Goal: Information Seeking & Learning: Learn about a topic

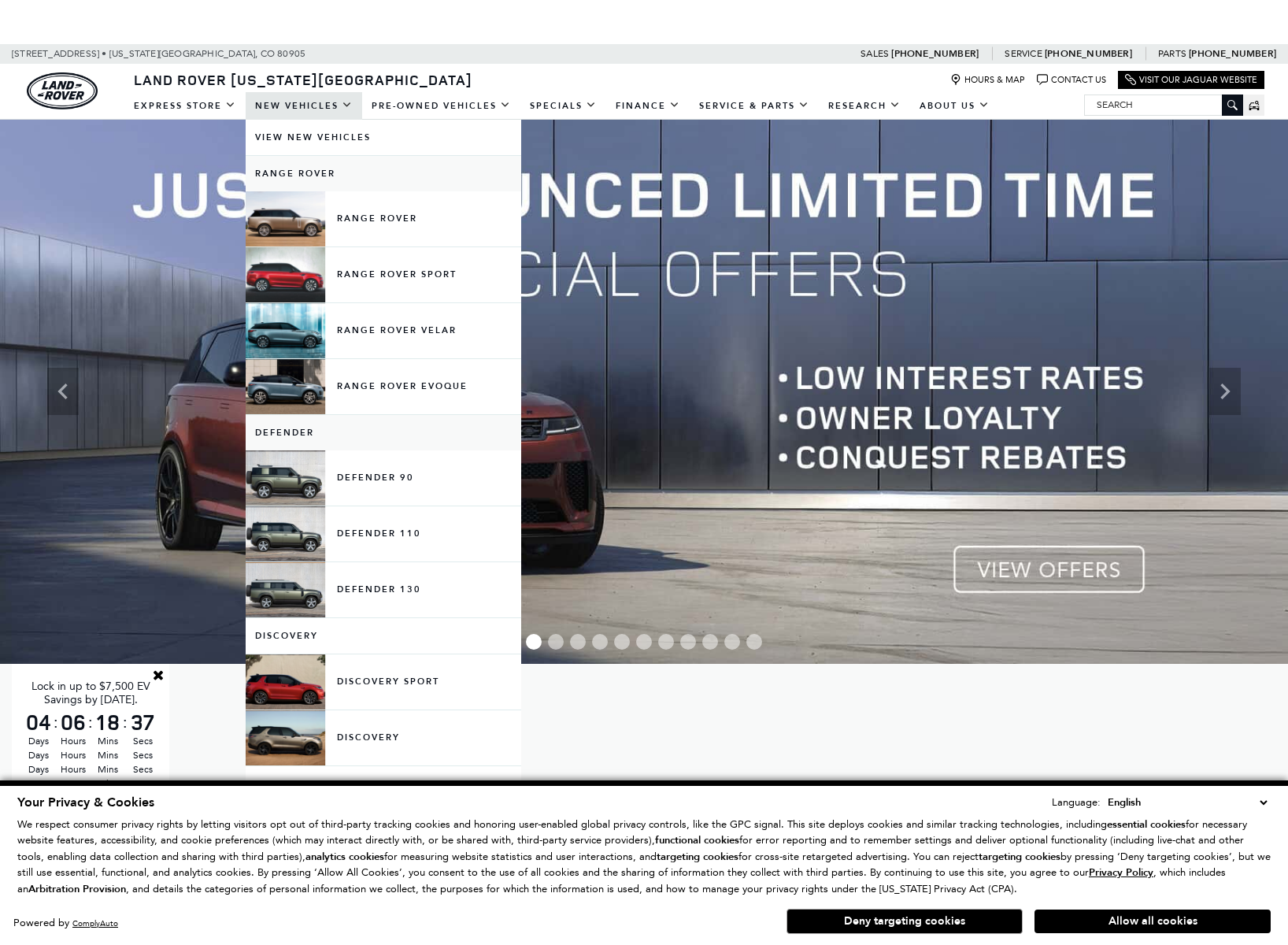
click at [317, 101] on link "New Vehicles" at bounding box center [304, 106] width 117 height 28
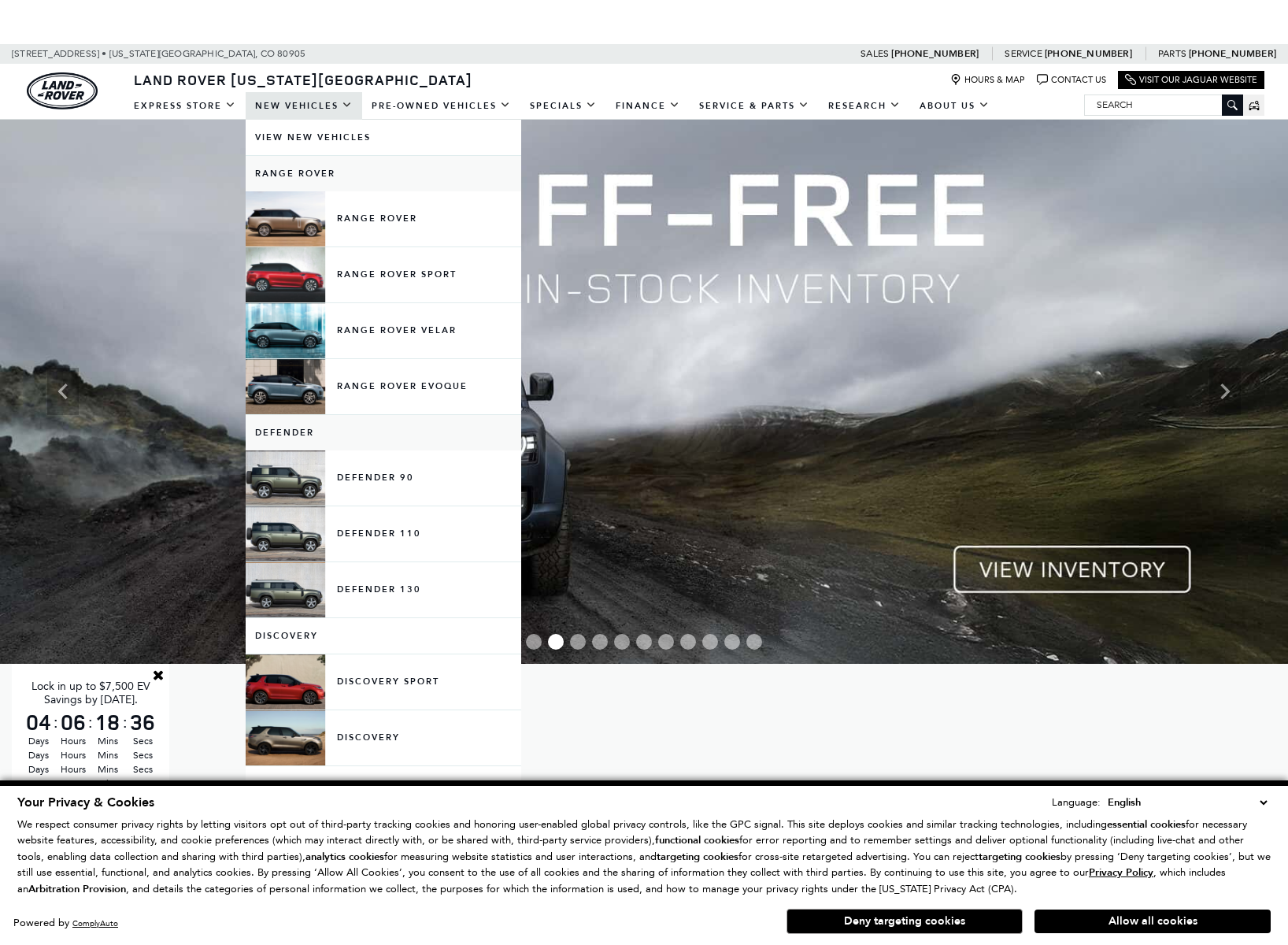
click at [355, 99] on link "New Vehicles" at bounding box center [304, 106] width 117 height 28
click at [378, 533] on link "Defender 110" at bounding box center [383, 533] width 275 height 55
click at [373, 532] on link "Defender 110" at bounding box center [383, 533] width 275 height 55
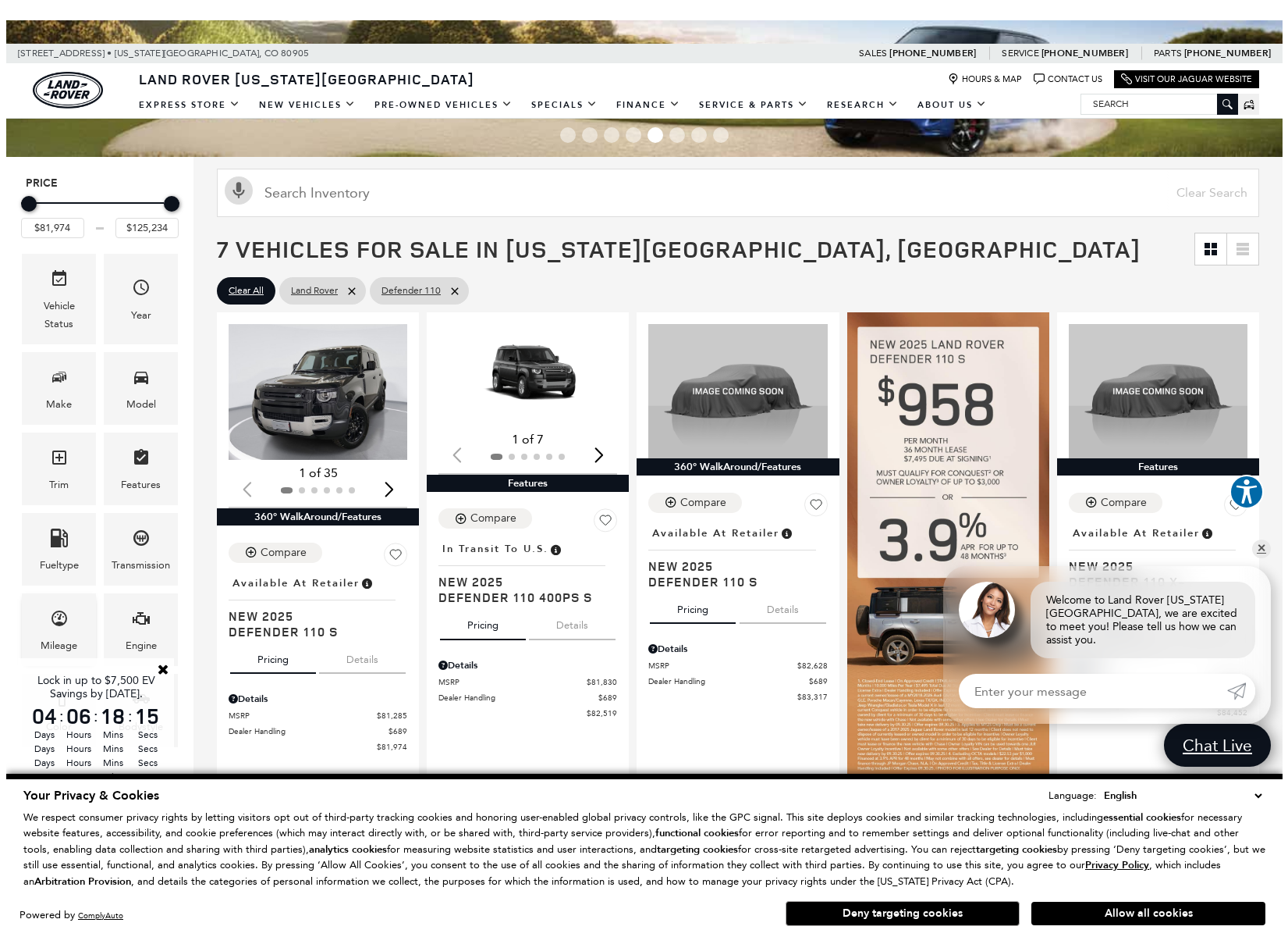
scroll to position [147, 0]
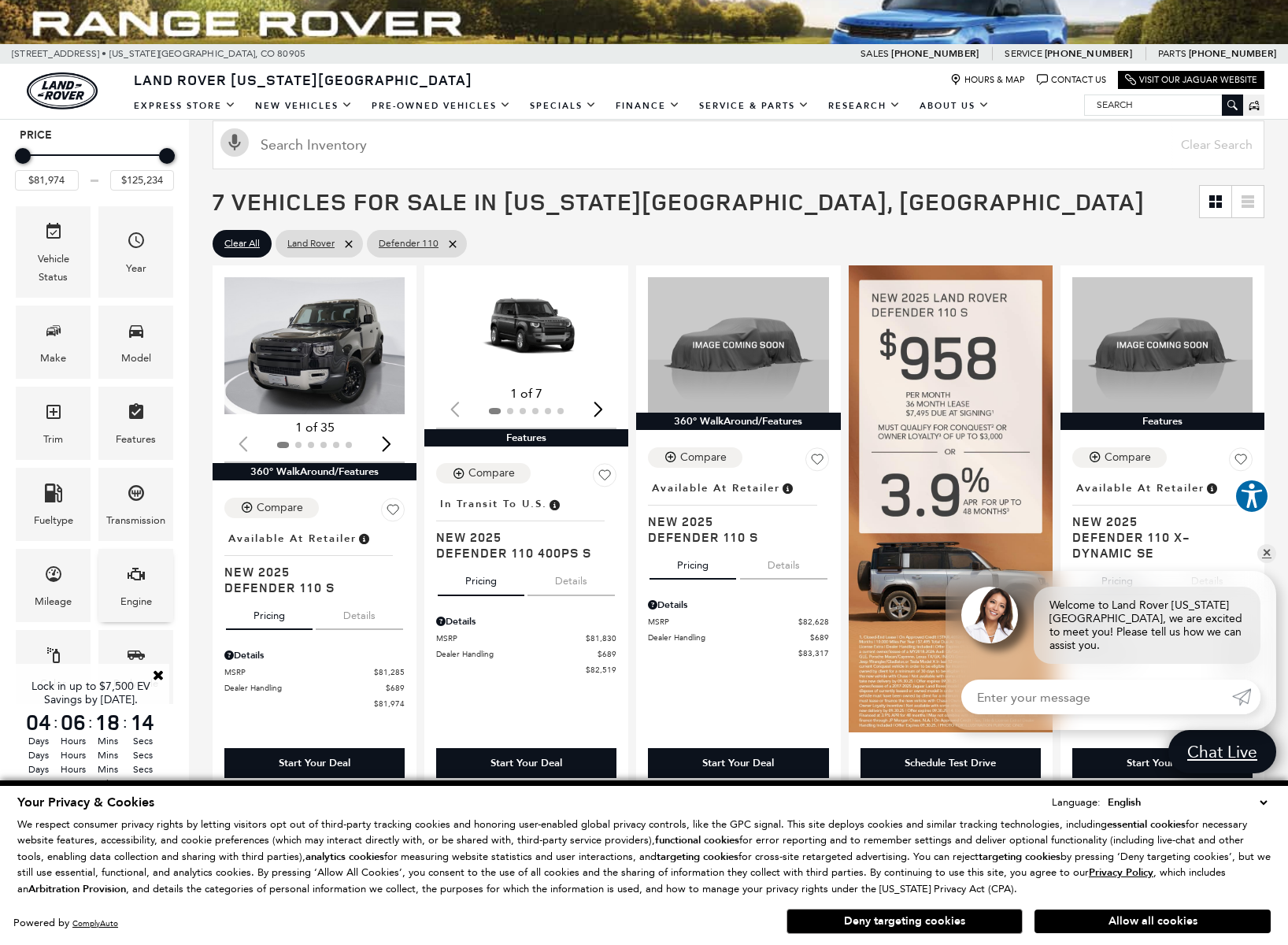
click at [123, 584] on div "Engine" at bounding box center [136, 585] width 75 height 74
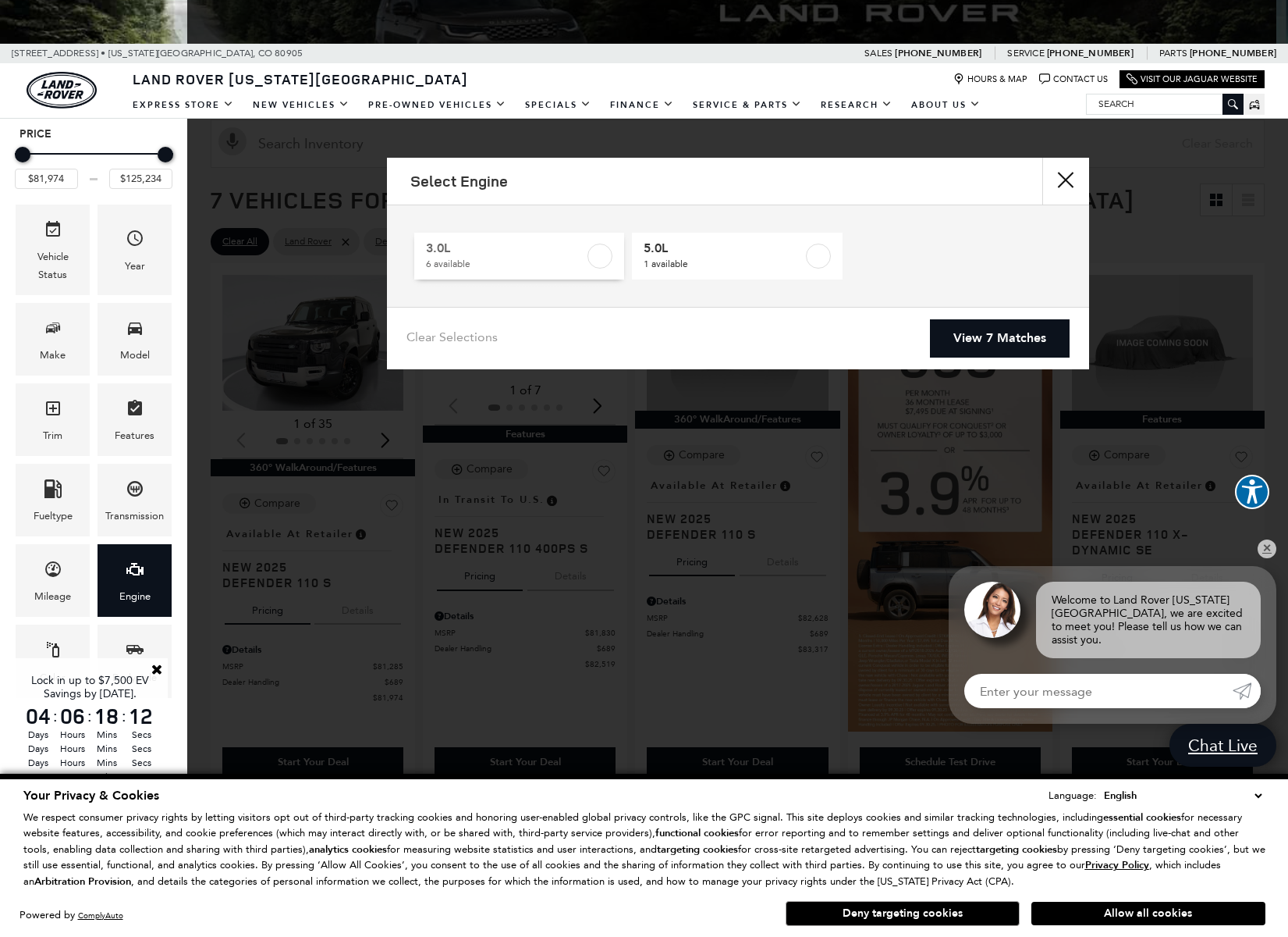
click at [607, 257] on label at bounding box center [600, 256] width 25 height 25
type input "$85,062"
checkbox input "true"
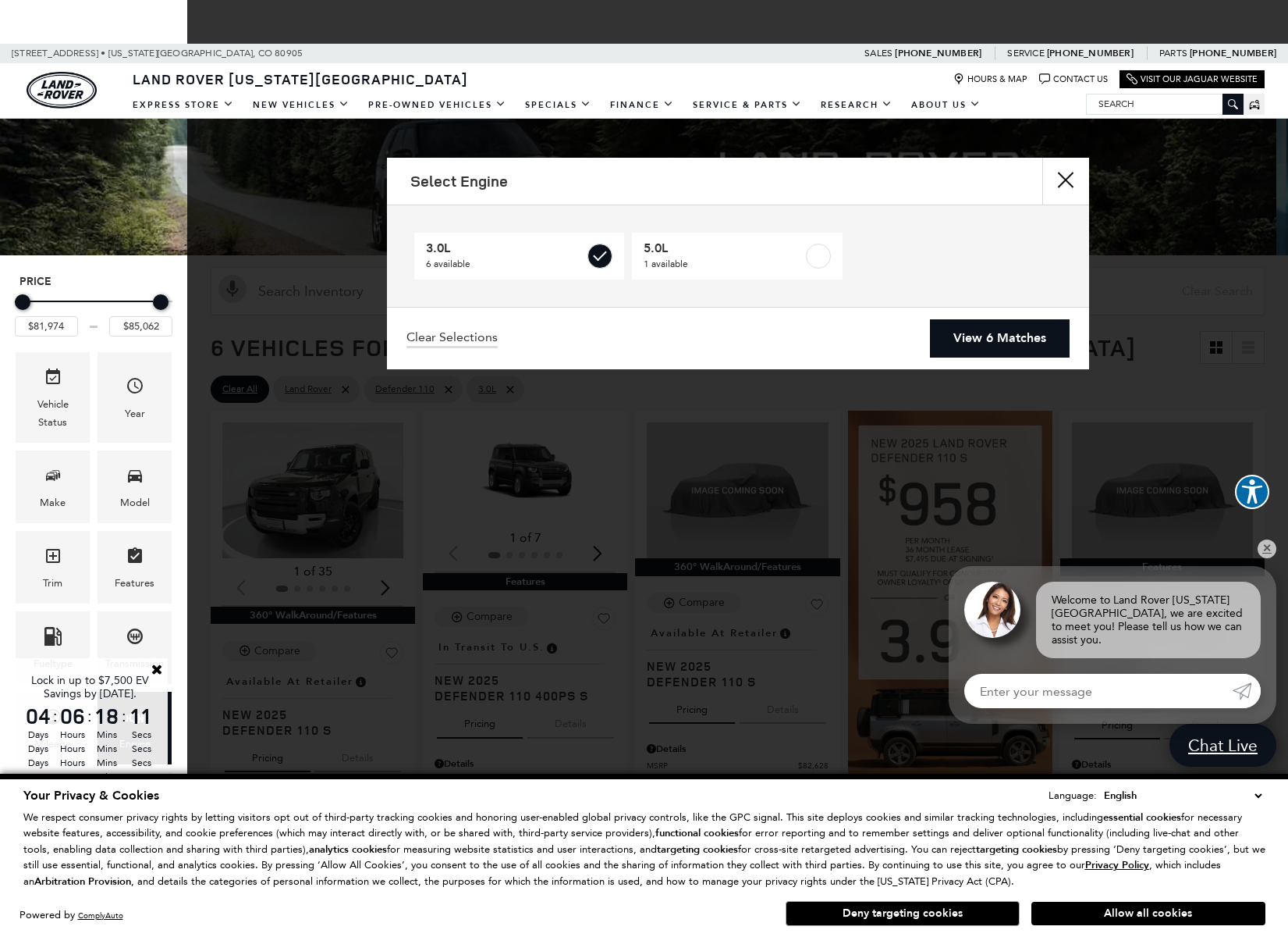
click at [956, 332] on link "View 6 Matches" at bounding box center [999, 338] width 139 height 38
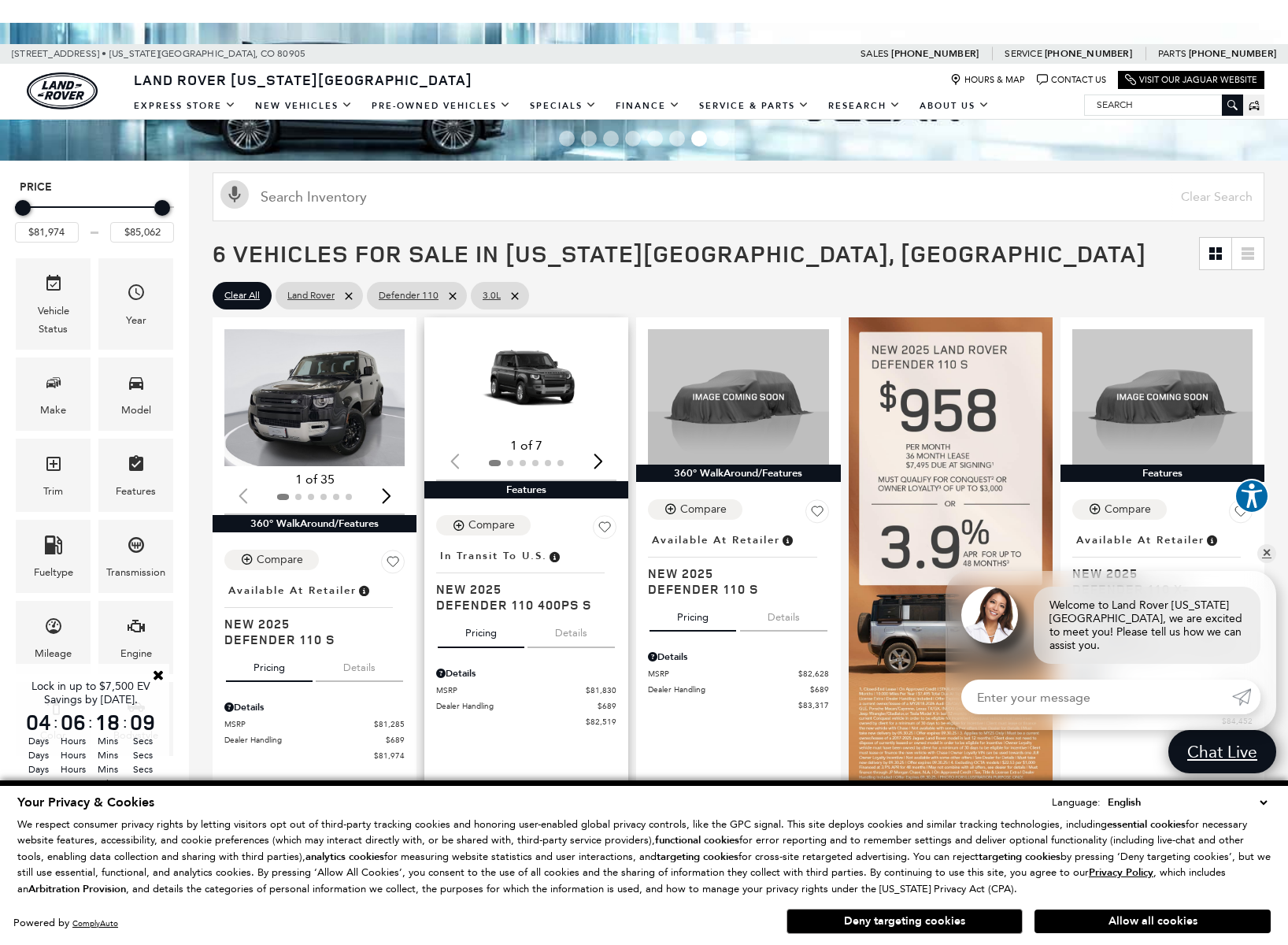
scroll to position [178, 0]
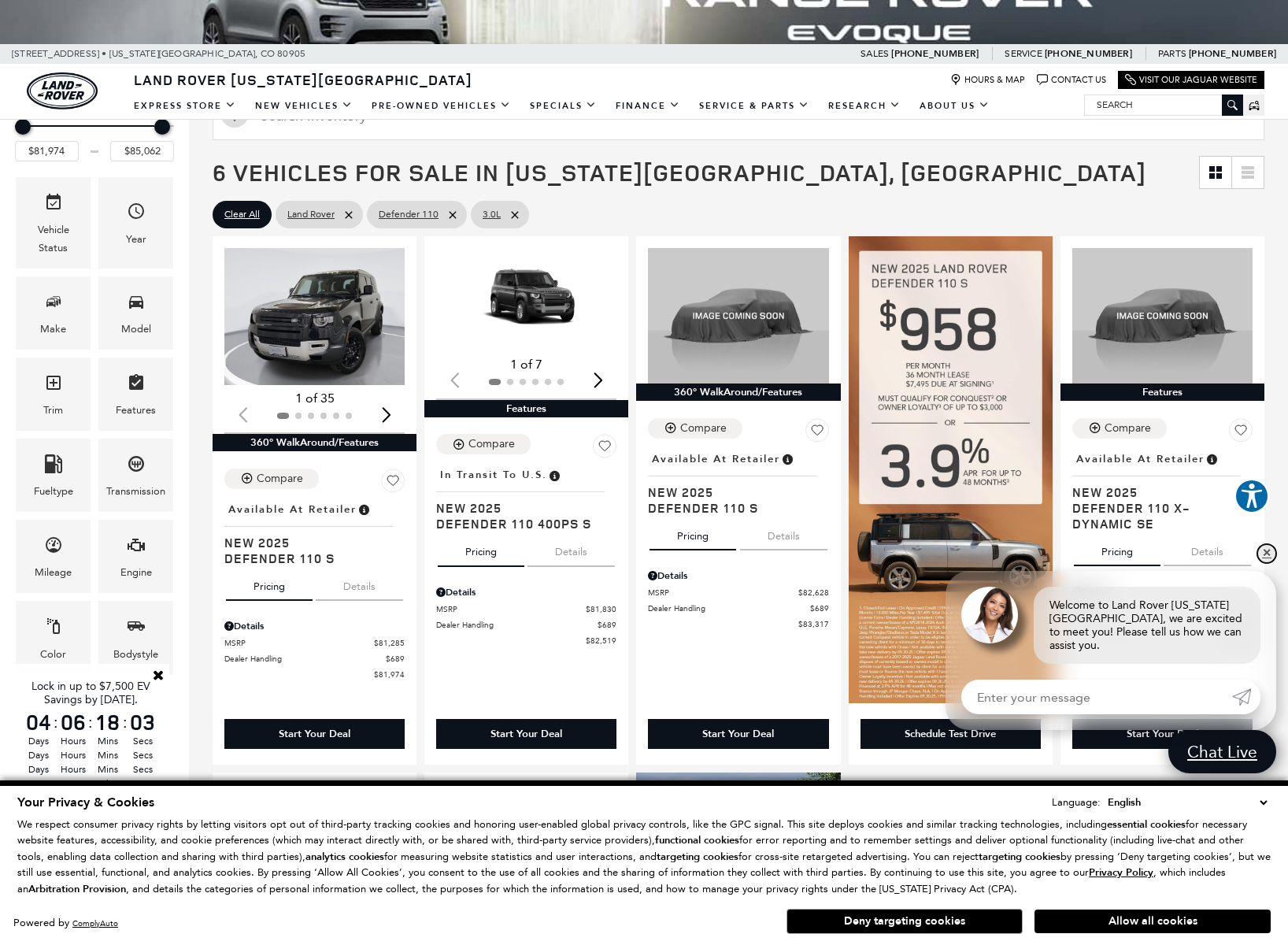
click at [1270, 558] on link "✕" at bounding box center [1266, 553] width 19 height 19
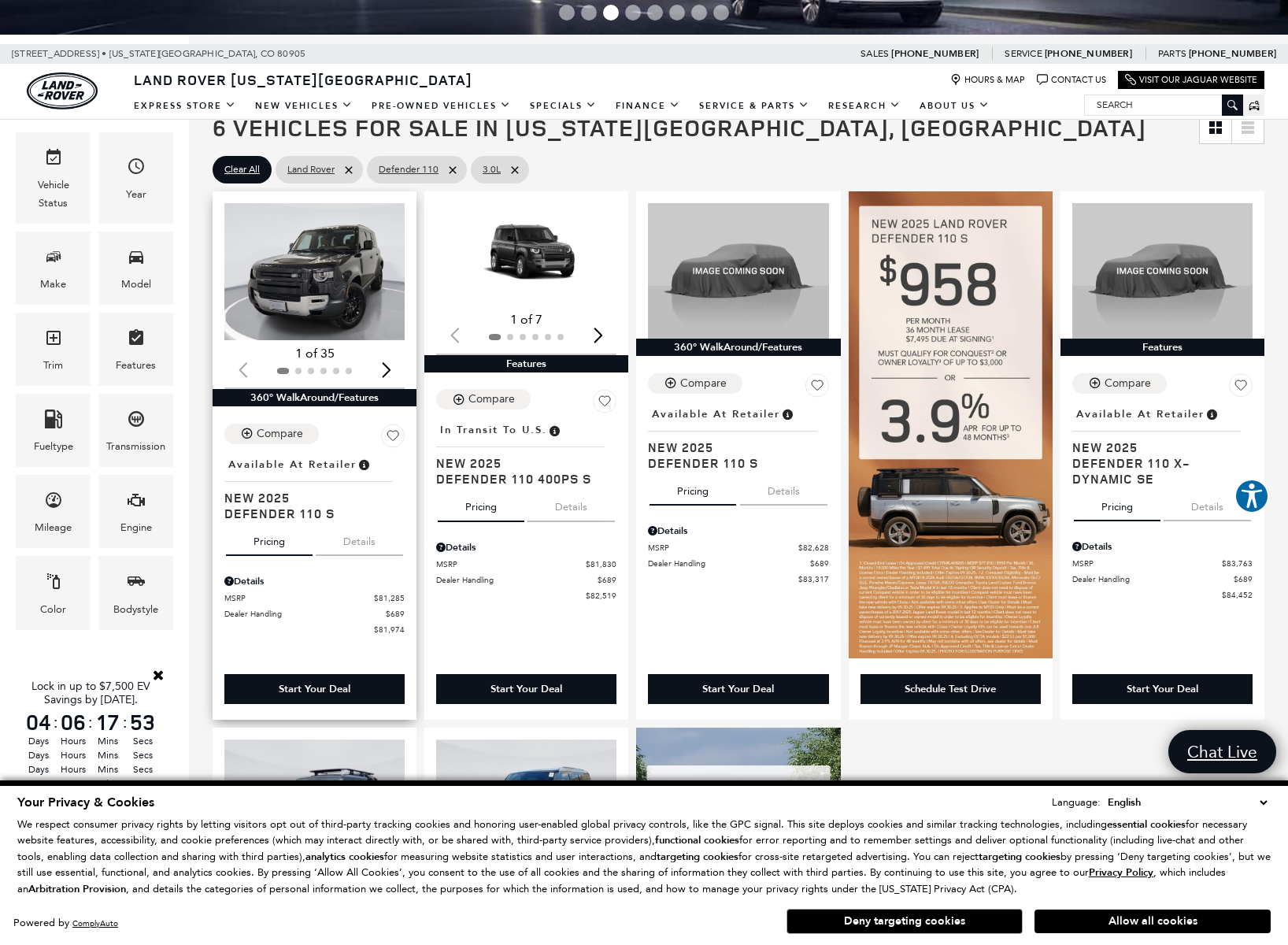
scroll to position [226, 0]
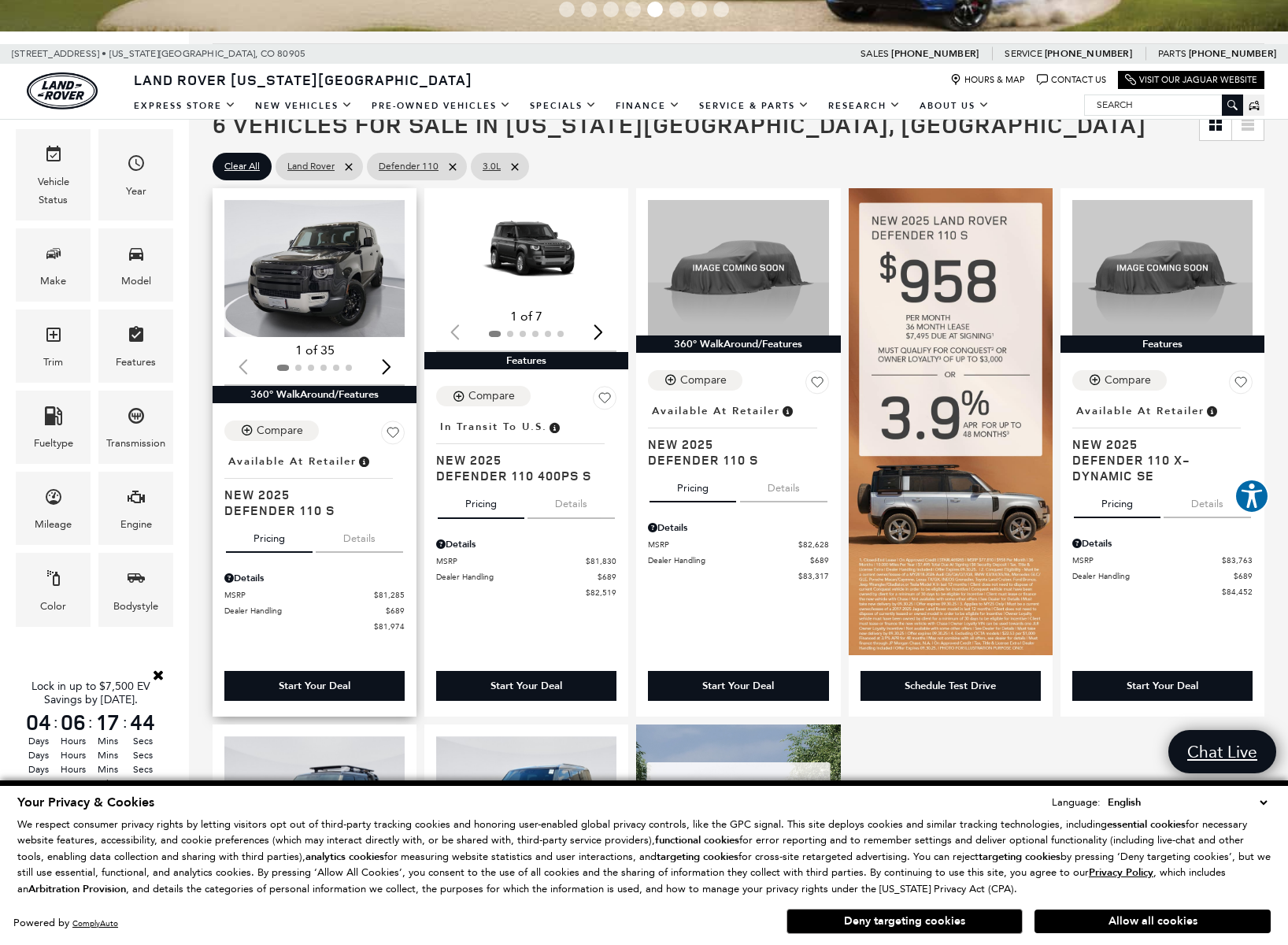
click at [357, 540] on button "Details" at bounding box center [359, 534] width 87 height 34
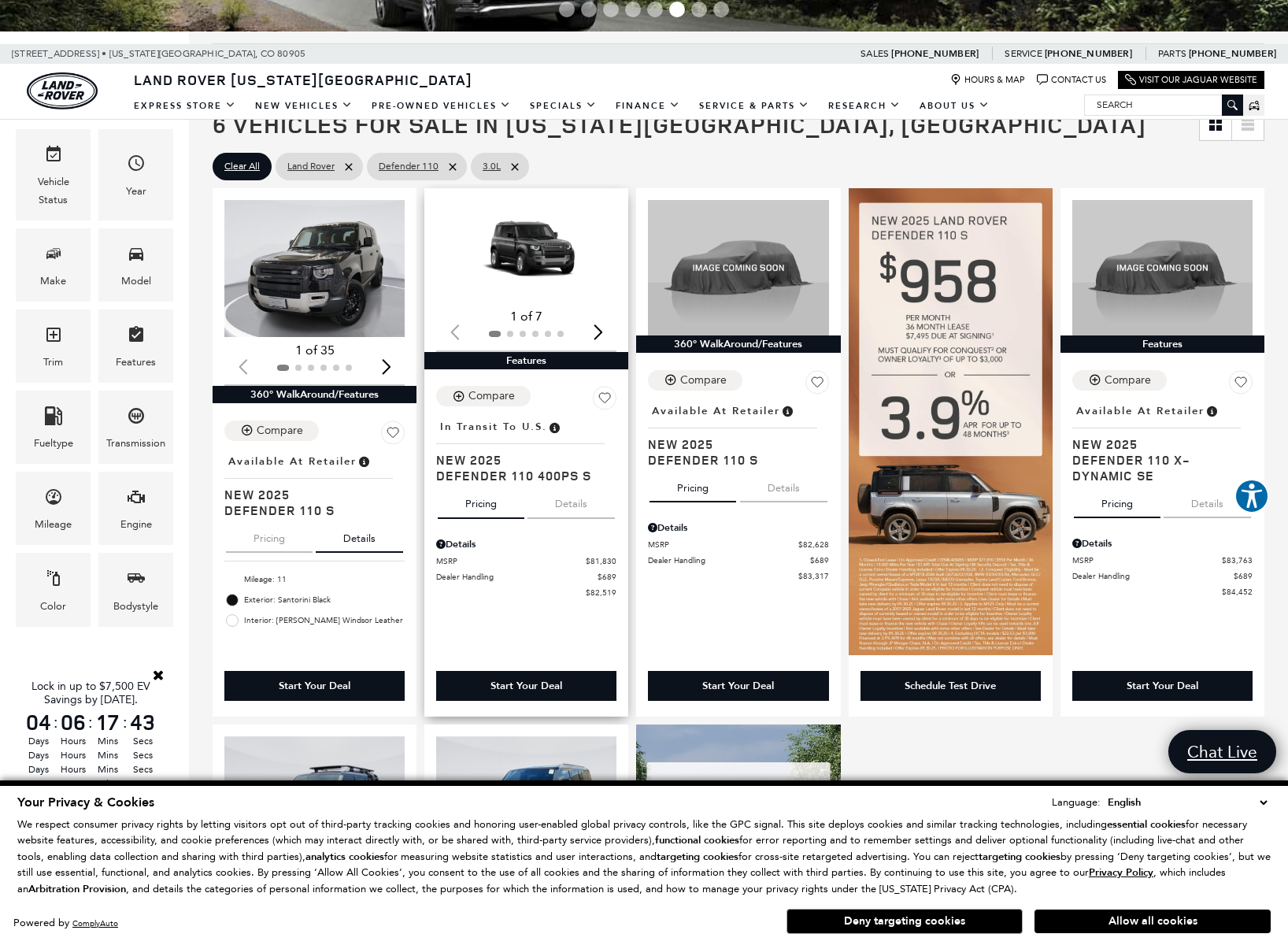
click at [558, 511] on button "Details" at bounding box center [571, 500] width 87 height 34
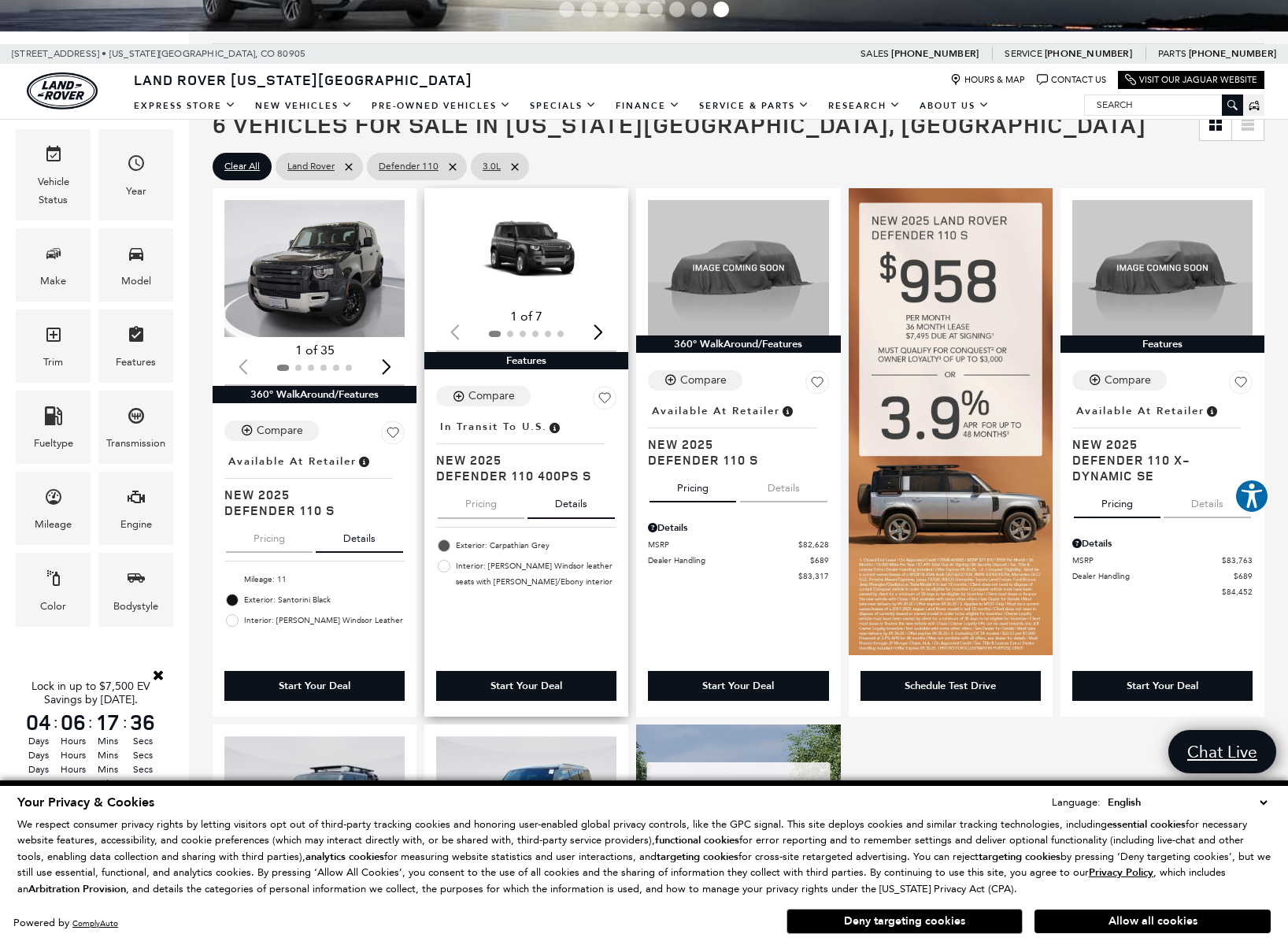
click at [491, 516] on button "Pricing" at bounding box center [481, 500] width 86 height 34
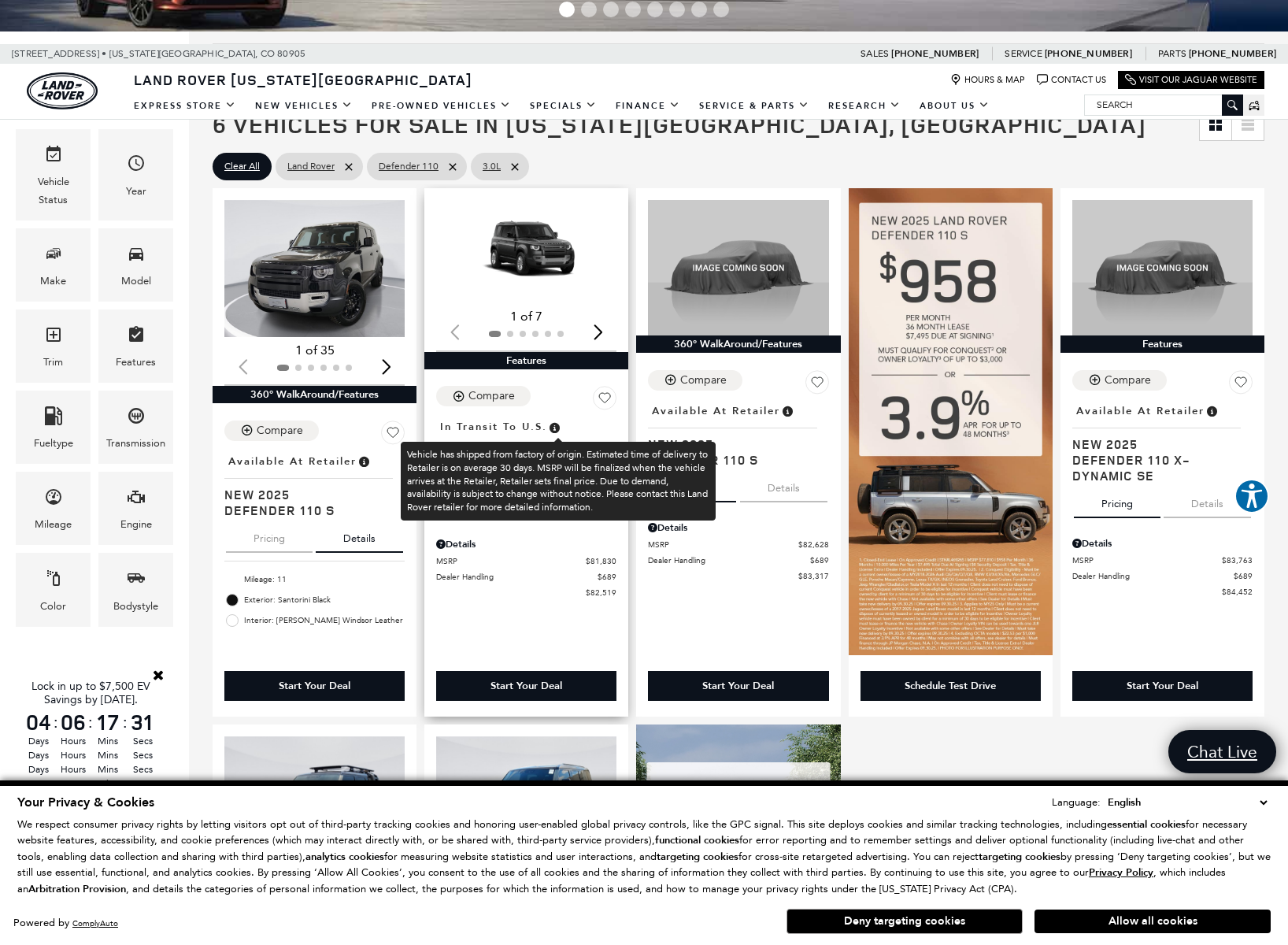
click at [559, 419] on span at bounding box center [554, 427] width 14 height 18
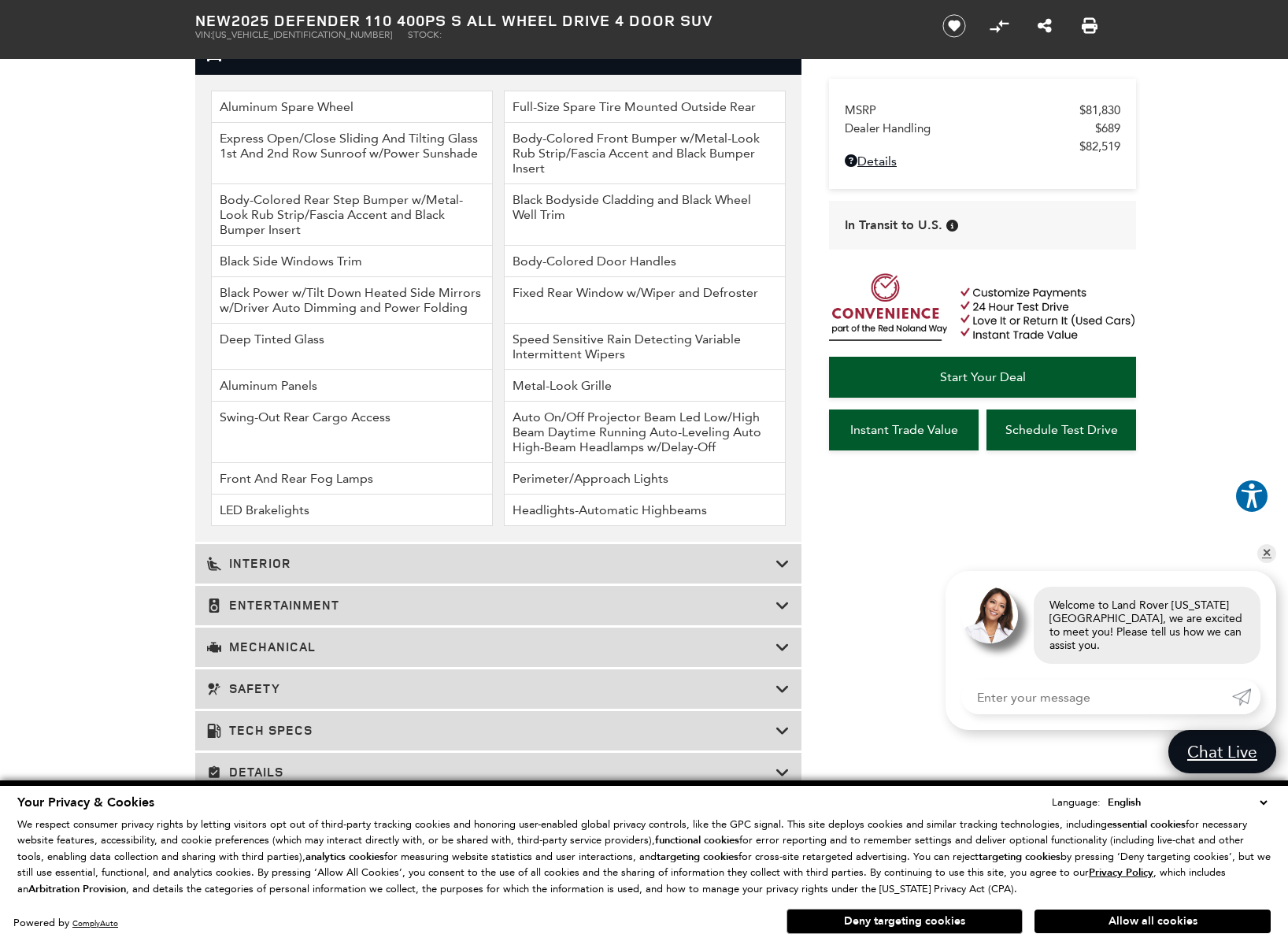
scroll to position [2002, 0]
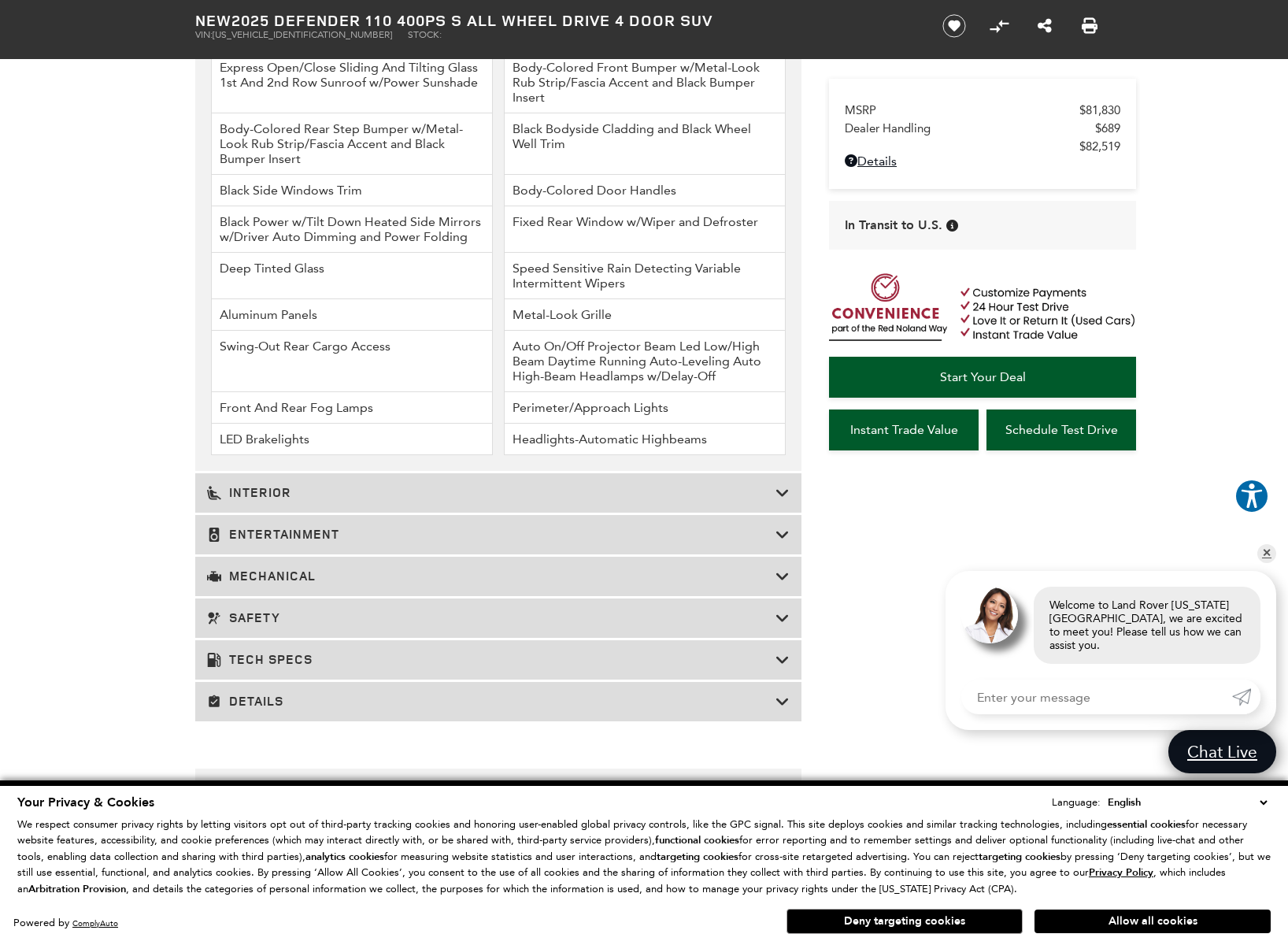
click at [232, 501] on h3 "Interior" at bounding box center [491, 493] width 569 height 16
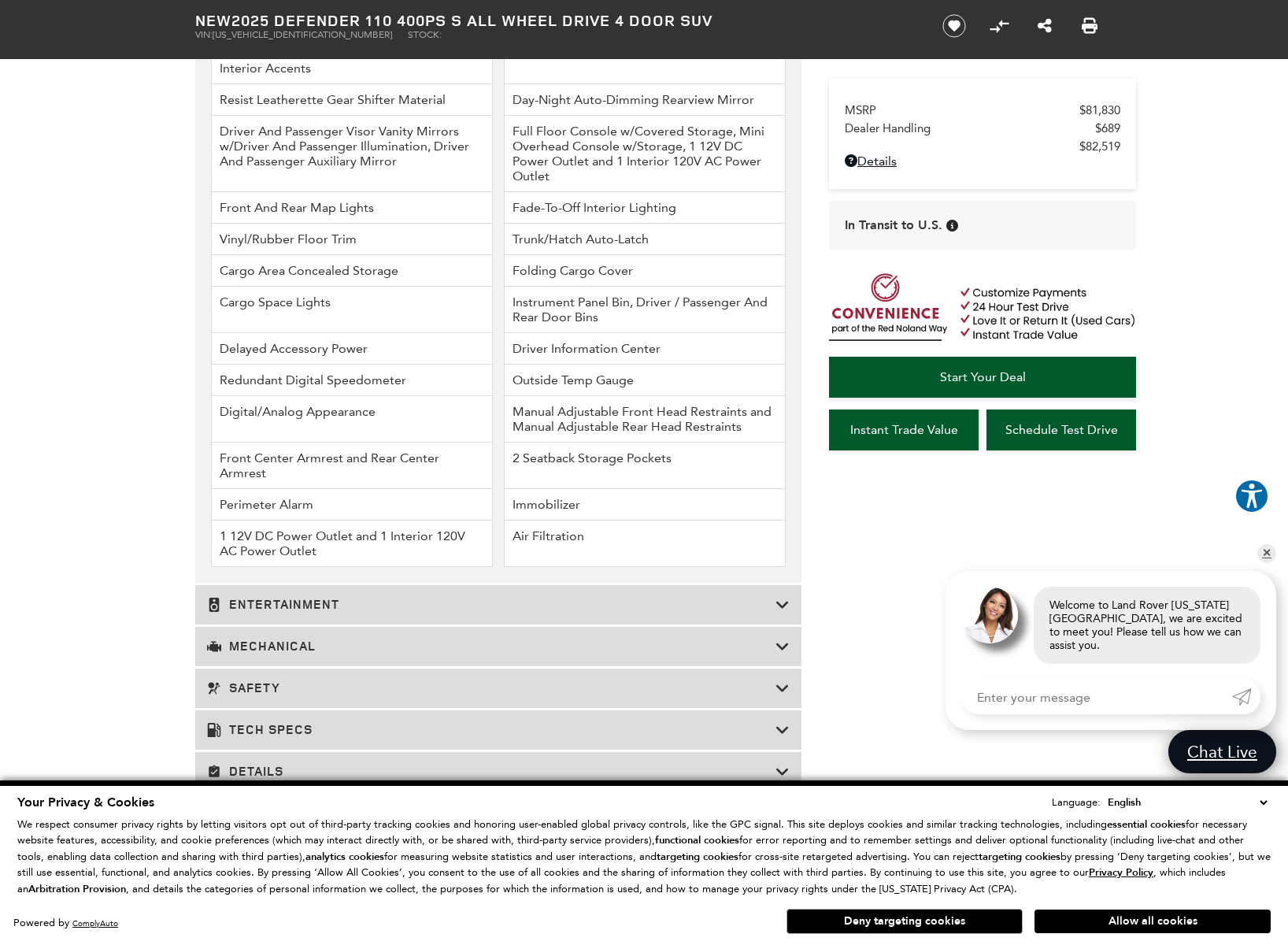
scroll to position [2537, 0]
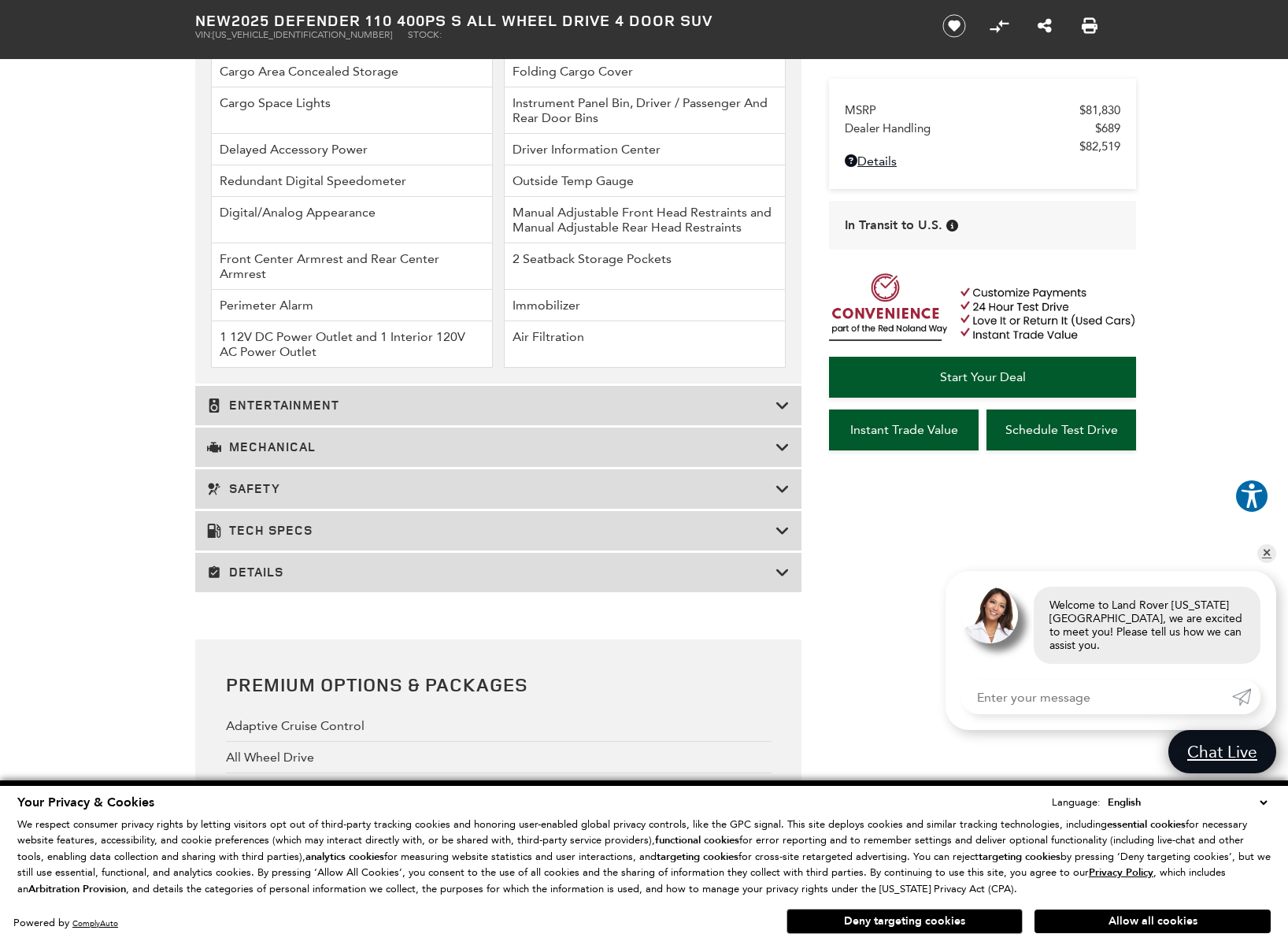
click at [252, 467] on div "Mechanical" at bounding box center [498, 447] width 606 height 39
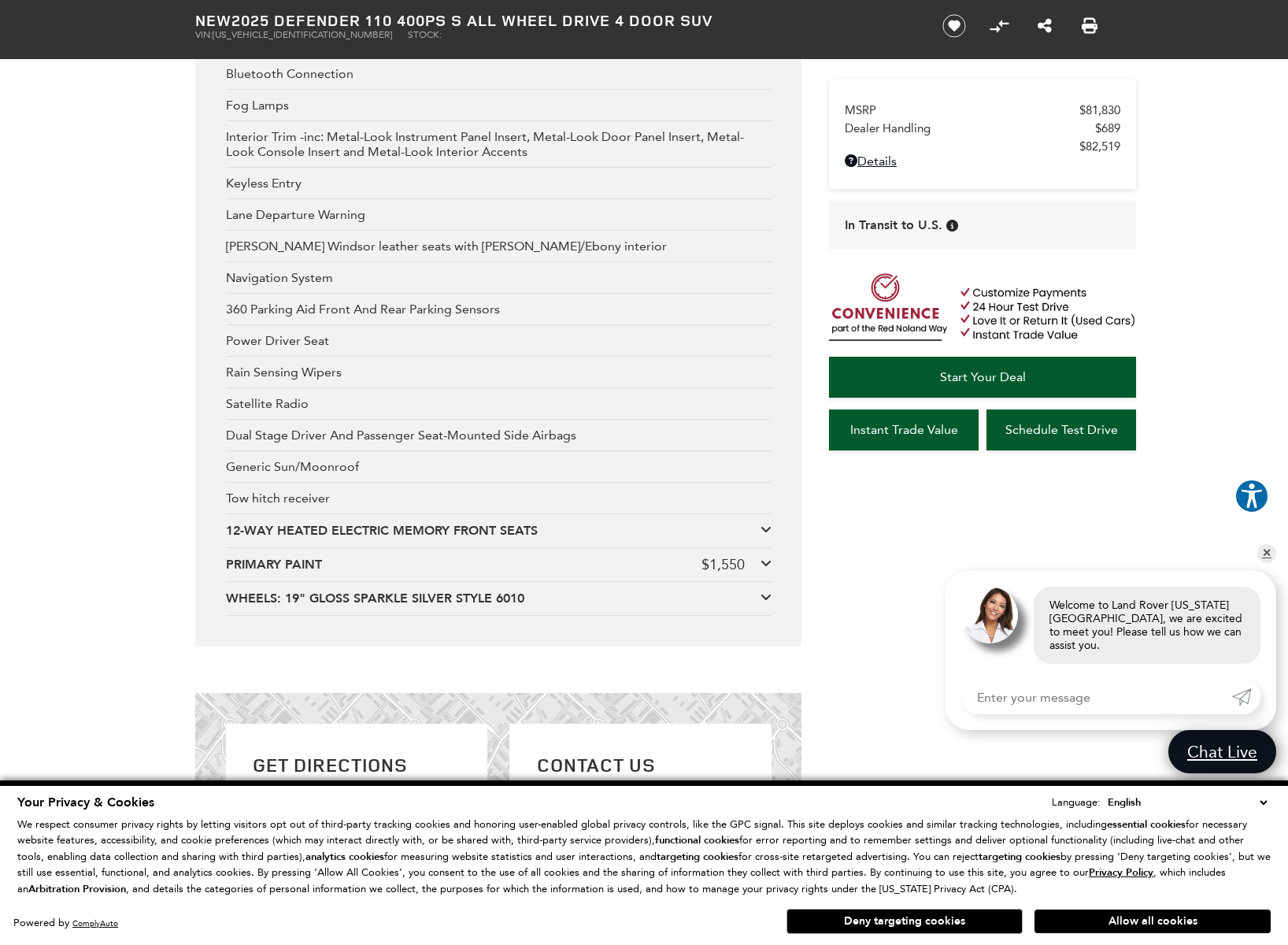
scroll to position [2852, 0]
click at [246, 570] on div "PRIMARY PAINT" at bounding box center [464, 562] width 476 height 18
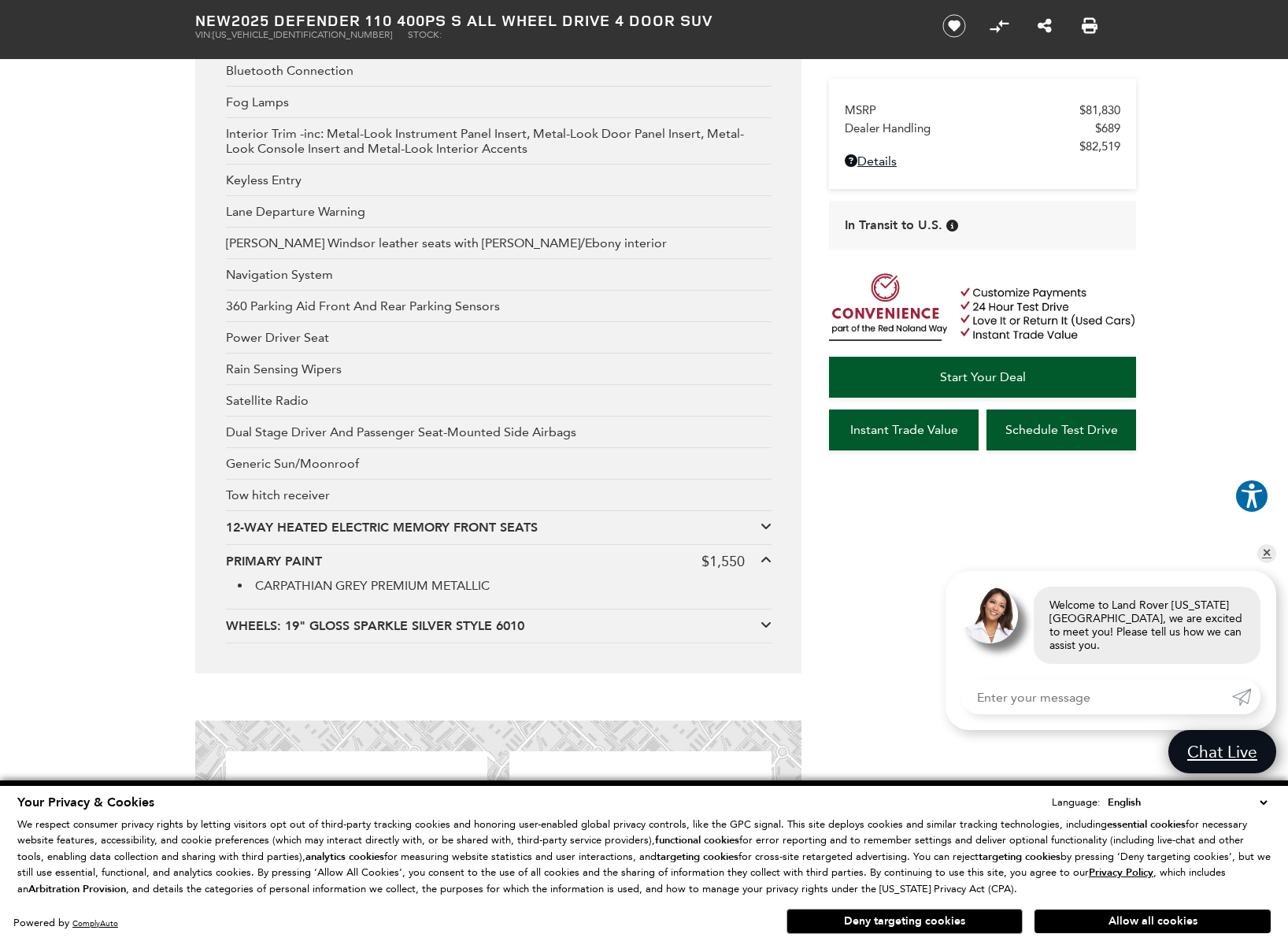
click at [242, 570] on div "PRIMARY PAINT" at bounding box center [464, 562] width 476 height 18
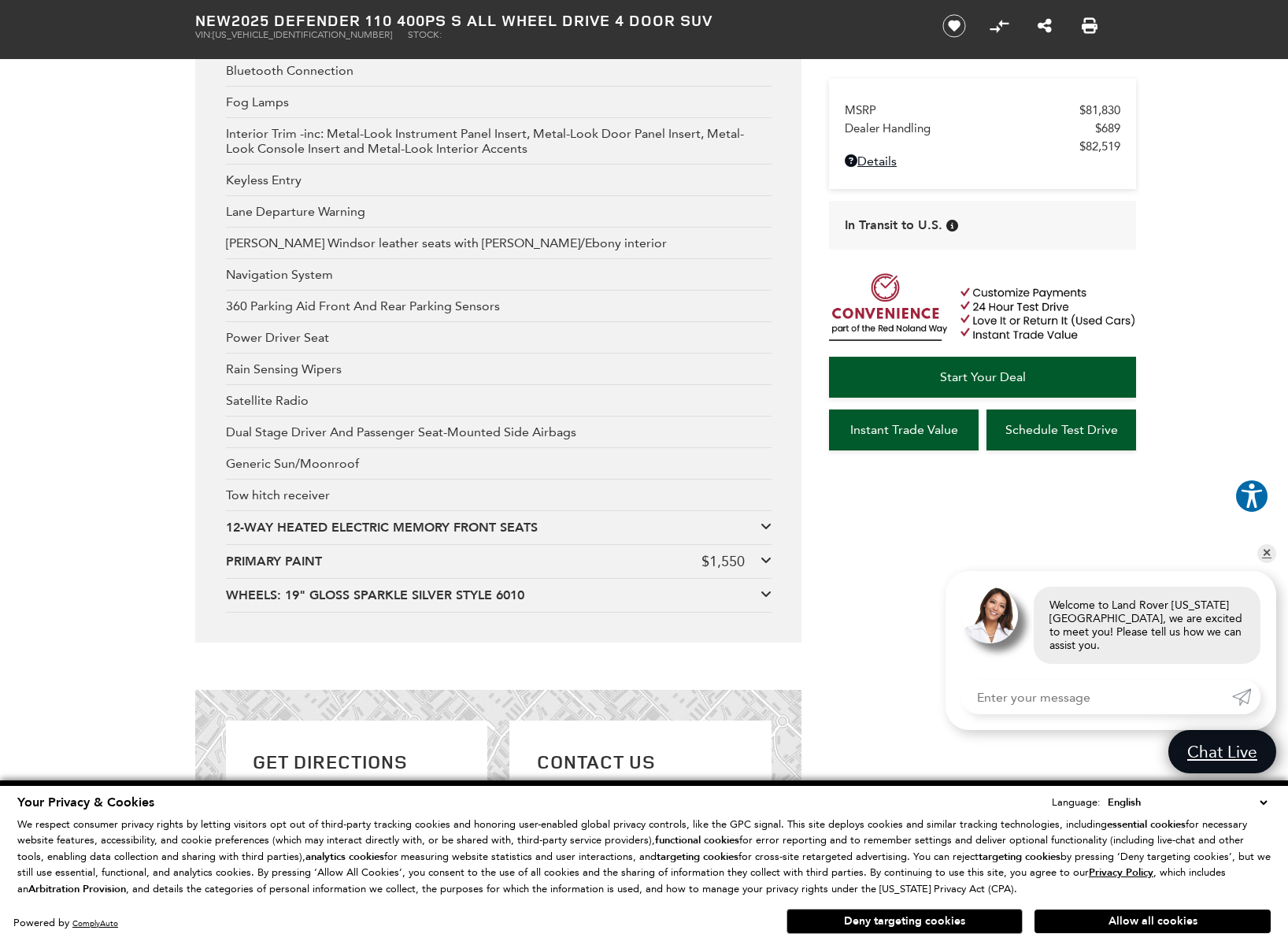
click at [272, 604] on div "WHEELS: 19" GLOSS SPARKLE SILVER STYLE 6010" at bounding box center [493, 595] width 534 height 18
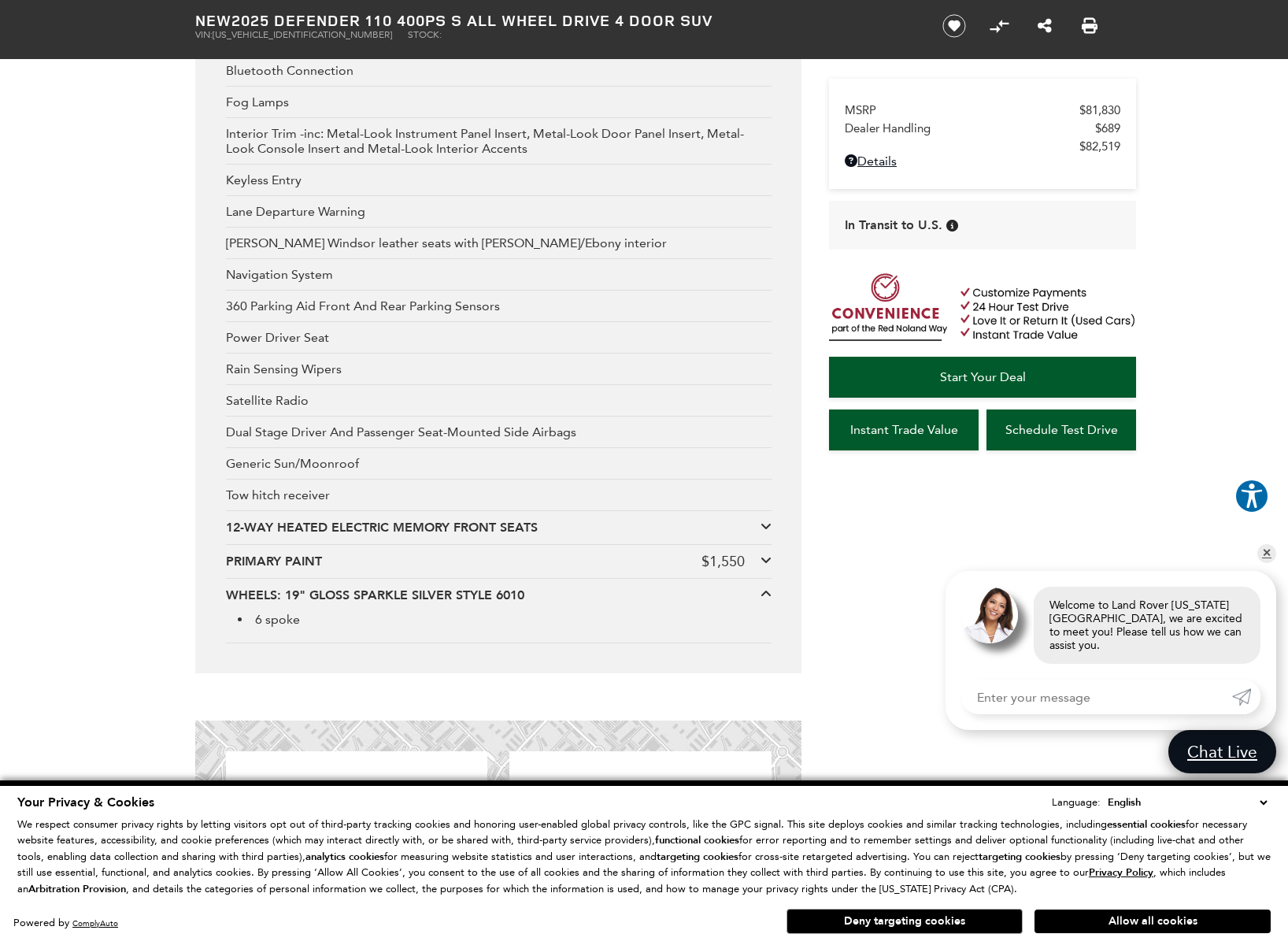
scroll to position [2965, 0]
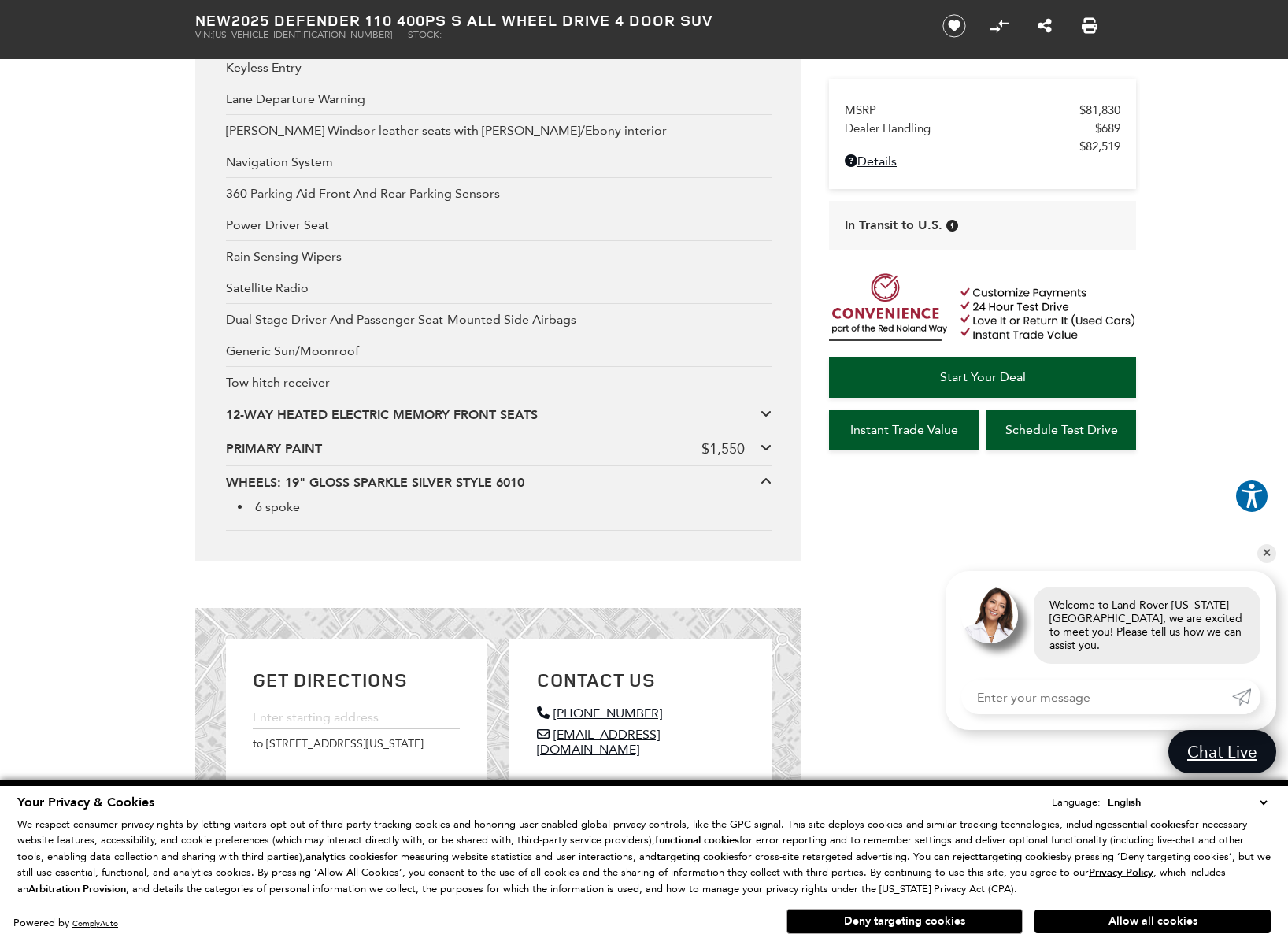
click at [280, 491] on div "WHEELS: 19" GLOSS SPARKLE SILVER STYLE 6010" at bounding box center [493, 482] width 534 height 18
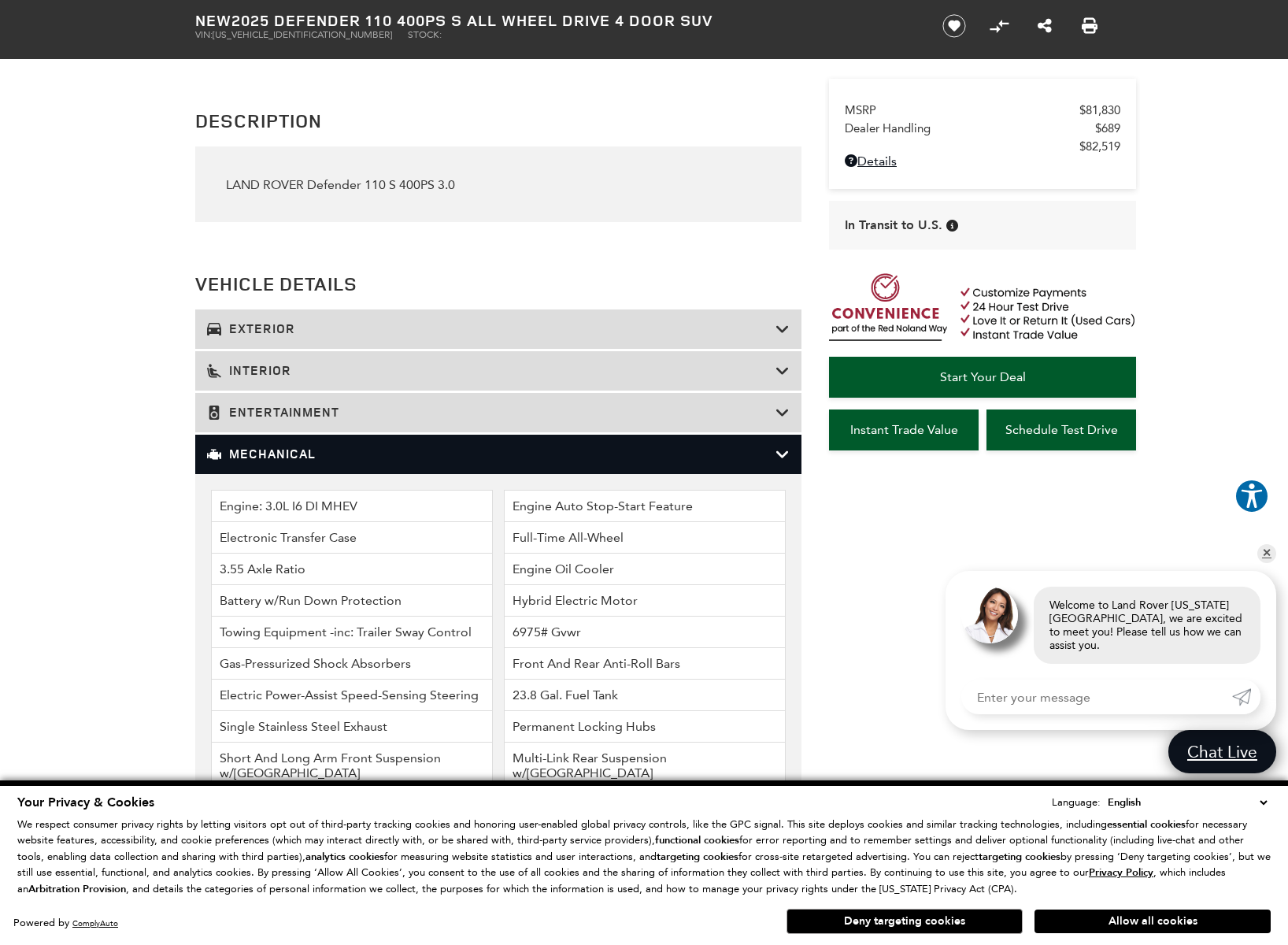
scroll to position [1519, 0]
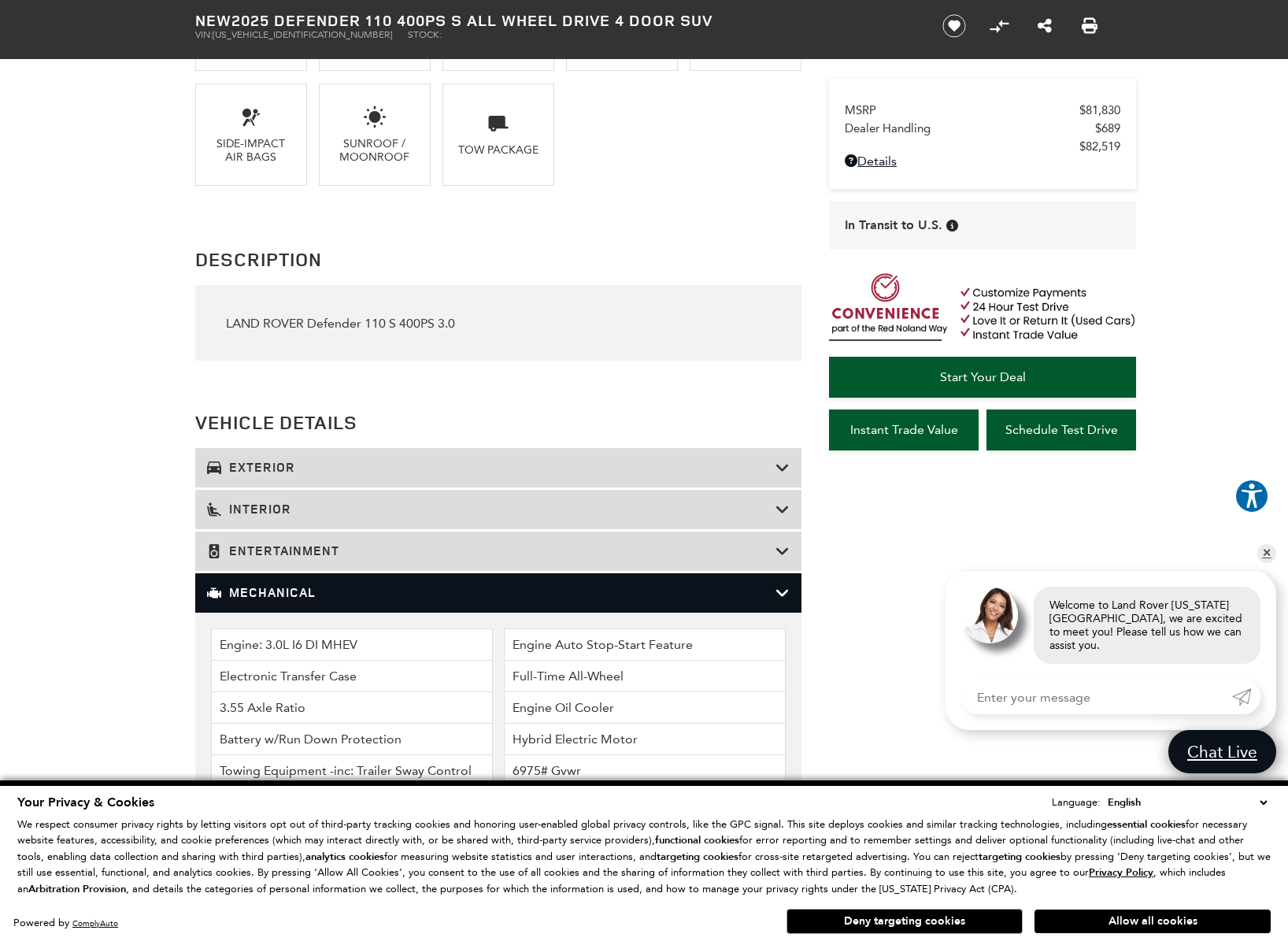
click at [776, 599] on icon at bounding box center [782, 592] width 14 height 16
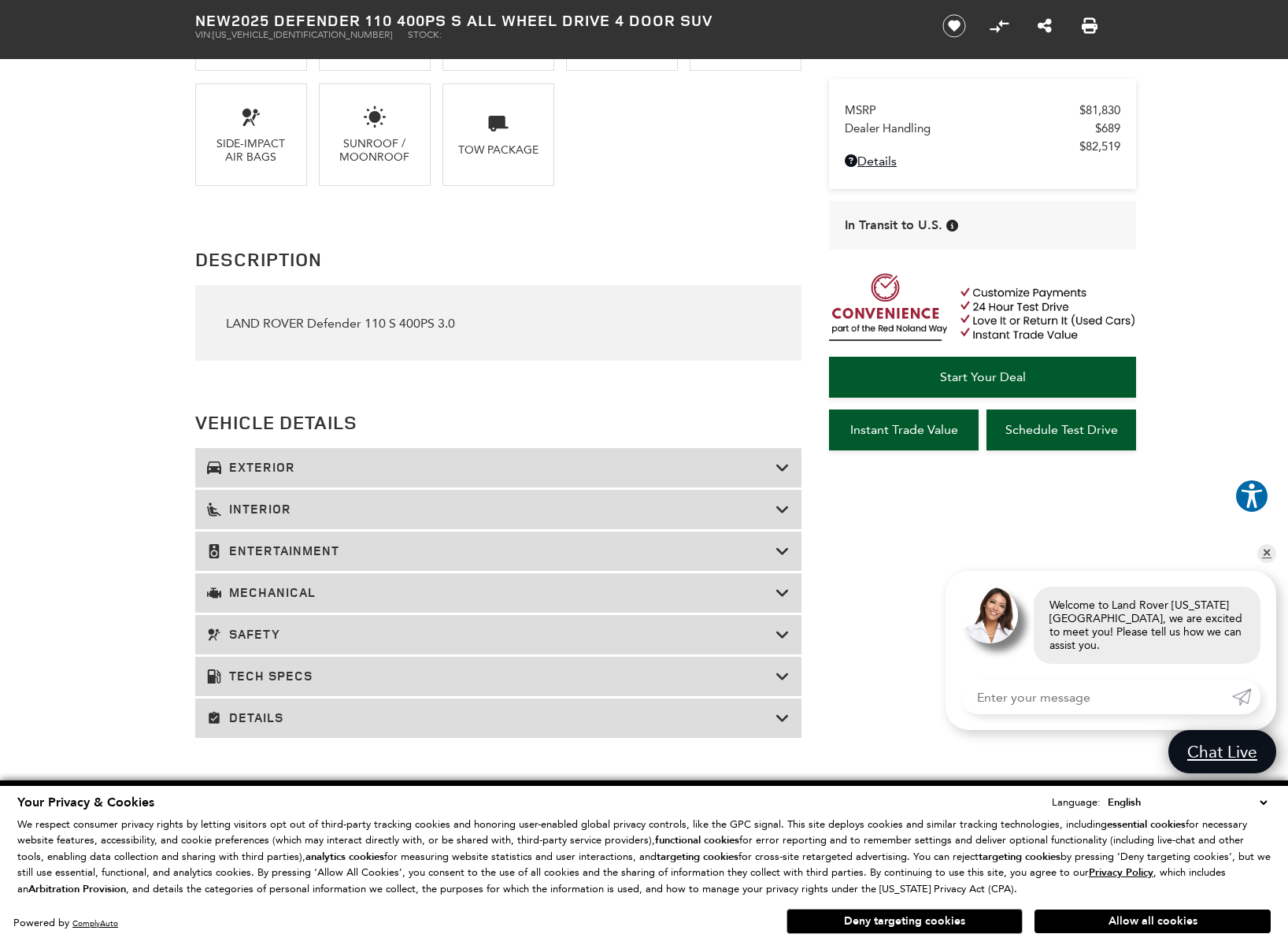
click at [253, 640] on h3 "Safety" at bounding box center [491, 635] width 569 height 16
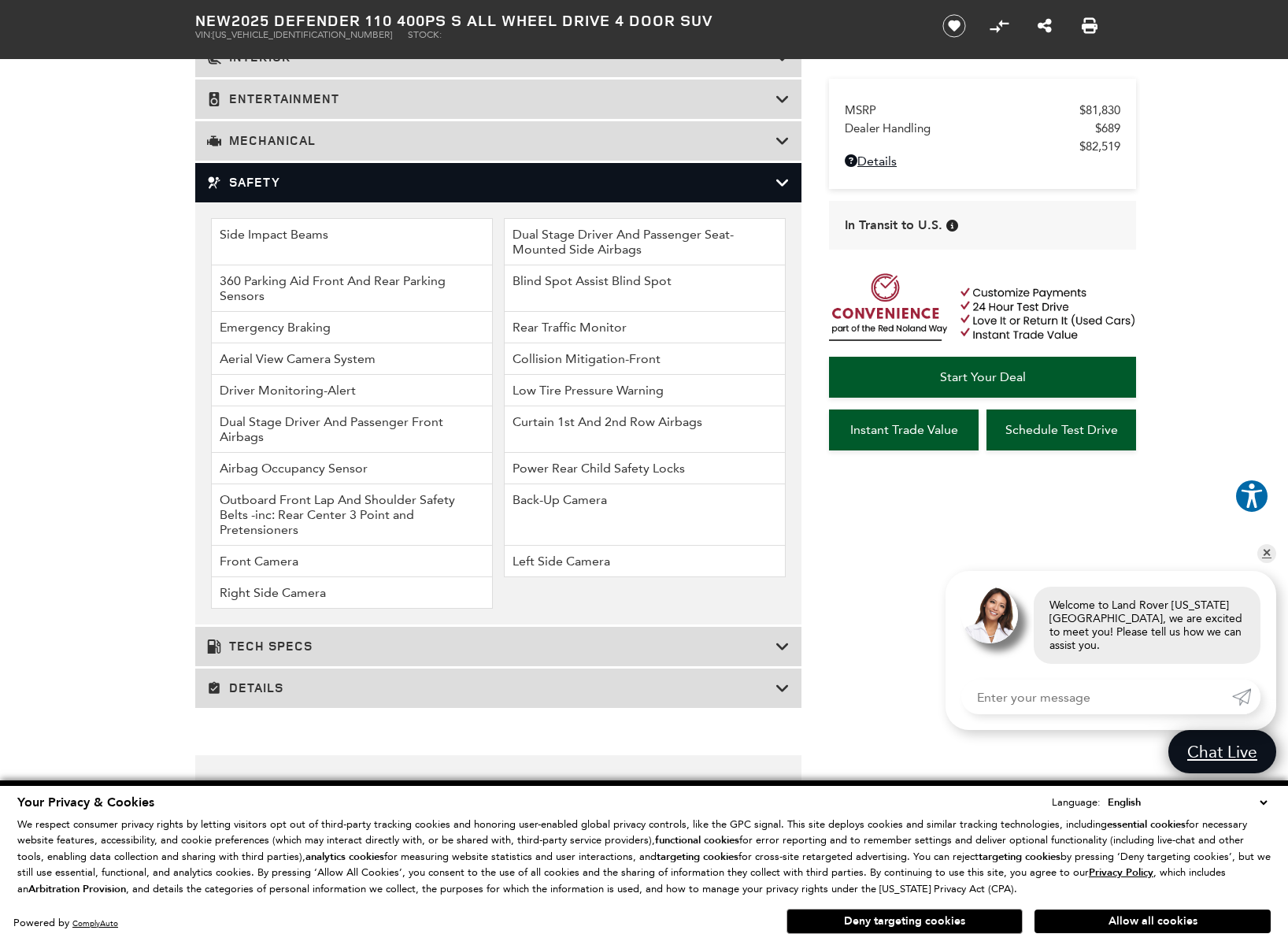
scroll to position [1973, 0]
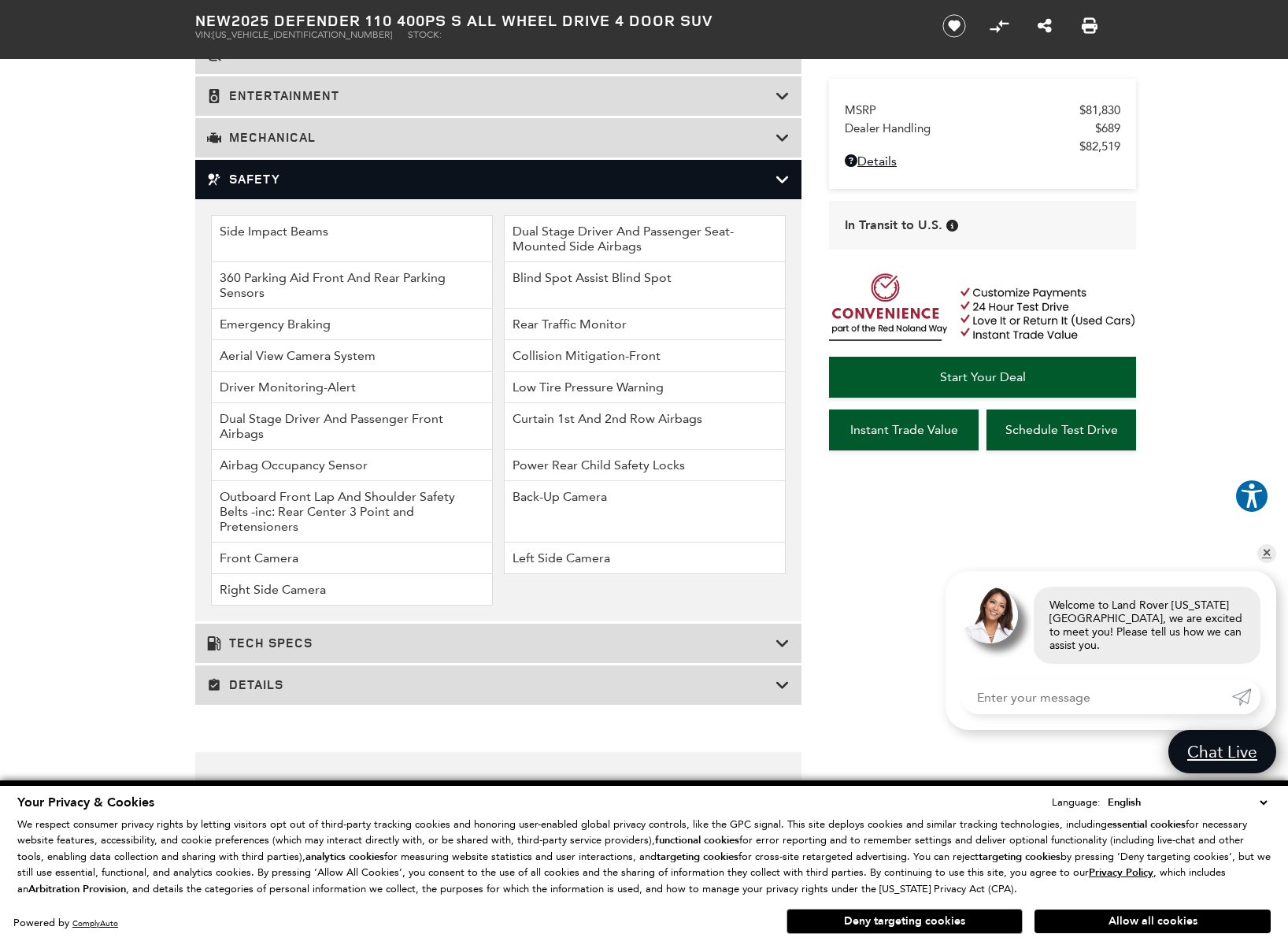
click at [264, 185] on h3 "Safety" at bounding box center [491, 180] width 569 height 16
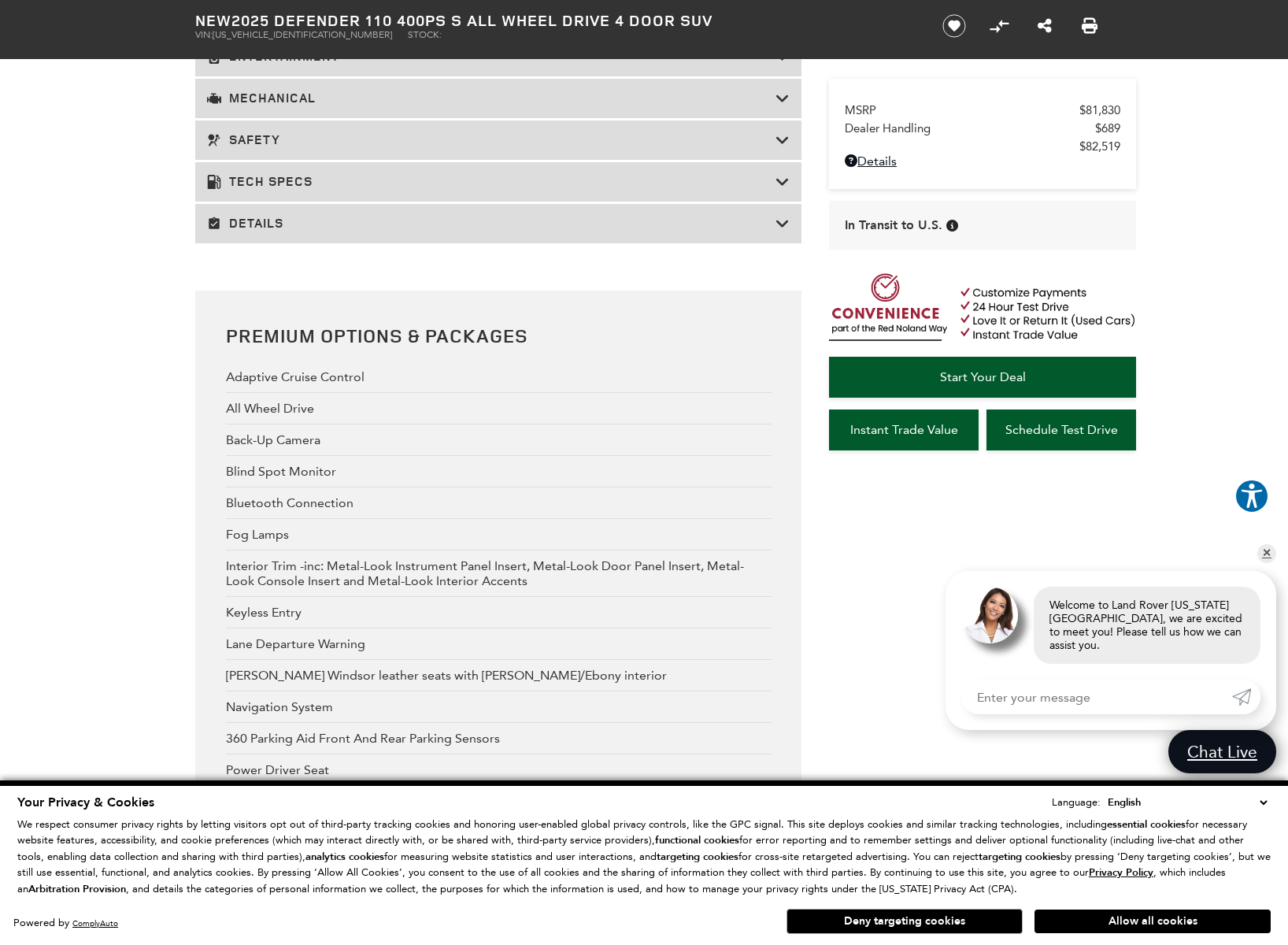
scroll to position [1840, 0]
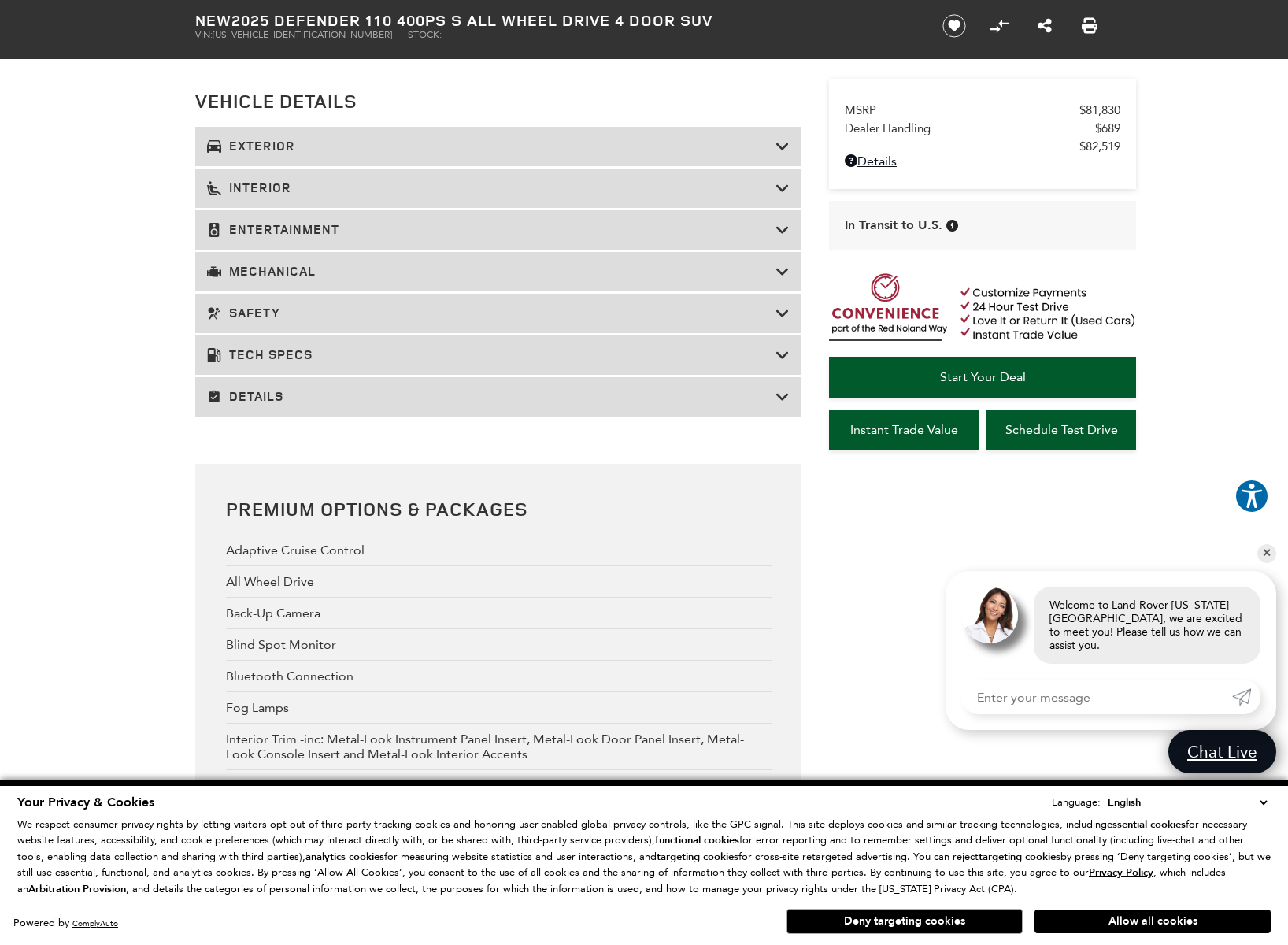
click at [257, 401] on h3 "Details" at bounding box center [491, 397] width 569 height 16
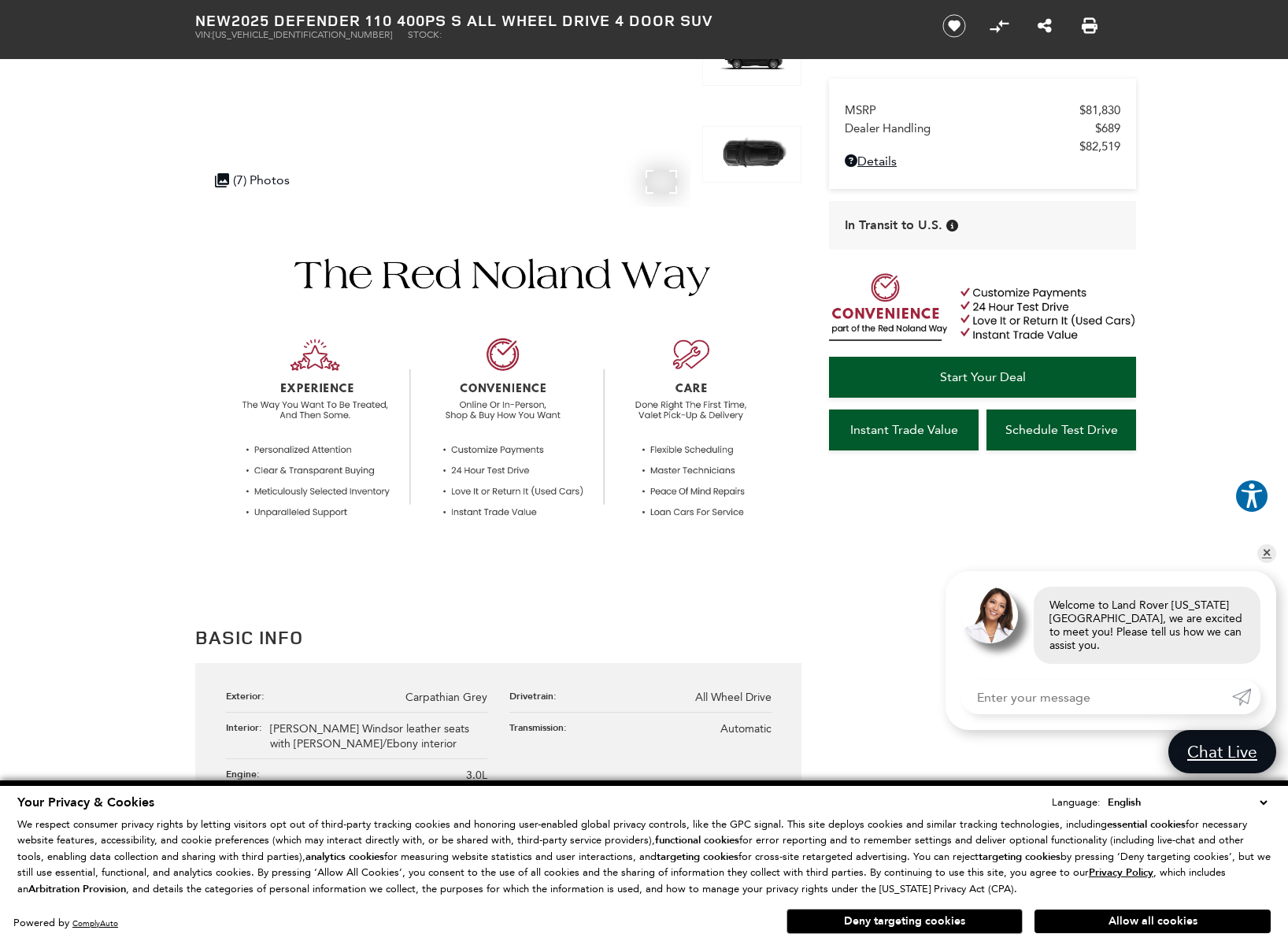
scroll to position [0, 0]
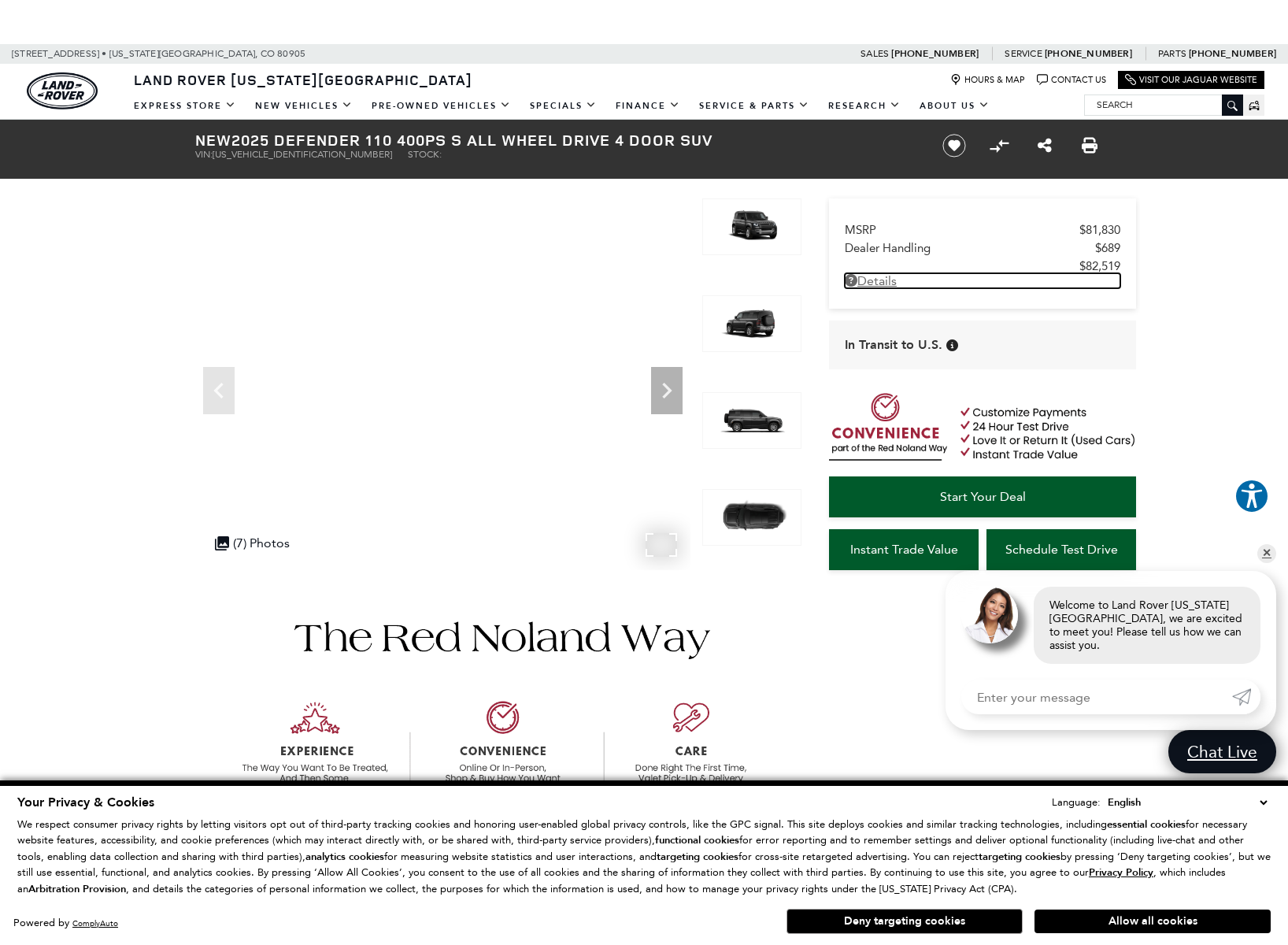
click at [896, 288] on link "Details - about pricing for: New 2025 Defender 110 400PS S All Wheel Drive 4 Do…" at bounding box center [982, 280] width 275 height 15
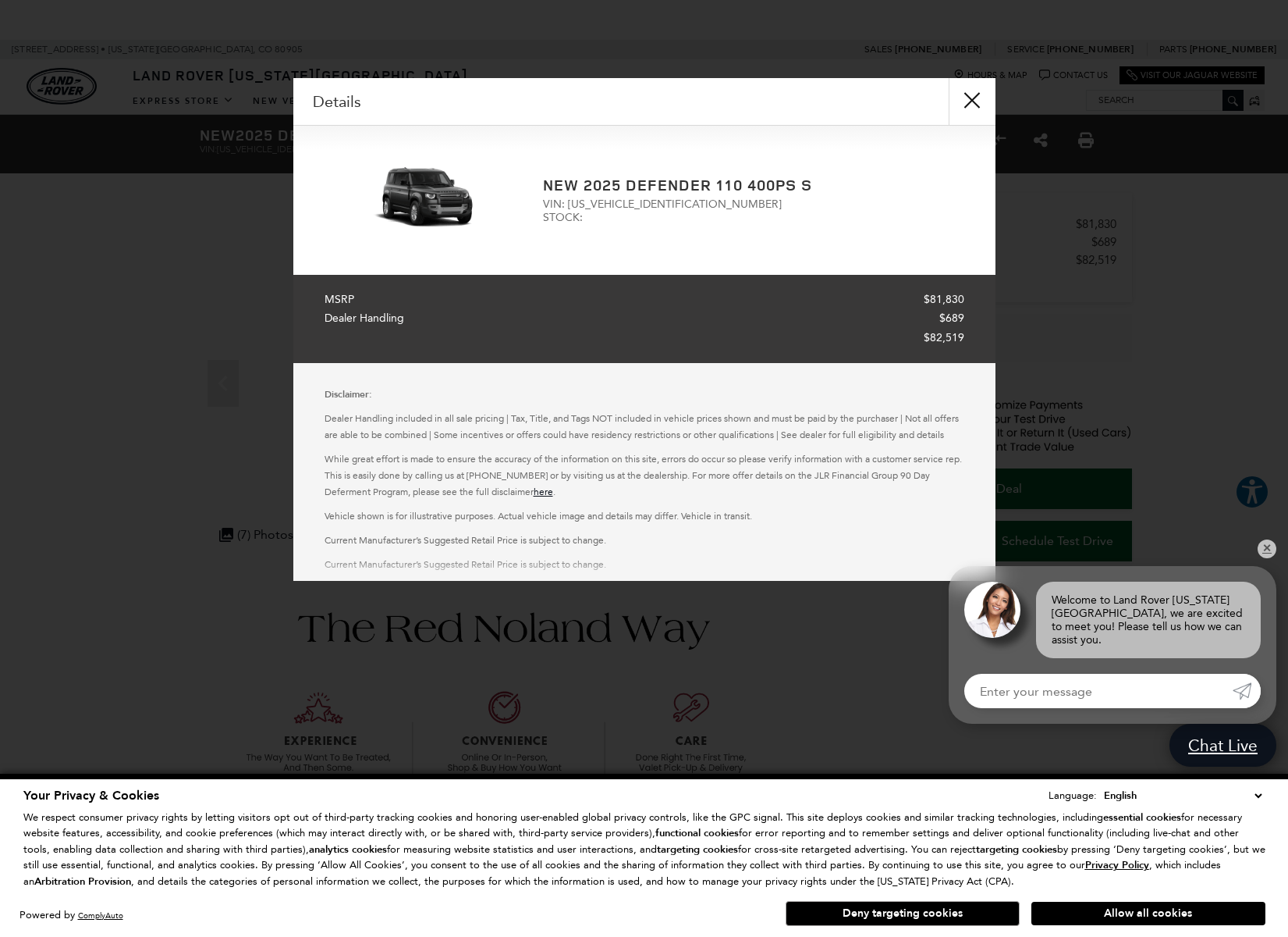
click at [968, 106] on button "close" at bounding box center [972, 101] width 47 height 47
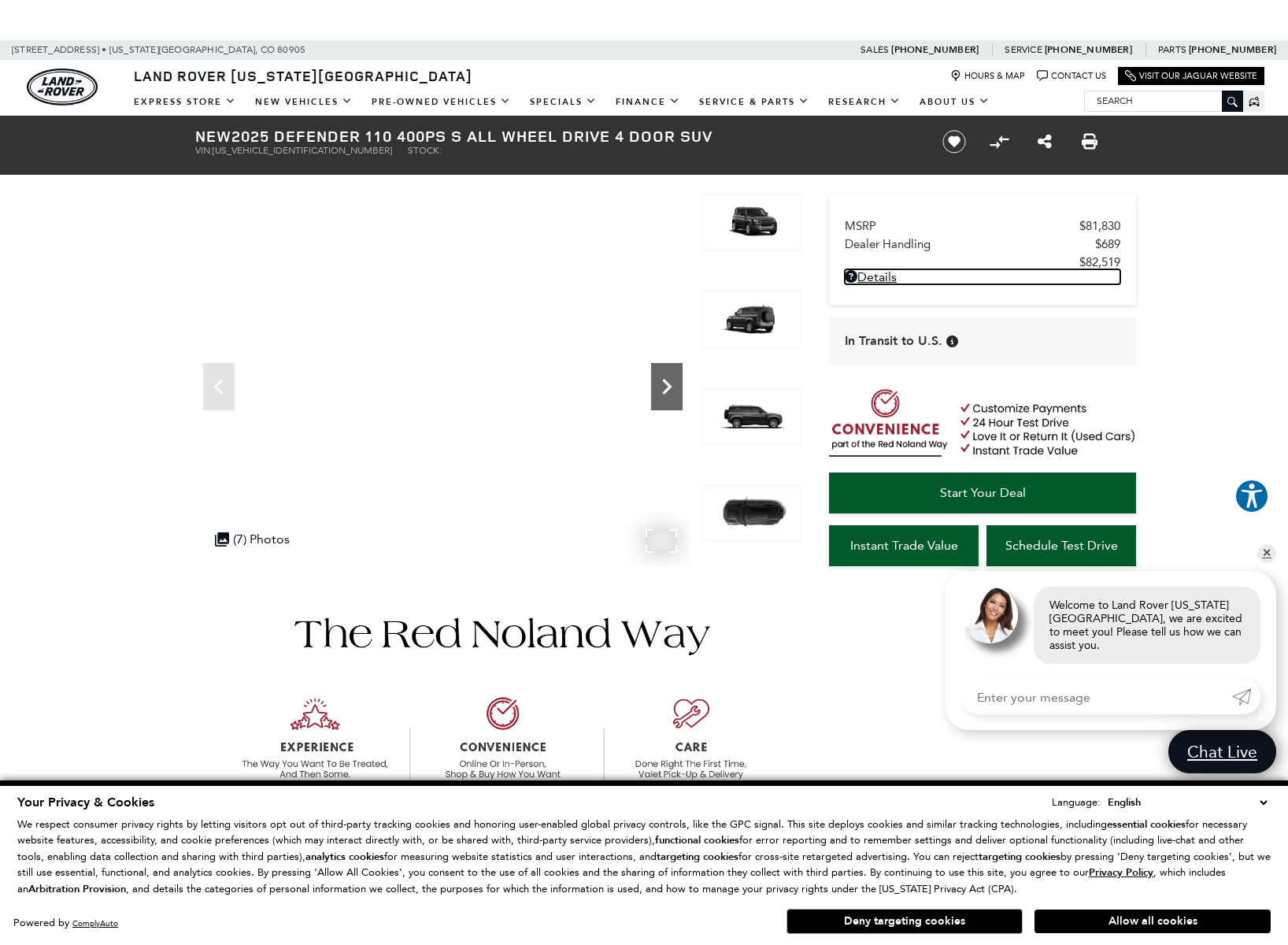
click at [658, 376] on icon "Next" at bounding box center [667, 386] width 31 height 31
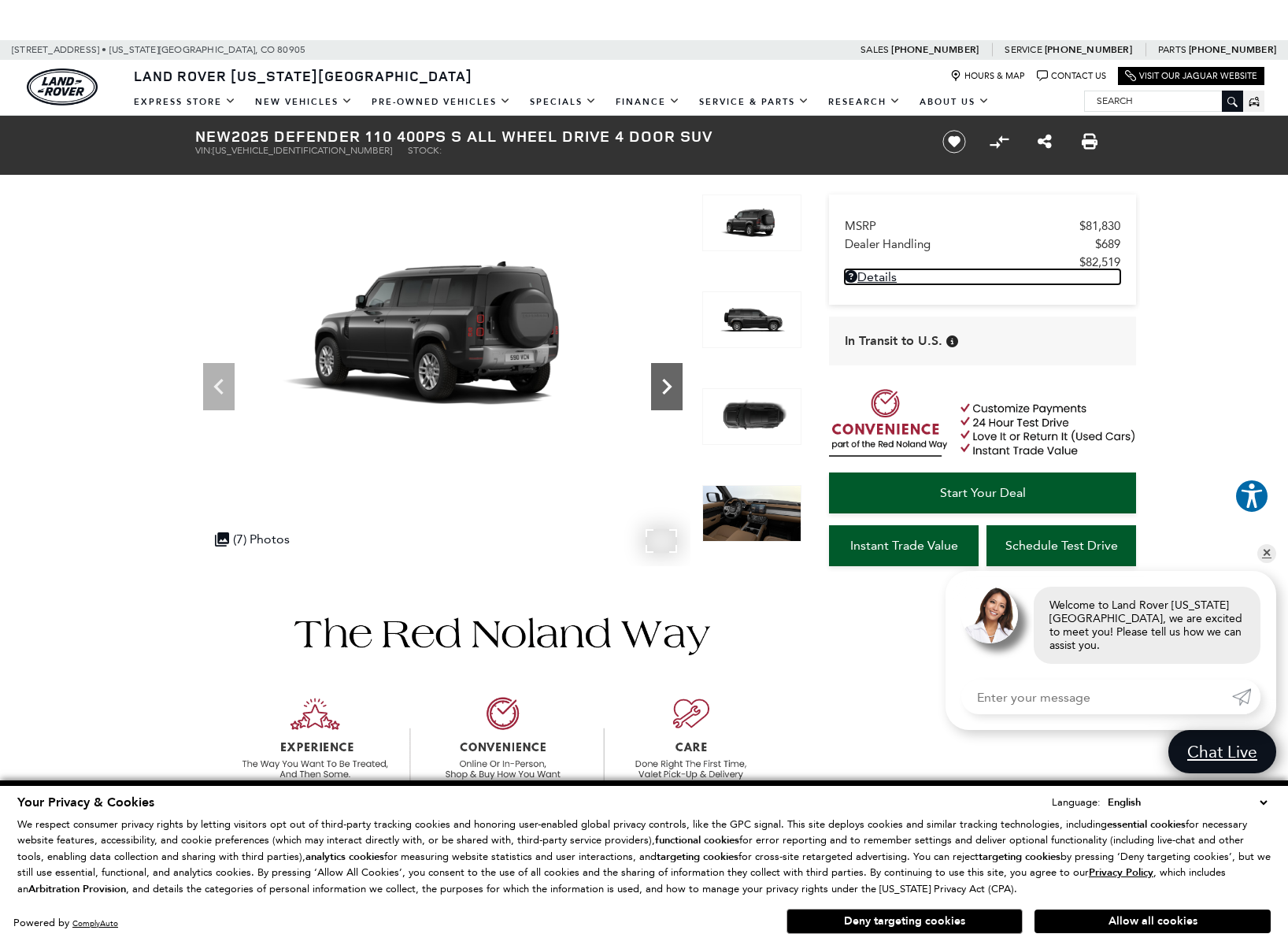
click at [658, 376] on icon "Next" at bounding box center [667, 386] width 31 height 31
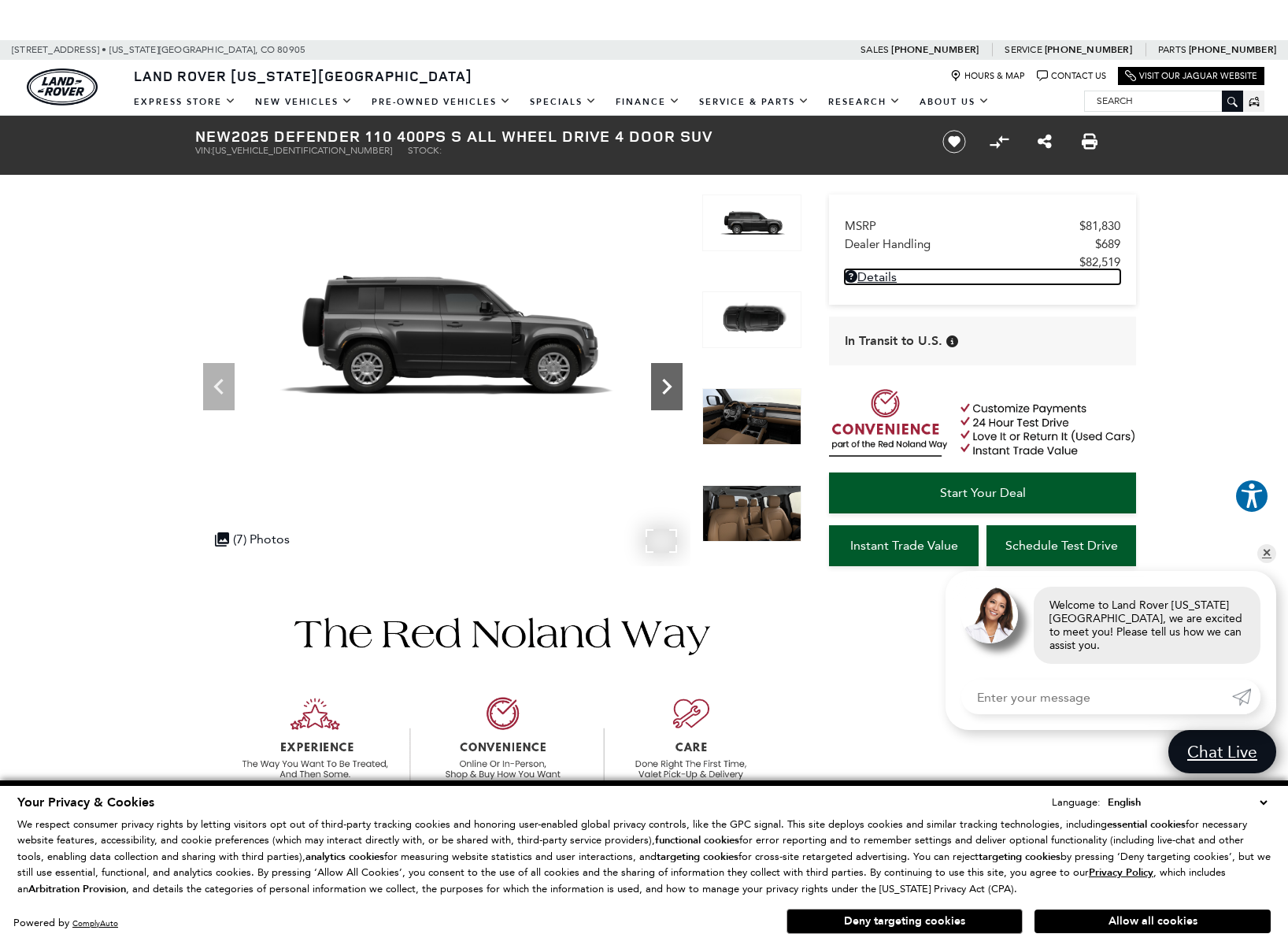
click at [660, 377] on icon "Next" at bounding box center [667, 386] width 31 height 31
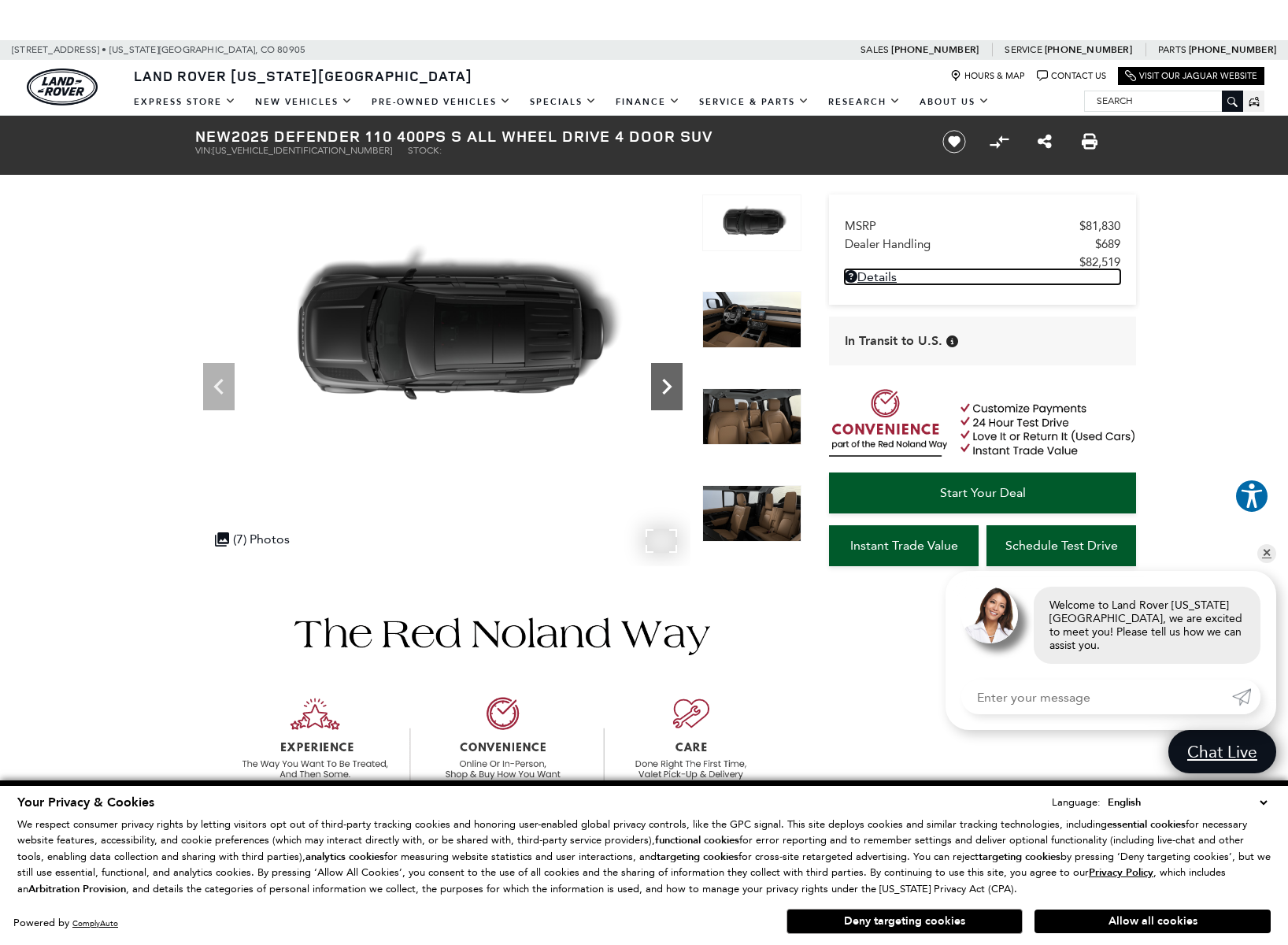
click at [660, 377] on icon "Next" at bounding box center [667, 386] width 31 height 31
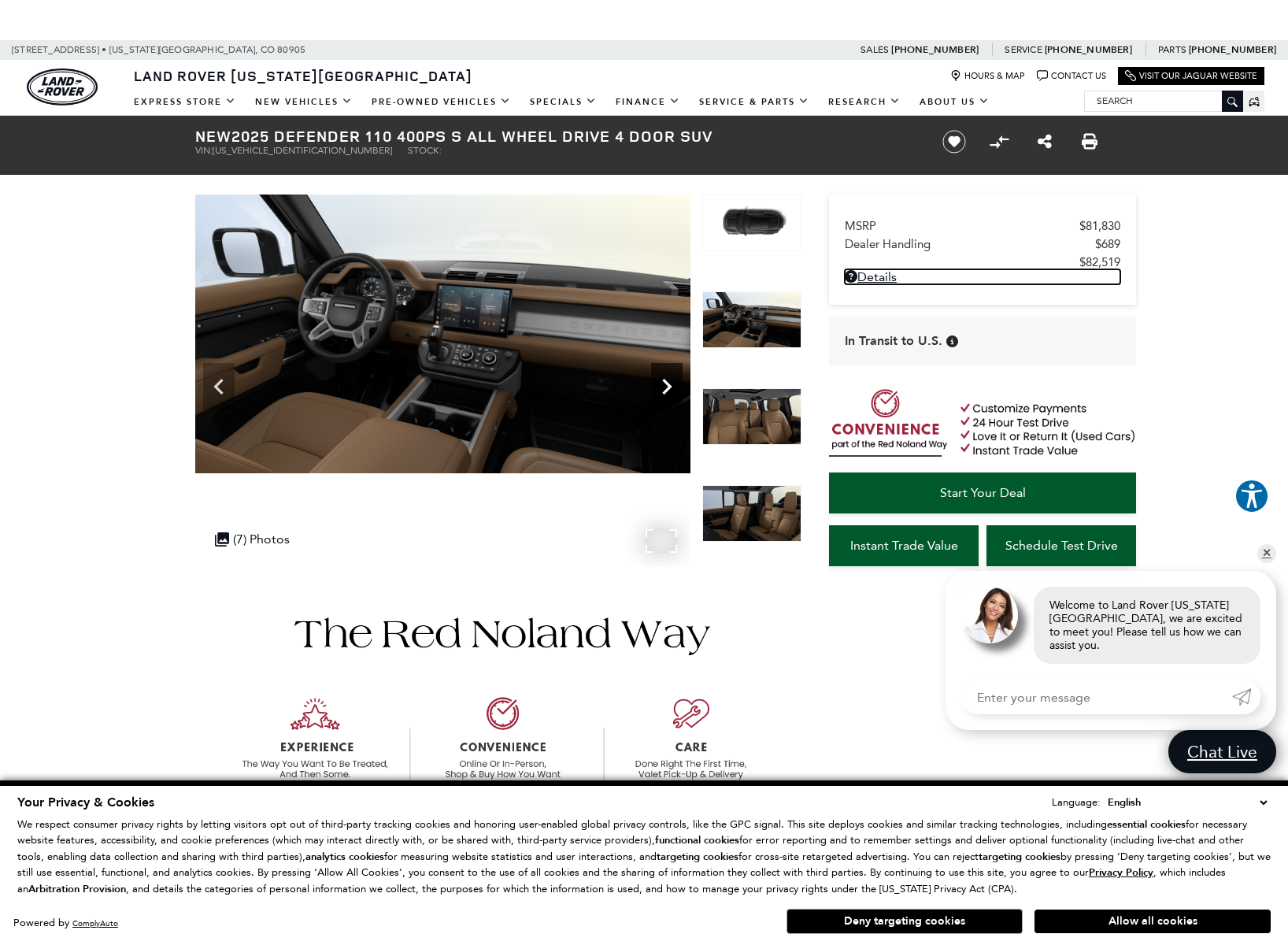
click at [661, 377] on icon "Next" at bounding box center [667, 386] width 31 height 31
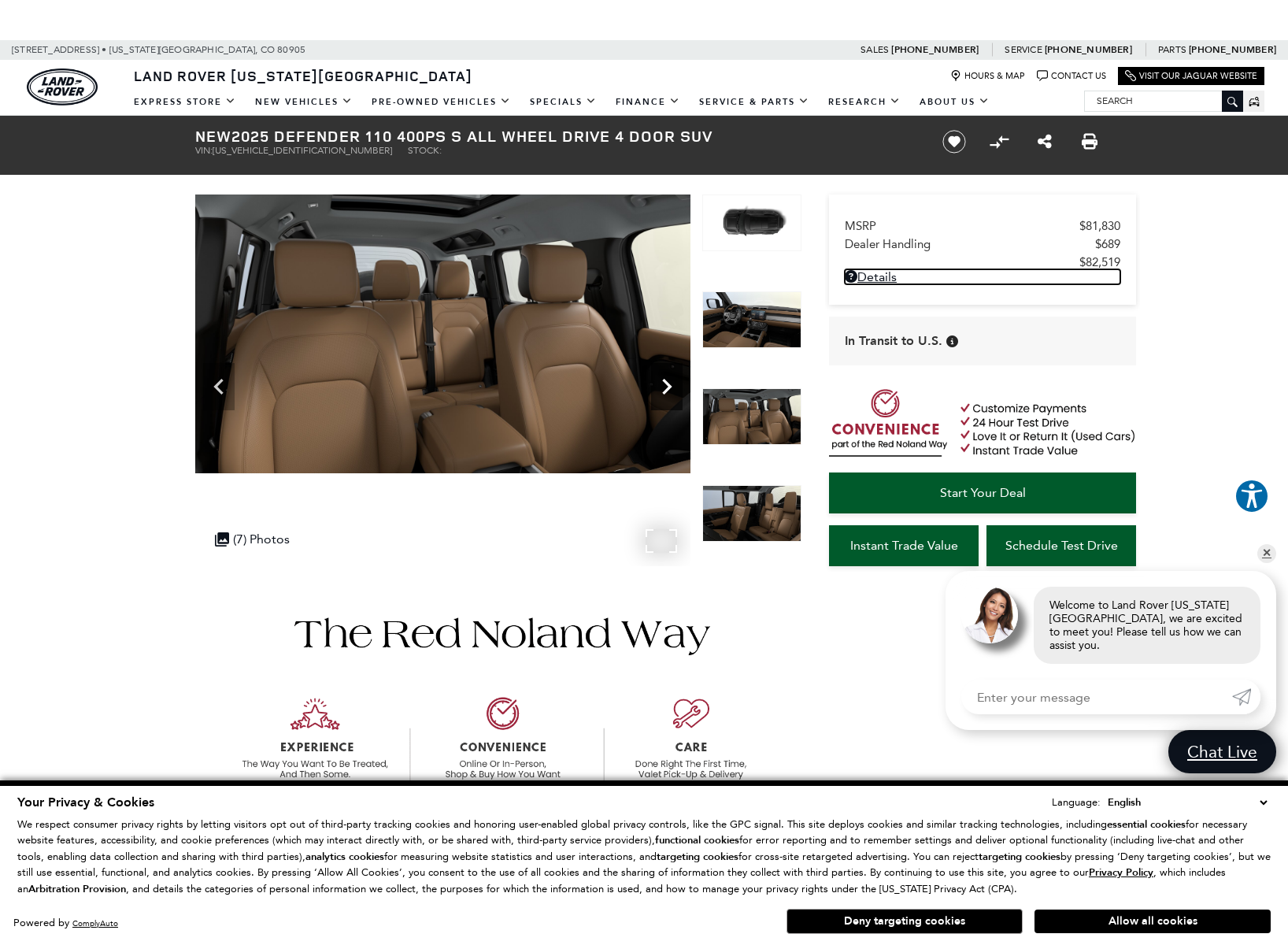
click at [661, 377] on icon "Next" at bounding box center [667, 386] width 31 height 31
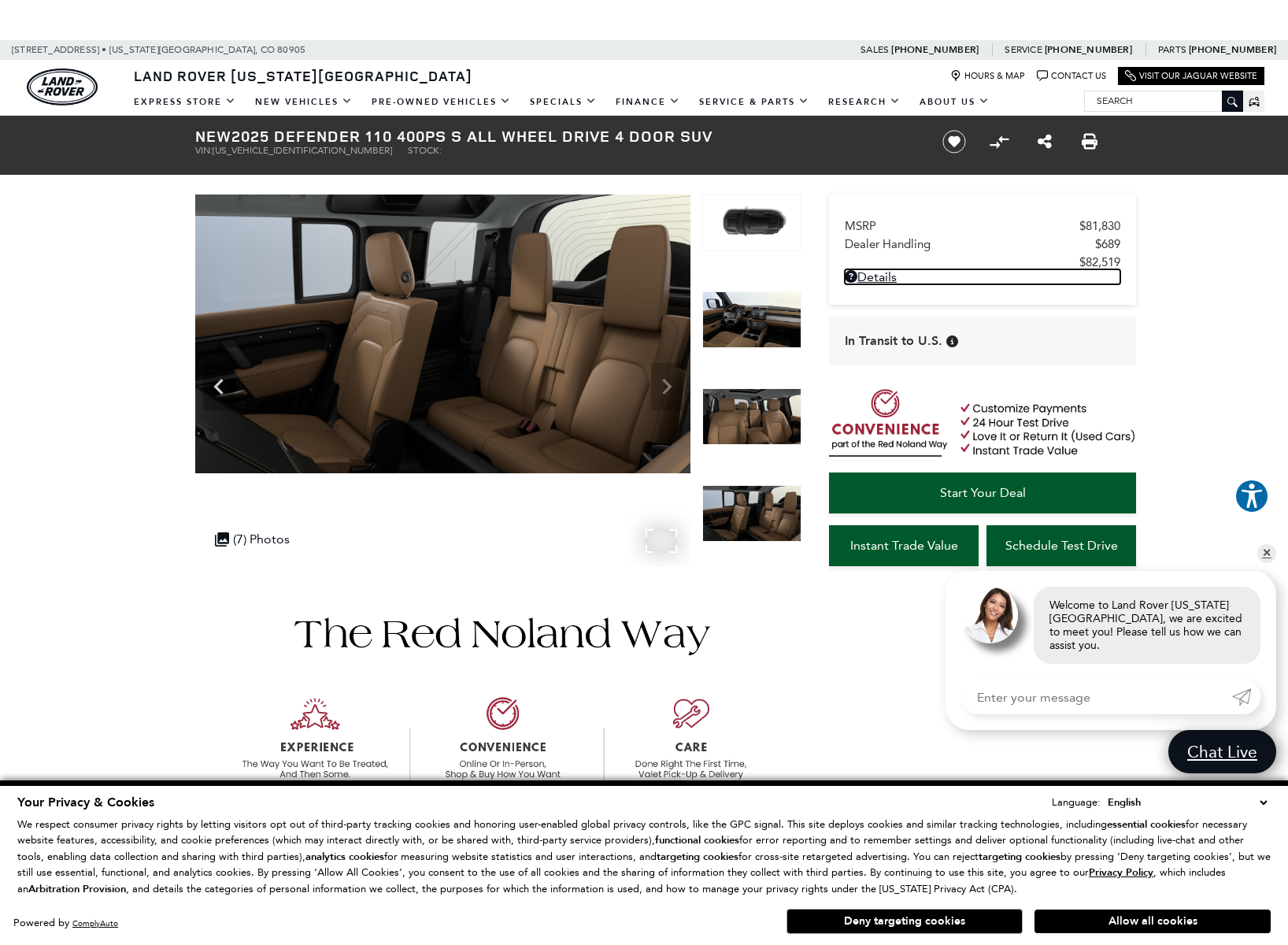
click at [661, 377] on img at bounding box center [443, 334] width 495 height 279
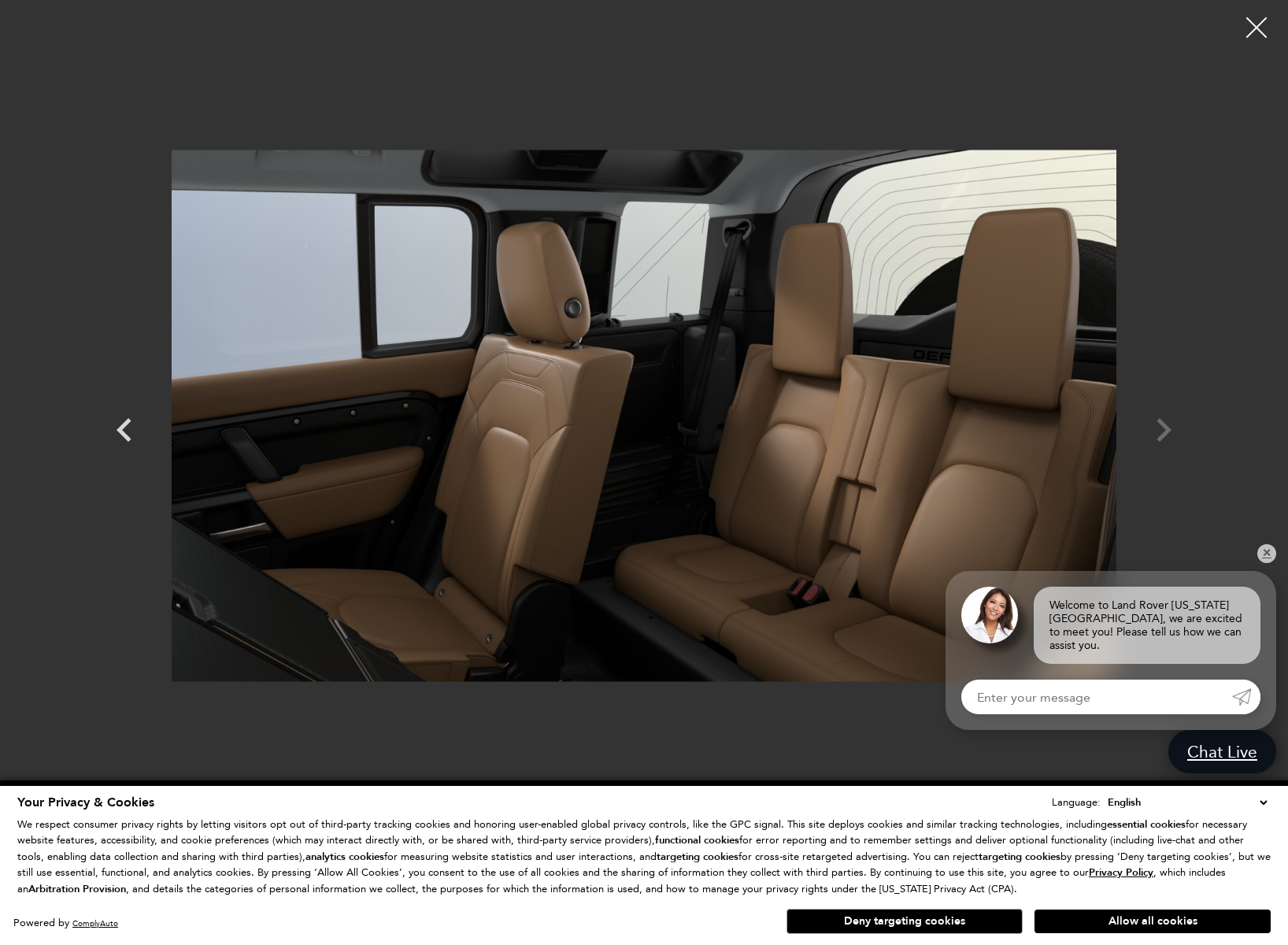
click at [1265, 25] on div at bounding box center [1257, 28] width 41 height 41
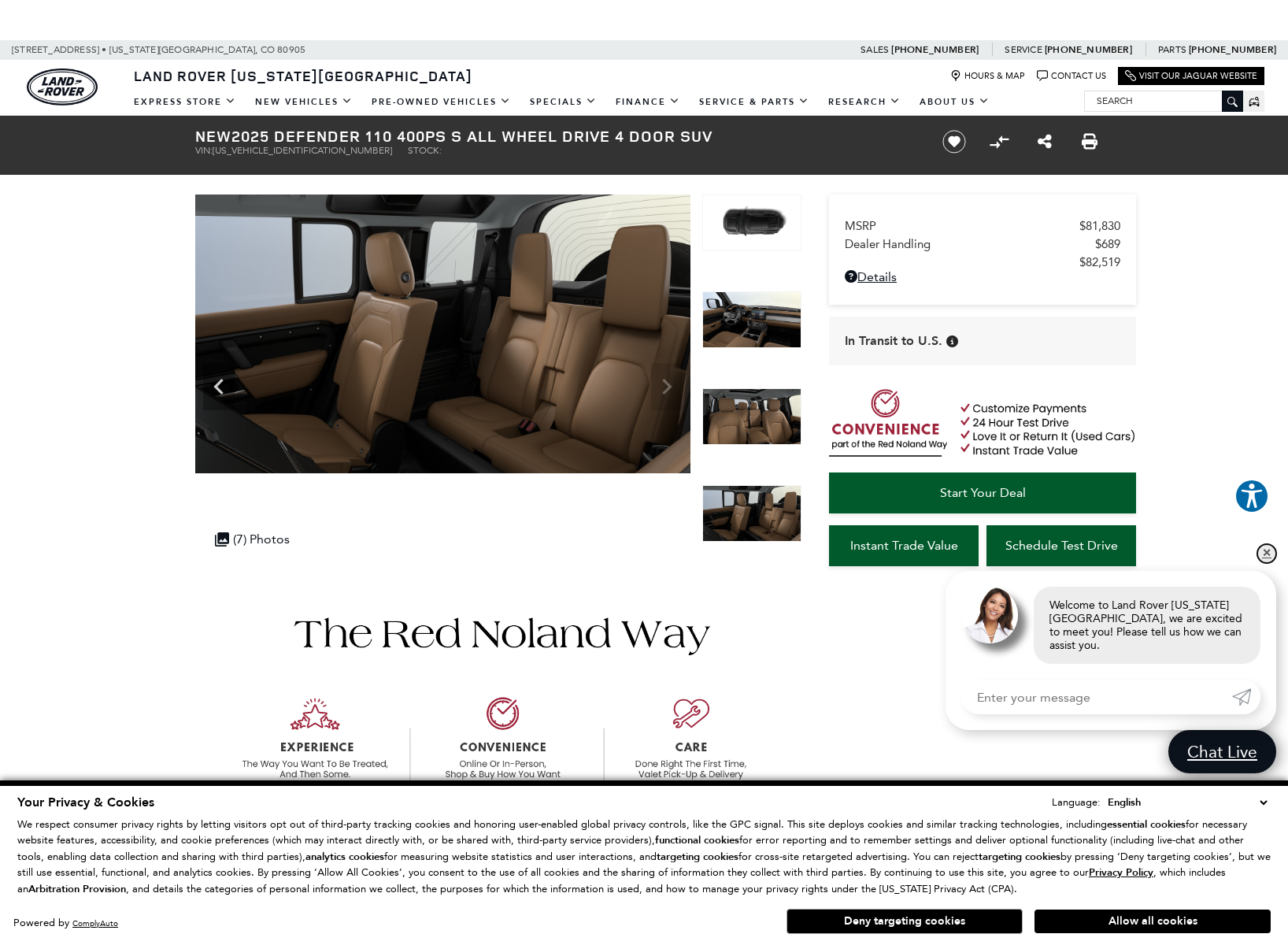
click at [1263, 559] on link "✕" at bounding box center [1266, 553] width 19 height 19
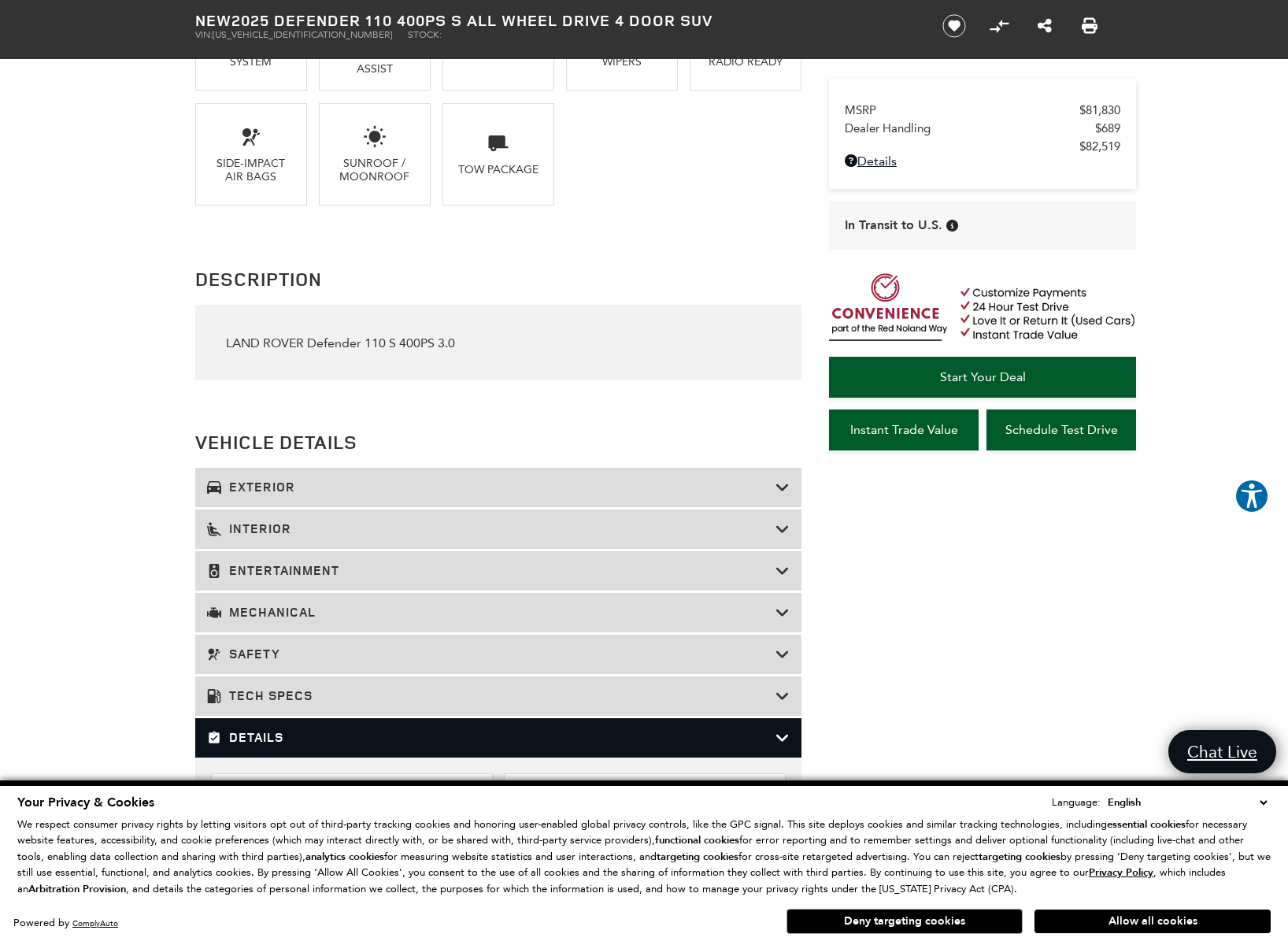
scroll to position [1563, 0]
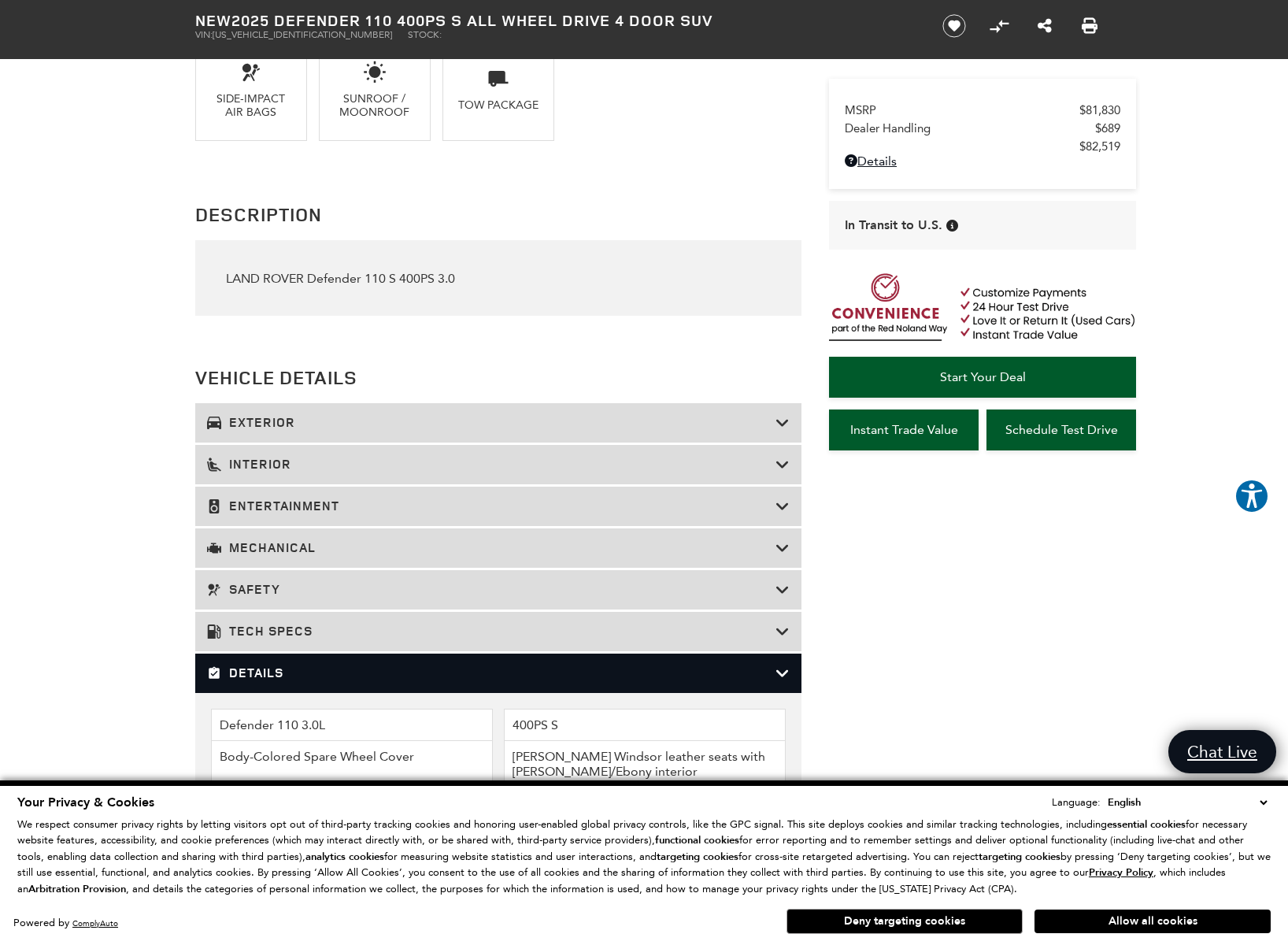
click at [289, 472] on h3 "Interior" at bounding box center [491, 465] width 569 height 16
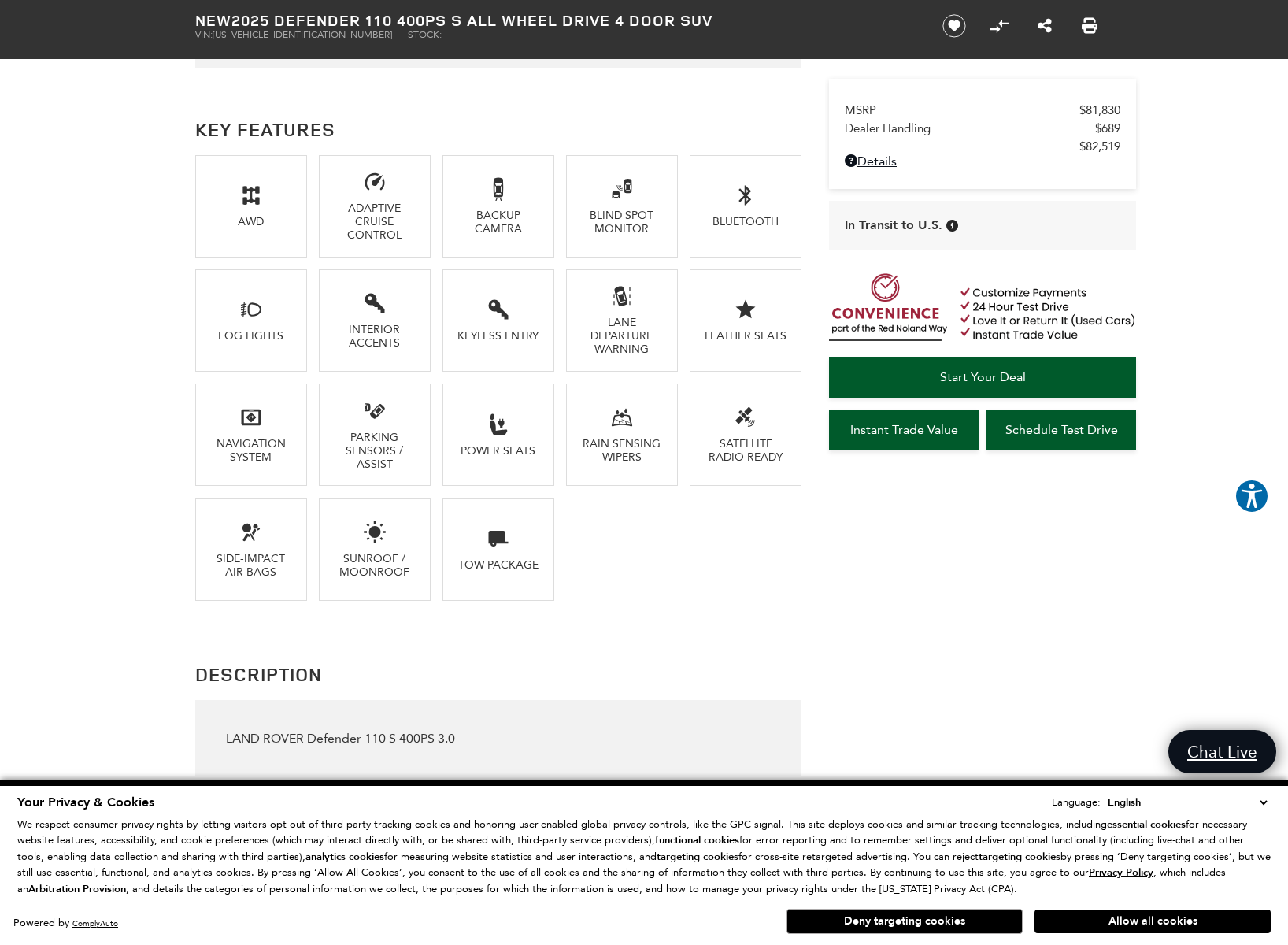
scroll to position [1501, 0]
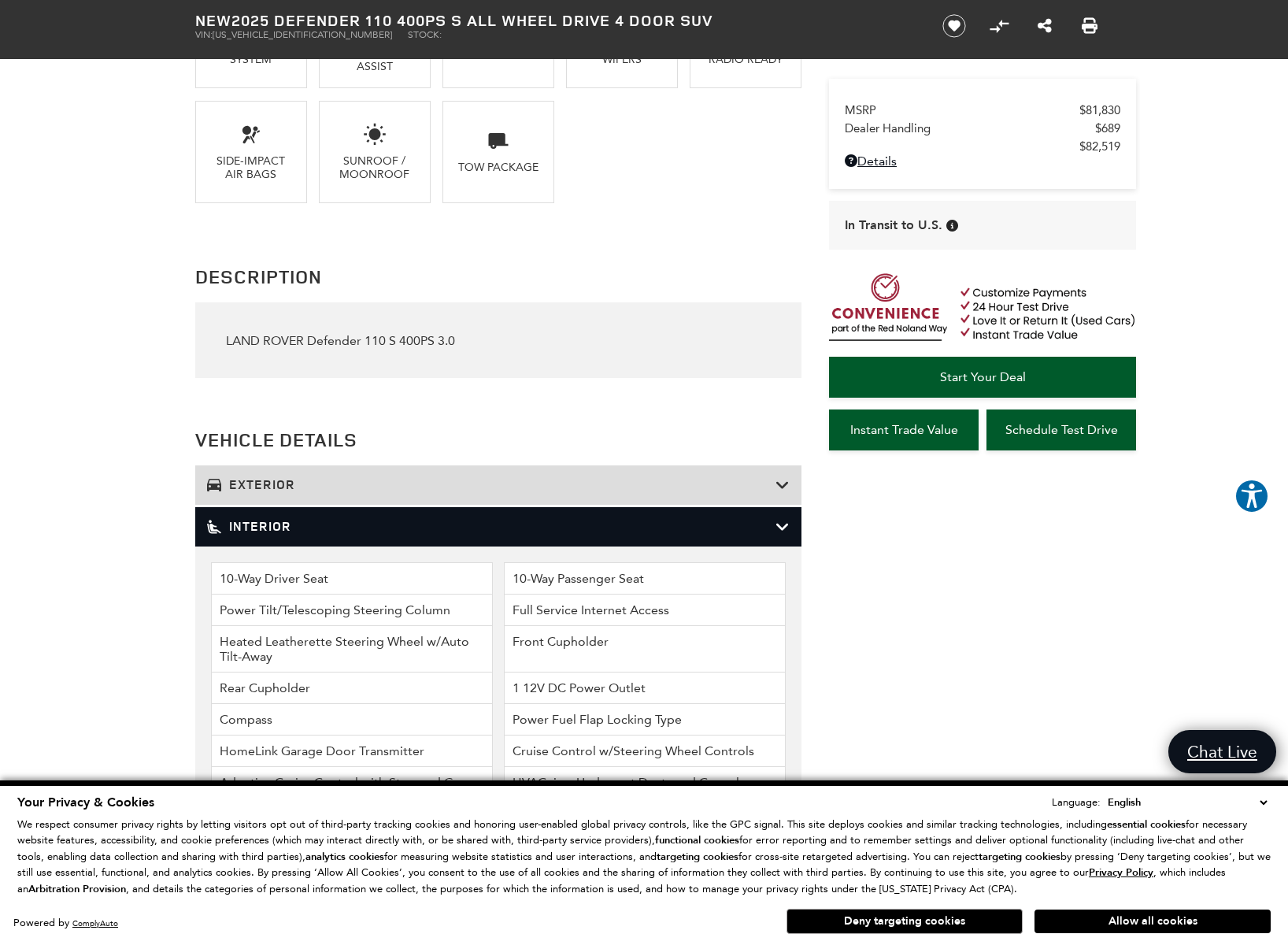
click at [230, 528] on div "Interior" at bounding box center [498, 527] width 606 height 39
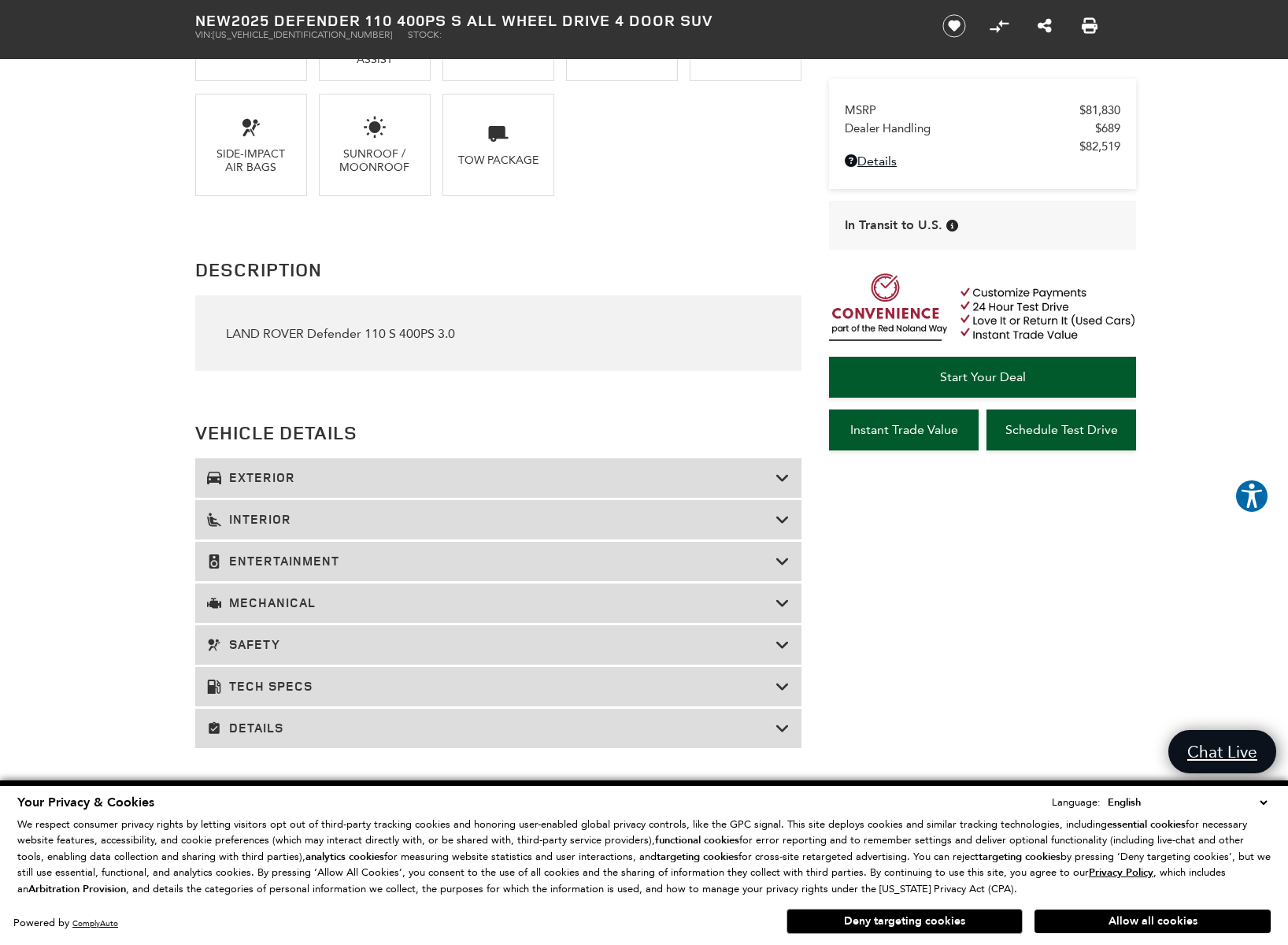
scroll to position [1631, 0]
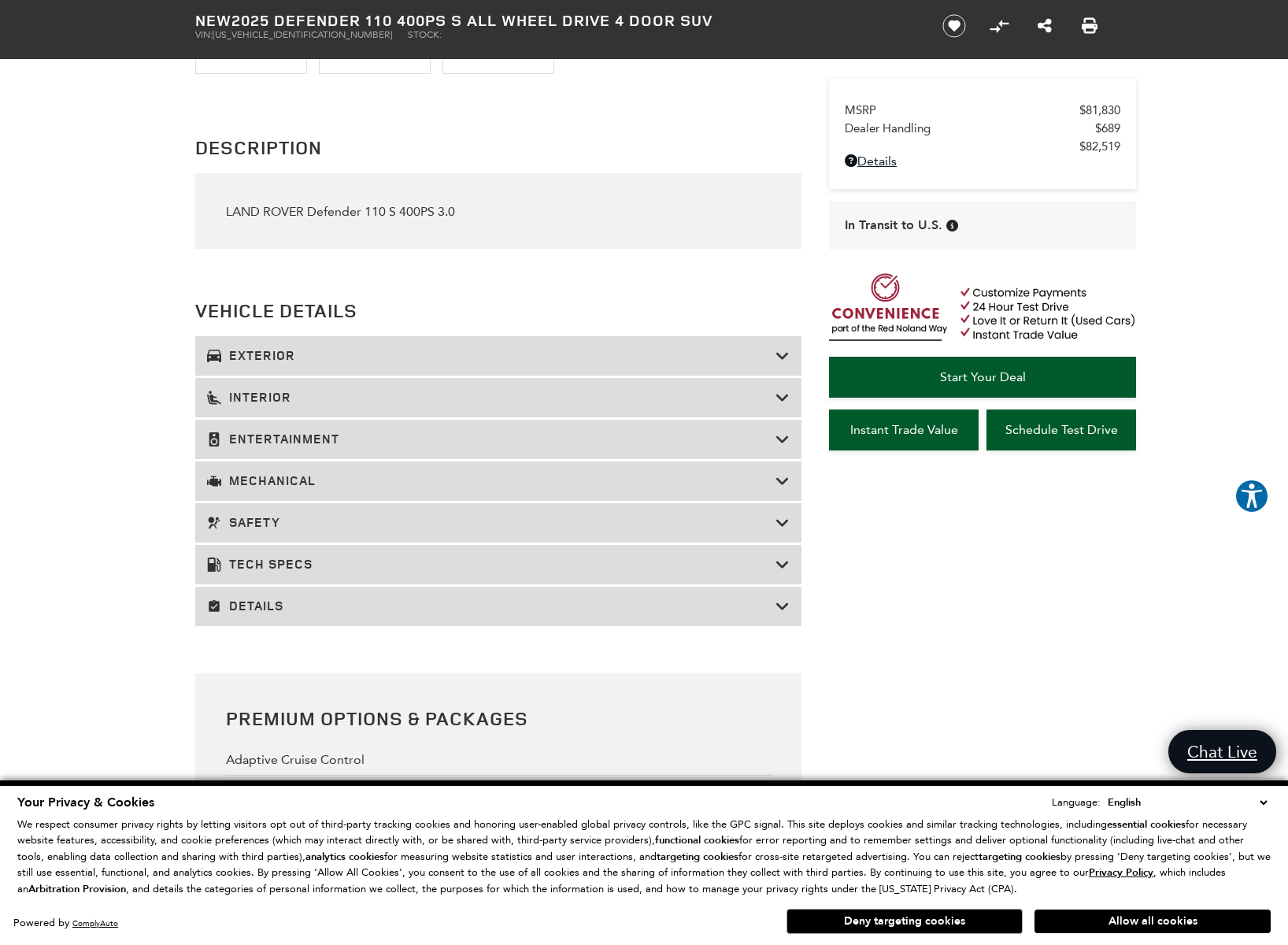
click at [273, 611] on h3 "Details" at bounding box center [491, 606] width 569 height 16
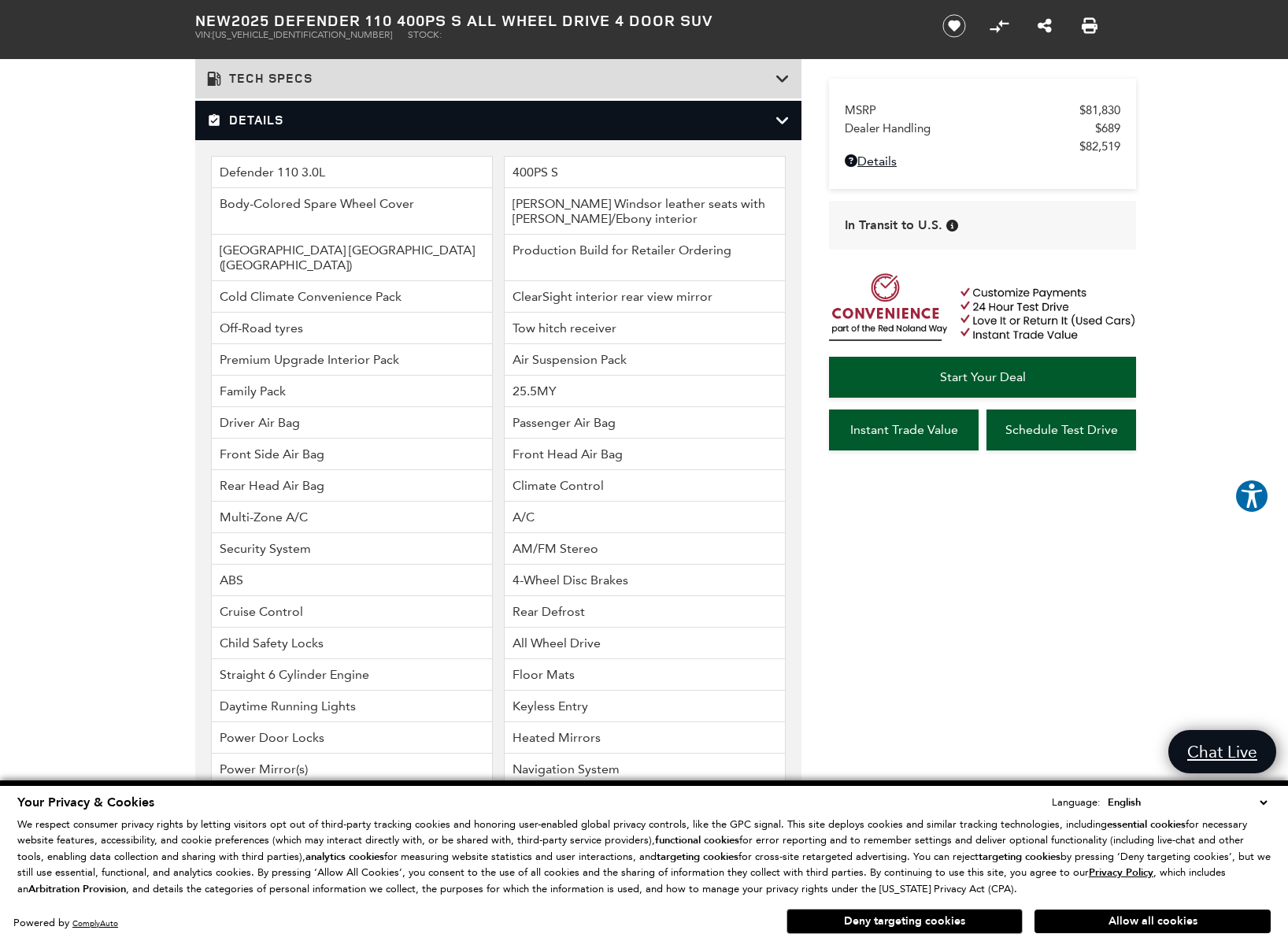
scroll to position [2136, 0]
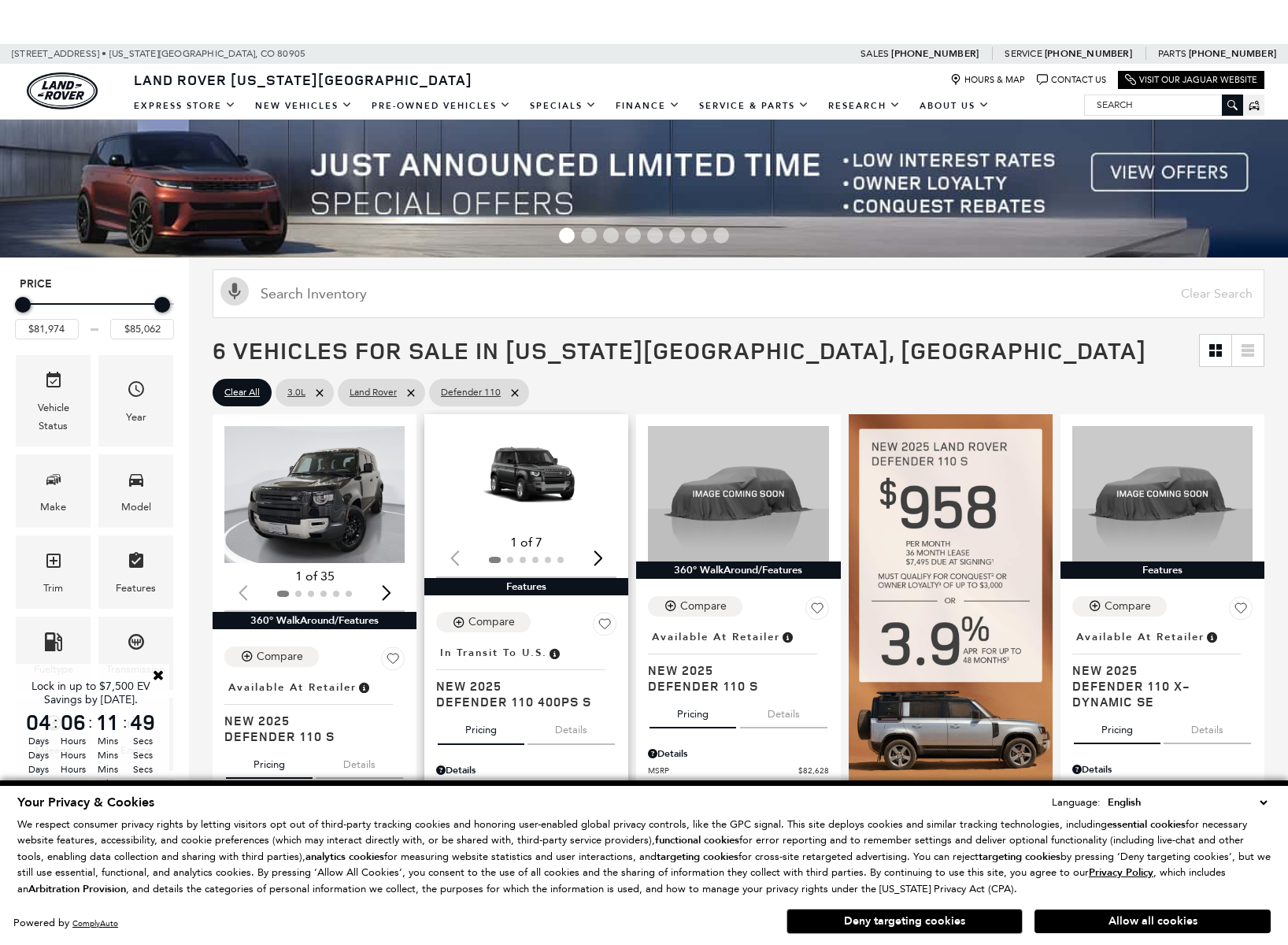
scroll to position [226, 0]
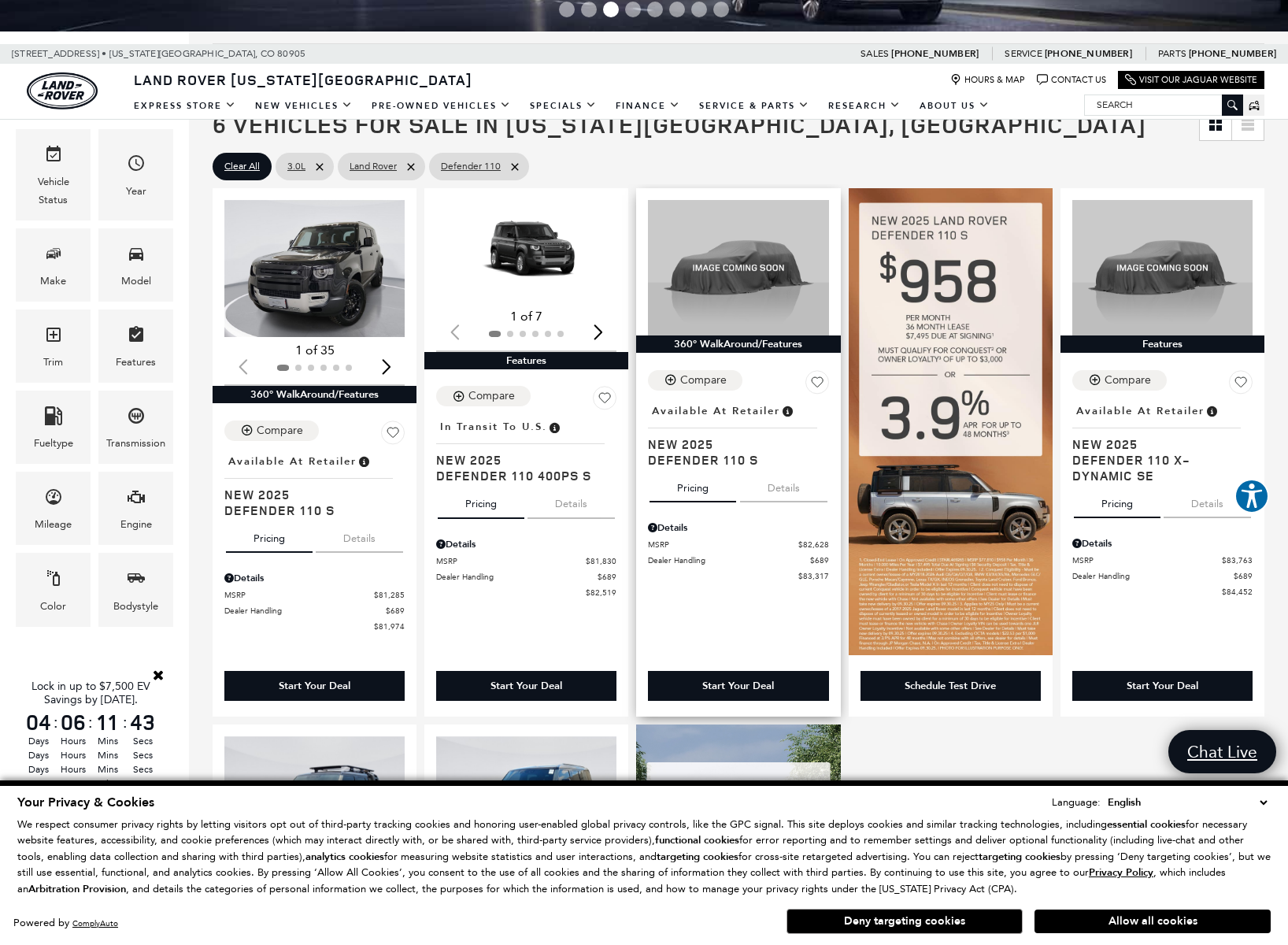
click at [783, 495] on button "Details" at bounding box center [783, 484] width 87 height 34
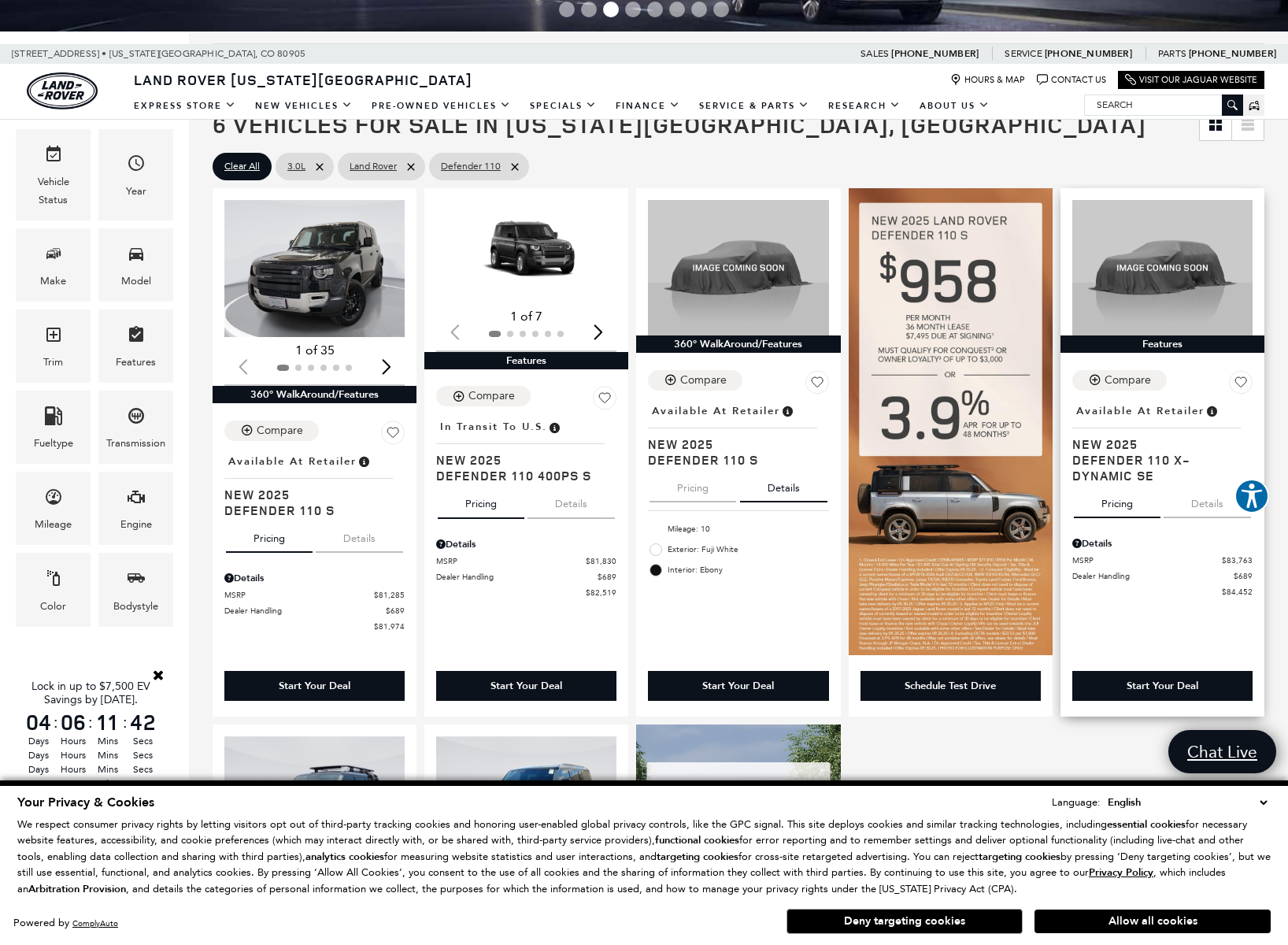
click at [1210, 506] on button "Details" at bounding box center [1206, 500] width 87 height 34
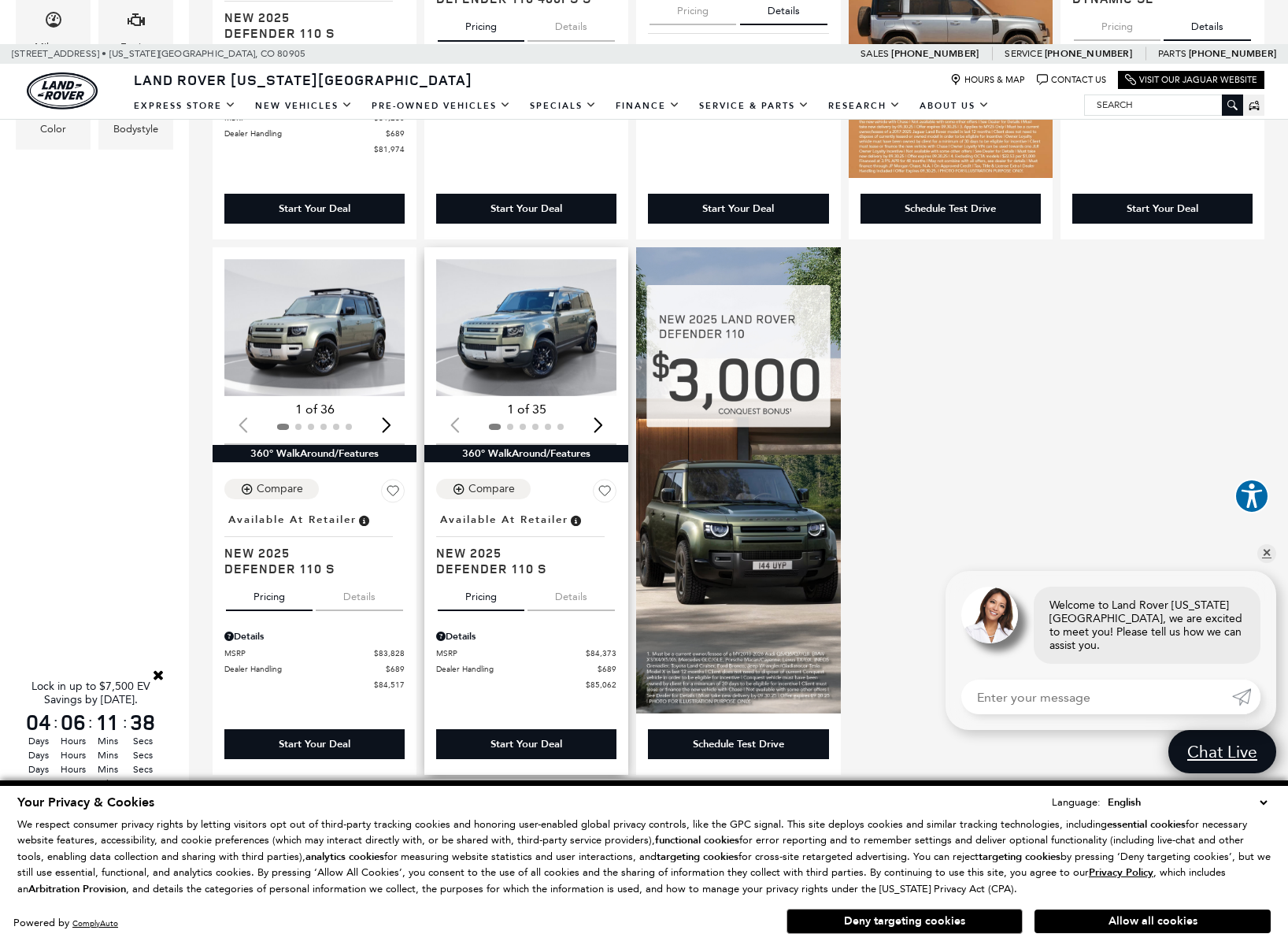
scroll to position [725, 0]
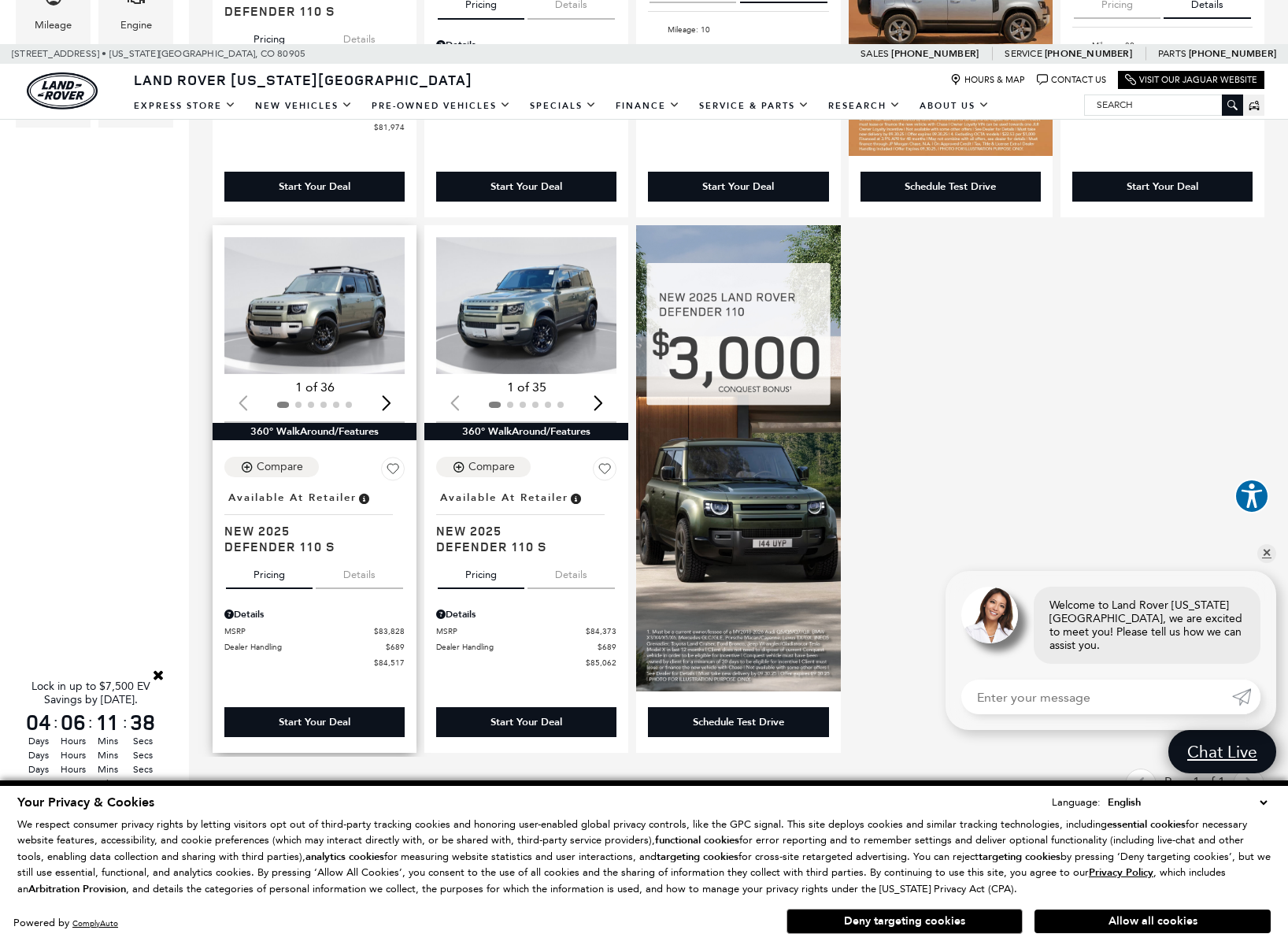
click at [359, 577] on button "Details" at bounding box center [359, 571] width 87 height 34
click at [266, 584] on button "Pricing" at bounding box center [269, 571] width 86 height 34
click at [580, 583] on button "Details" at bounding box center [571, 571] width 87 height 34
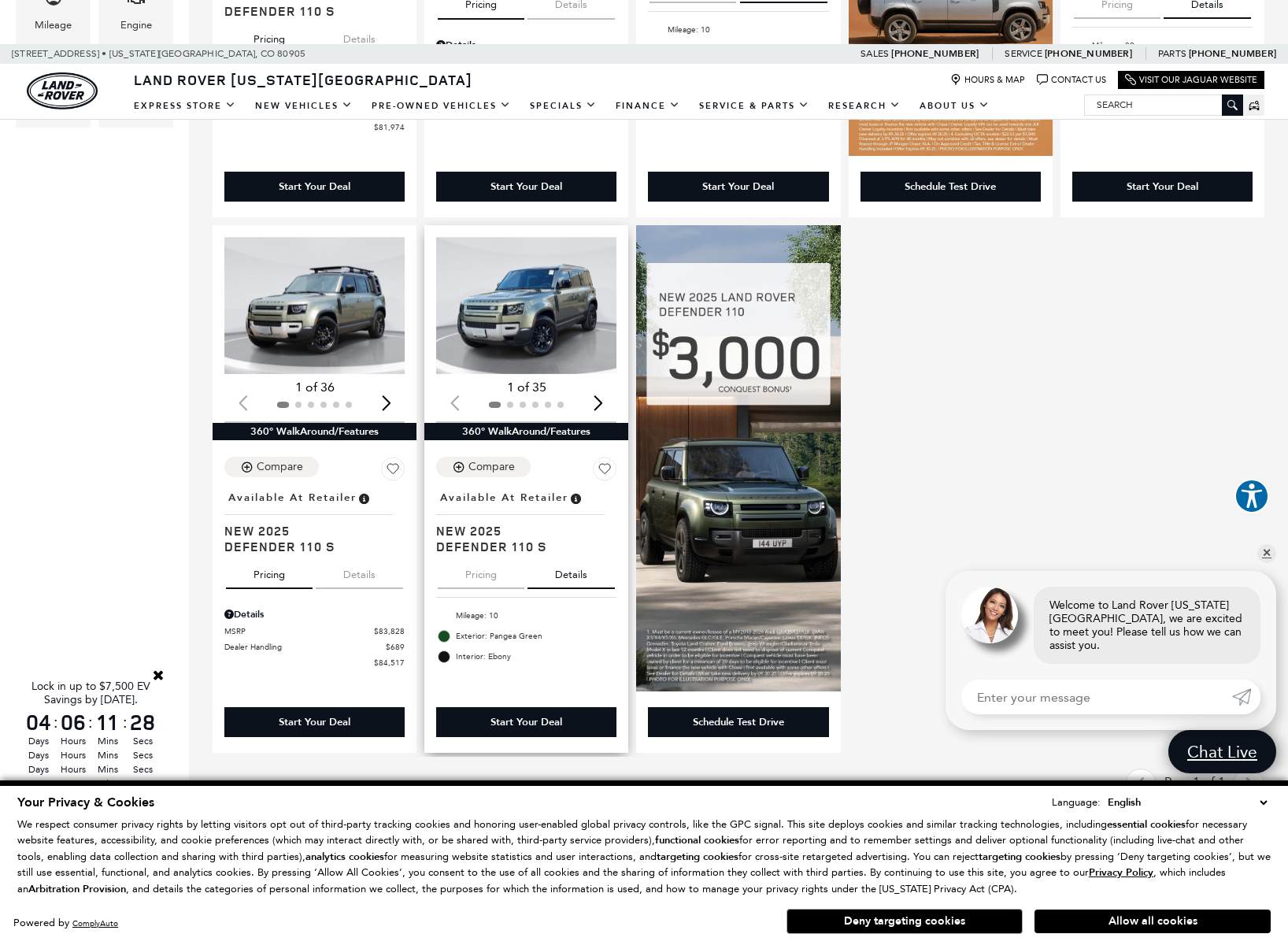
click at [483, 579] on button "Pricing" at bounding box center [481, 571] width 86 height 34
click at [516, 314] on img "1 / 2" at bounding box center [528, 305] width 183 height 137
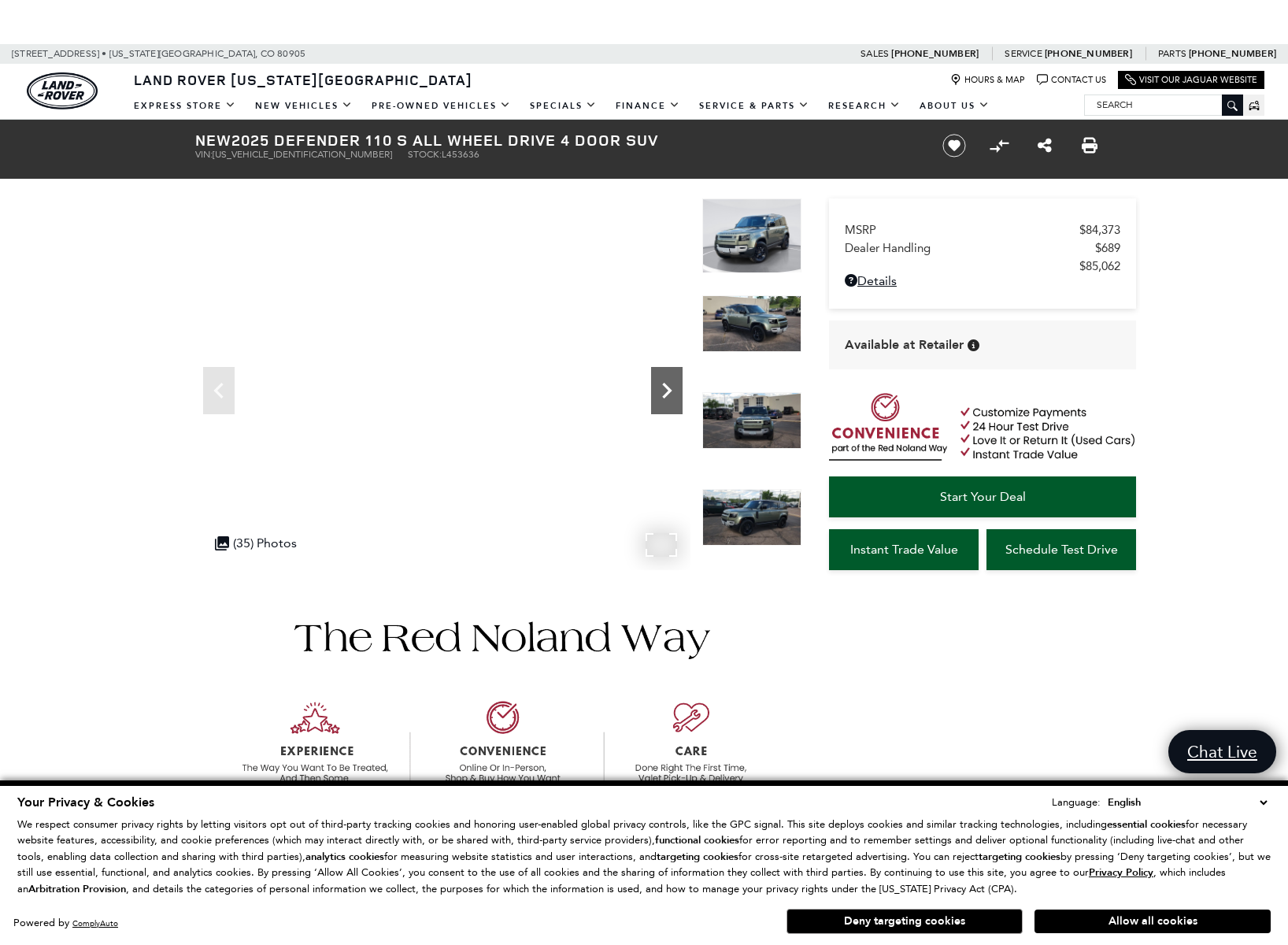
click at [665, 390] on icon "Next" at bounding box center [667, 390] width 31 height 31
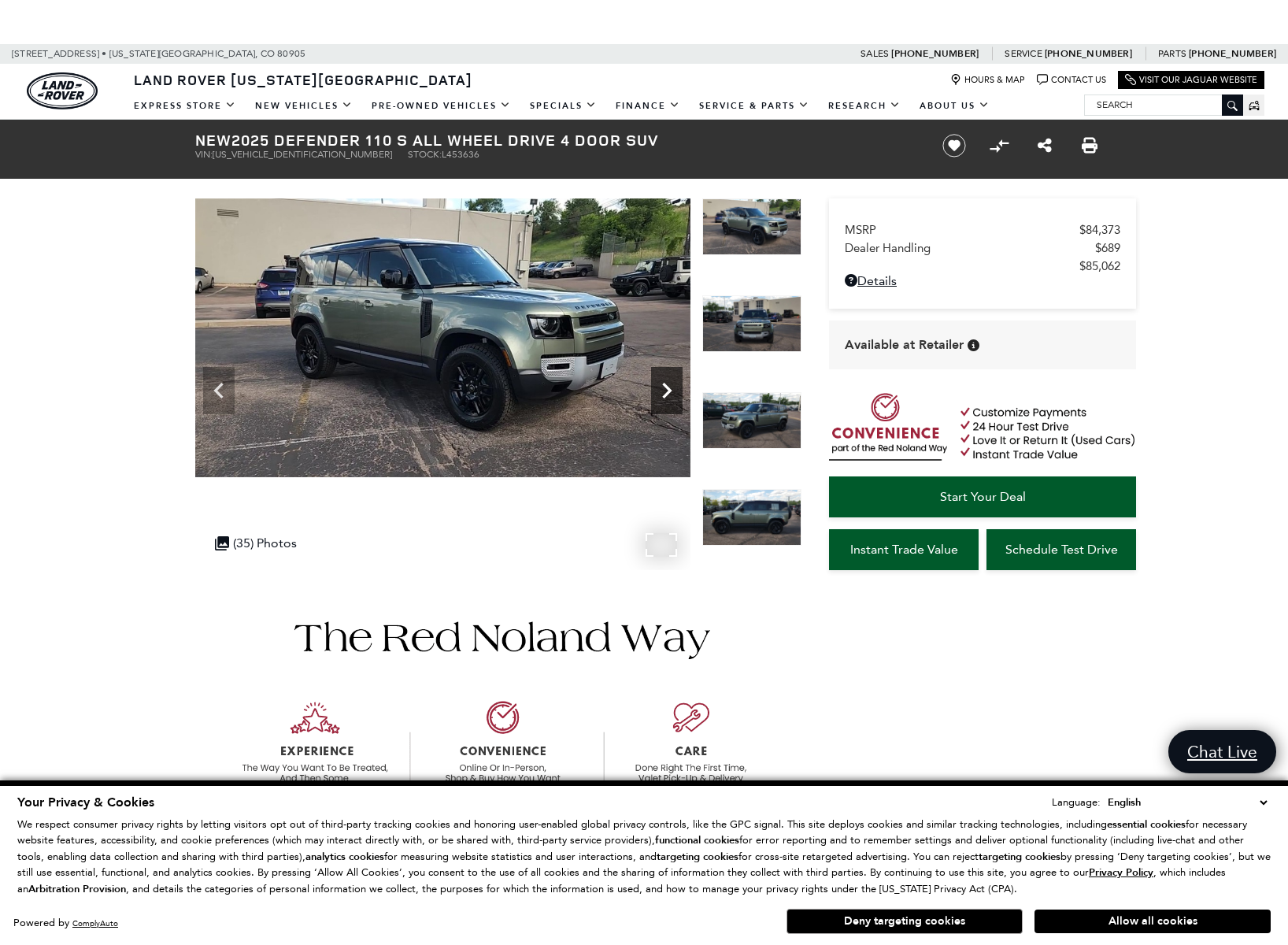
click at [665, 390] on icon "Next" at bounding box center [667, 390] width 31 height 31
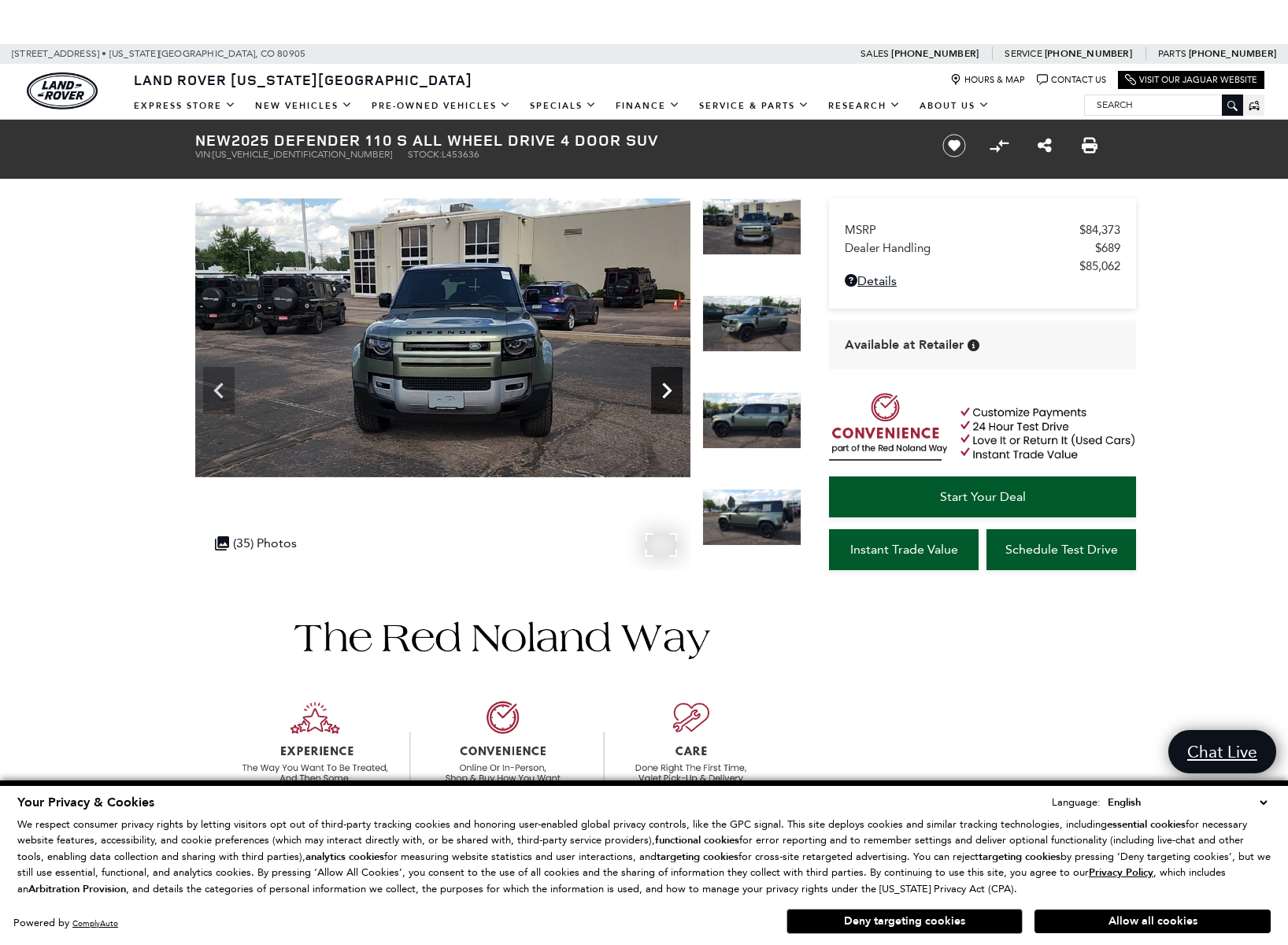
click at [665, 390] on icon "Next" at bounding box center [667, 390] width 31 height 31
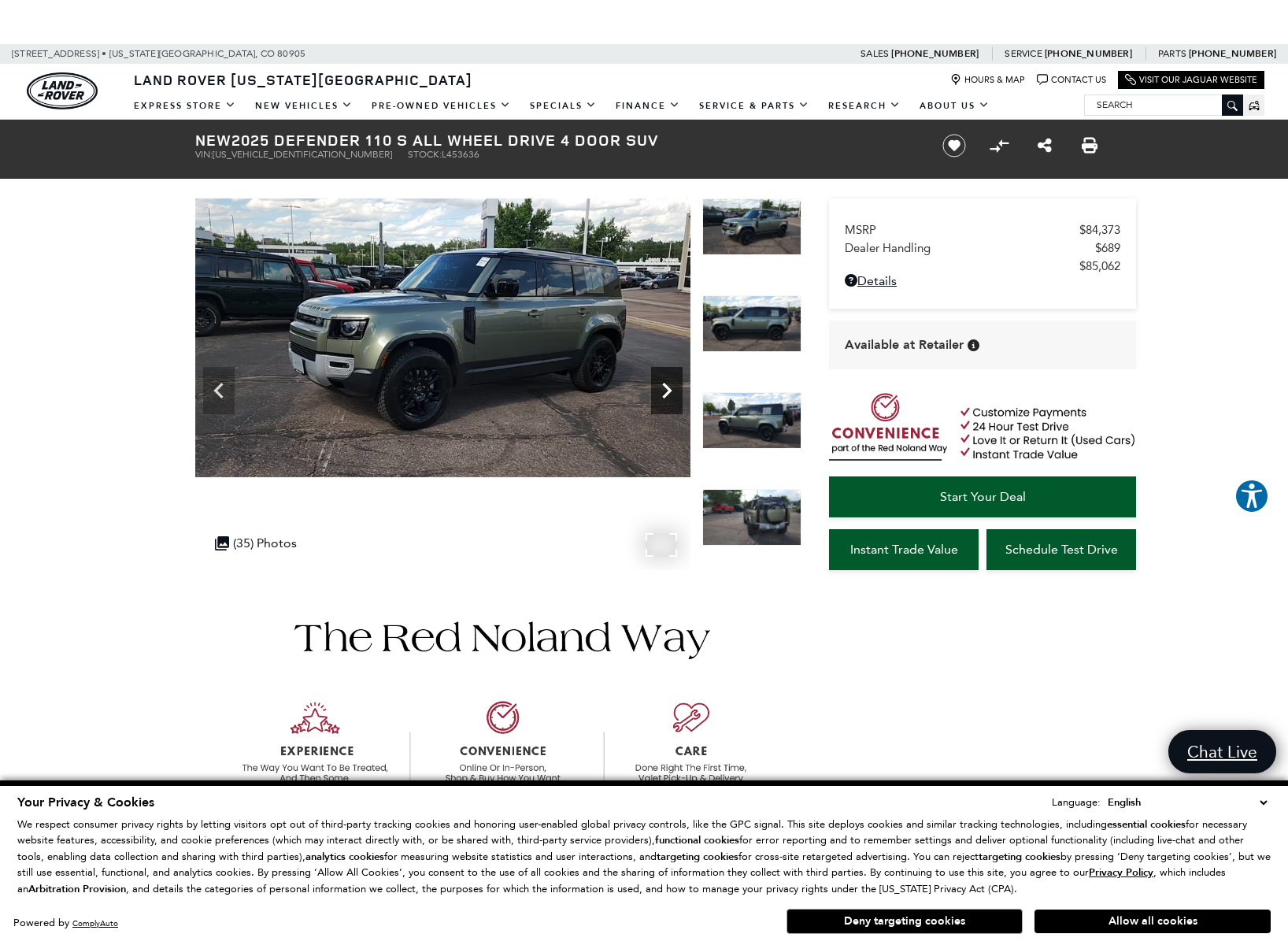
click at [665, 390] on icon "Next" at bounding box center [667, 390] width 31 height 31
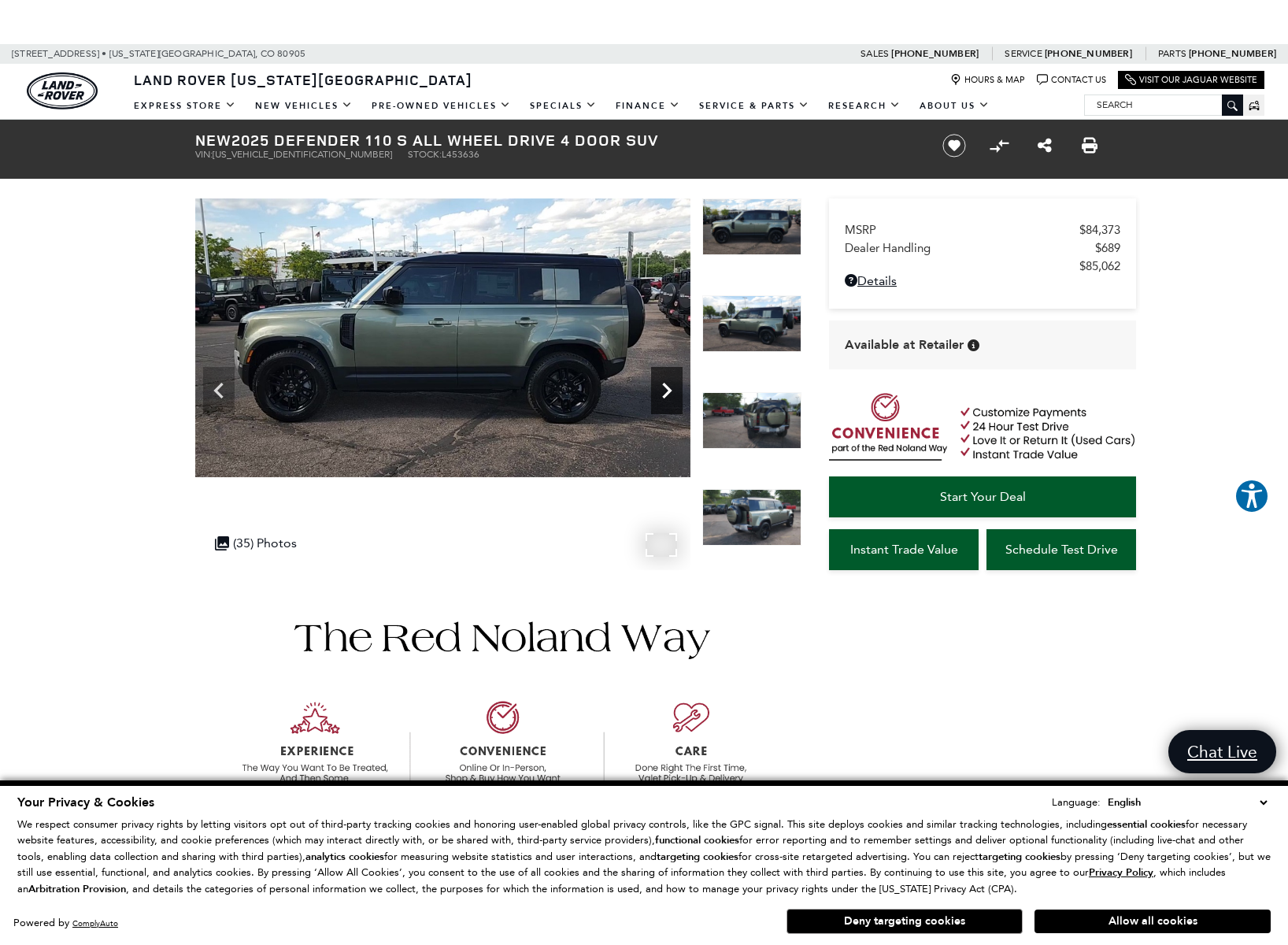
click at [665, 390] on icon "Next" at bounding box center [667, 390] width 31 height 31
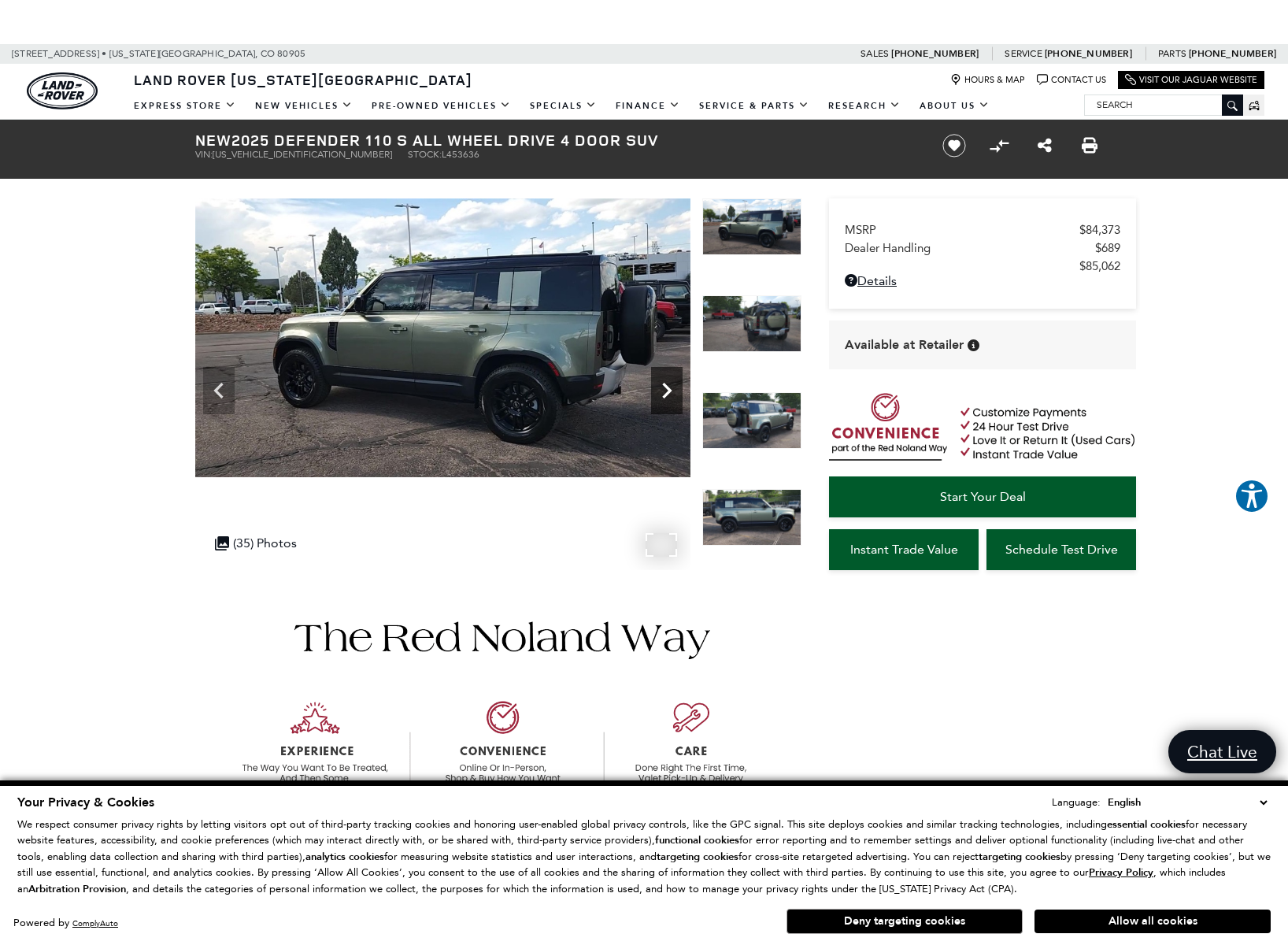
click at [665, 390] on icon "Next" at bounding box center [667, 390] width 31 height 31
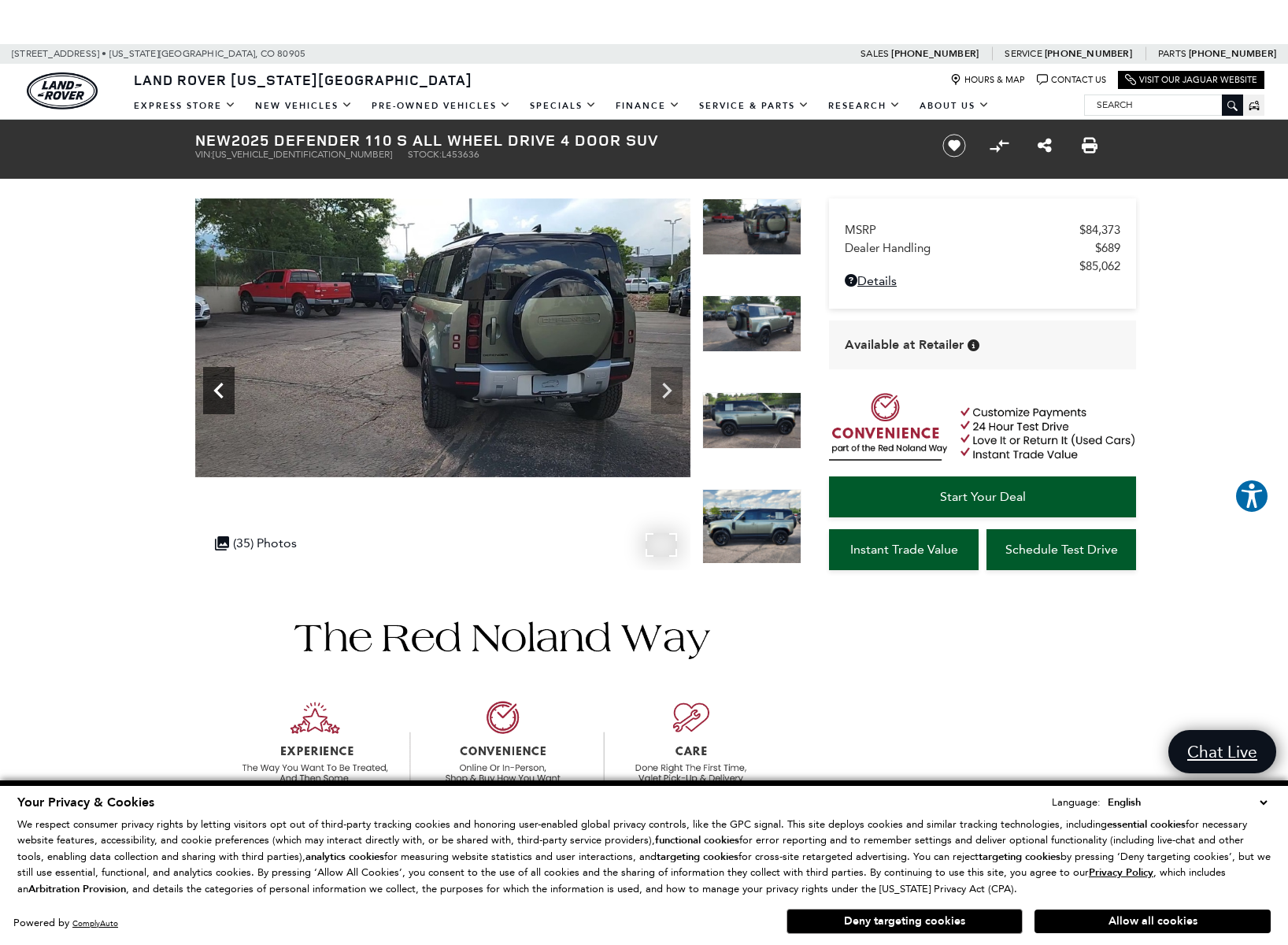
click at [226, 383] on icon "Previous" at bounding box center [219, 390] width 31 height 31
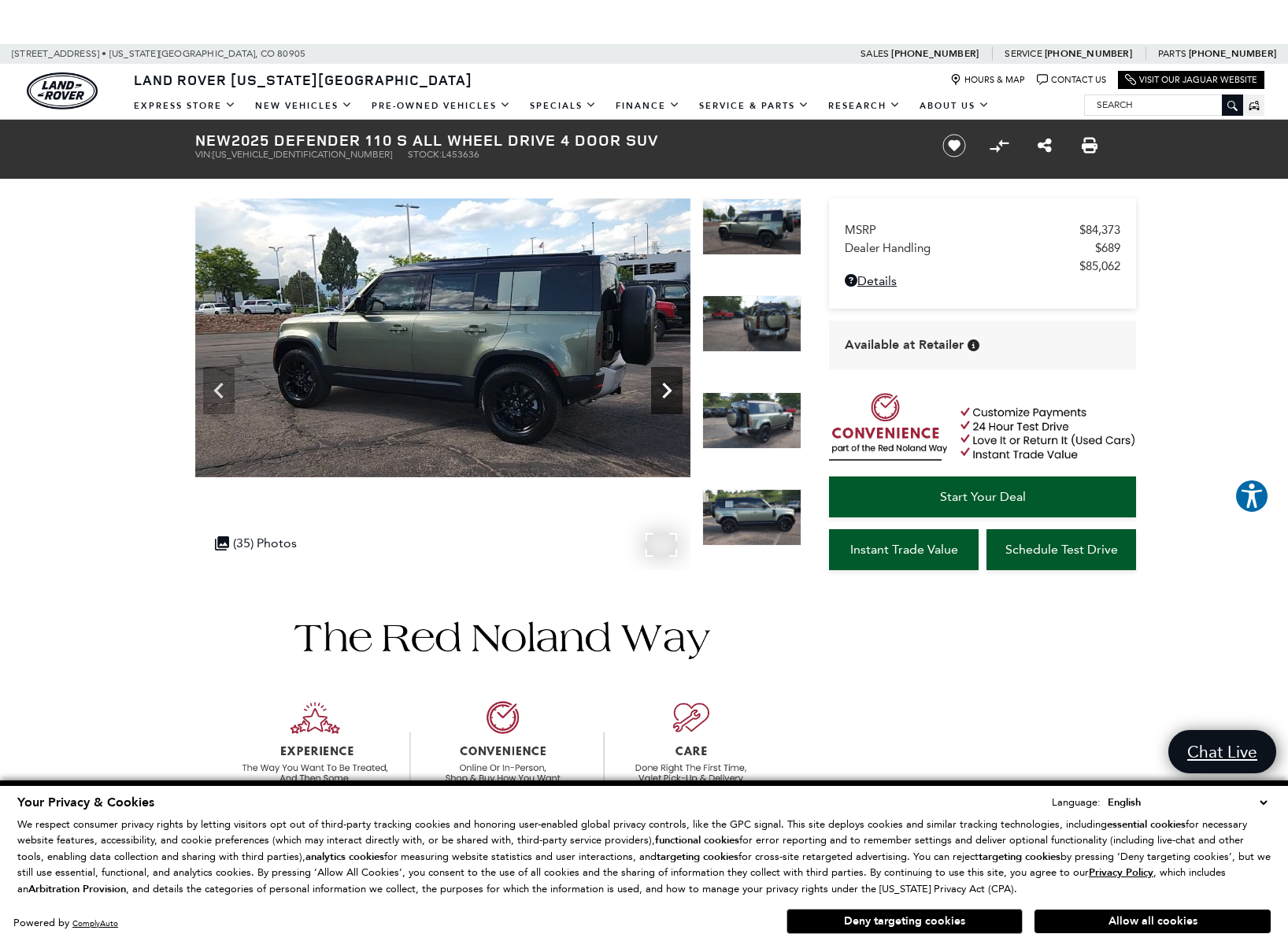
click at [660, 385] on icon "Next" at bounding box center [667, 390] width 31 height 31
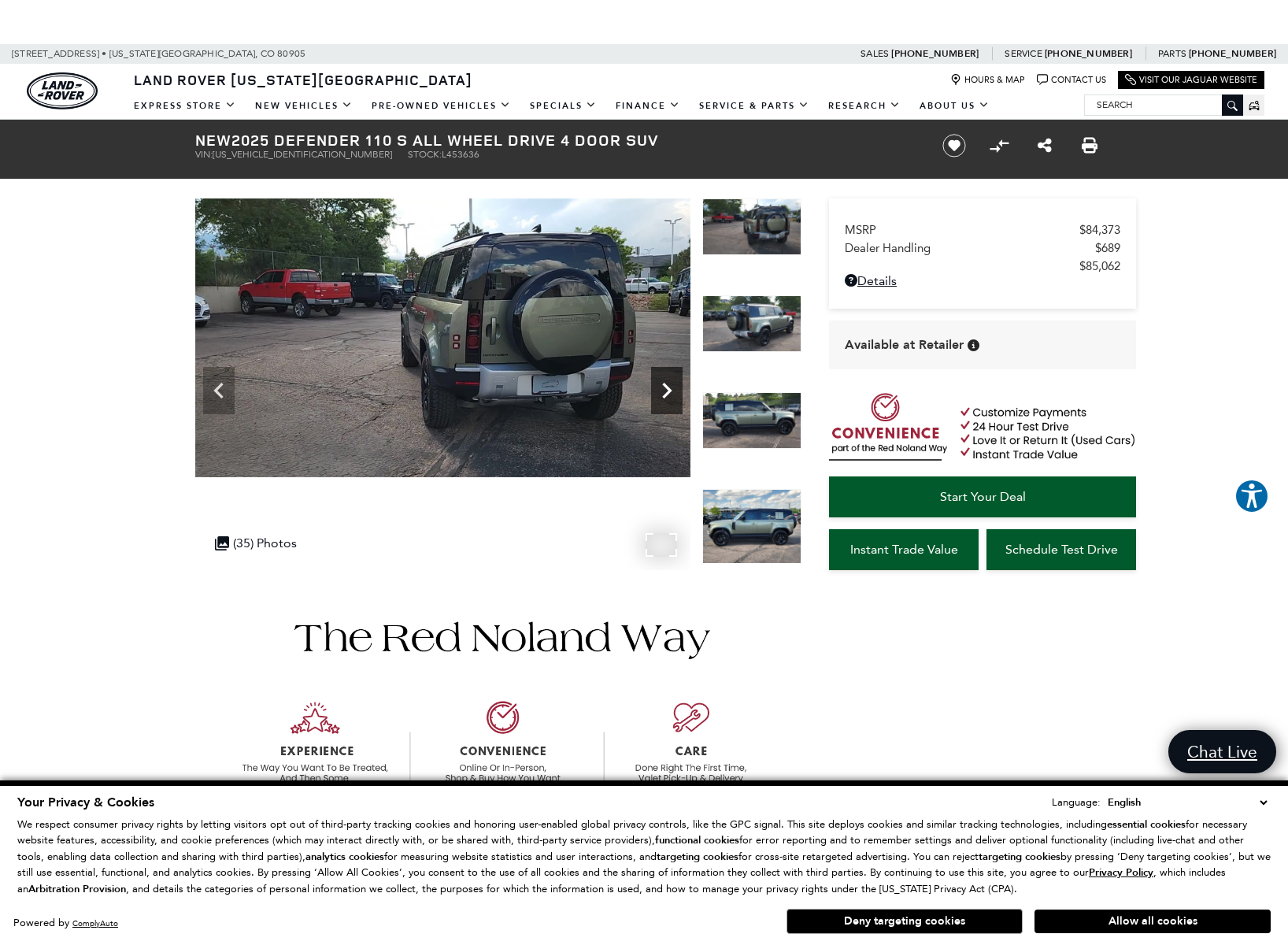
click at [660, 385] on icon "Next" at bounding box center [667, 390] width 31 height 31
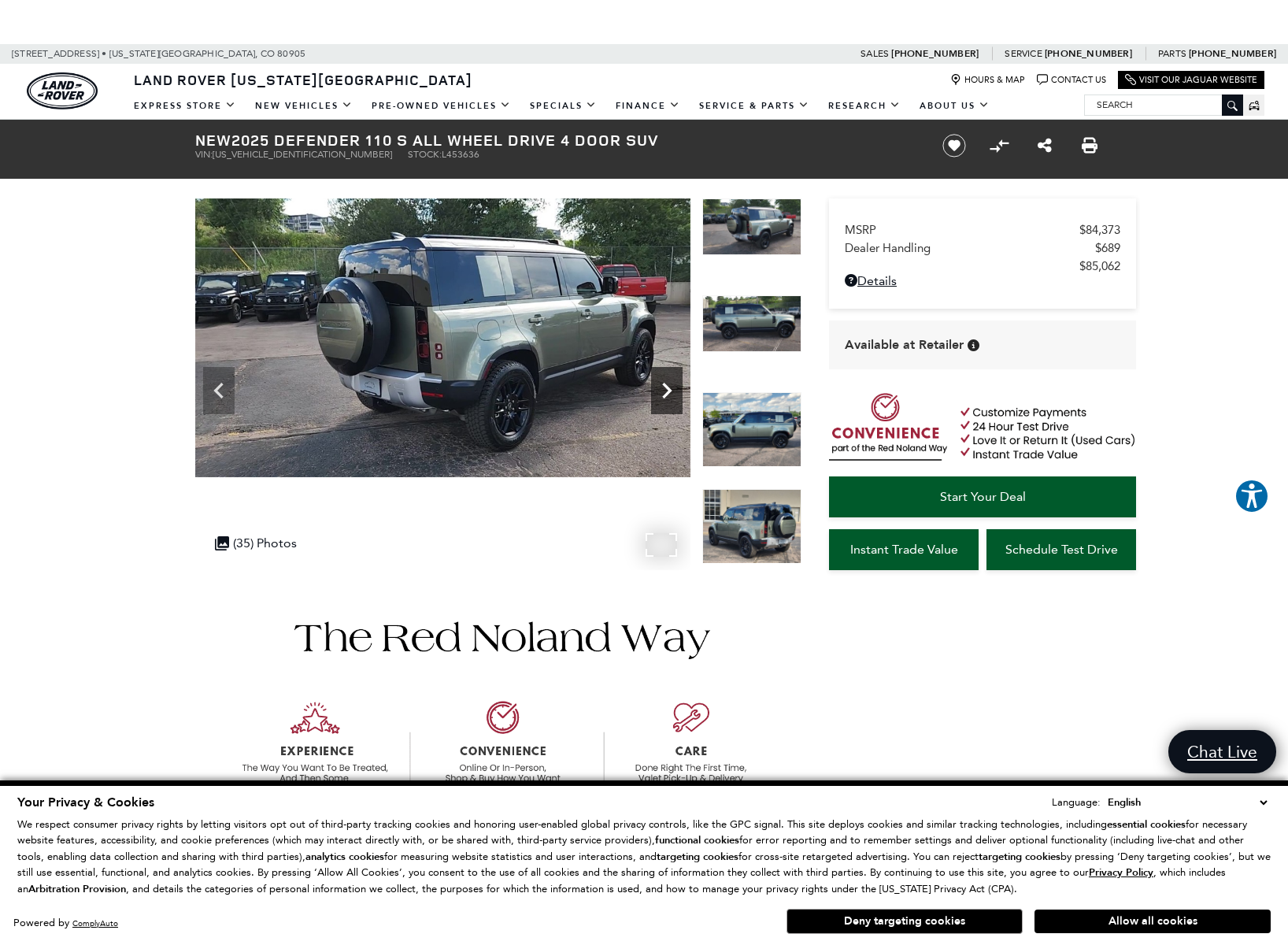
click at [660, 385] on icon "Next" at bounding box center [667, 390] width 31 height 31
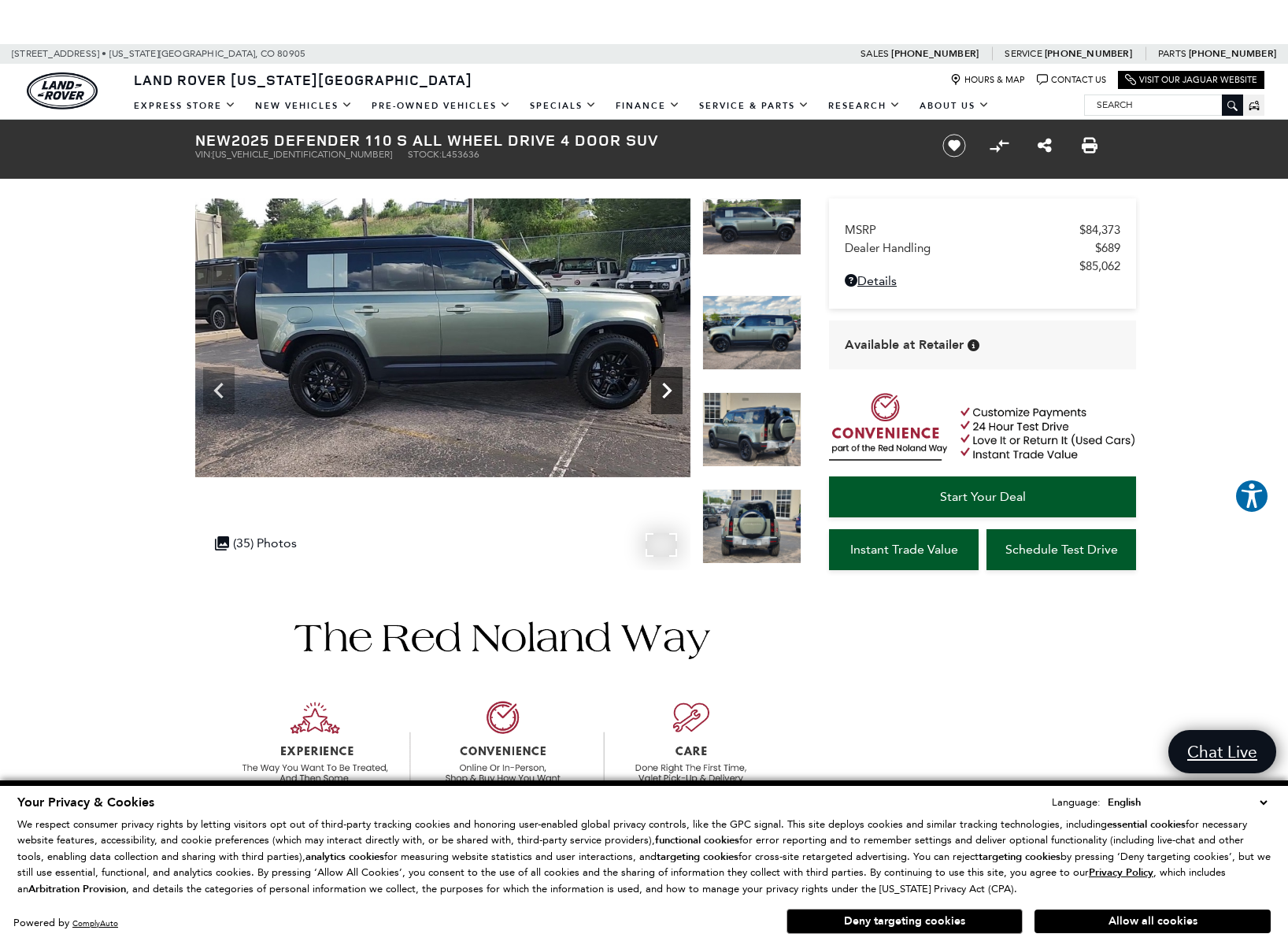
click at [660, 385] on icon "Next" at bounding box center [667, 390] width 31 height 31
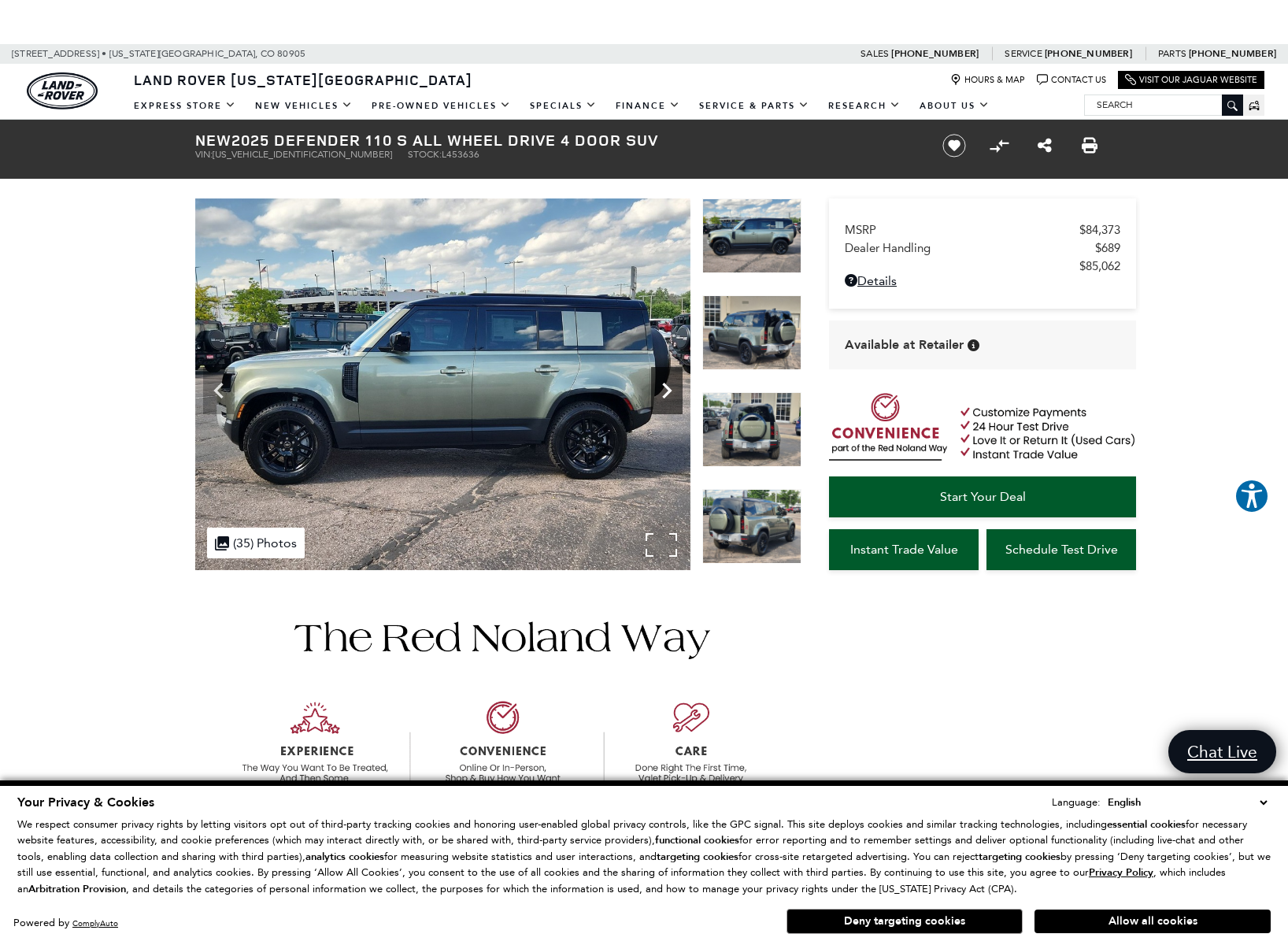
click at [660, 385] on icon "Next" at bounding box center [667, 390] width 31 height 31
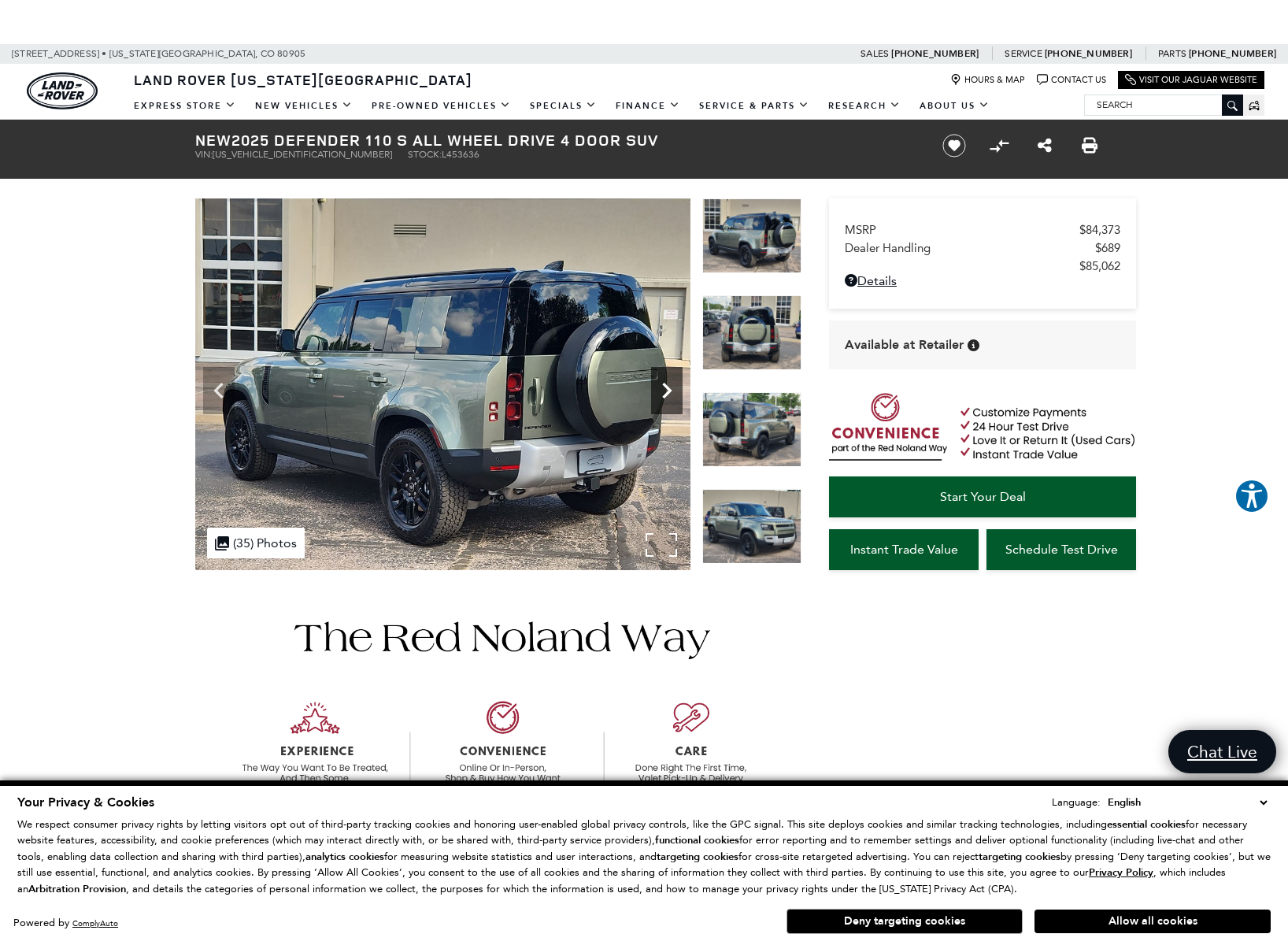
click at [660, 385] on icon "Next" at bounding box center [667, 390] width 31 height 31
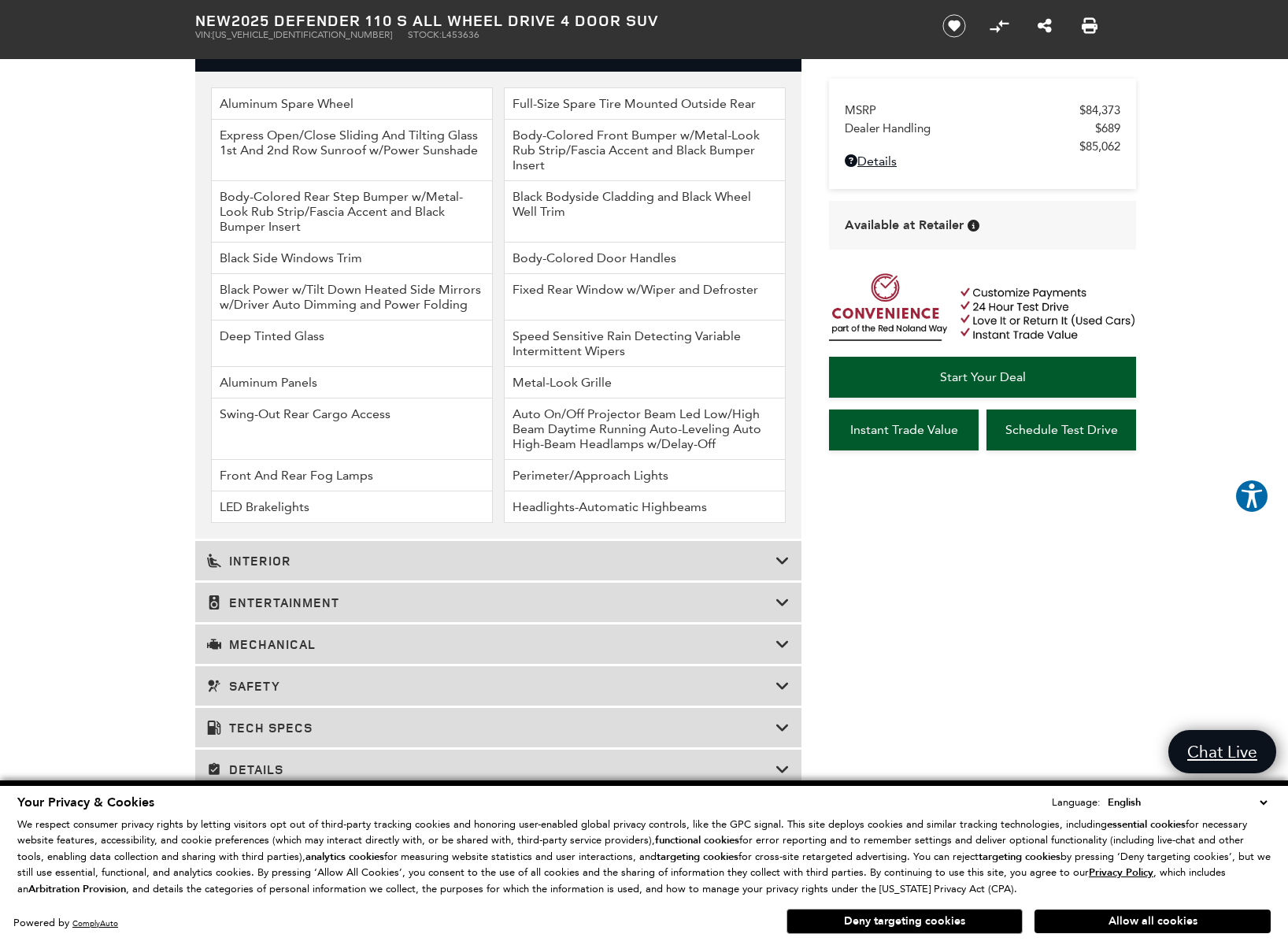
scroll to position [2093, 0]
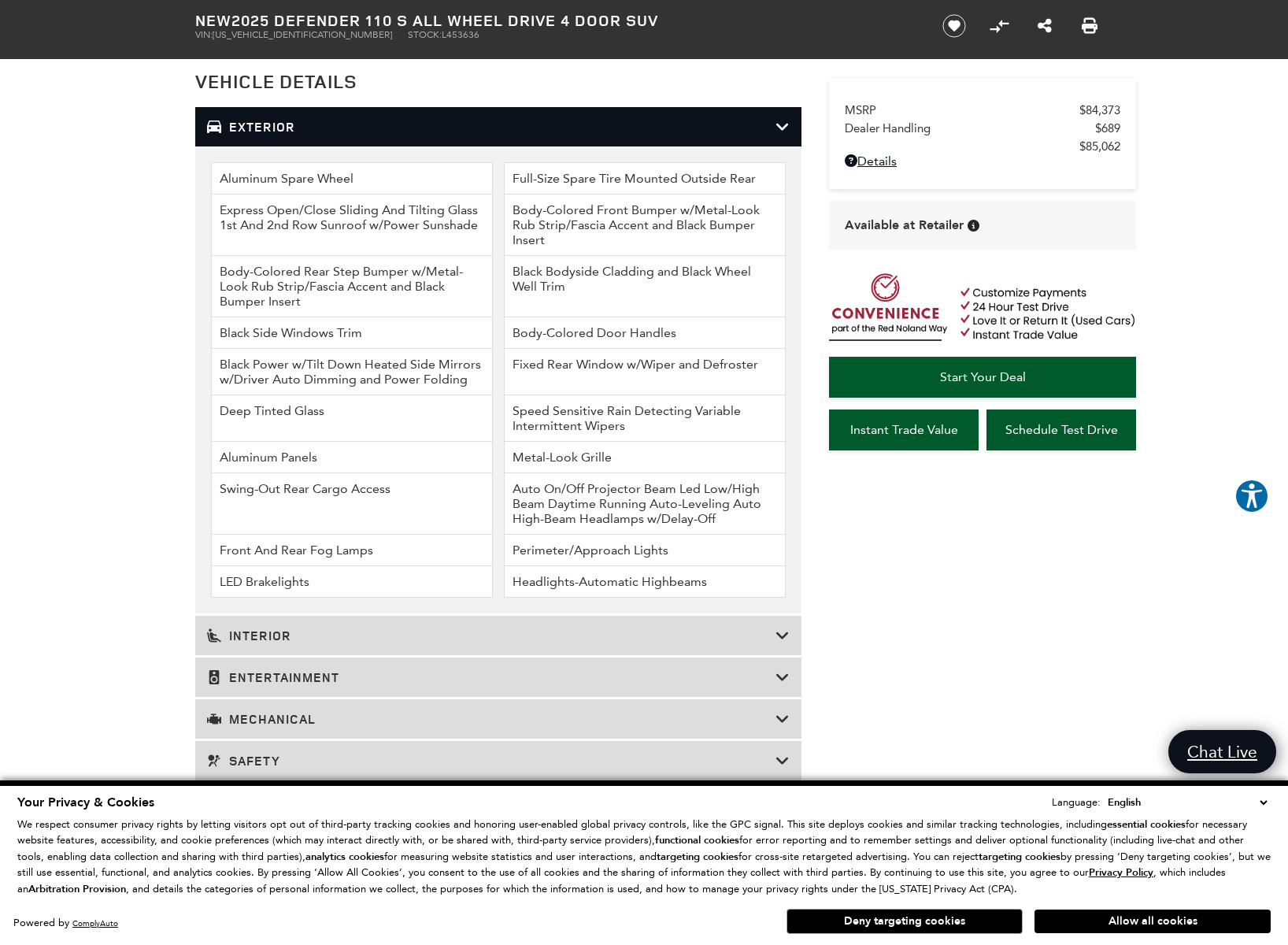
click at [791, 146] on div "Exterior" at bounding box center [498, 127] width 606 height 39
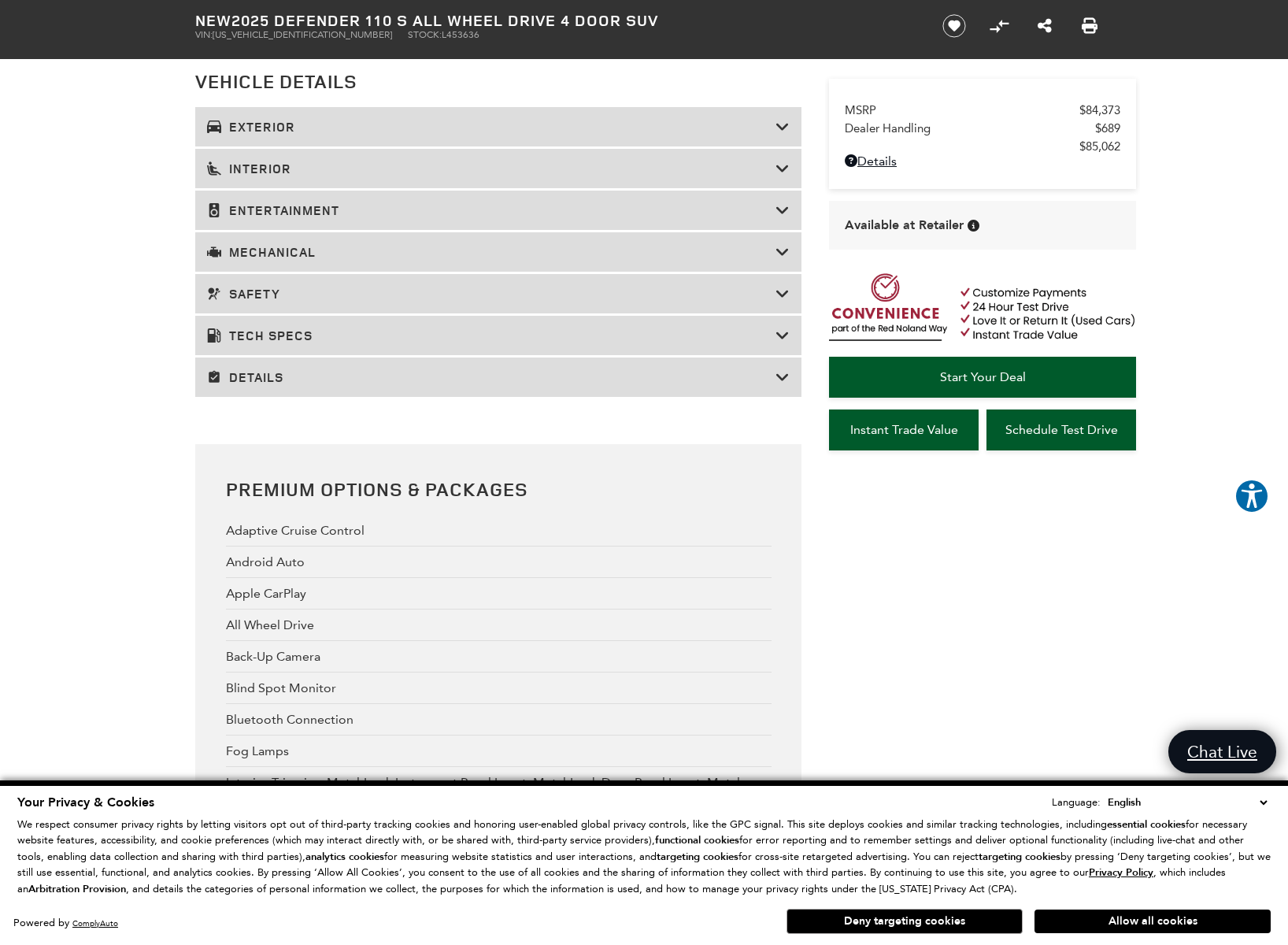
click at [781, 189] on div "Interior" at bounding box center [498, 168] width 606 height 39
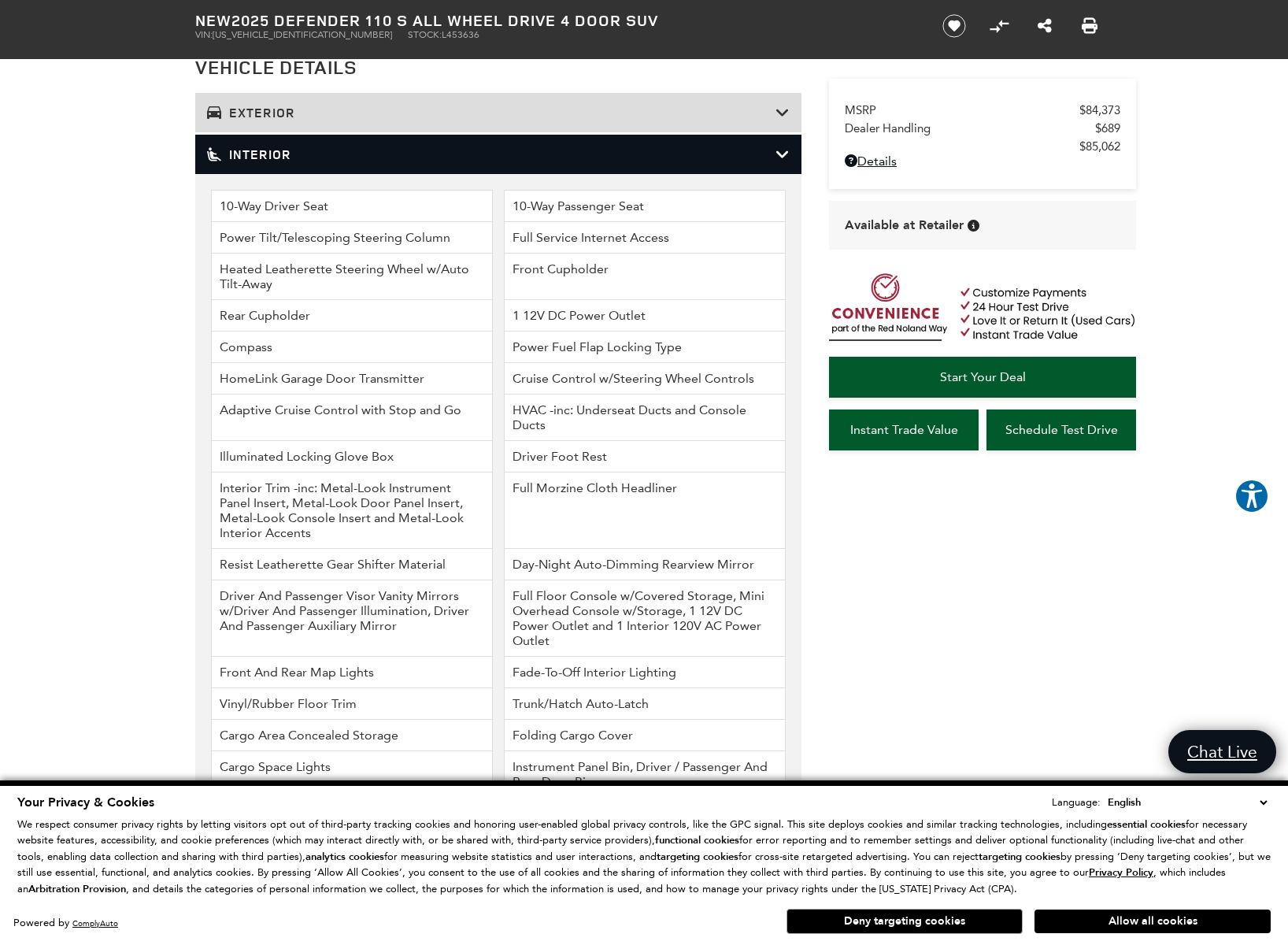
scroll to position [1900, 0]
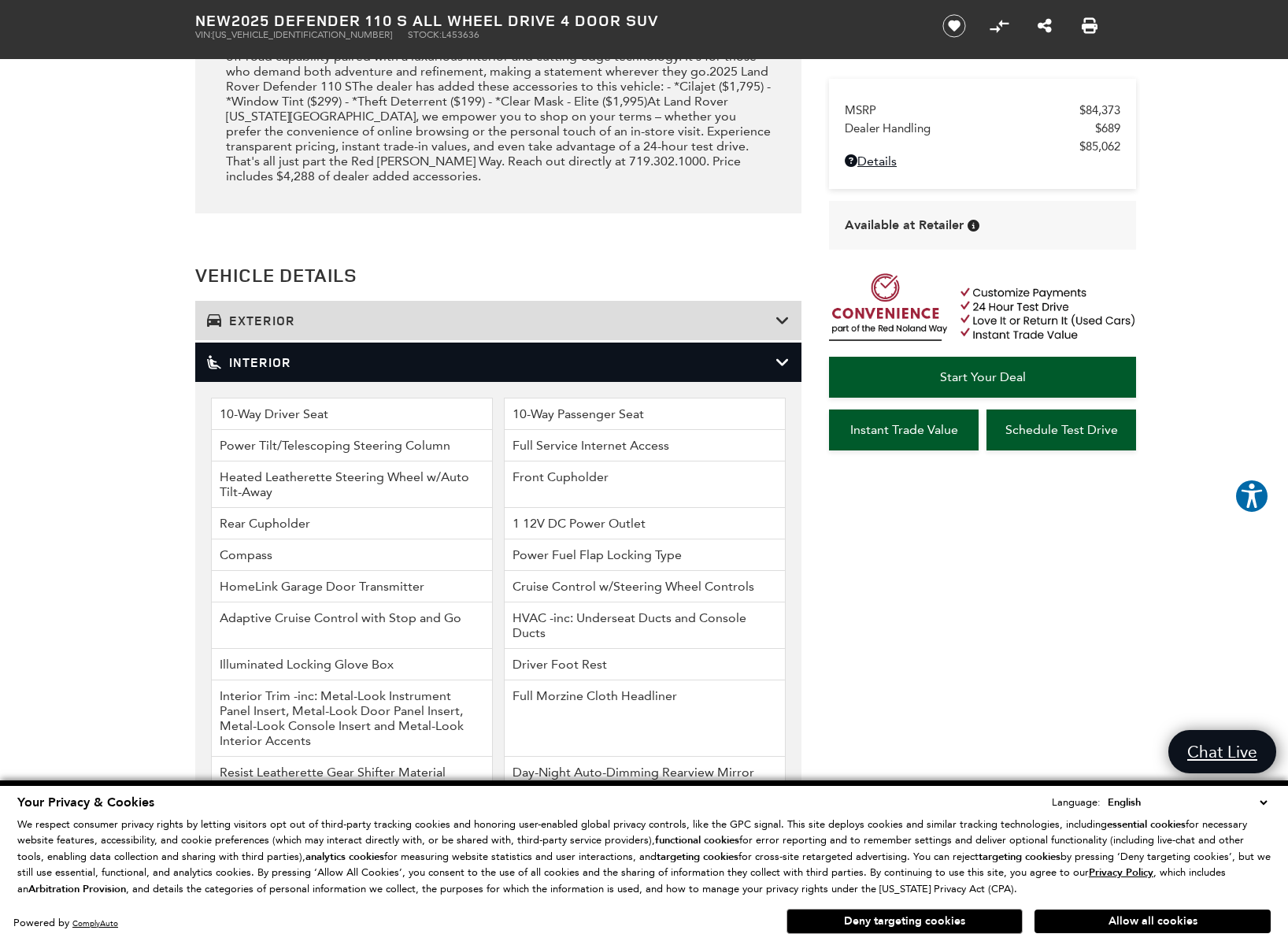
click at [782, 370] on icon at bounding box center [782, 362] width 14 height 16
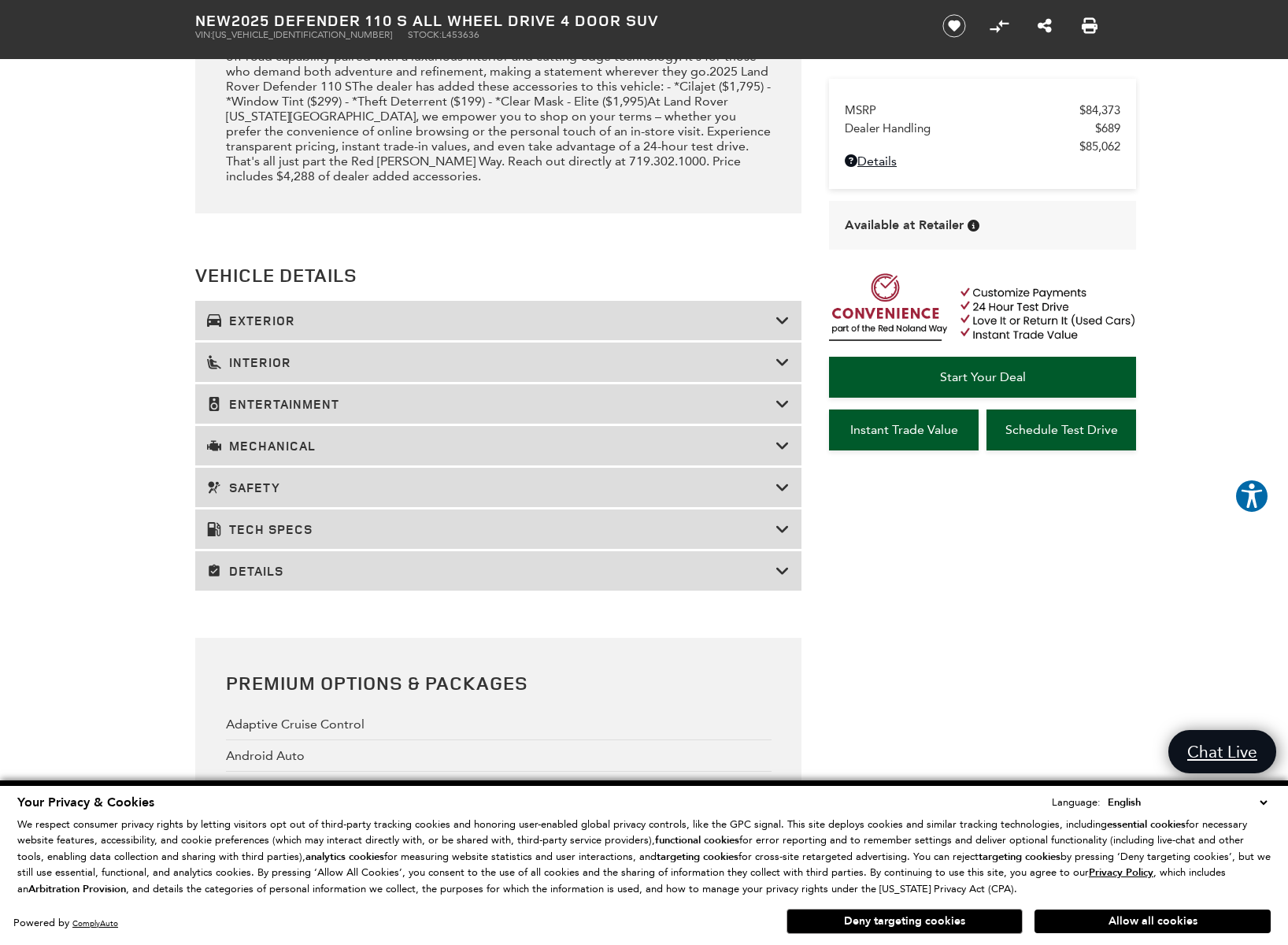
click at [283, 412] on h3 "Entertainment" at bounding box center [491, 404] width 569 height 16
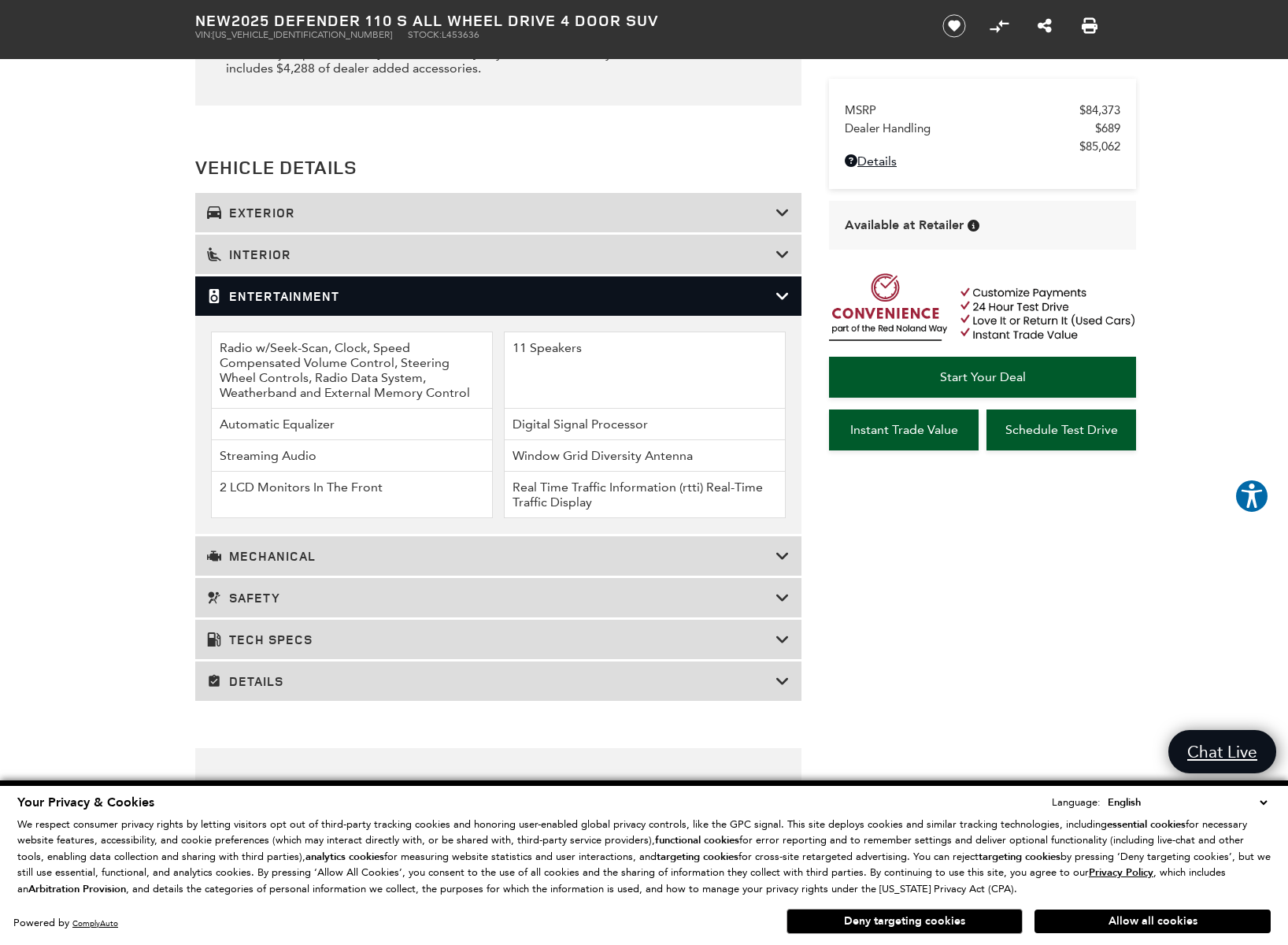
scroll to position [2026, 0]
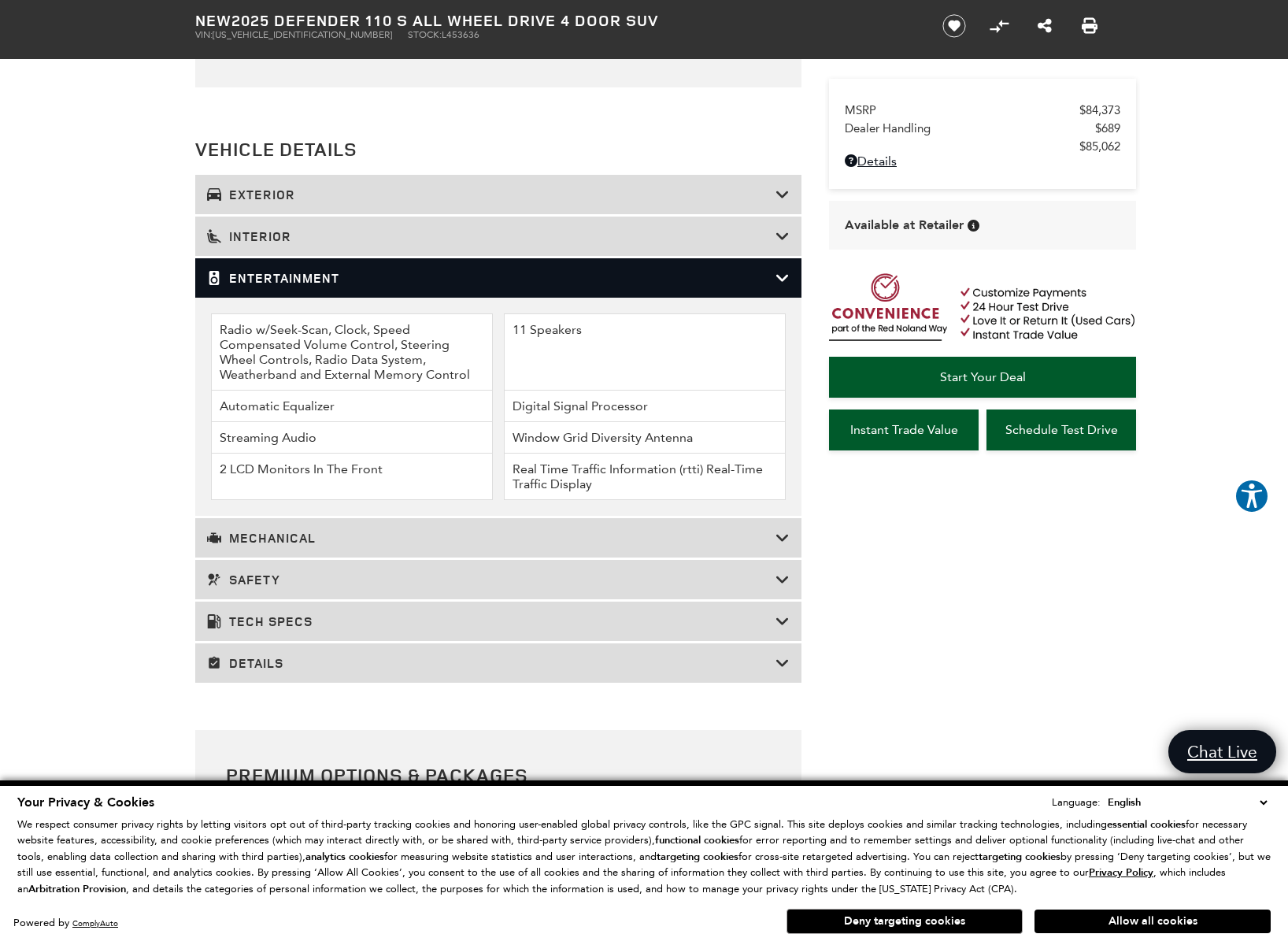
click at [249, 286] on h3 "Entertainment" at bounding box center [491, 278] width 569 height 16
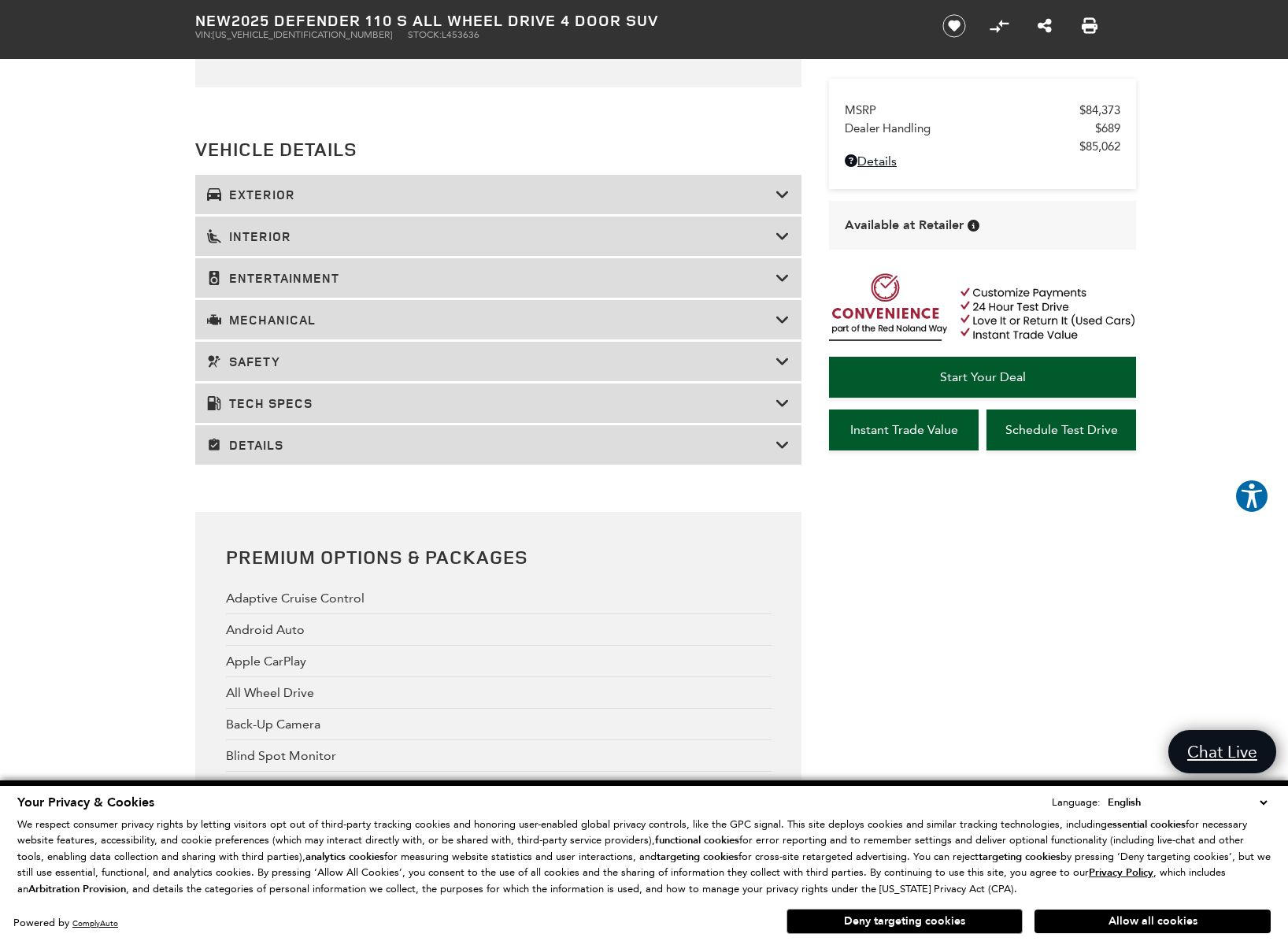
click at [248, 327] on h3 "Mechanical" at bounding box center [491, 319] width 569 height 16
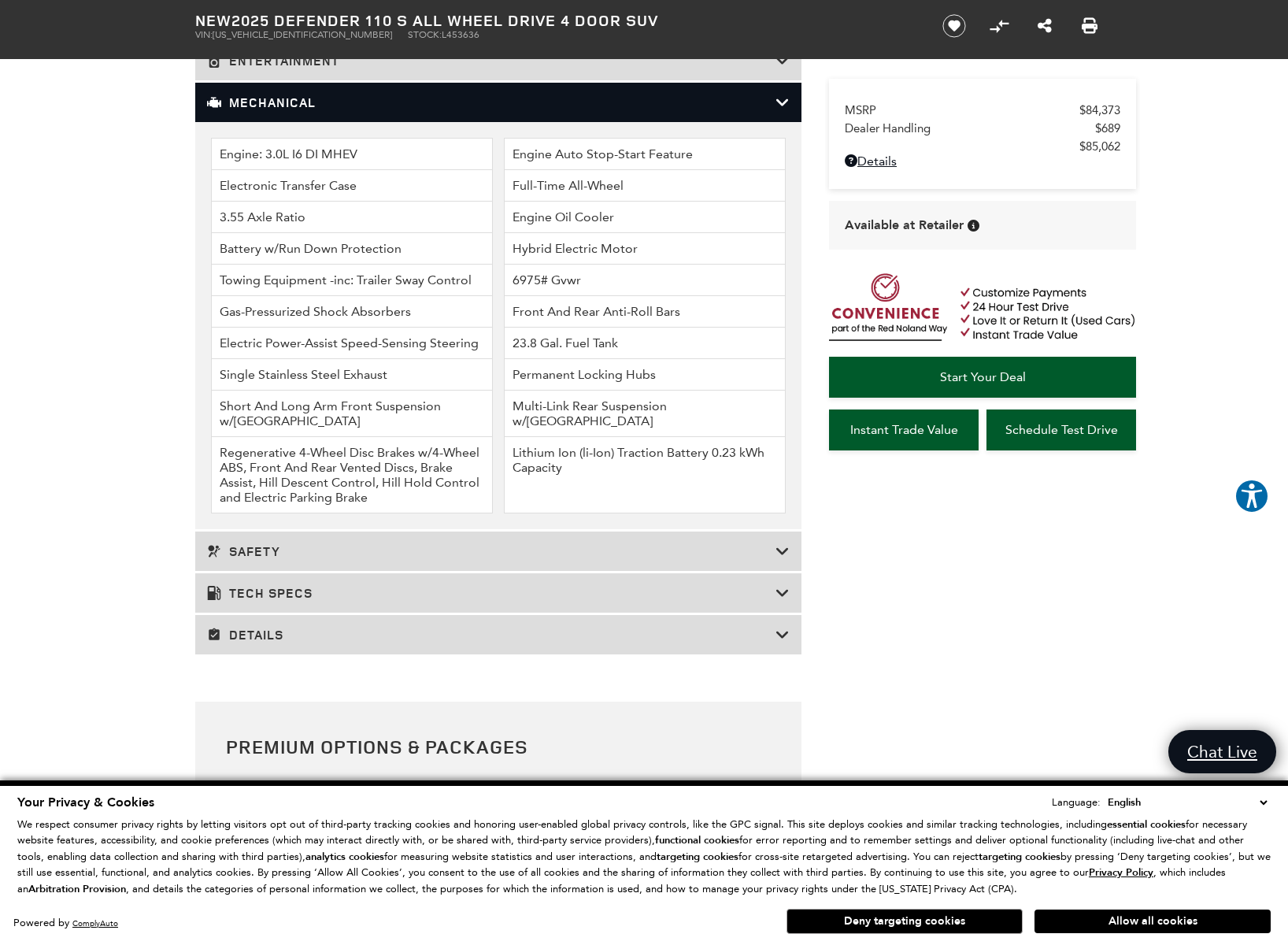
scroll to position [2246, 0]
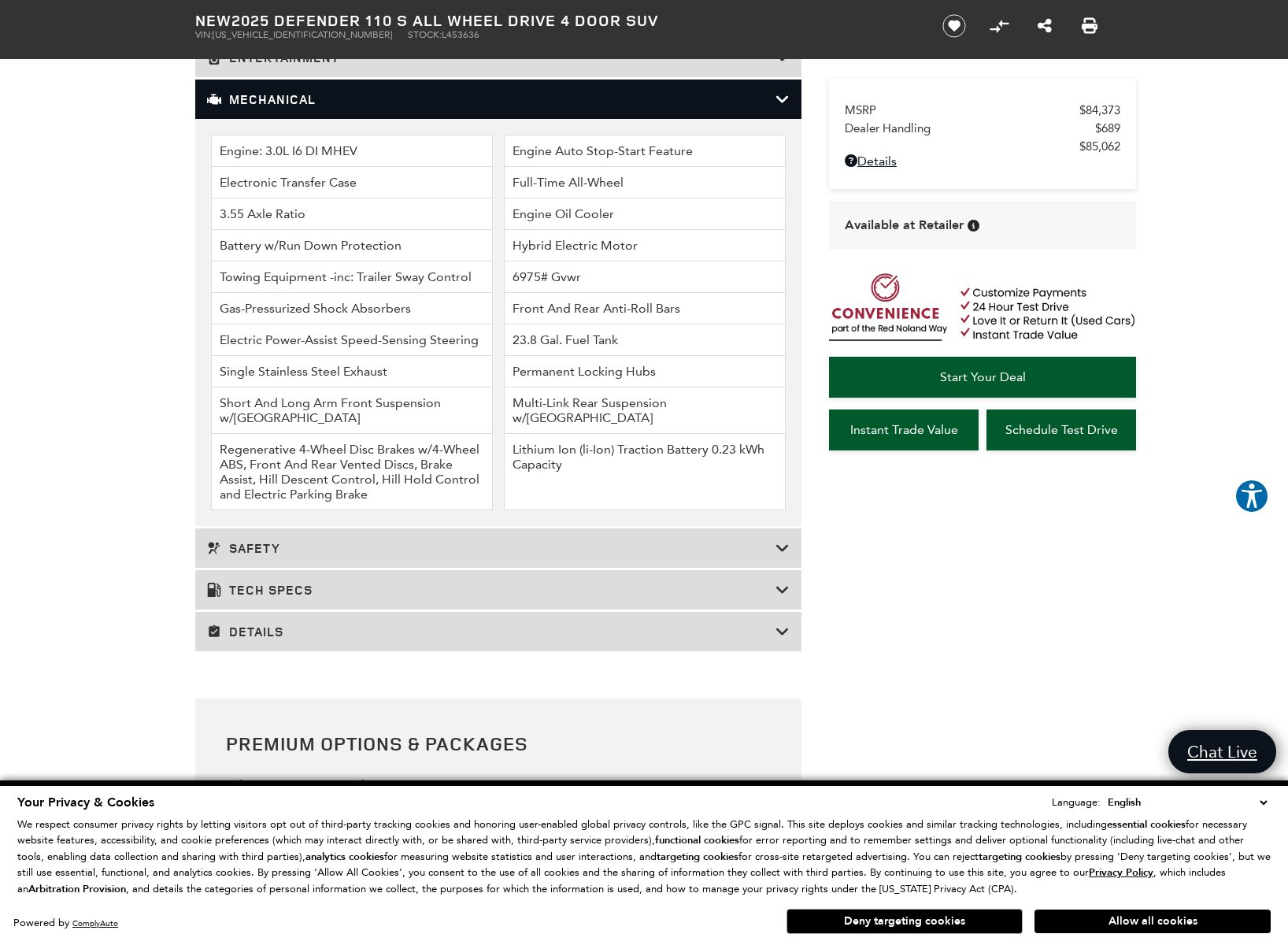
click at [287, 107] on h3 "Mechanical" at bounding box center [491, 99] width 569 height 16
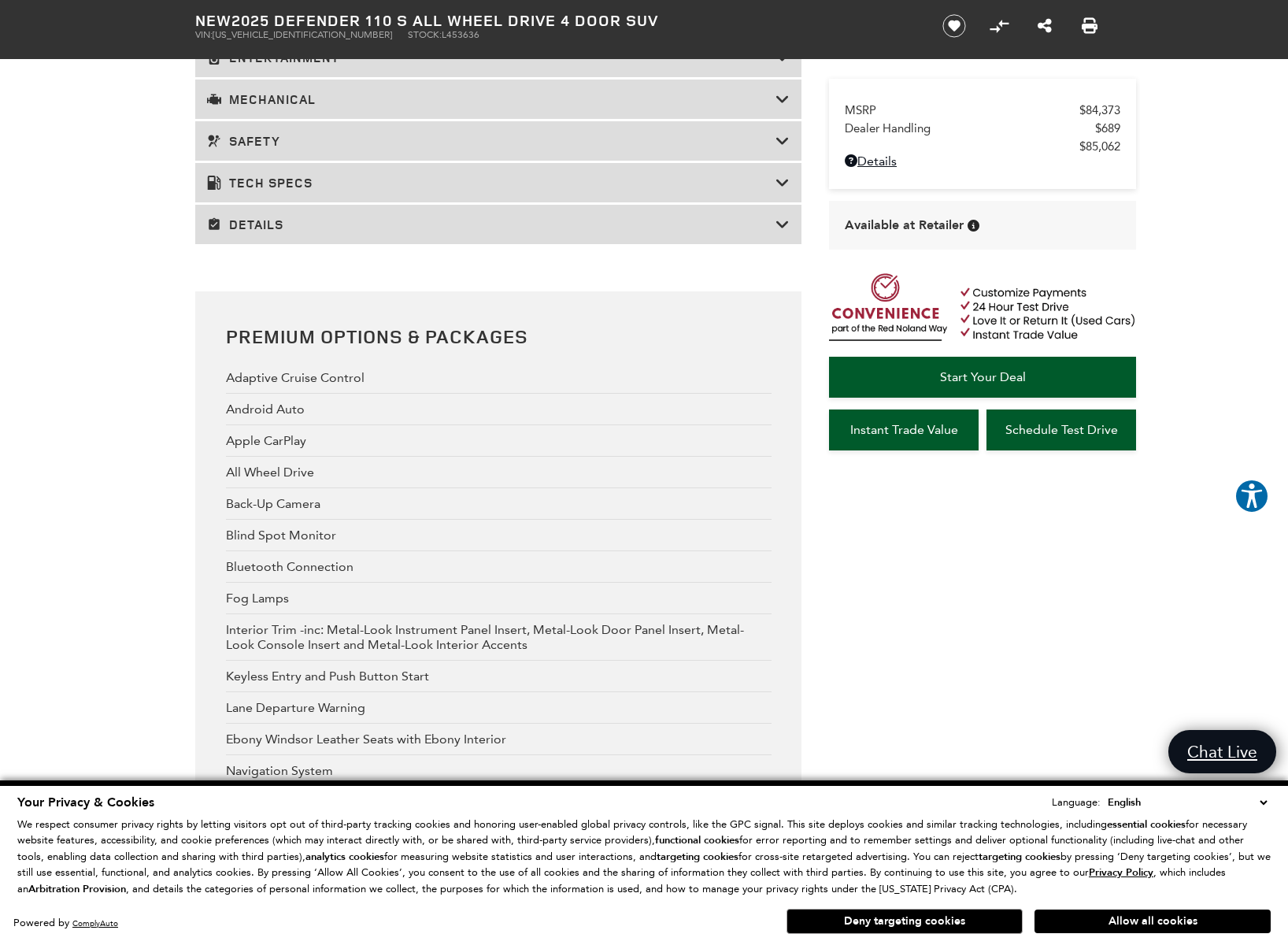
click at [281, 148] on h3 "Safety" at bounding box center [491, 140] width 569 height 16
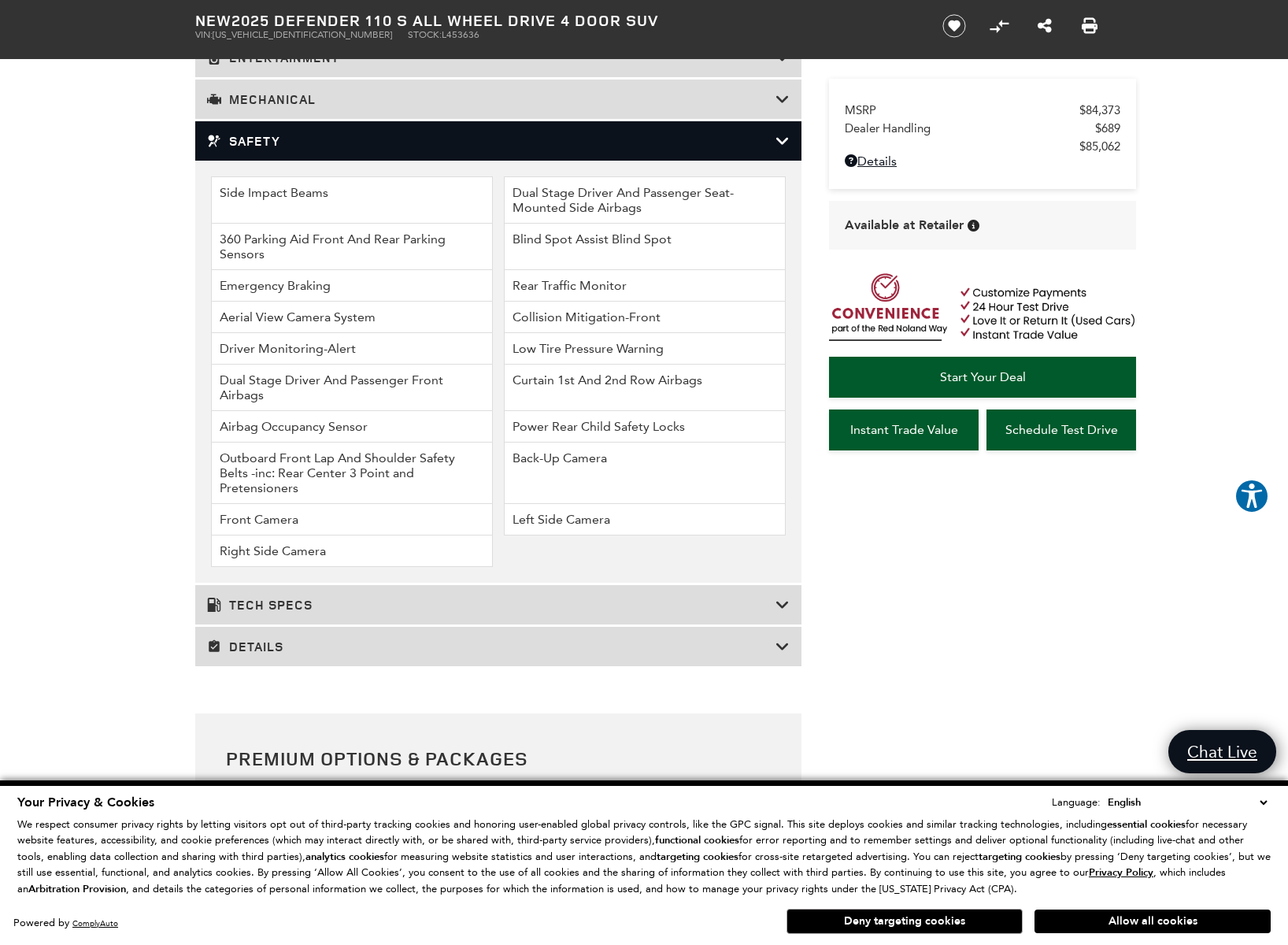
click at [253, 160] on div "Safety" at bounding box center [498, 140] width 606 height 39
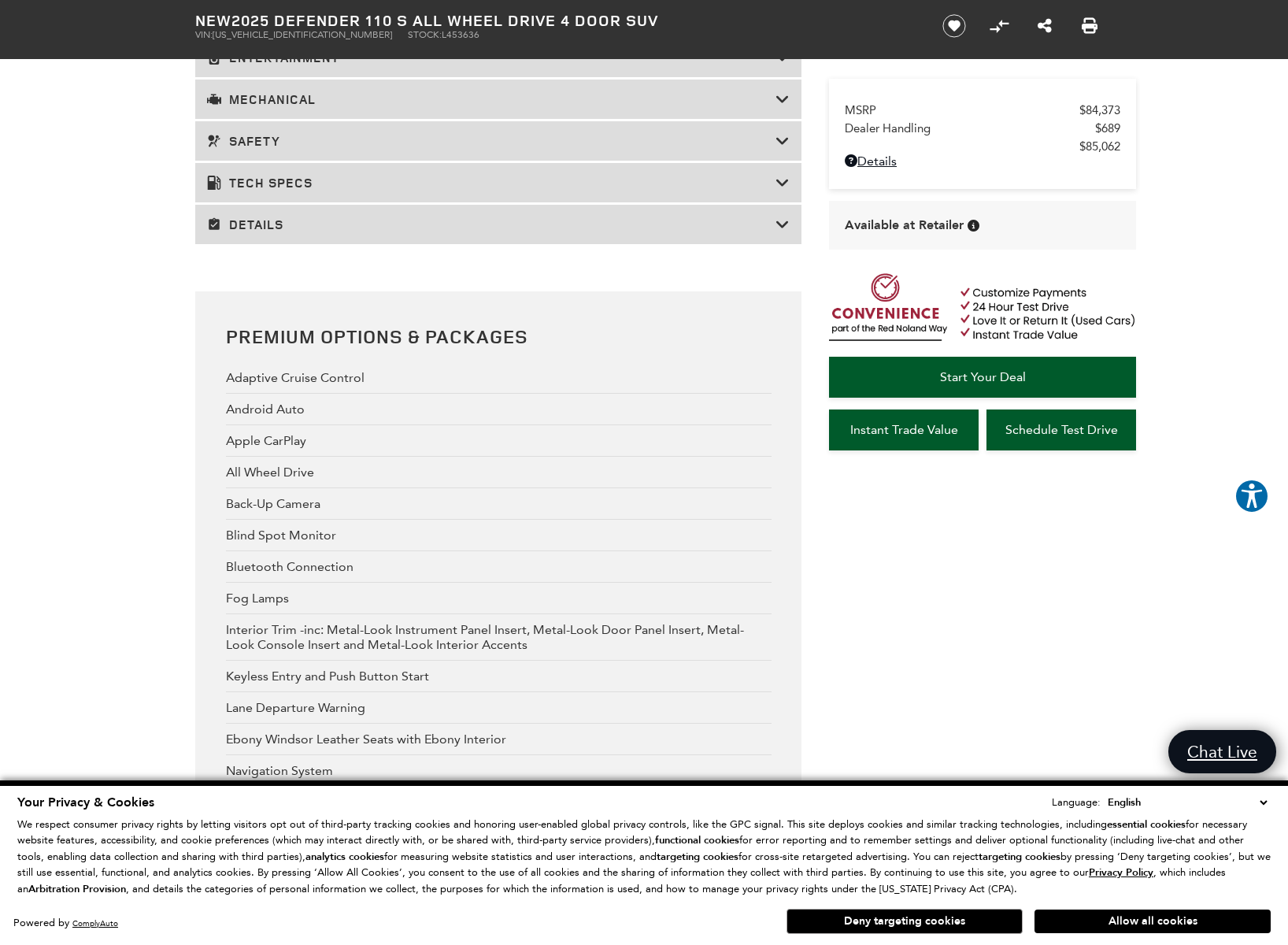
click at [262, 191] on h3 "Tech Specs" at bounding box center [491, 183] width 569 height 16
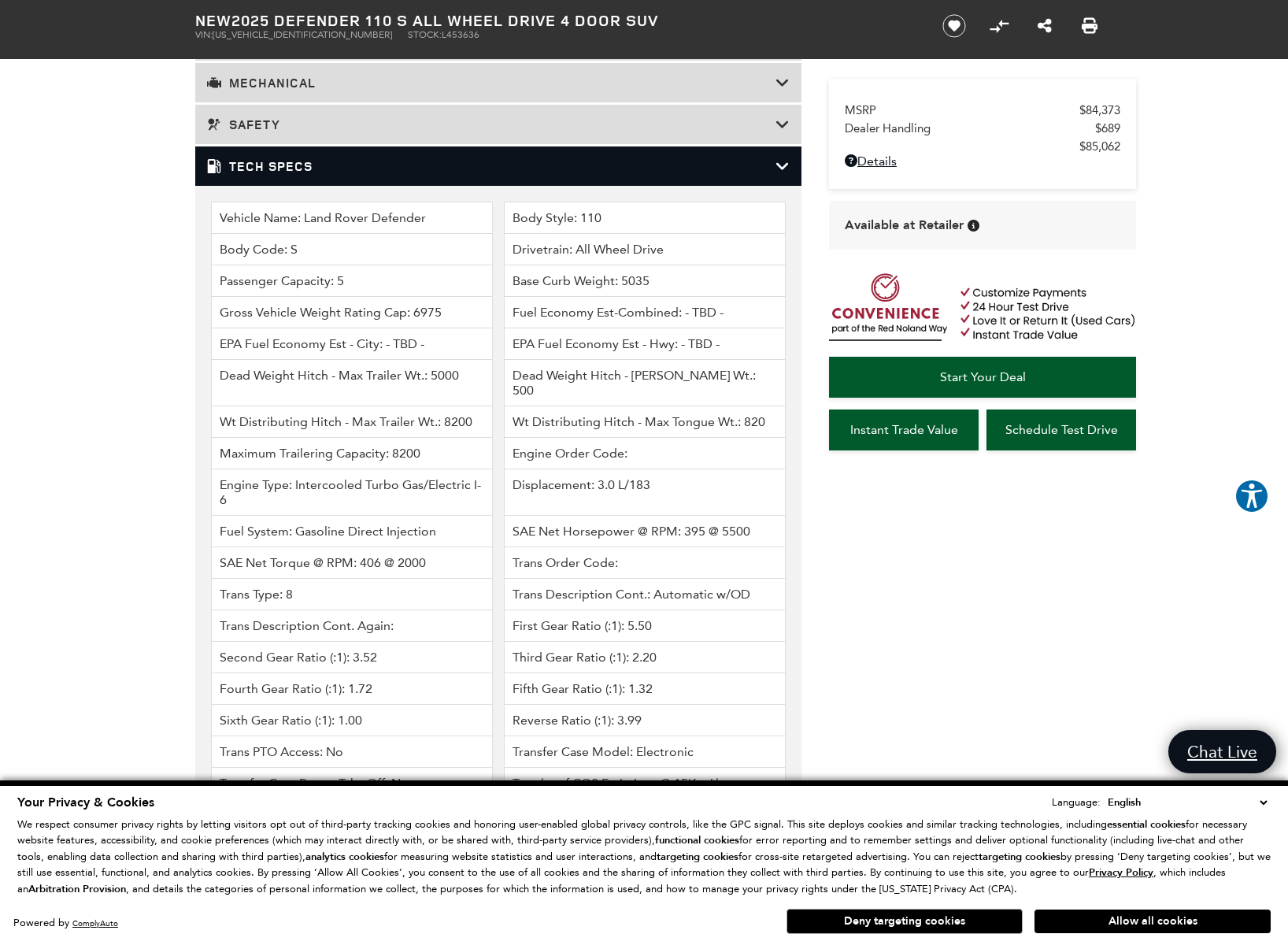
scroll to position [2265, 0]
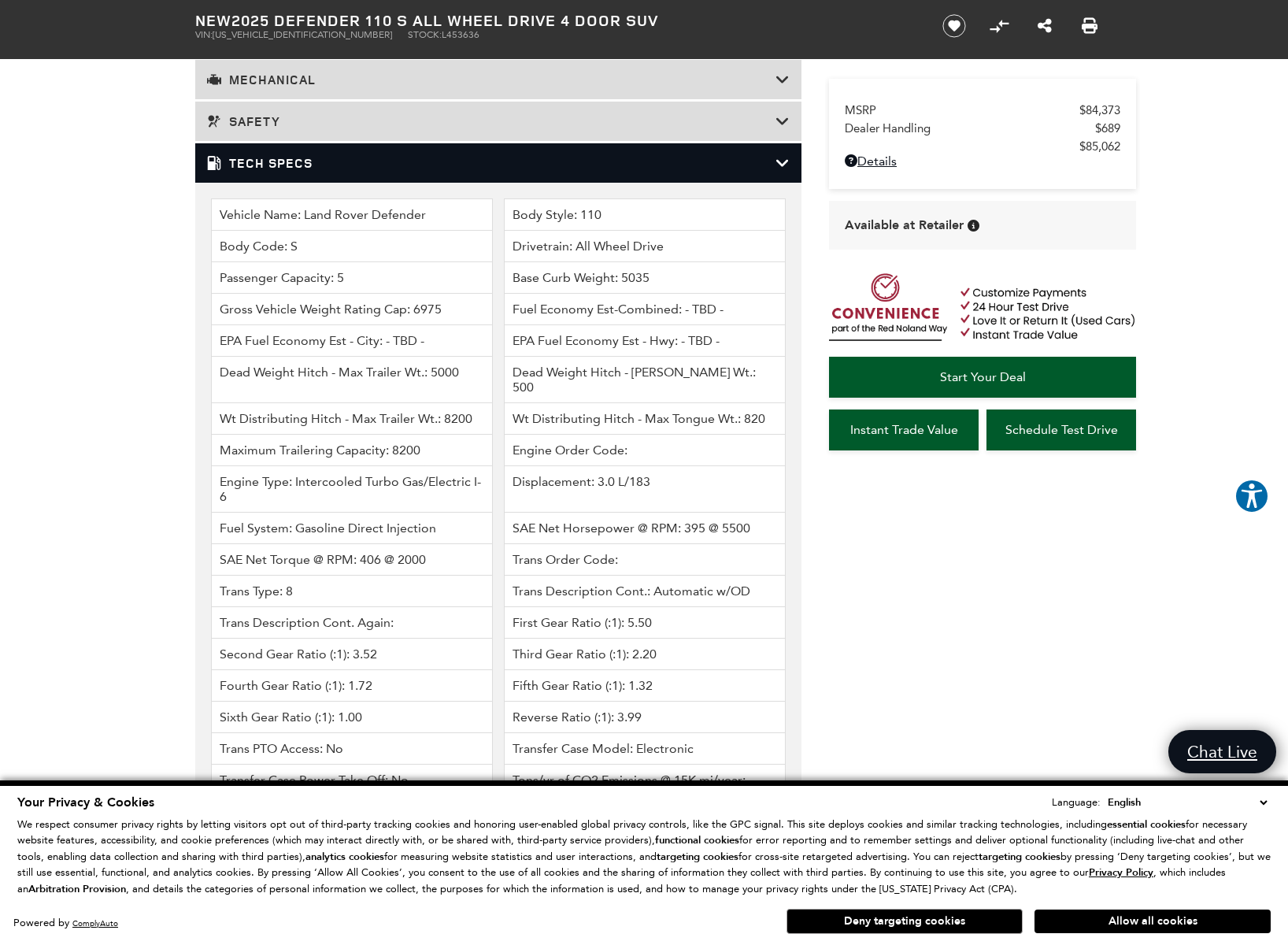
click at [253, 171] on h3 "Tech Specs" at bounding box center [491, 163] width 569 height 16
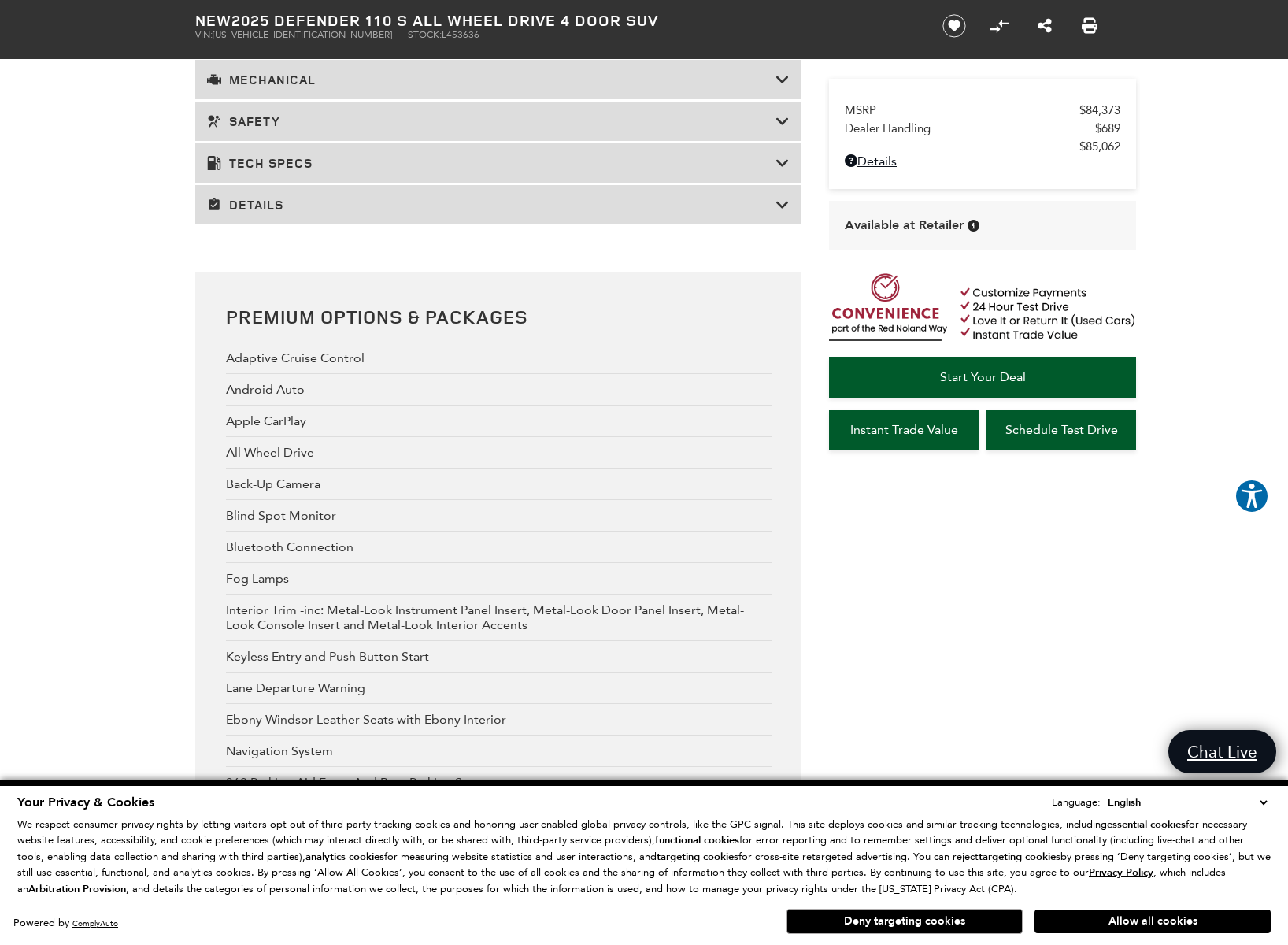
click at [256, 212] on h3 "Details" at bounding box center [491, 204] width 569 height 16
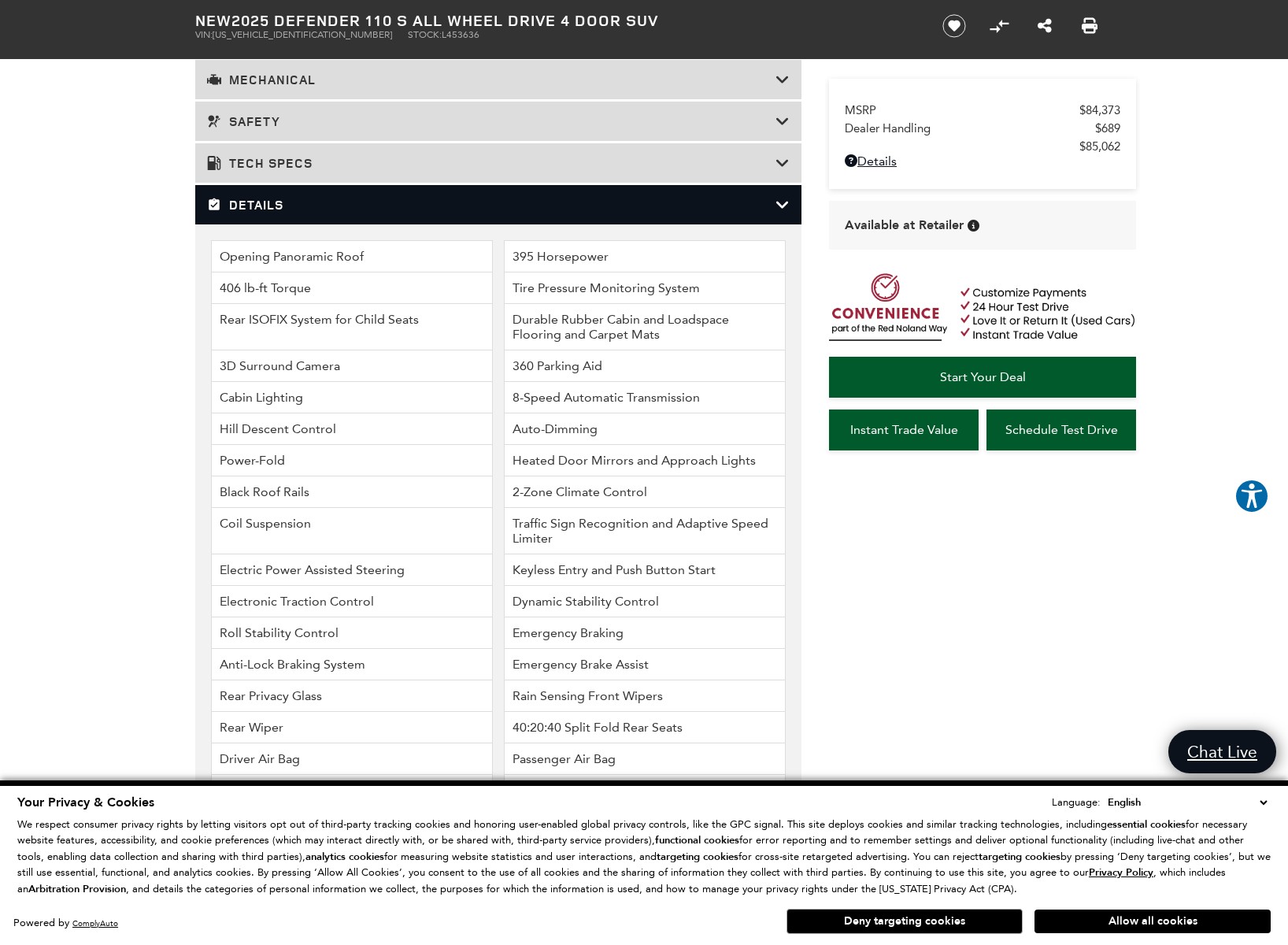
click at [255, 212] on h3 "Details" at bounding box center [491, 204] width 569 height 16
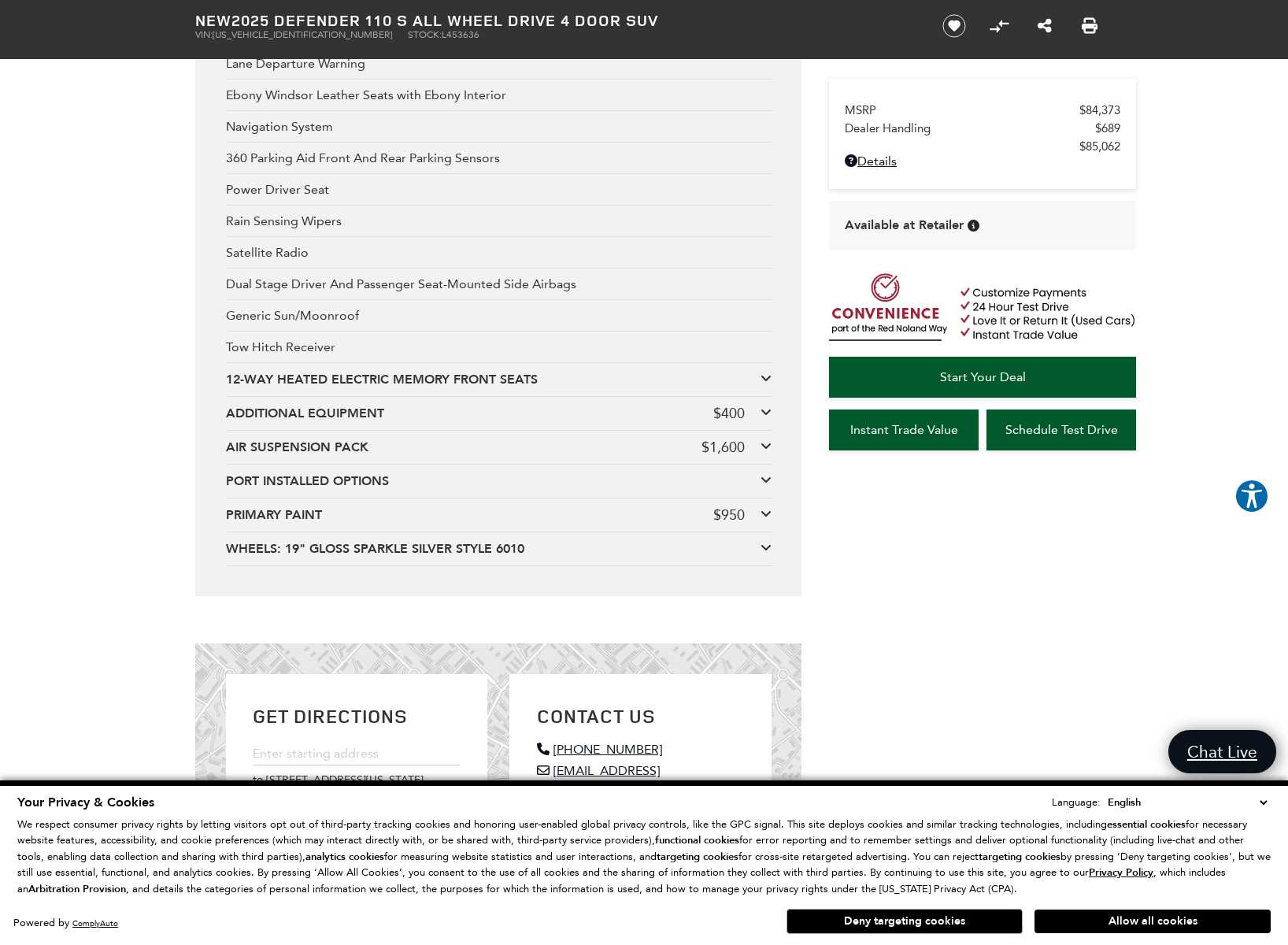
scroll to position [2894, 0]
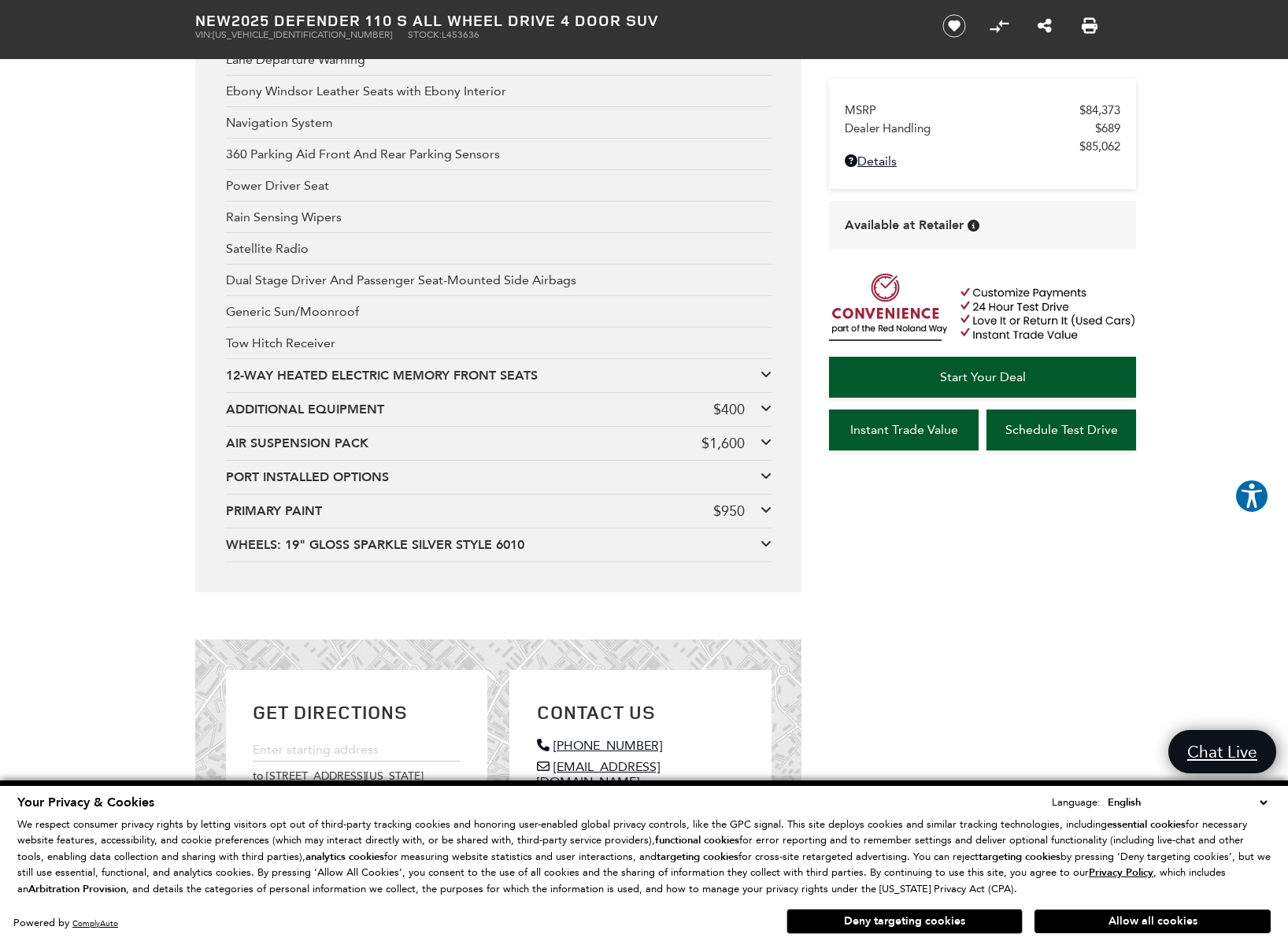
click at [771, 564] on div "Premium Options & Packages Adaptive Cruise Control Android Auto Apple CarPlay A…" at bounding box center [498, 118] width 606 height 949
click at [763, 481] on icon at bounding box center [765, 475] width 11 height 13
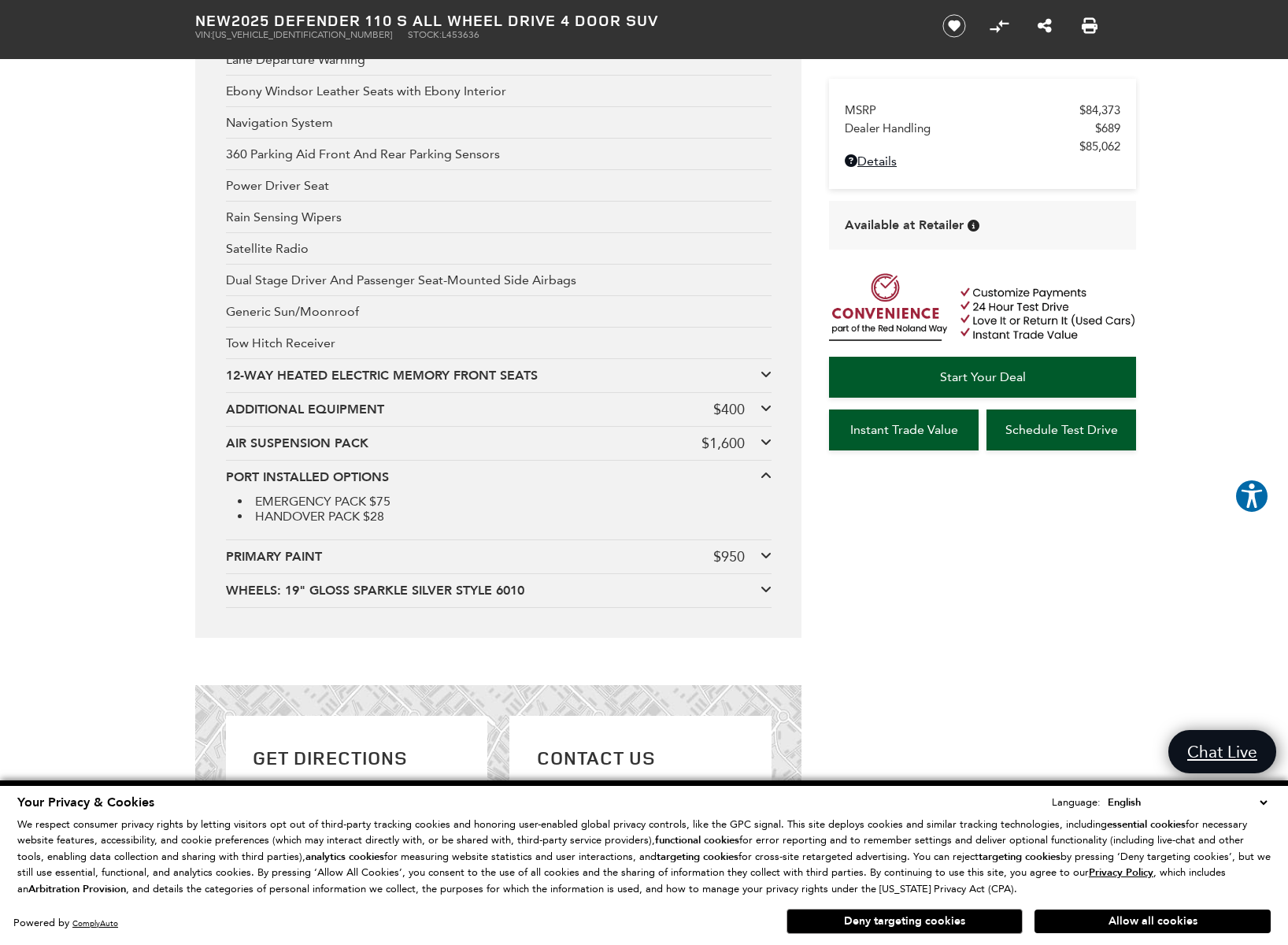
click at [763, 481] on icon at bounding box center [765, 475] width 11 height 13
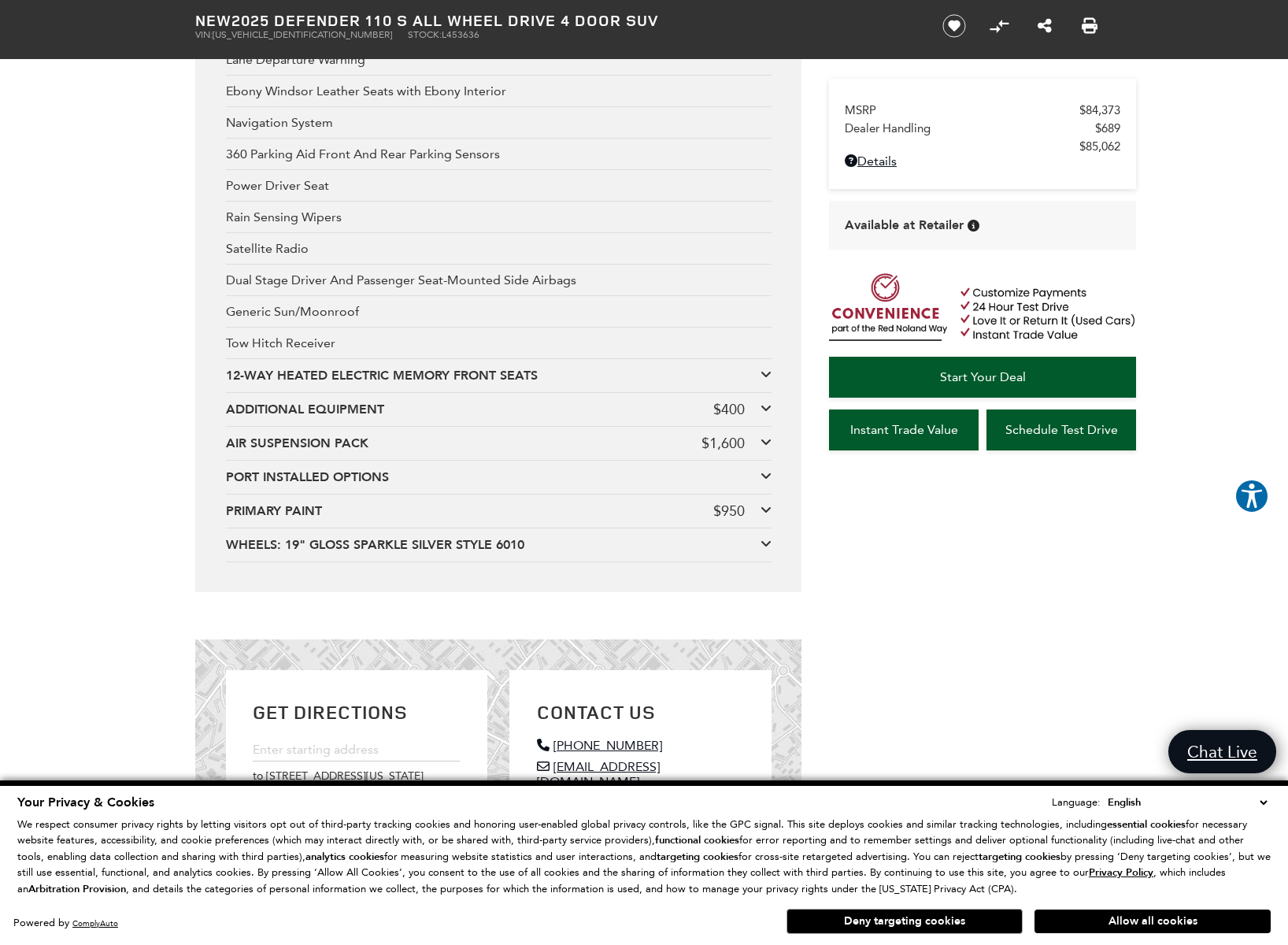
click at [761, 516] on icon at bounding box center [765, 509] width 11 height 13
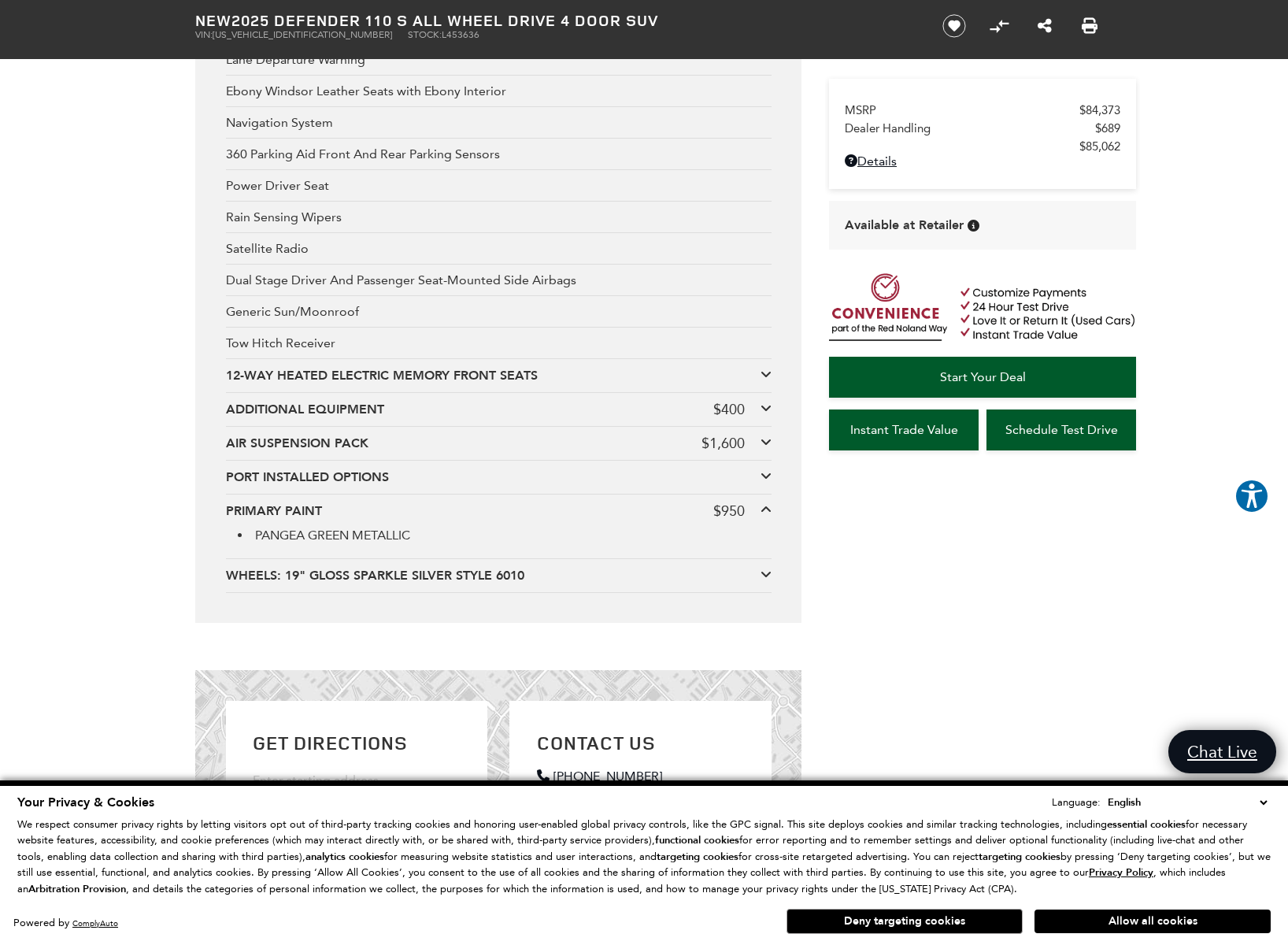
click at [761, 516] on icon at bounding box center [765, 509] width 11 height 13
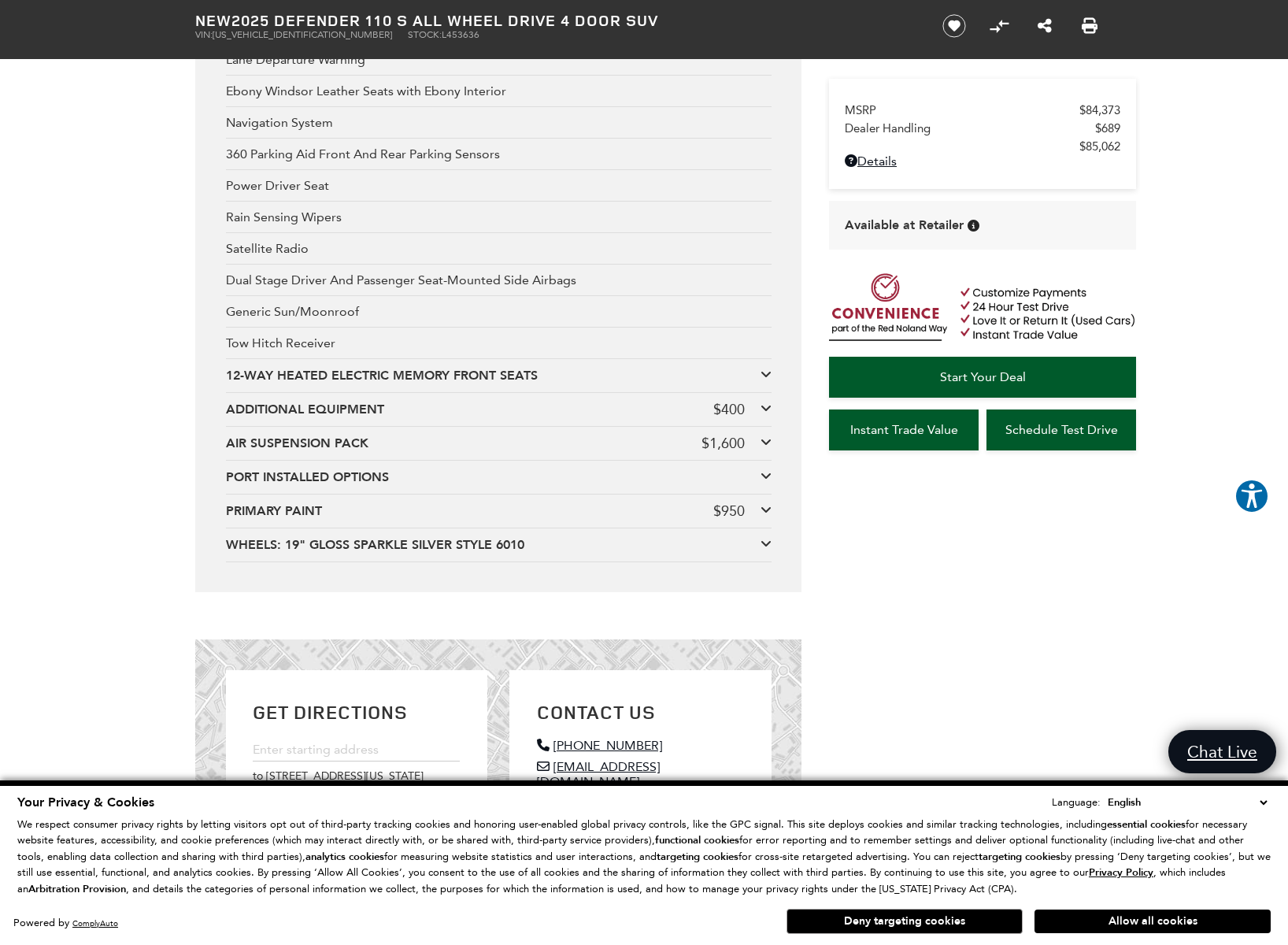
click at [287, 418] on div "ADDITIONAL EQUIPMENT" at bounding box center [470, 410] width 487 height 18
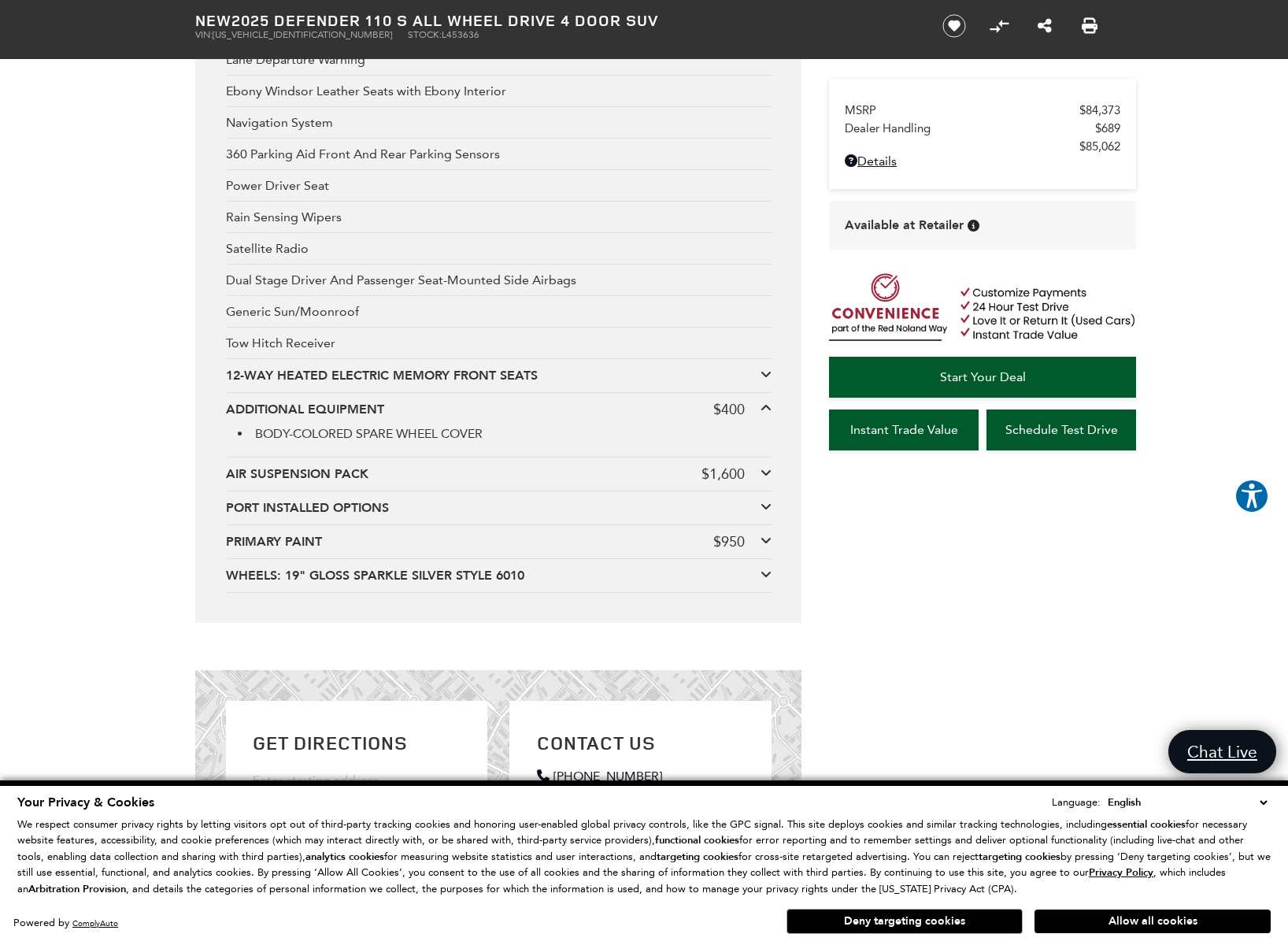
click at [285, 418] on div "ADDITIONAL EQUIPMENT" at bounding box center [470, 410] width 487 height 18
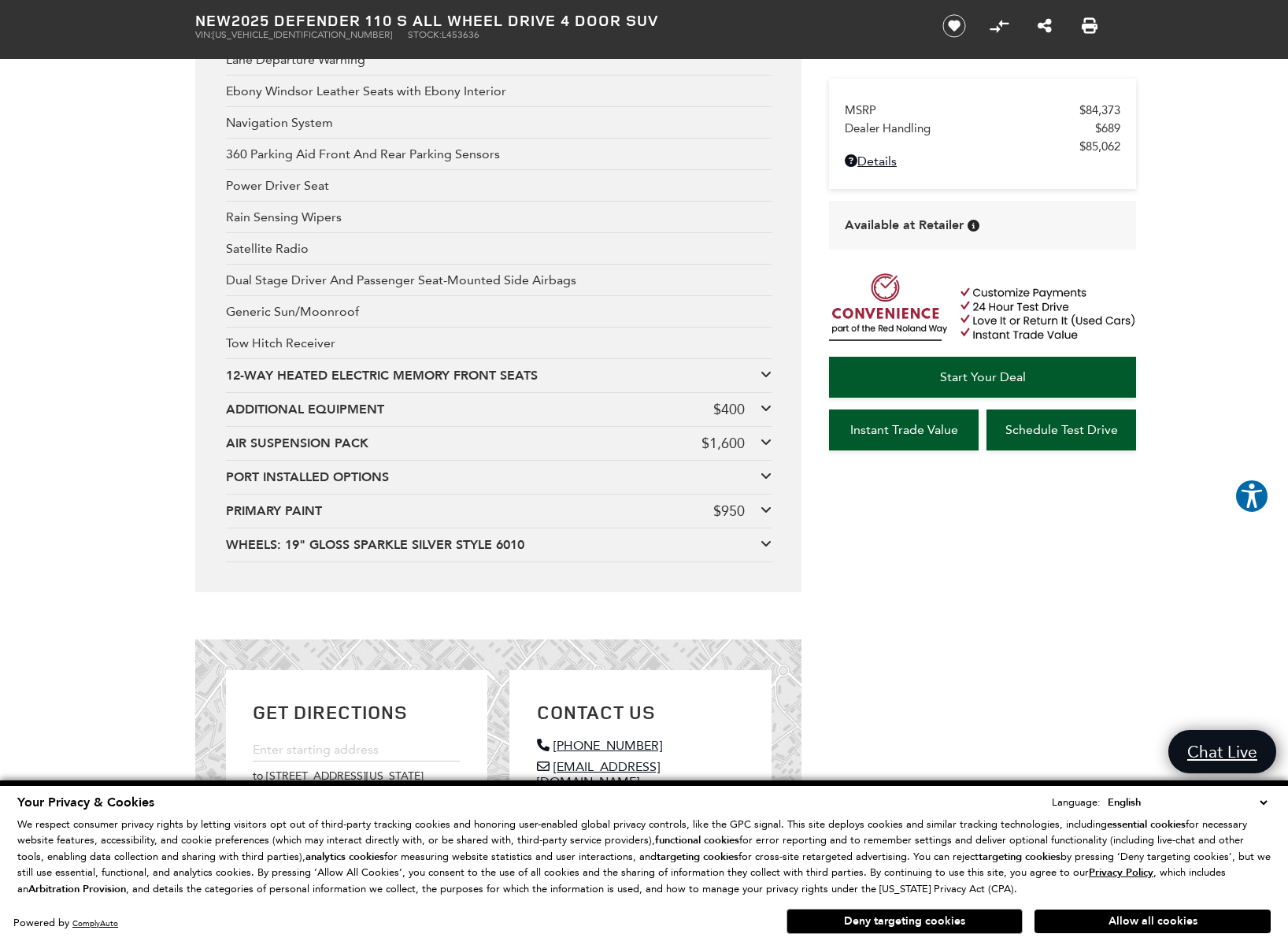
click at [279, 384] on div "12-WAY HEATED ELECTRIC MEMORY FRONT SEATS" at bounding box center [493, 375] width 534 height 18
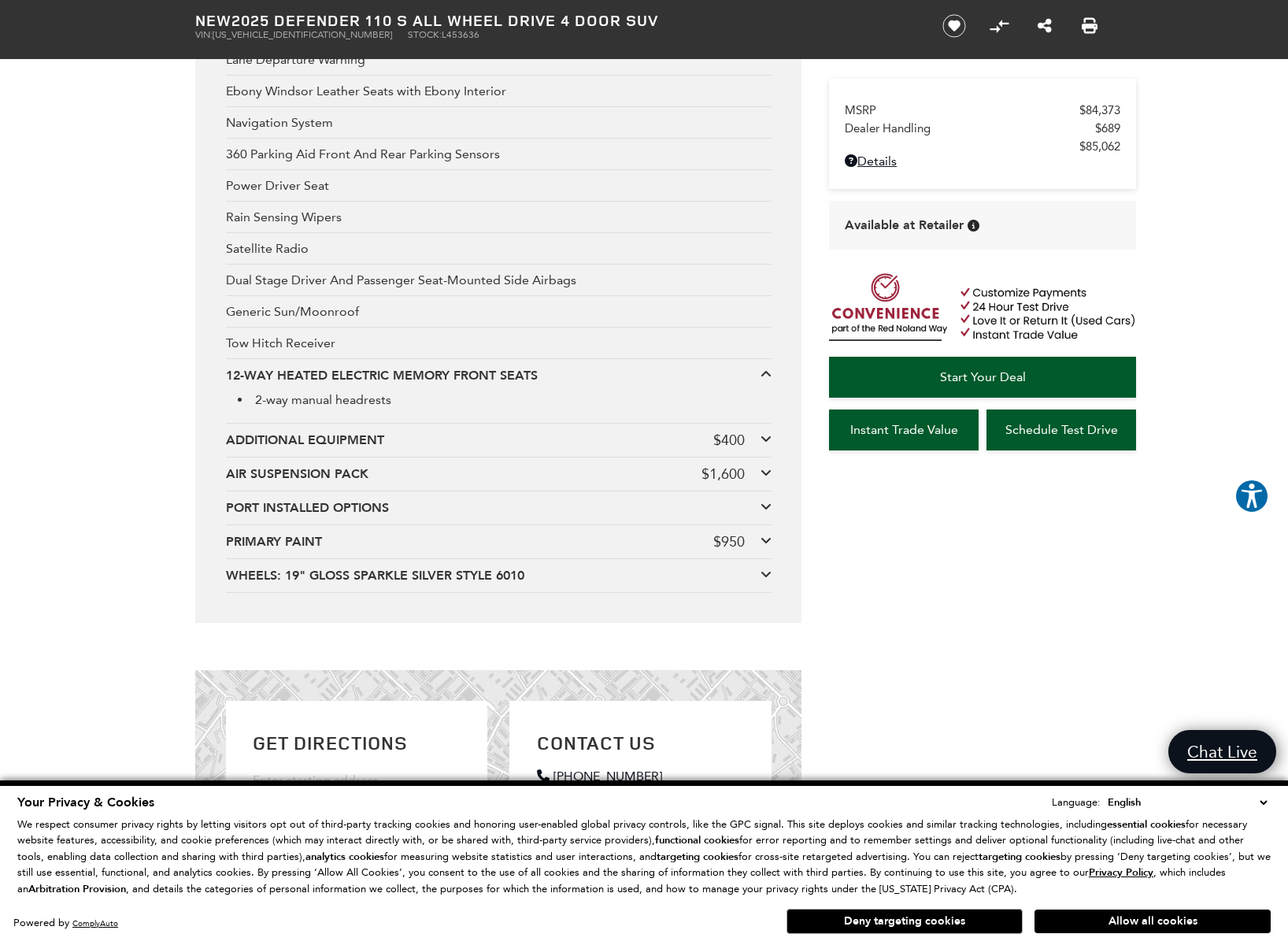
click at [279, 384] on div "12-WAY HEATED ELECTRIC MEMORY FRONT SEATS" at bounding box center [493, 375] width 534 height 18
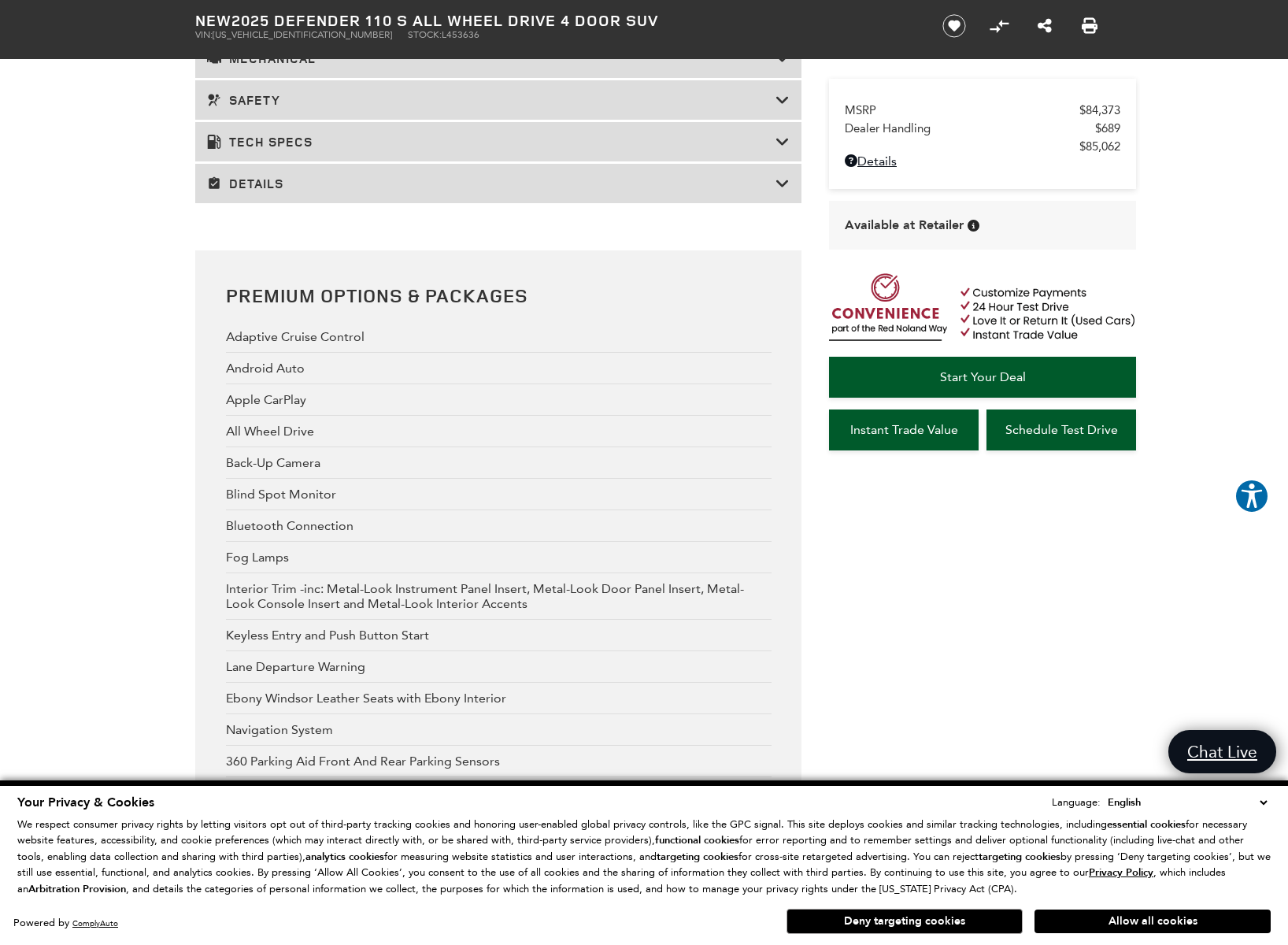
scroll to position [2110, 0]
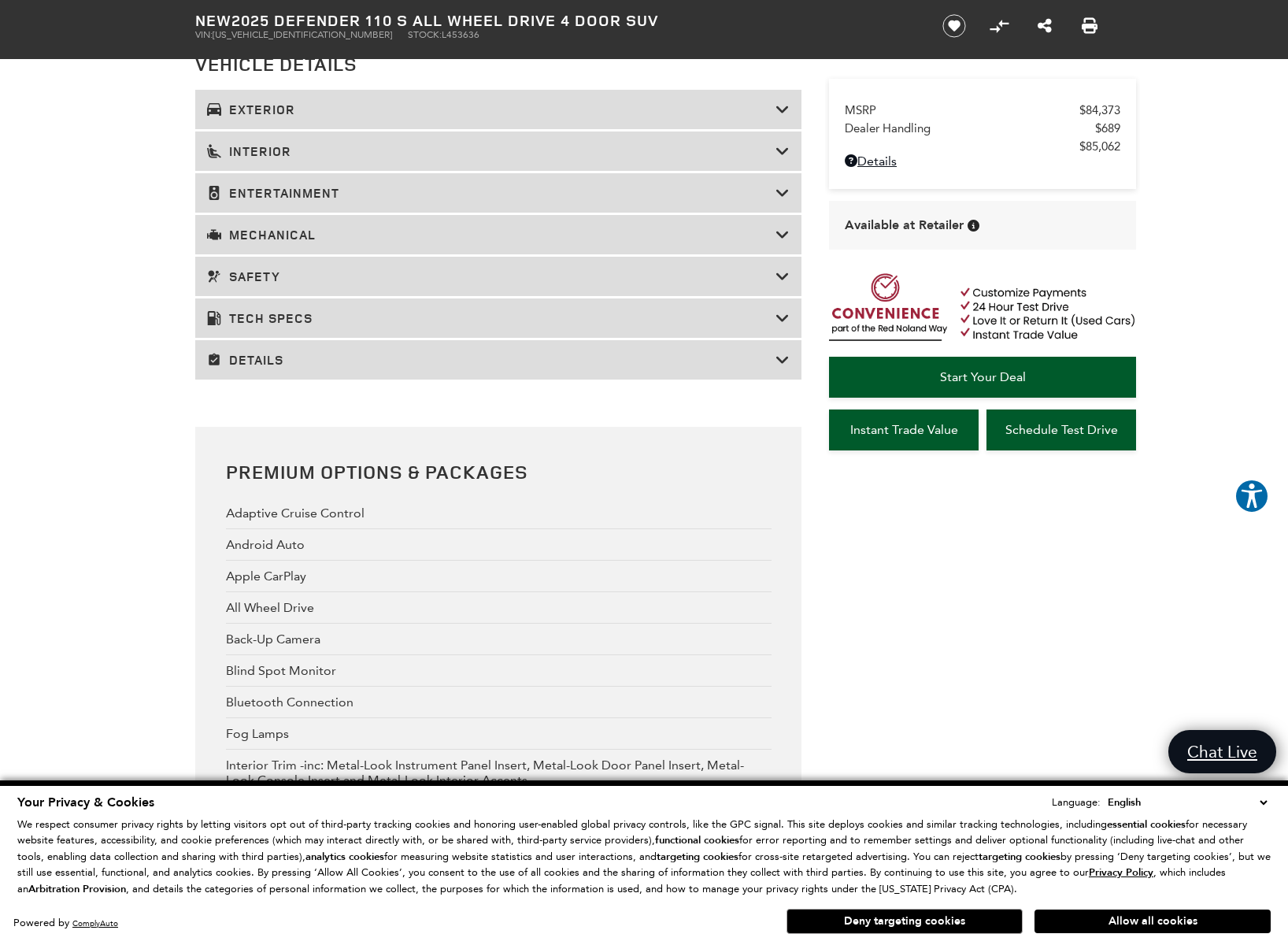
click at [248, 367] on h3 "Details" at bounding box center [491, 360] width 569 height 16
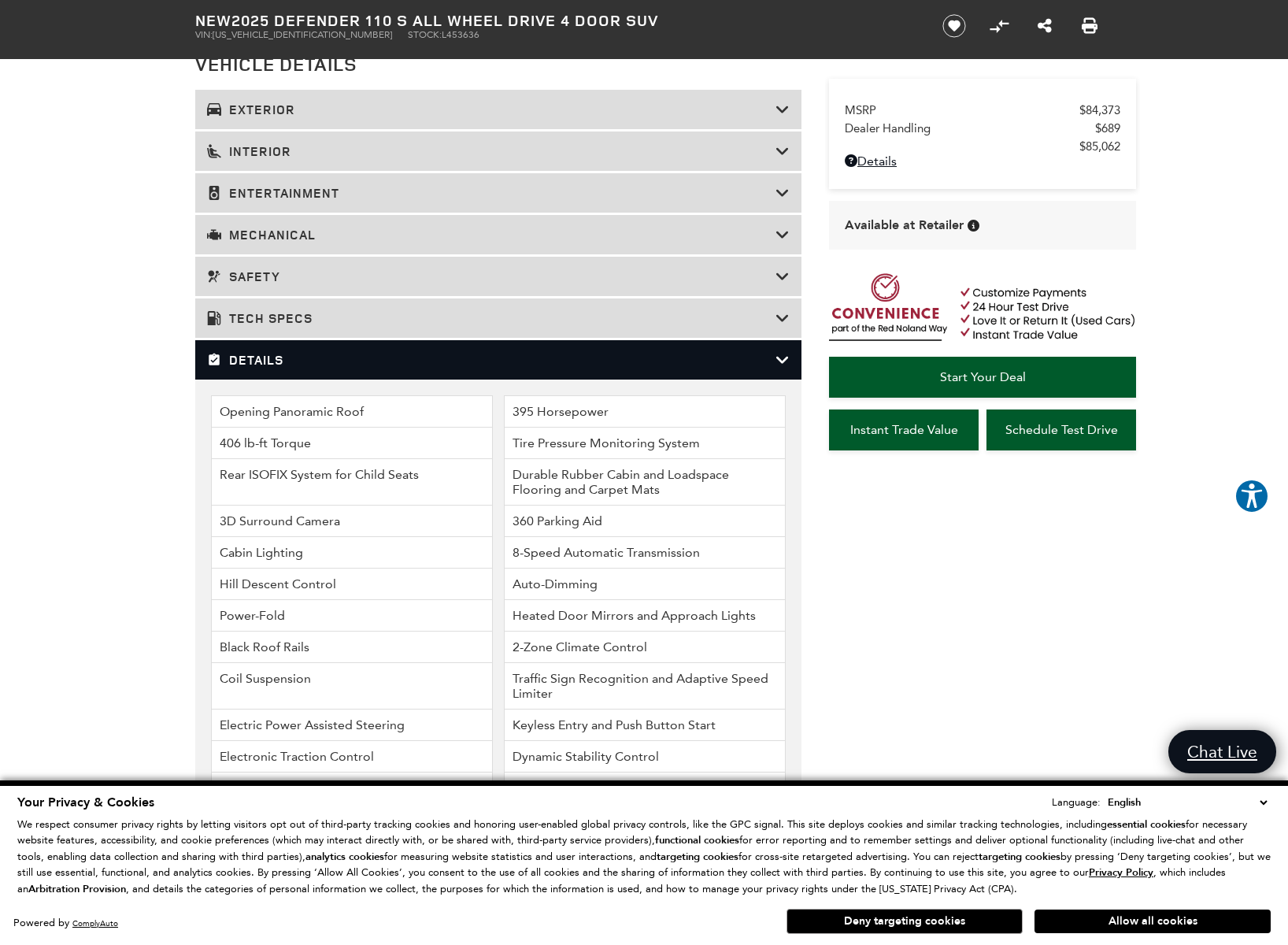
click at [255, 326] on h3 "Tech Specs" at bounding box center [491, 318] width 569 height 16
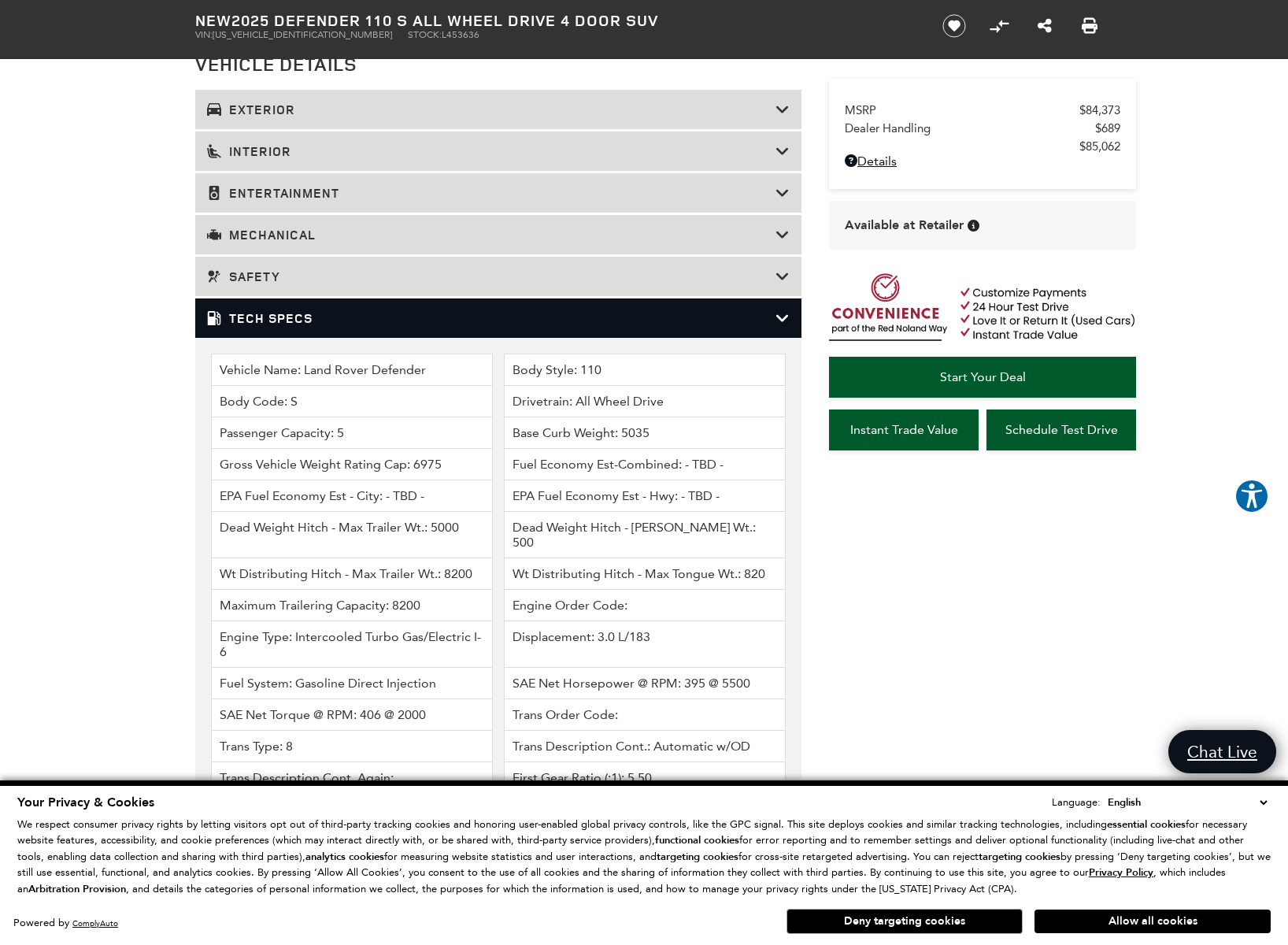
click at [260, 284] on h3 "Safety" at bounding box center [491, 276] width 569 height 16
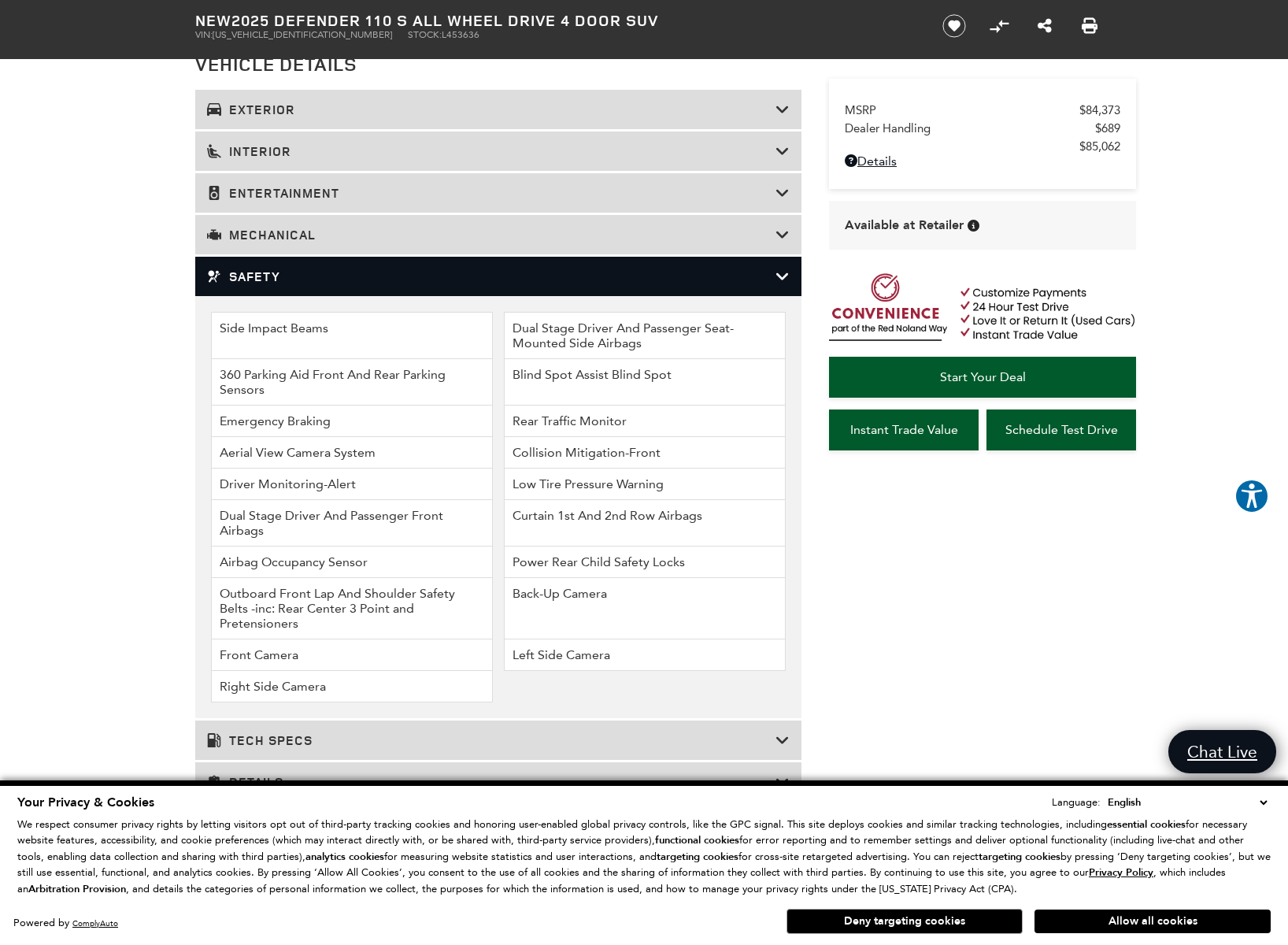
click at [259, 284] on h3 "Safety" at bounding box center [491, 276] width 569 height 16
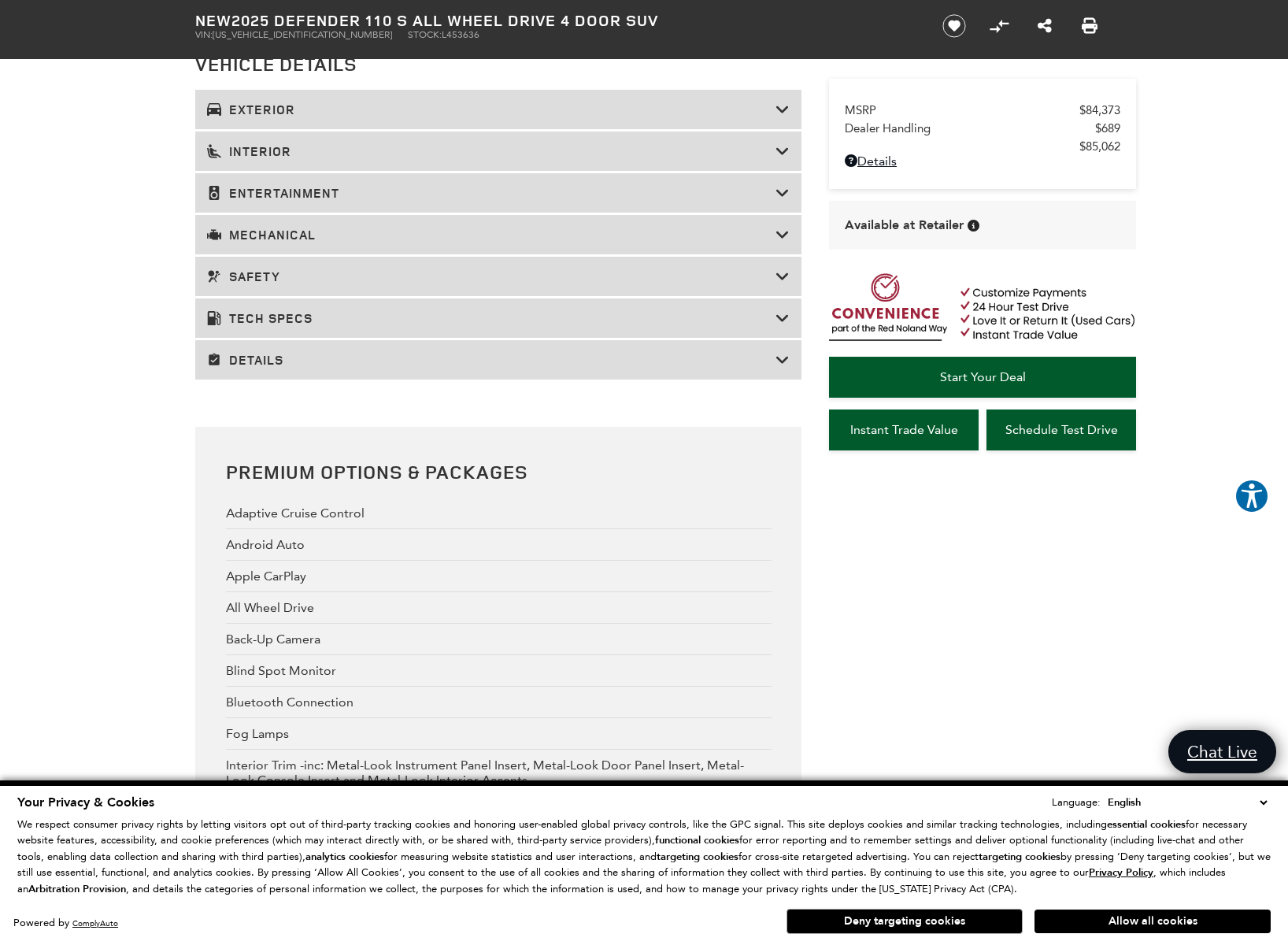
click at [252, 326] on h3 "Tech Specs" at bounding box center [491, 318] width 569 height 16
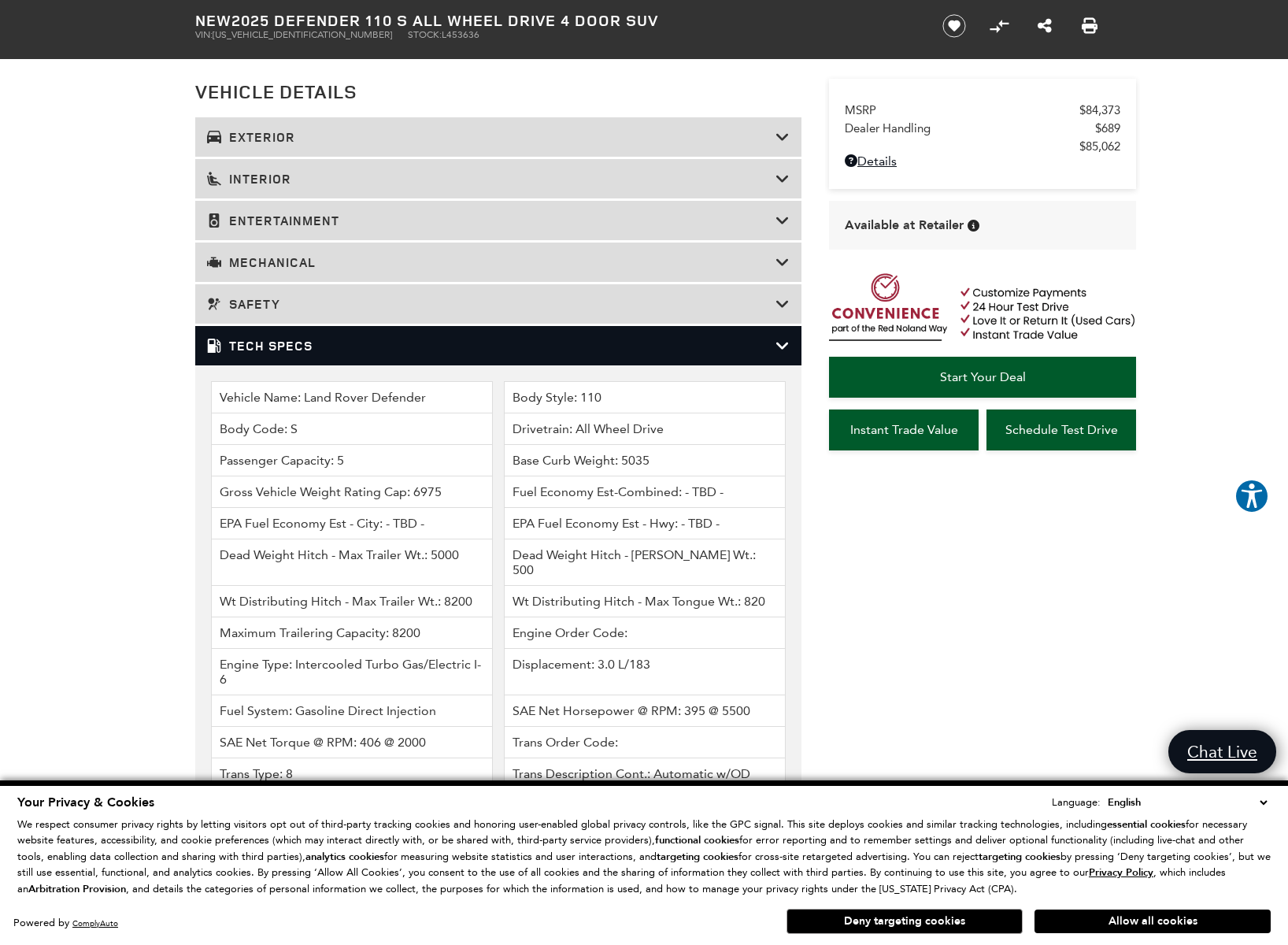
scroll to position [1865, 0]
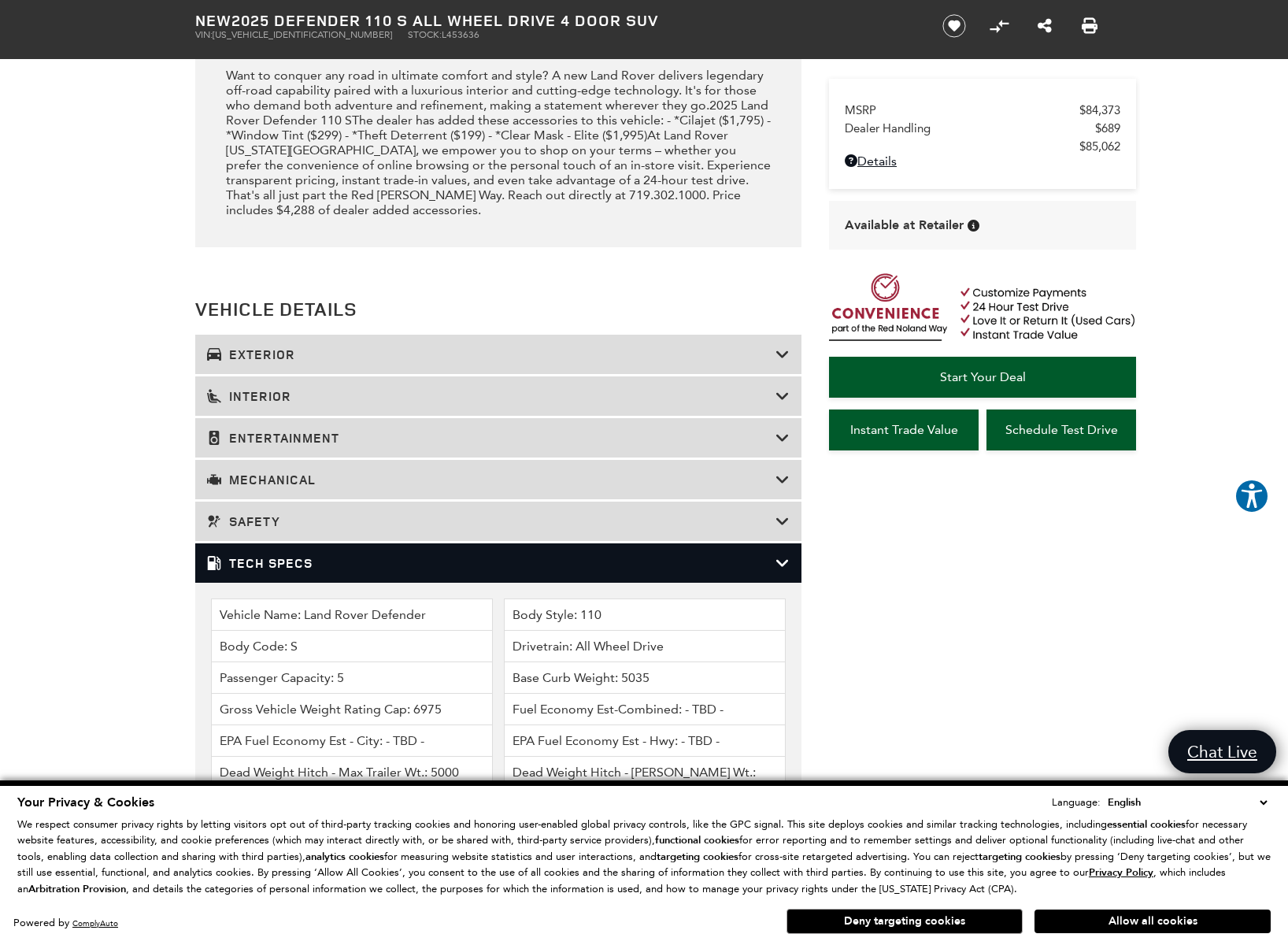
click at [268, 571] on h3 "Tech Specs" at bounding box center [491, 563] width 569 height 16
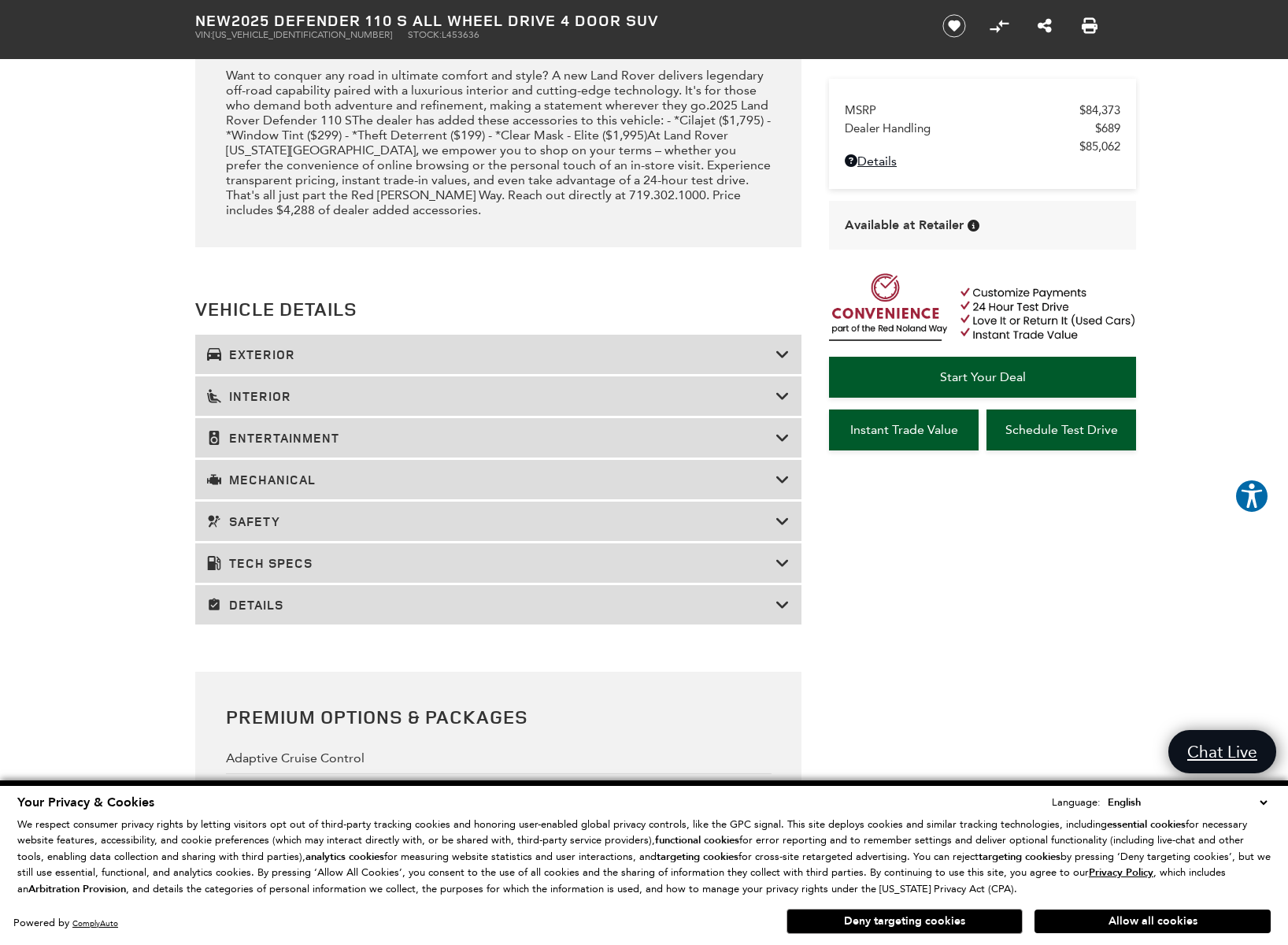
click at [252, 612] on h3 "Details" at bounding box center [491, 604] width 569 height 16
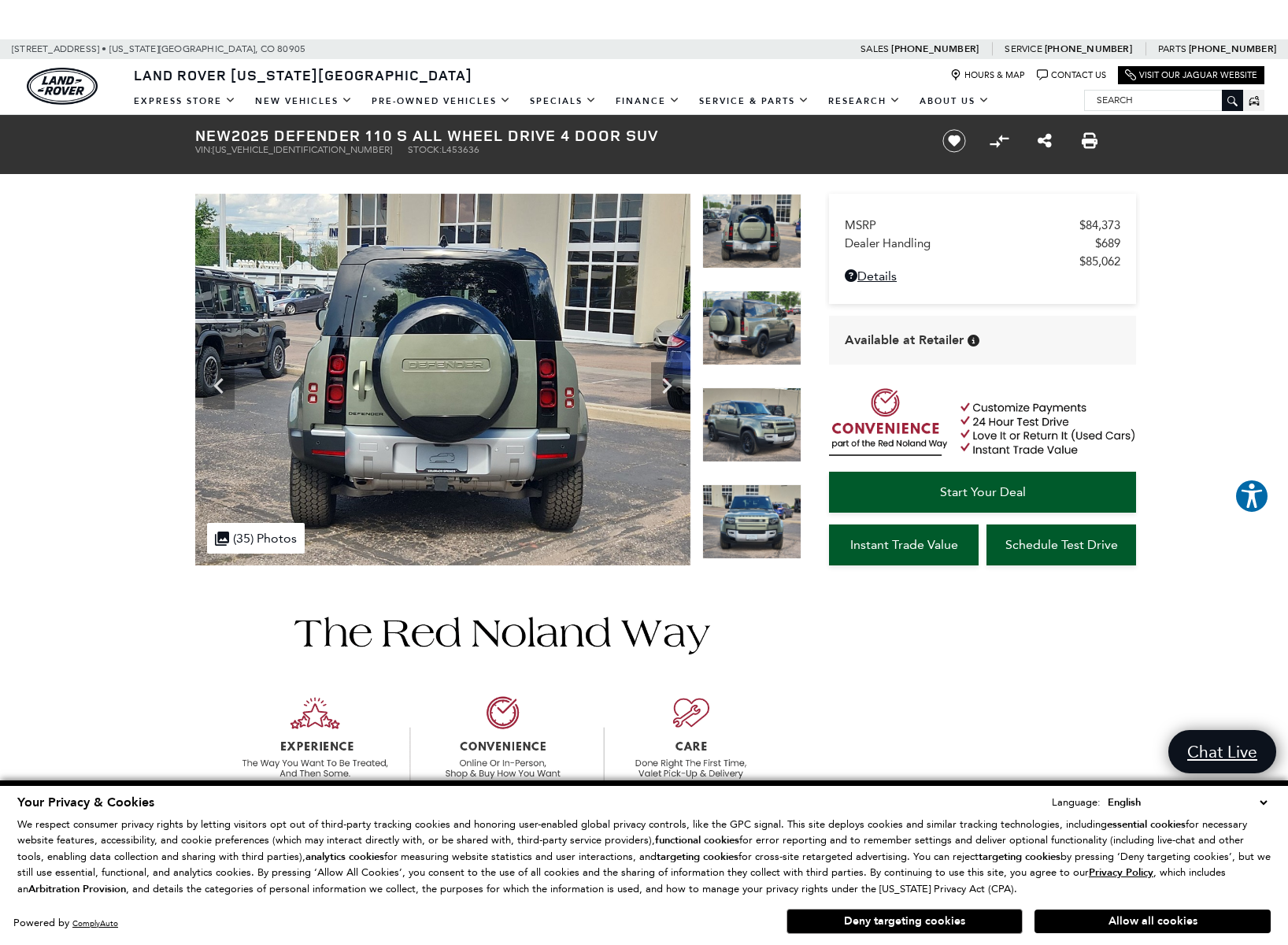
scroll to position [0, 0]
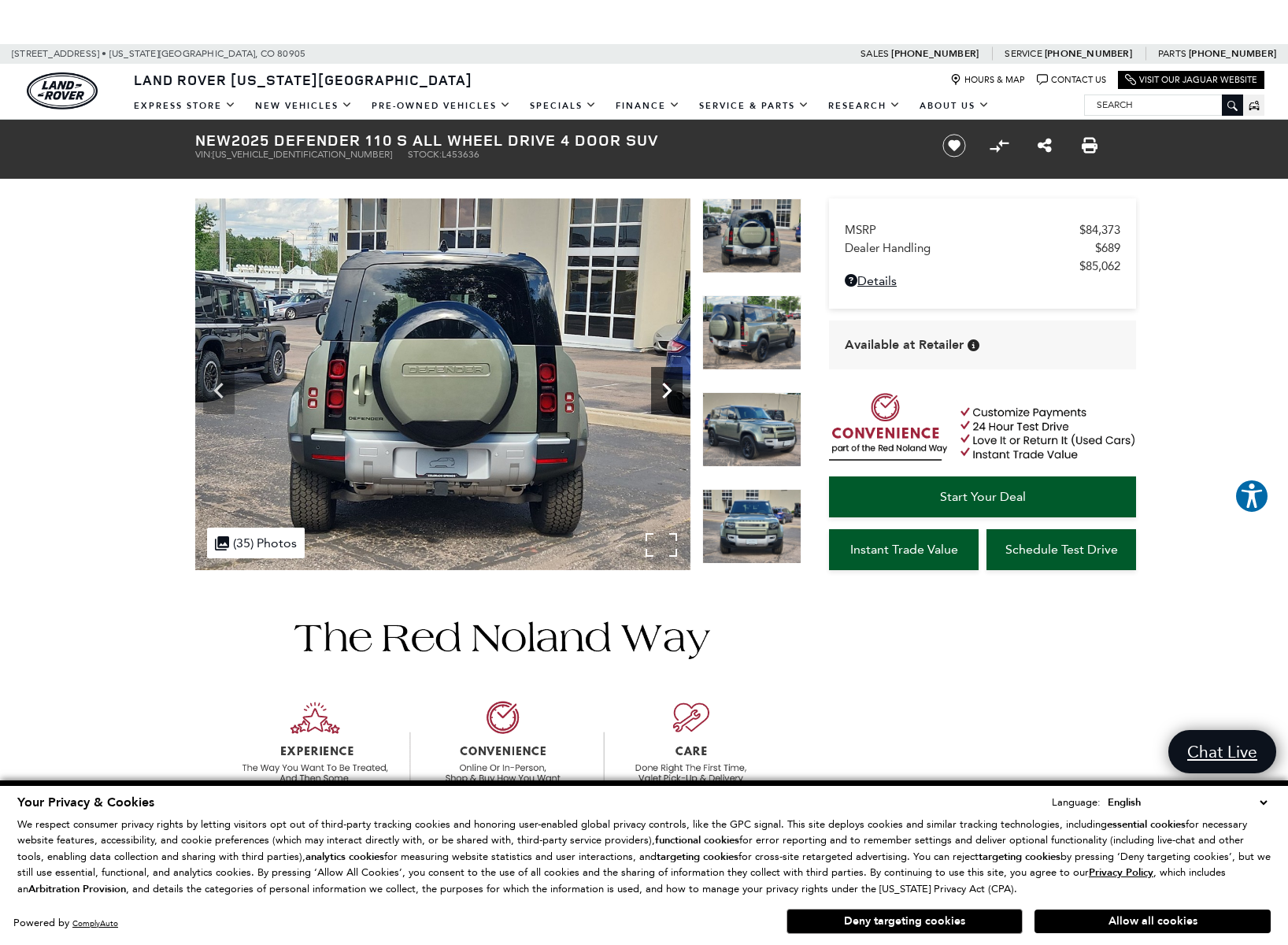
click at [668, 385] on icon "Next" at bounding box center [667, 390] width 31 height 31
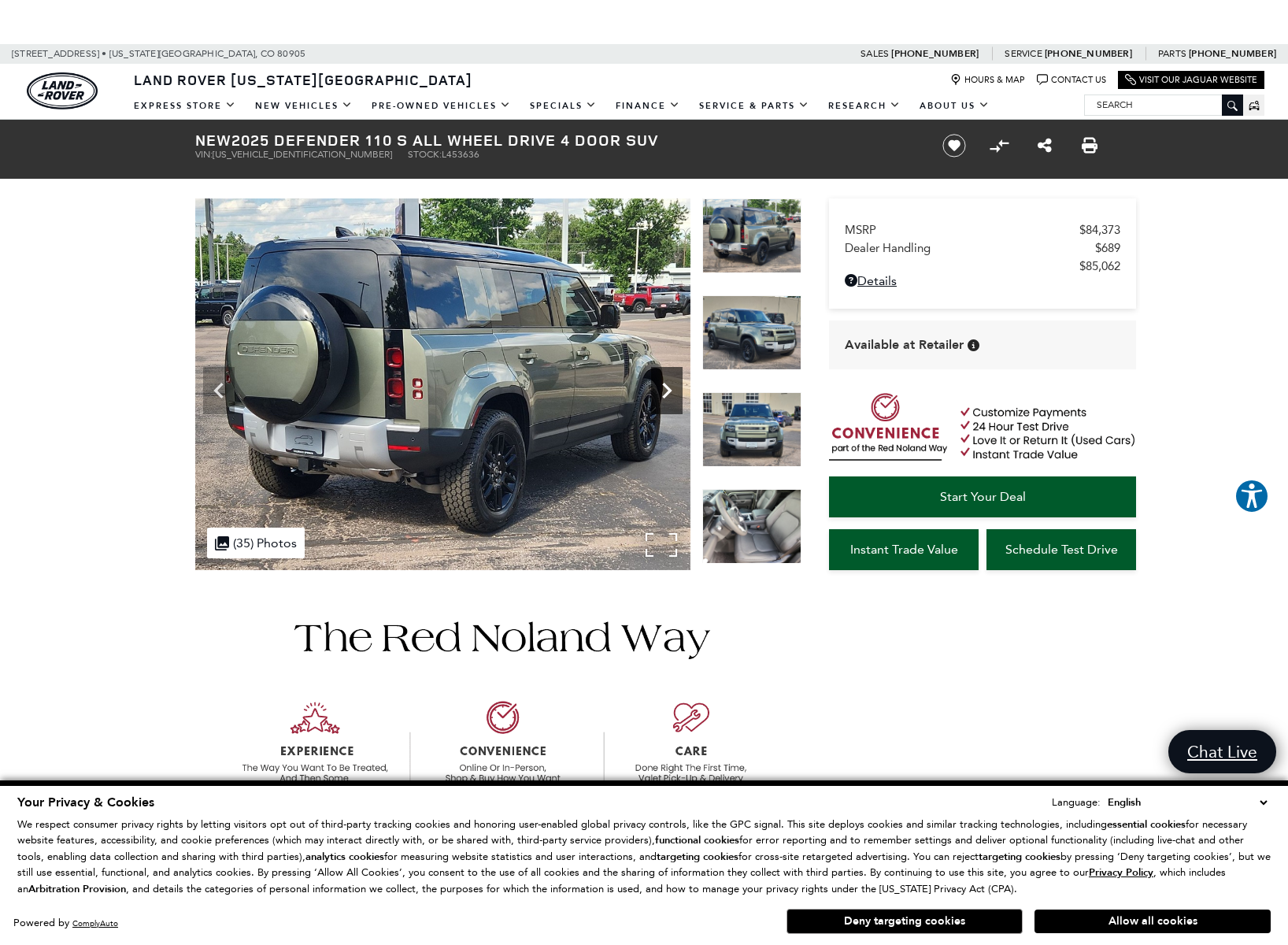
click at [668, 385] on icon "Next" at bounding box center [667, 390] width 31 height 31
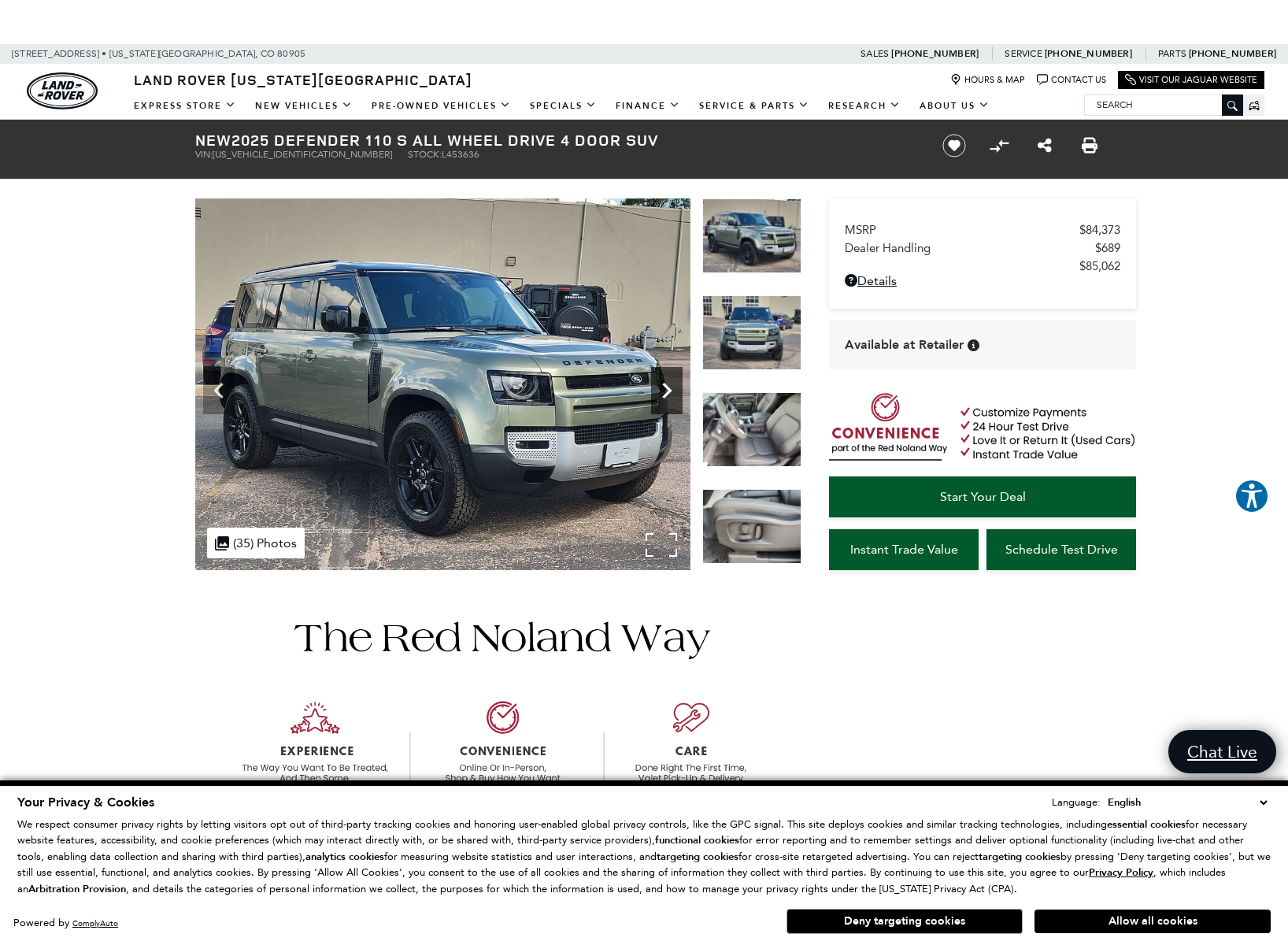
click at [668, 385] on icon "Next" at bounding box center [667, 390] width 31 height 31
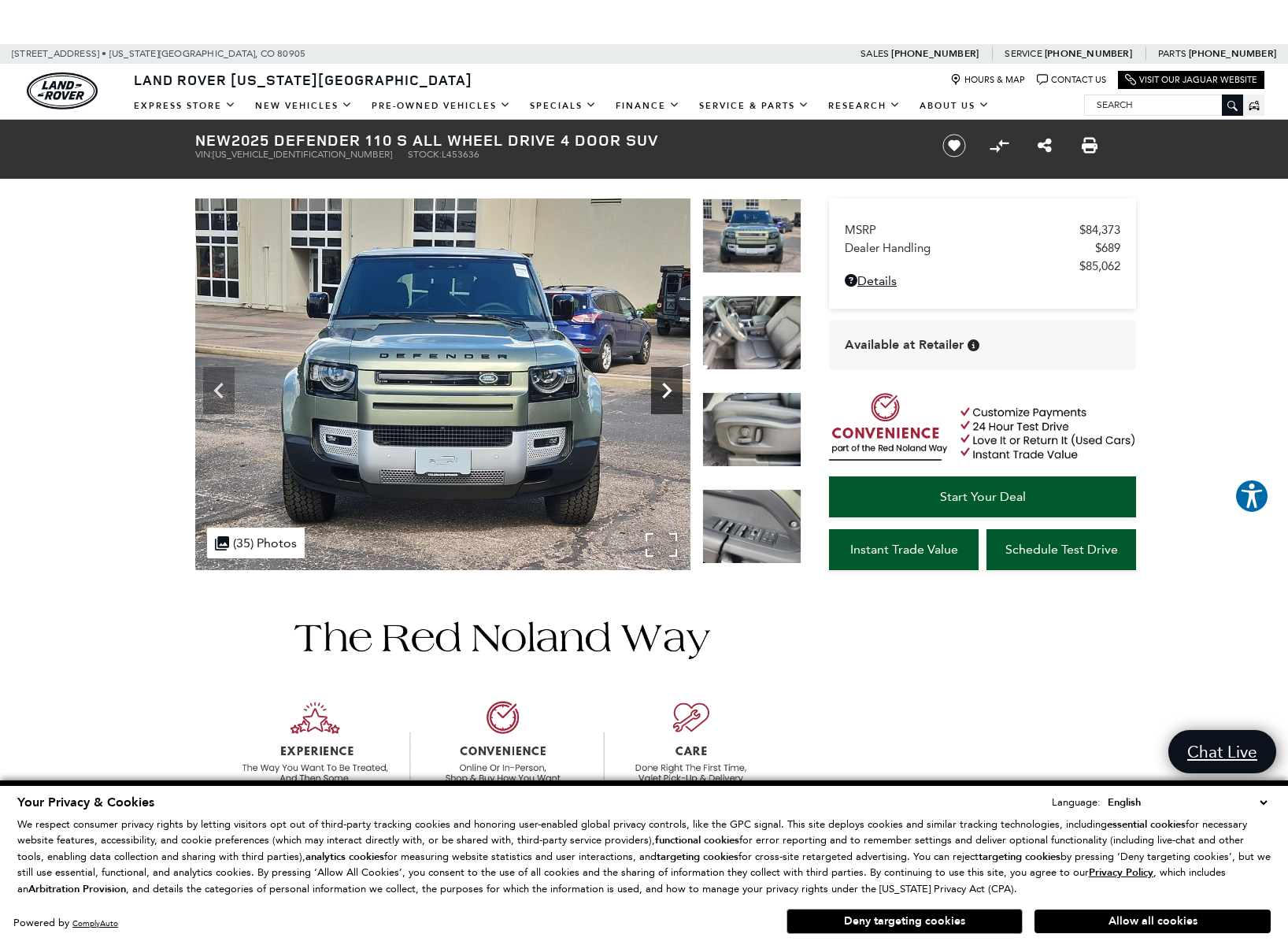
click at [668, 385] on icon "Next" at bounding box center [667, 390] width 31 height 31
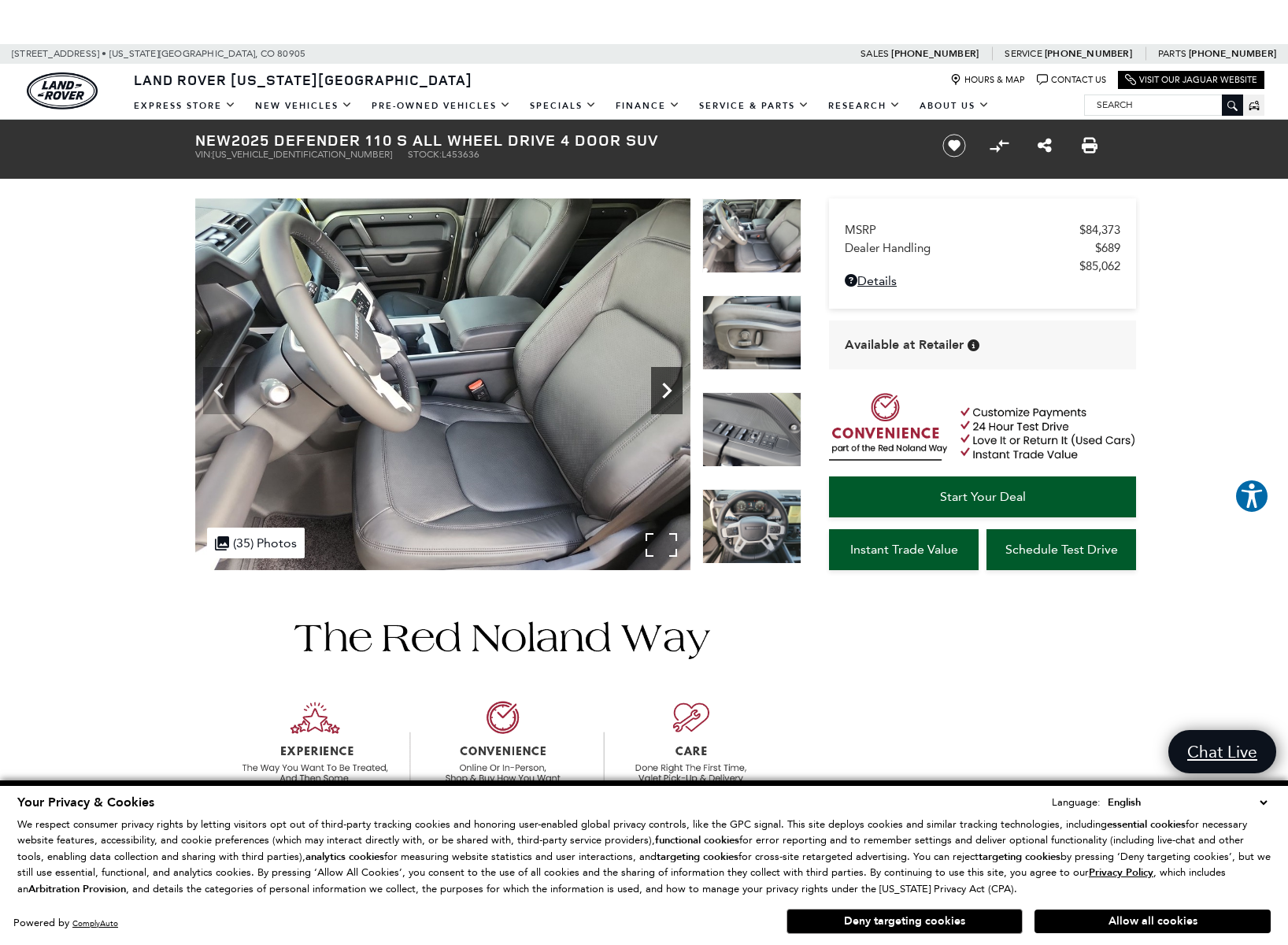
click at [668, 386] on icon "Next" at bounding box center [667, 390] width 31 height 31
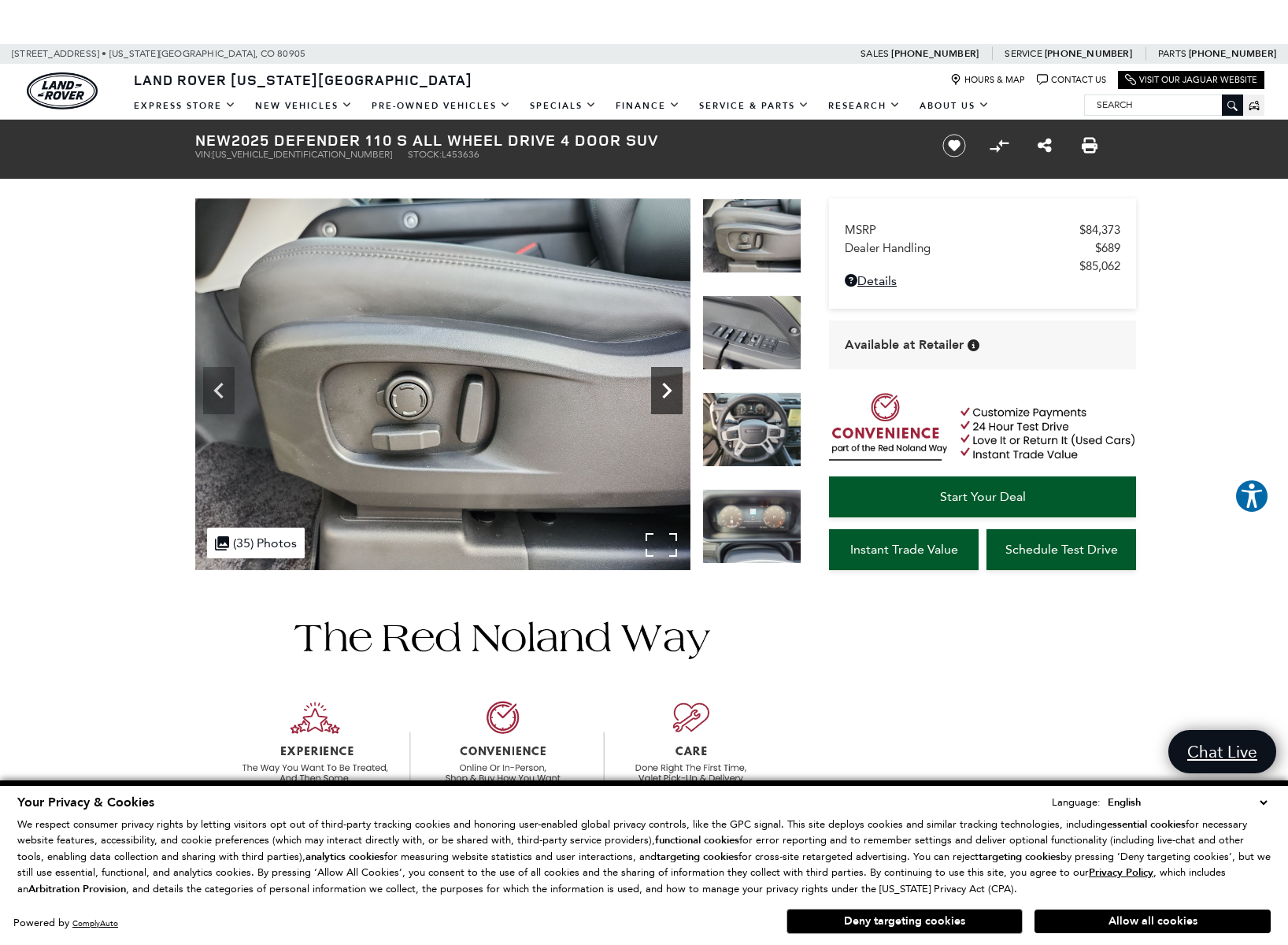
click at [666, 387] on icon "Next" at bounding box center [667, 390] width 10 height 16
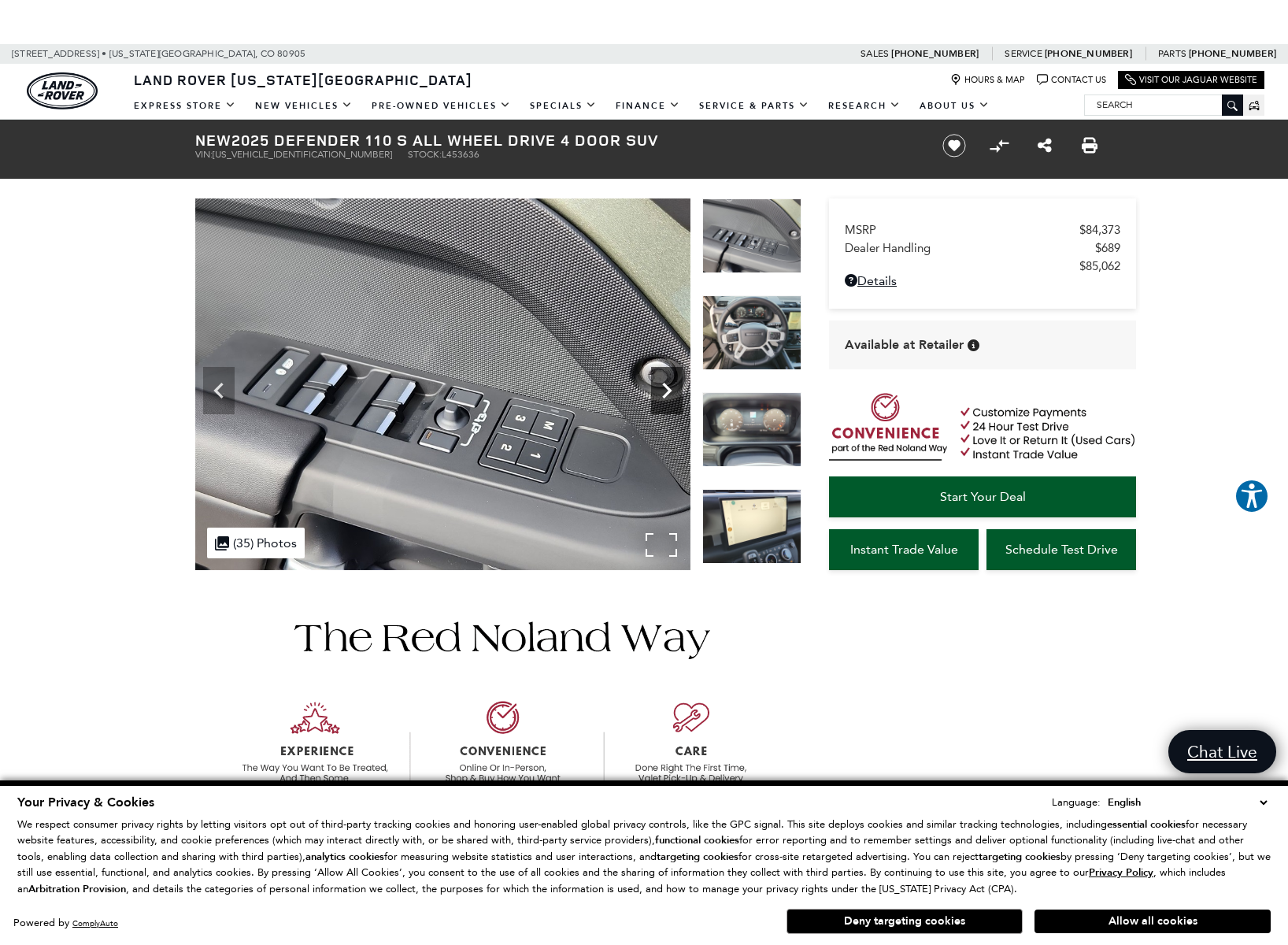
click at [669, 388] on icon "Next" at bounding box center [667, 390] width 10 height 16
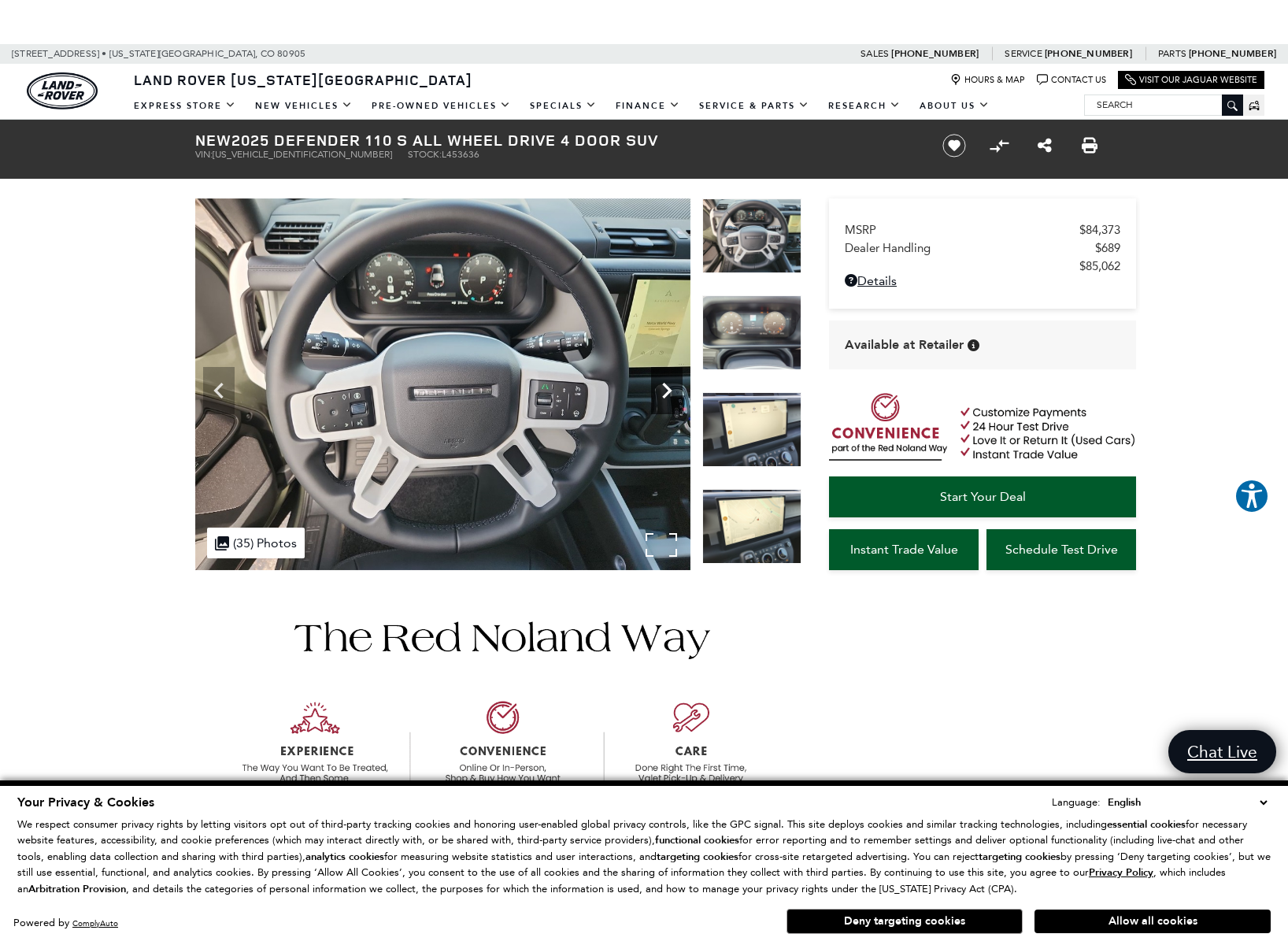
click at [664, 390] on icon "Next" at bounding box center [667, 390] width 31 height 31
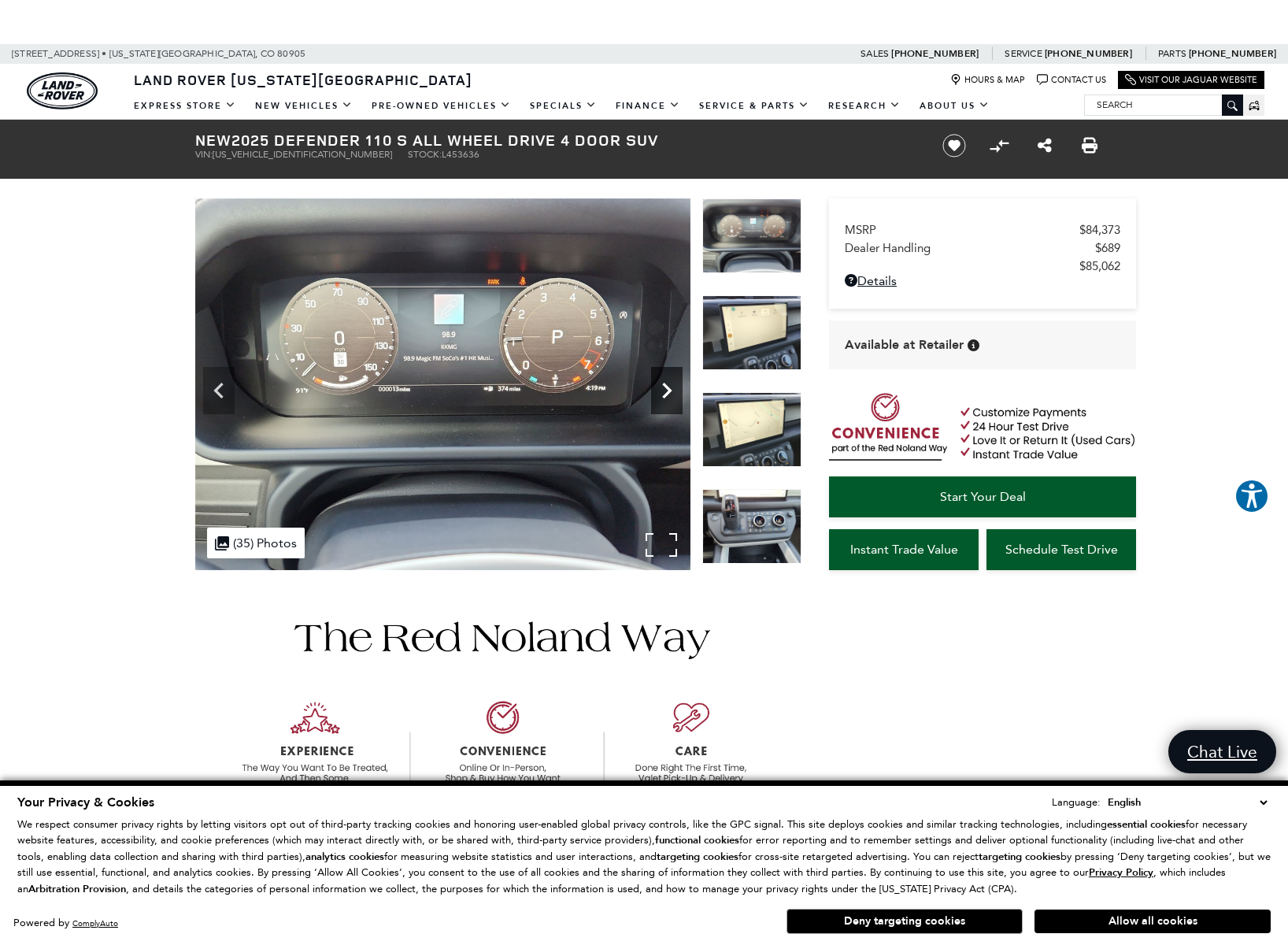
click at [665, 390] on icon "Next" at bounding box center [667, 390] width 31 height 31
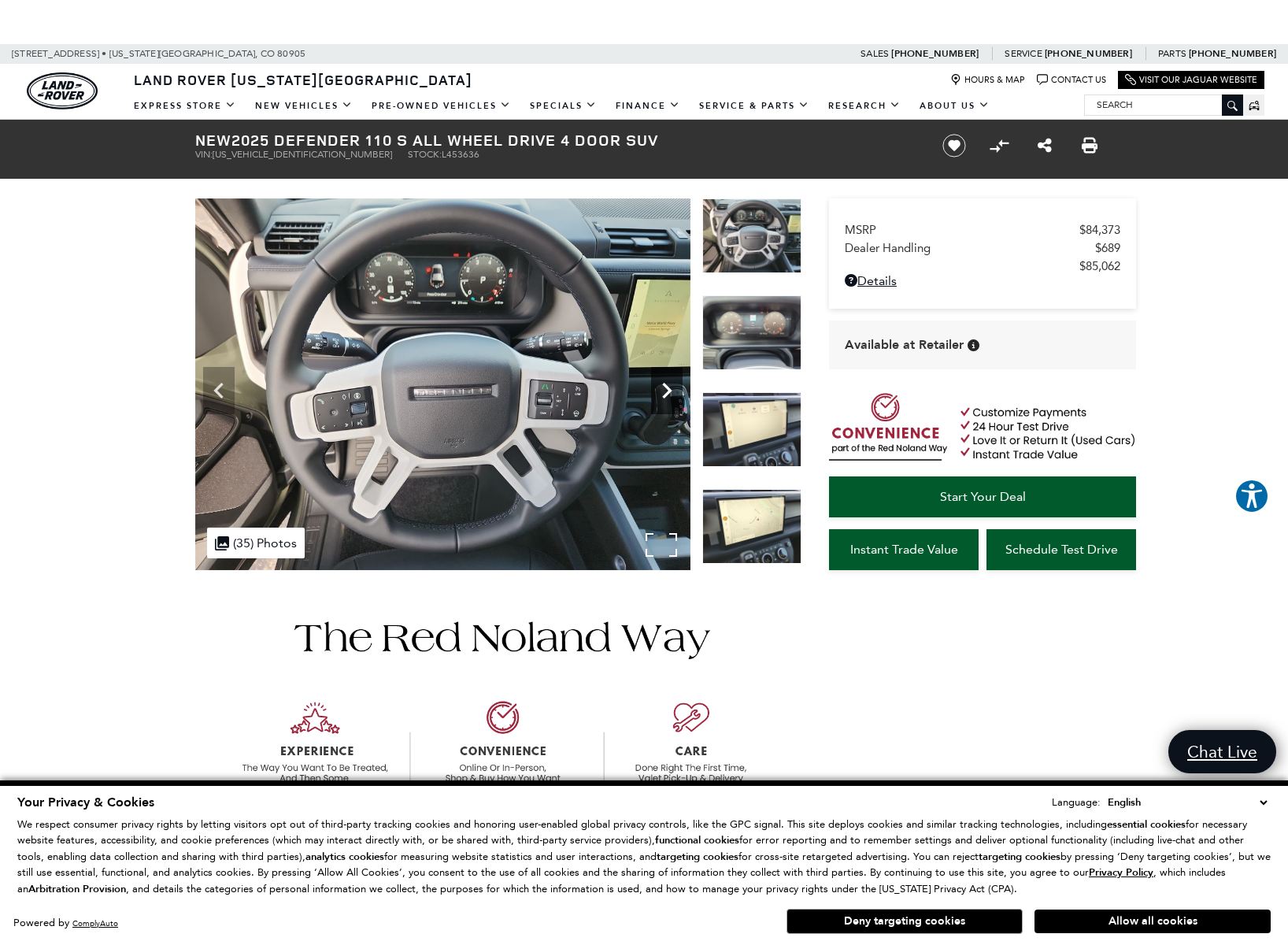
click at [667, 390] on icon "Next" at bounding box center [667, 390] width 31 height 31
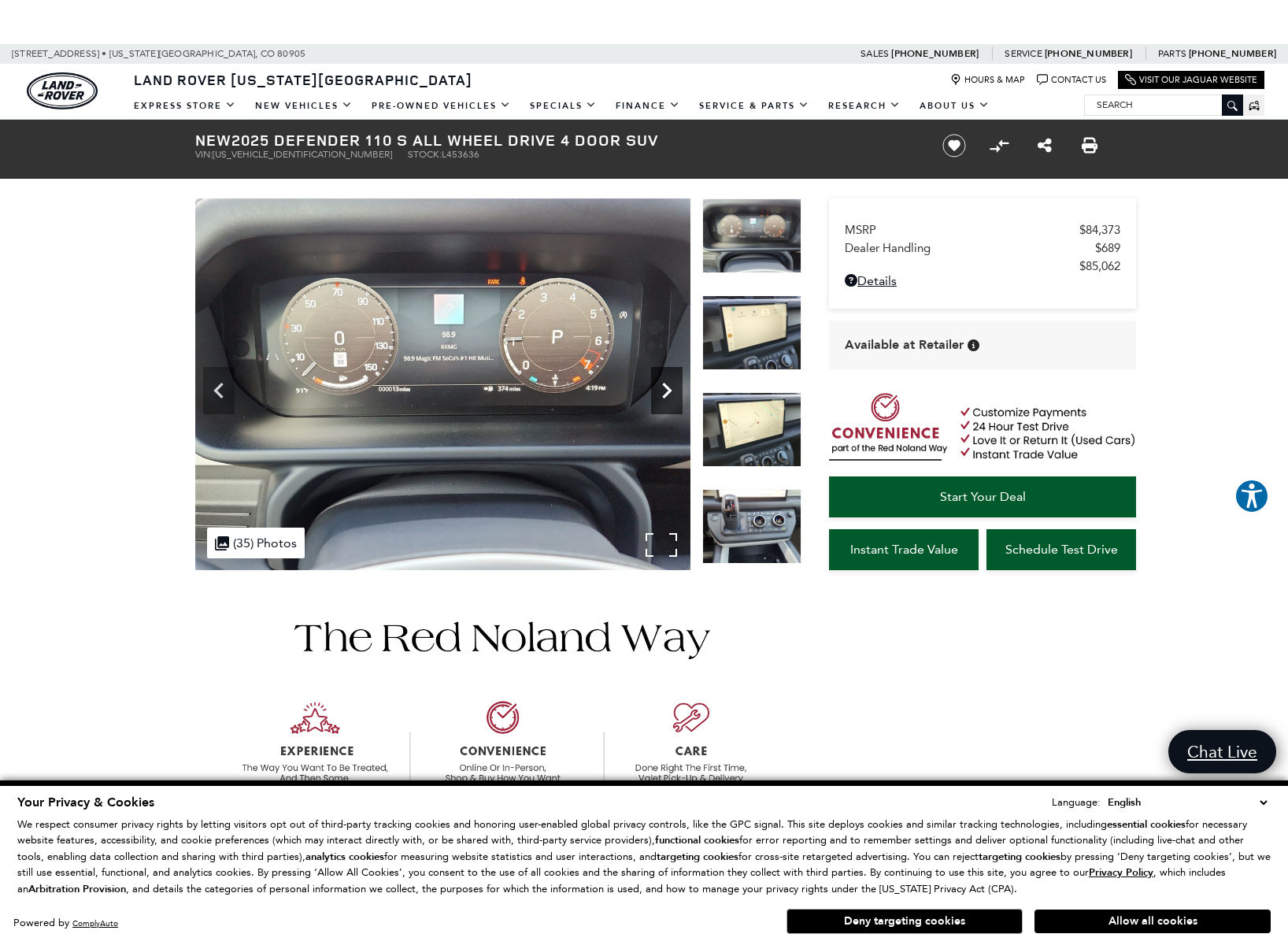
click at [667, 391] on icon "Next" at bounding box center [667, 390] width 31 height 31
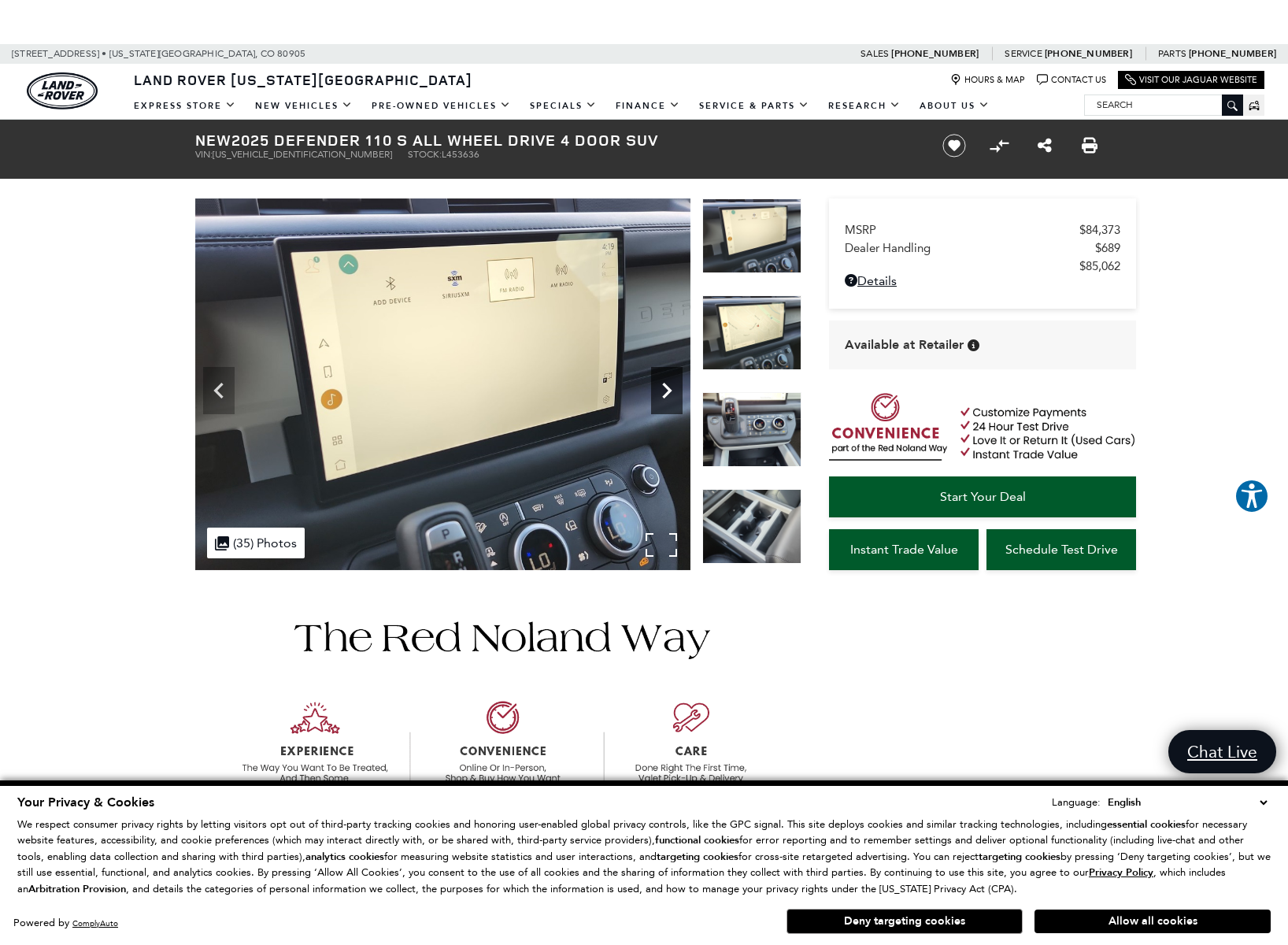
click at [667, 391] on icon "Next" at bounding box center [667, 390] width 31 height 31
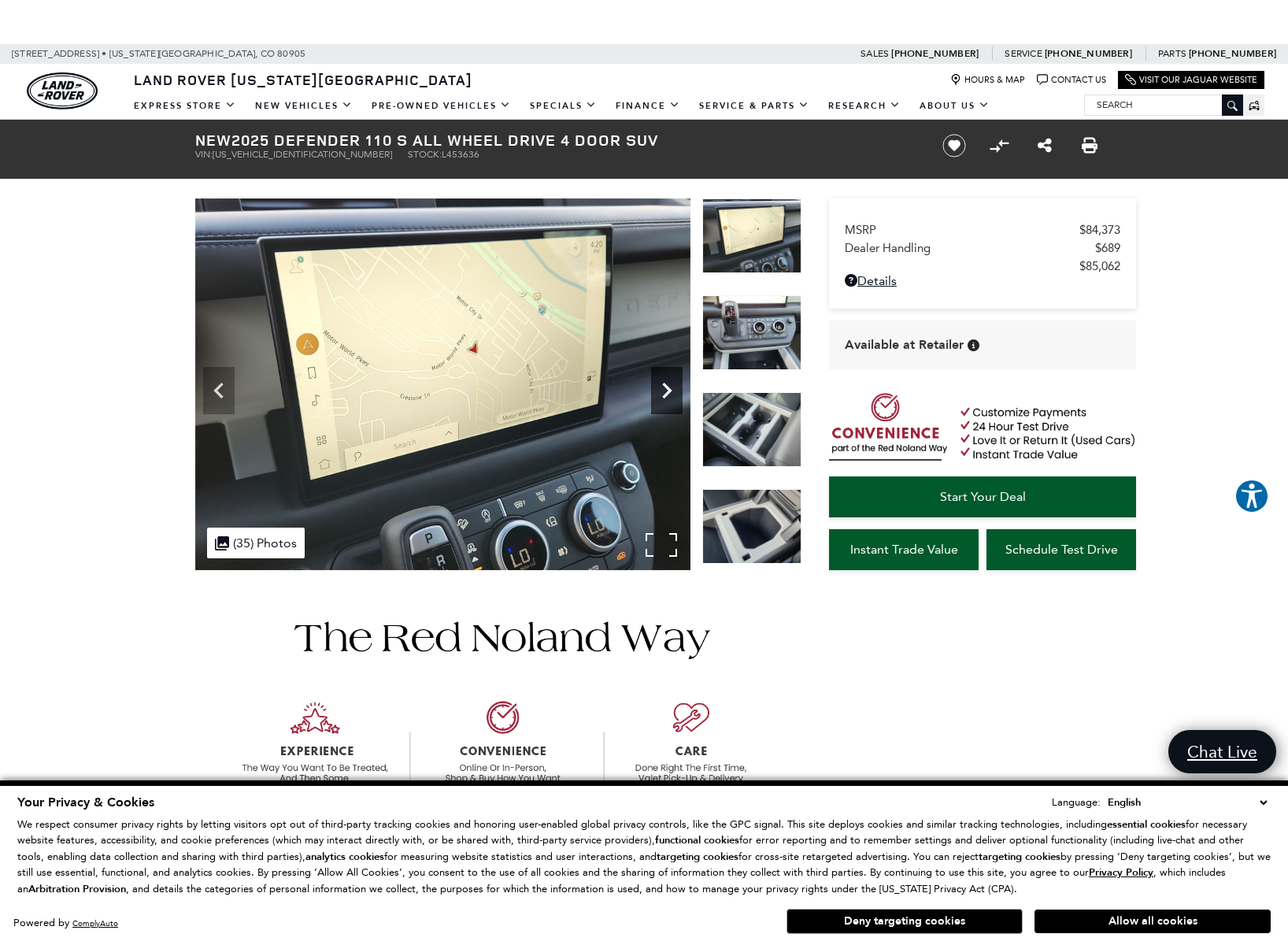
click at [666, 391] on icon "Next" at bounding box center [667, 390] width 31 height 31
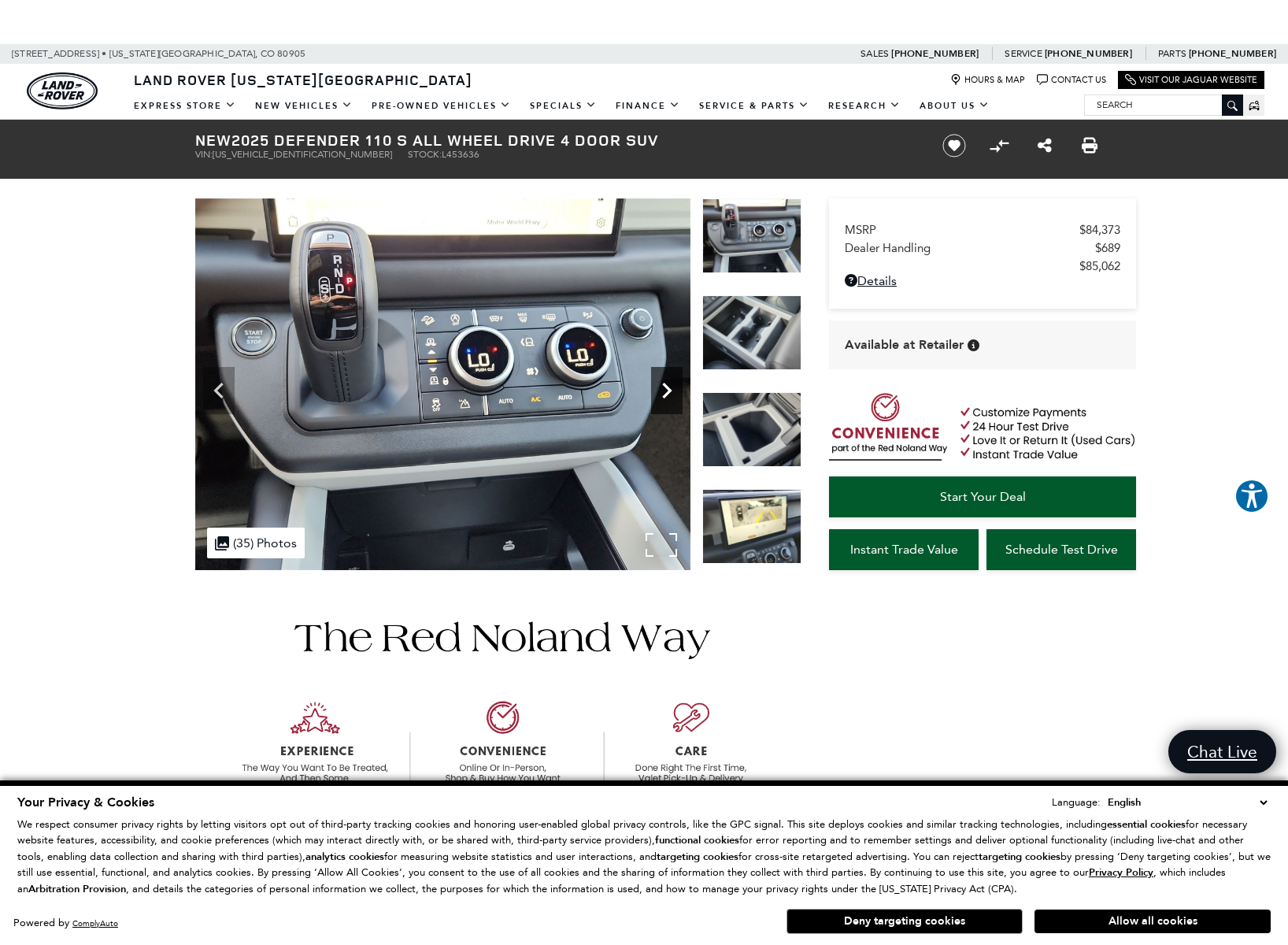
click at [665, 392] on icon "Next" at bounding box center [667, 390] width 31 height 31
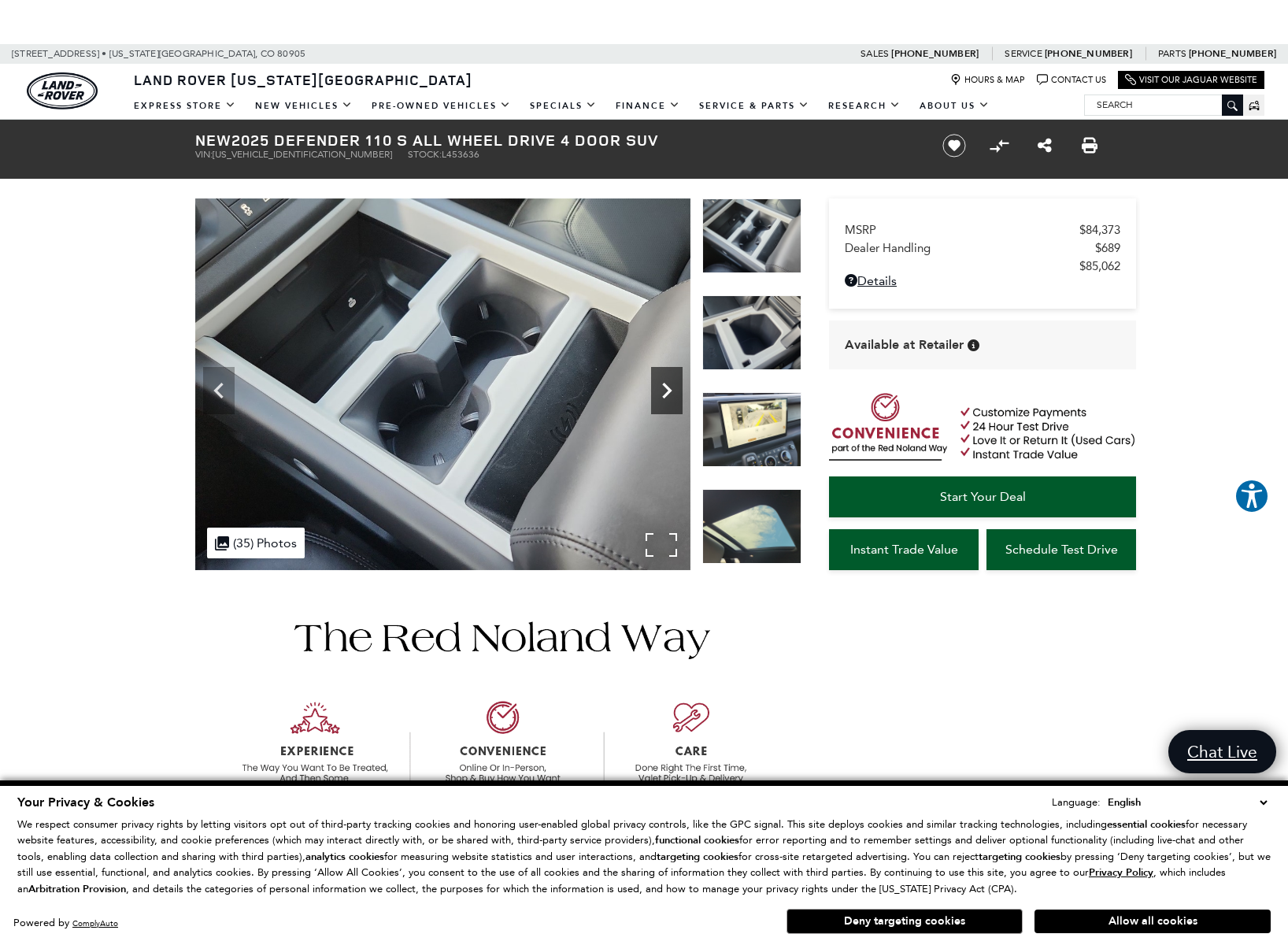
click at [664, 392] on icon "Next" at bounding box center [667, 390] width 31 height 31
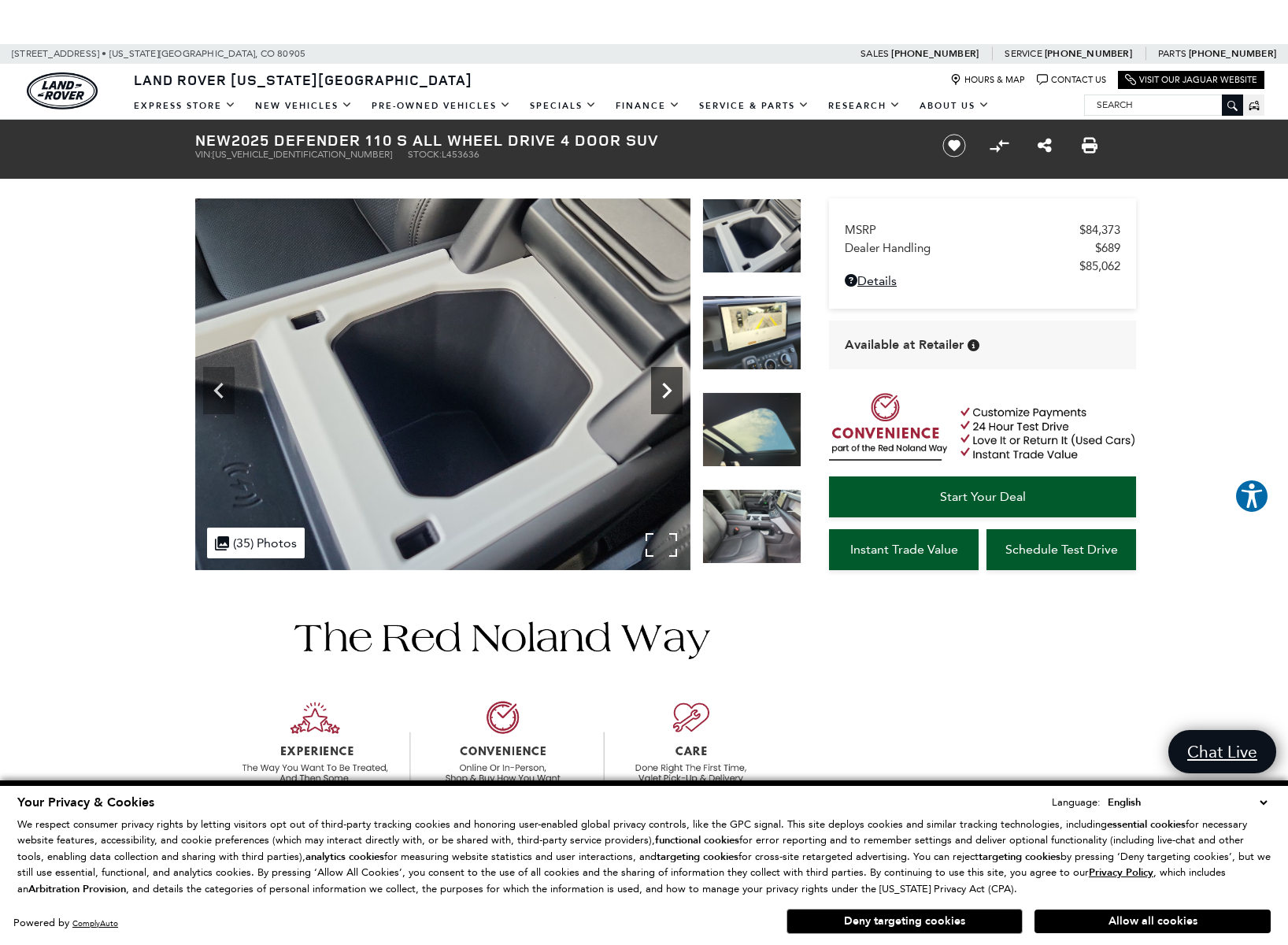
click at [664, 394] on icon "Next" at bounding box center [667, 390] width 31 height 31
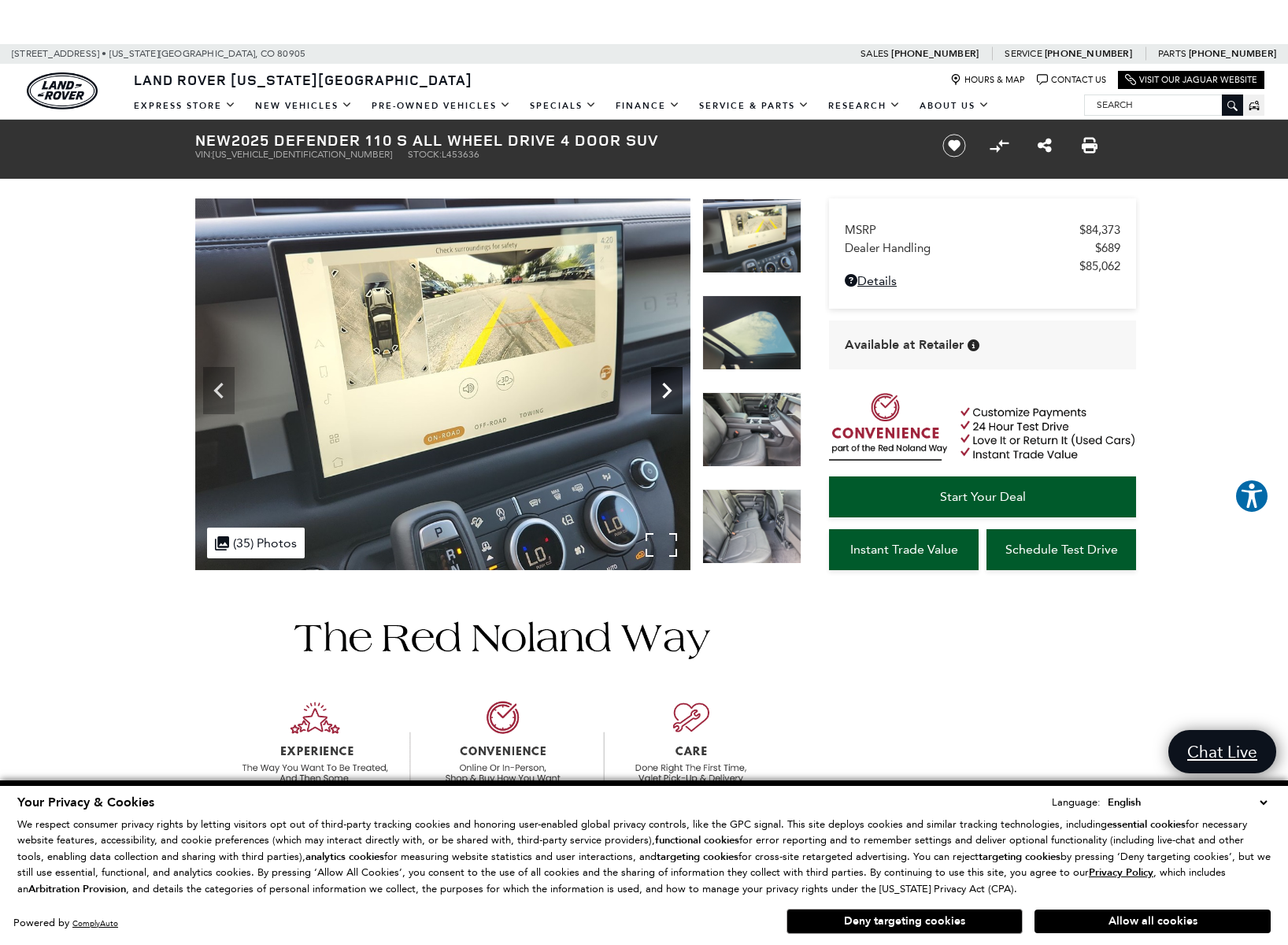
click at [664, 394] on icon "Next" at bounding box center [667, 390] width 31 height 31
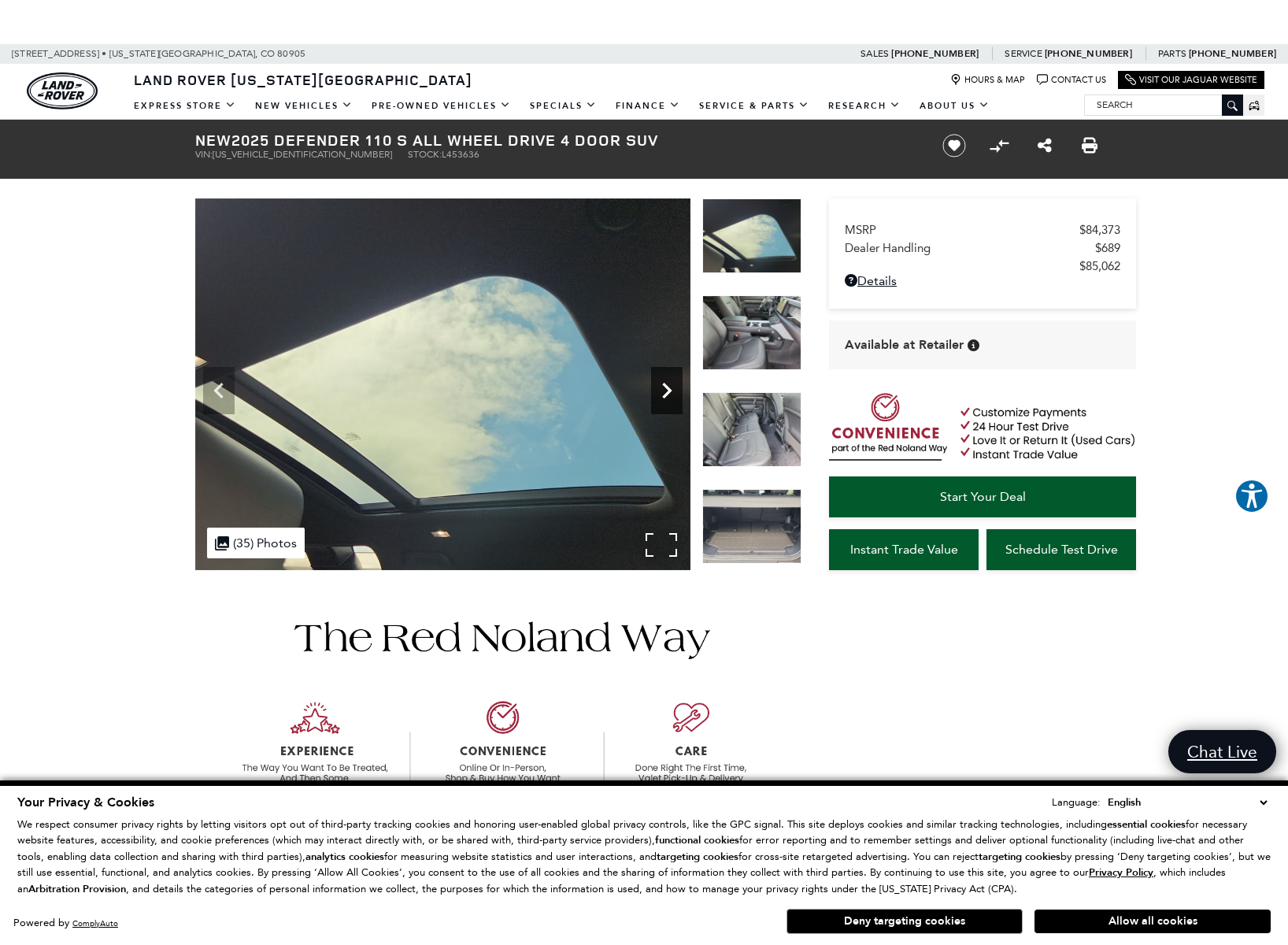
click at [664, 394] on icon "Next" at bounding box center [667, 390] width 31 height 31
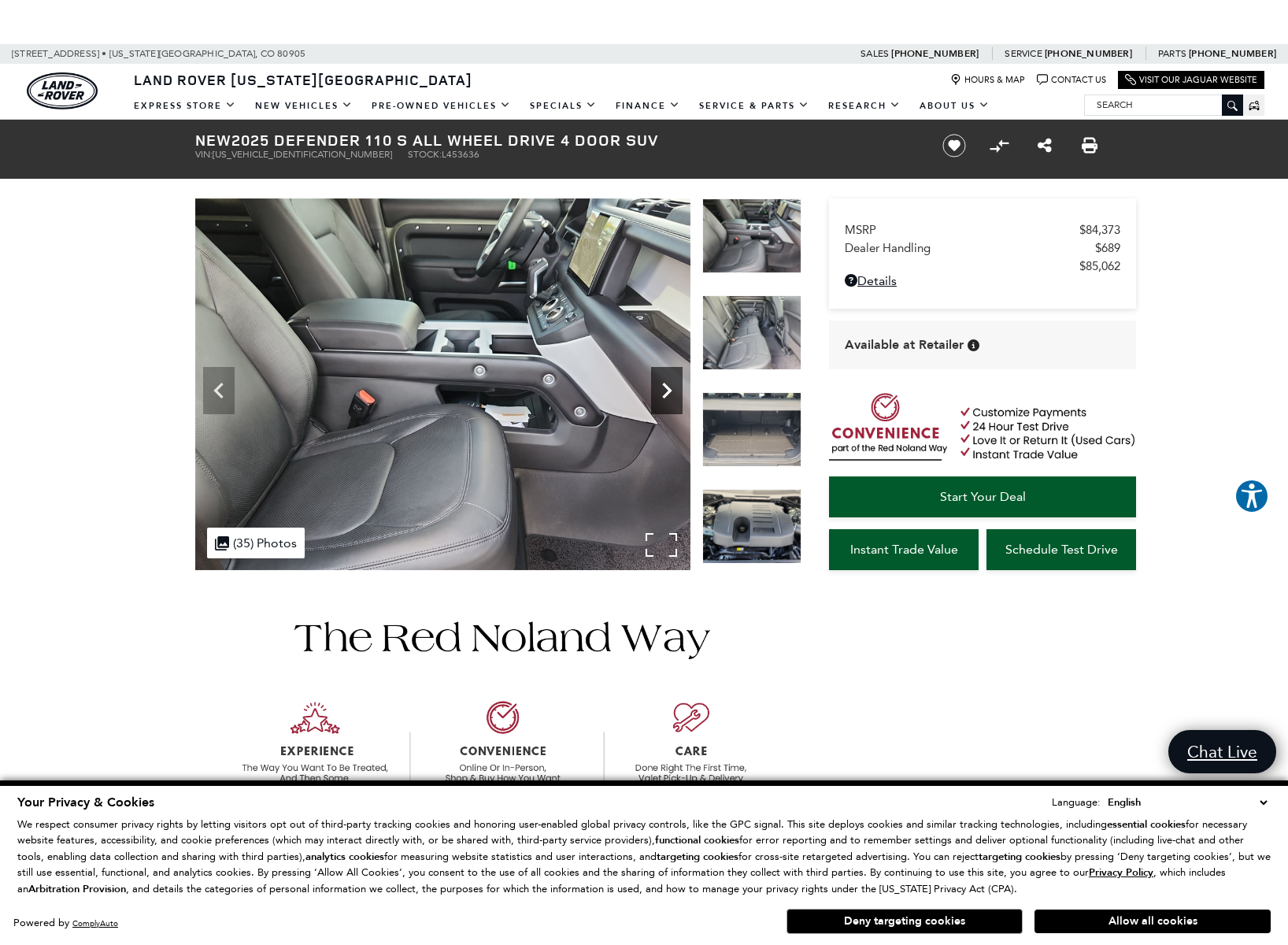
click at [664, 394] on icon "Next" at bounding box center [667, 390] width 31 height 31
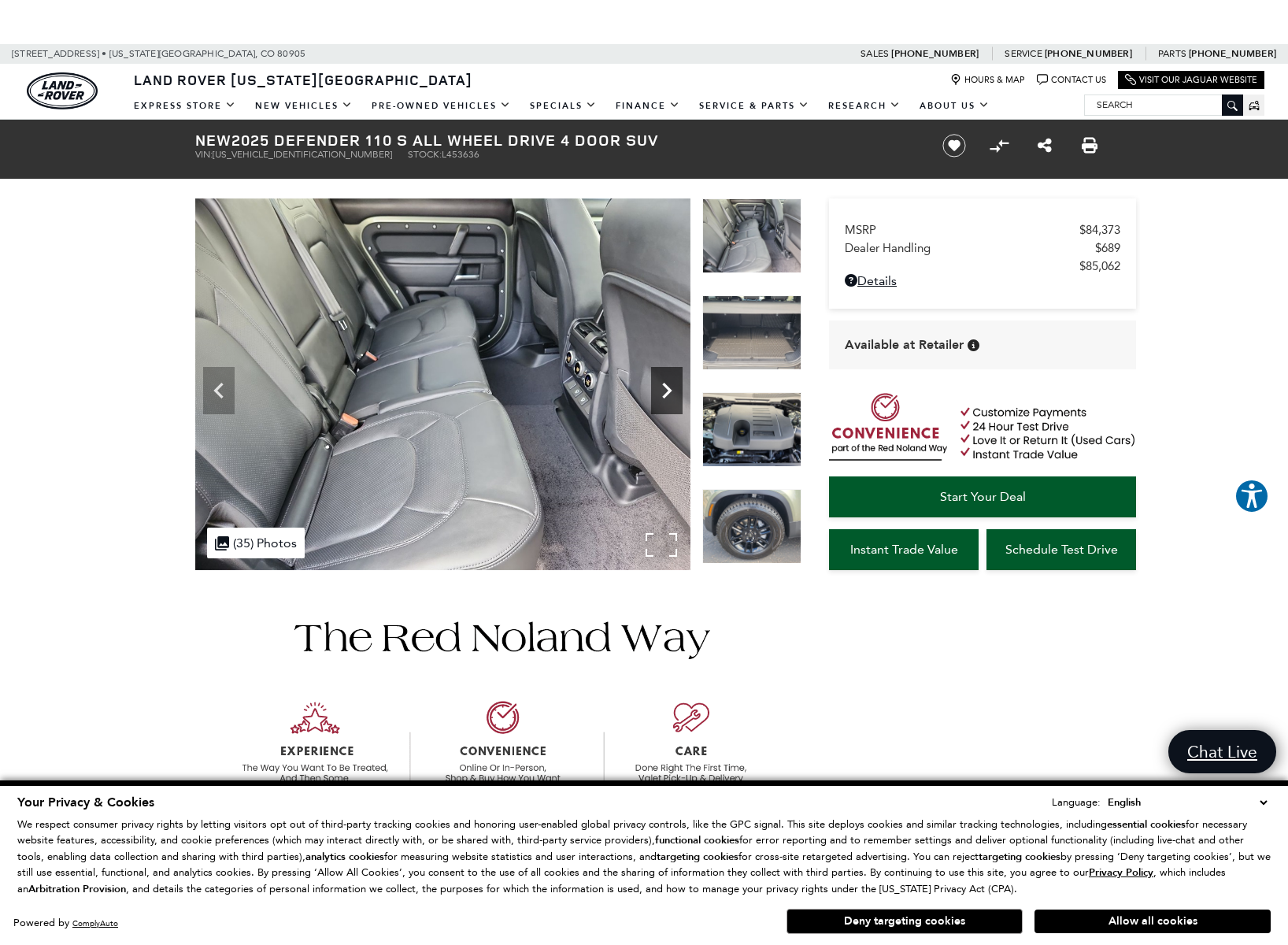
click at [664, 394] on icon "Next" at bounding box center [667, 390] width 31 height 31
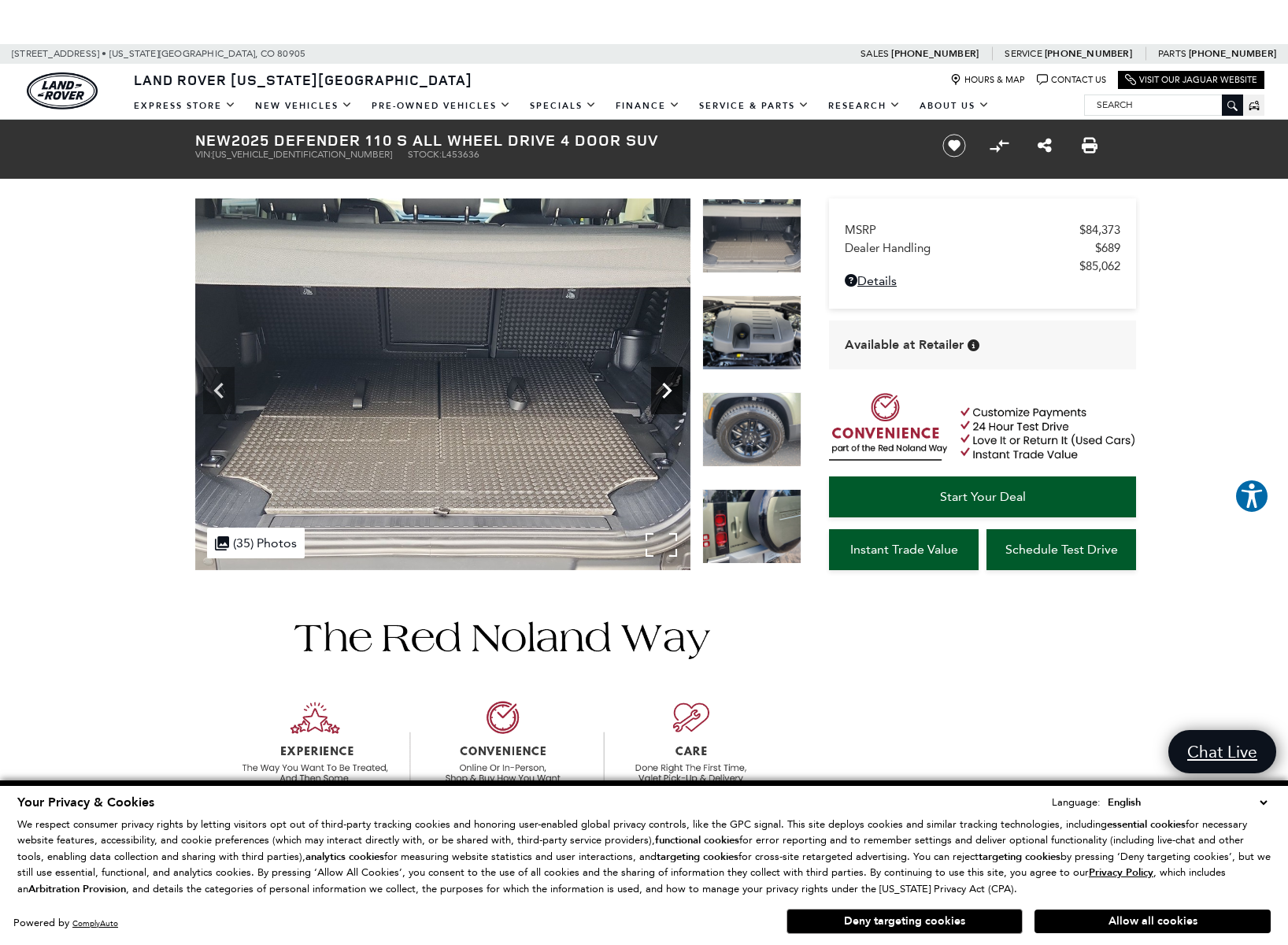
click at [664, 394] on icon "Next" at bounding box center [667, 390] width 31 height 31
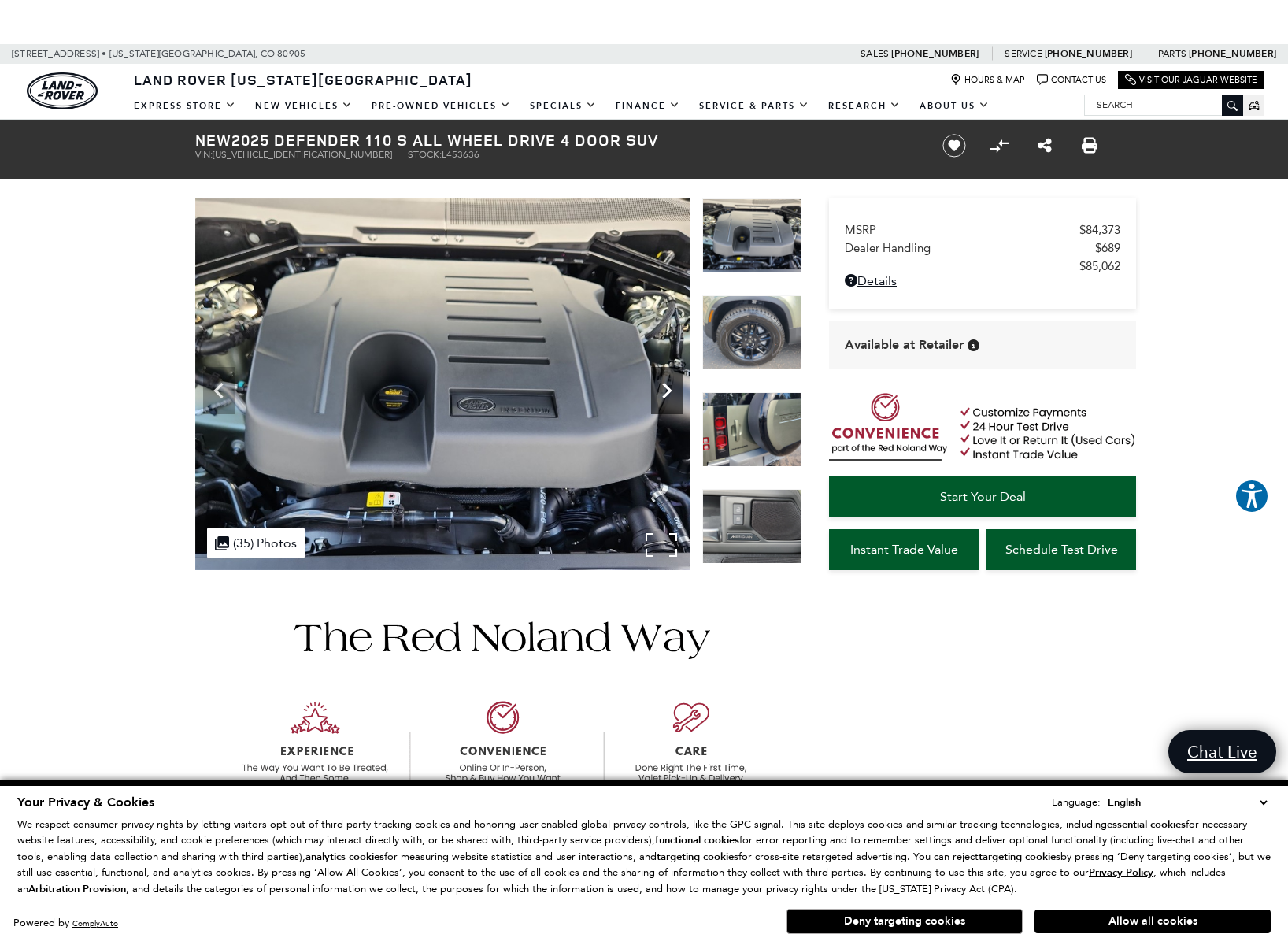
click at [664, 394] on icon "Next" at bounding box center [667, 390] width 31 height 31
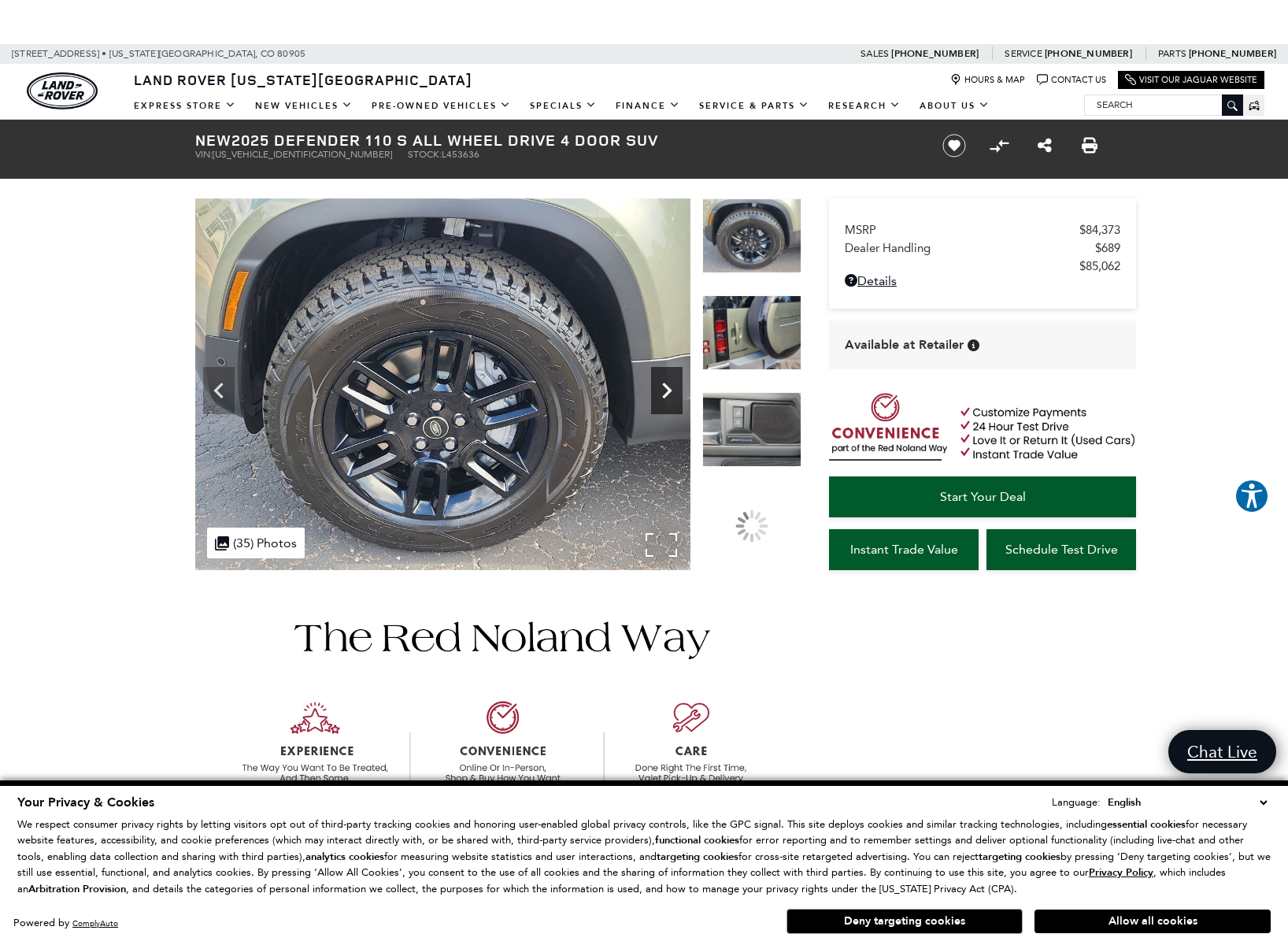
click at [664, 395] on icon "Next" at bounding box center [667, 390] width 31 height 31
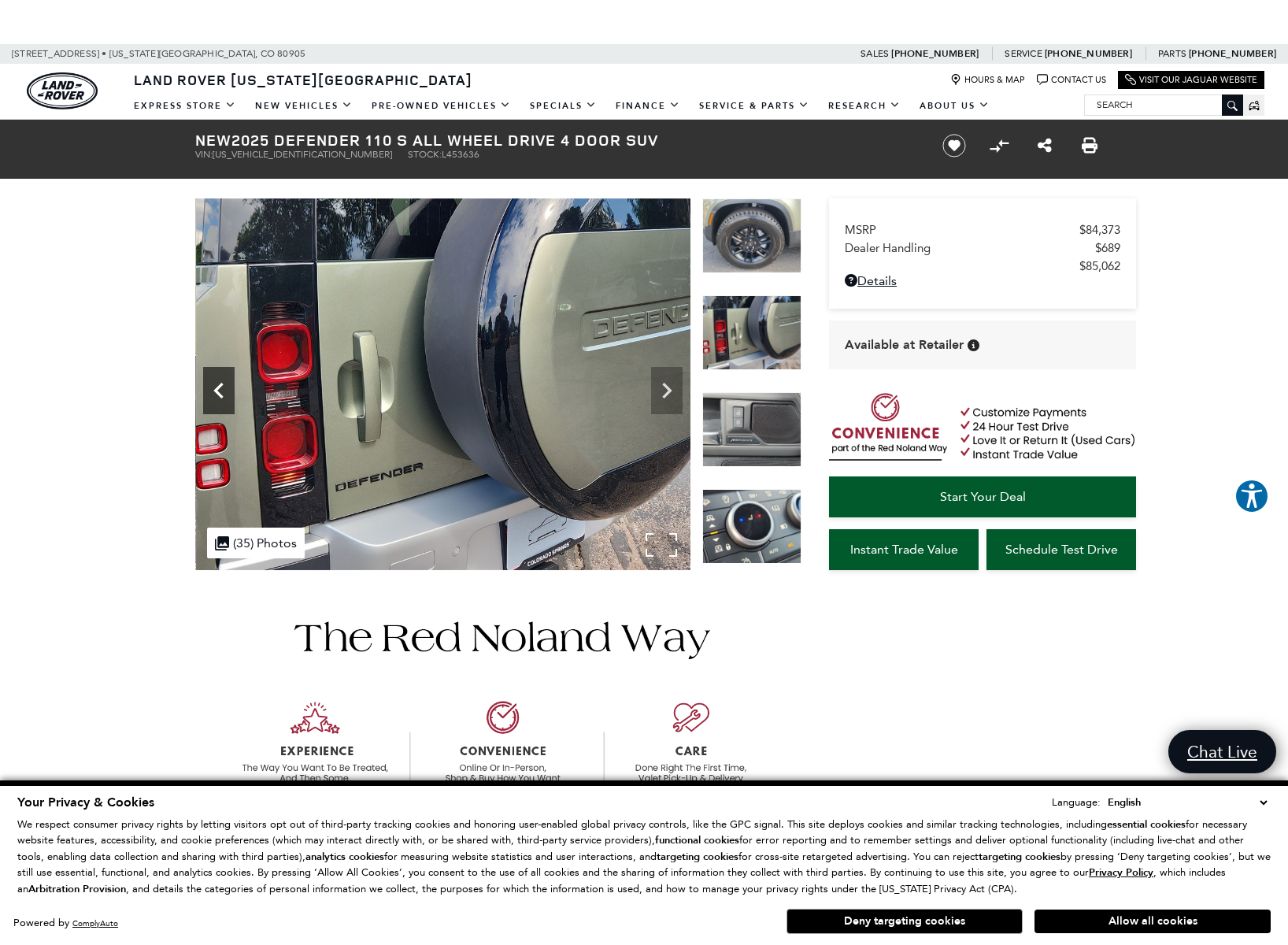
click at [222, 391] on icon "Previous" at bounding box center [219, 390] width 31 height 31
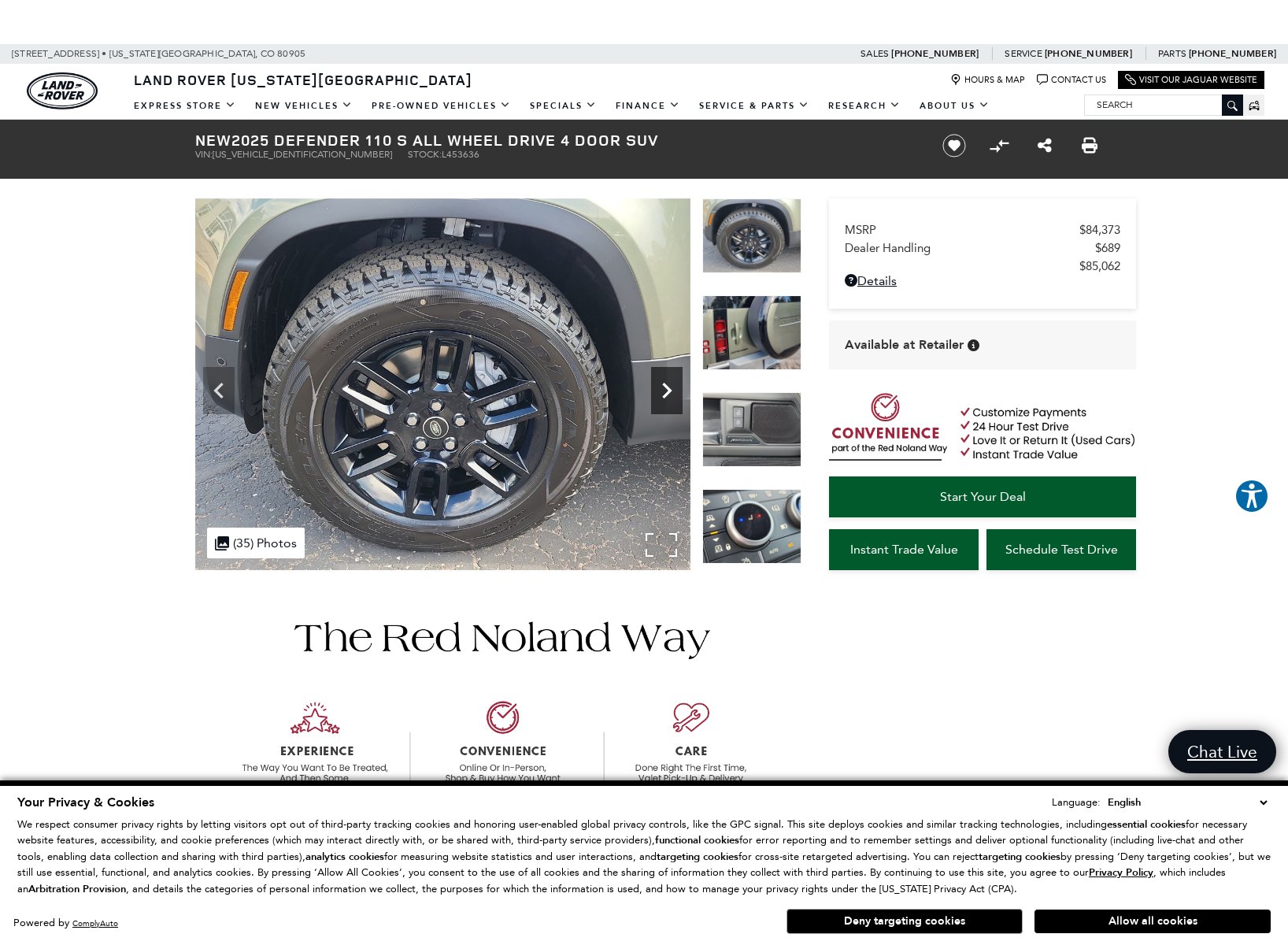
click at [665, 391] on icon "Next" at bounding box center [667, 390] width 31 height 31
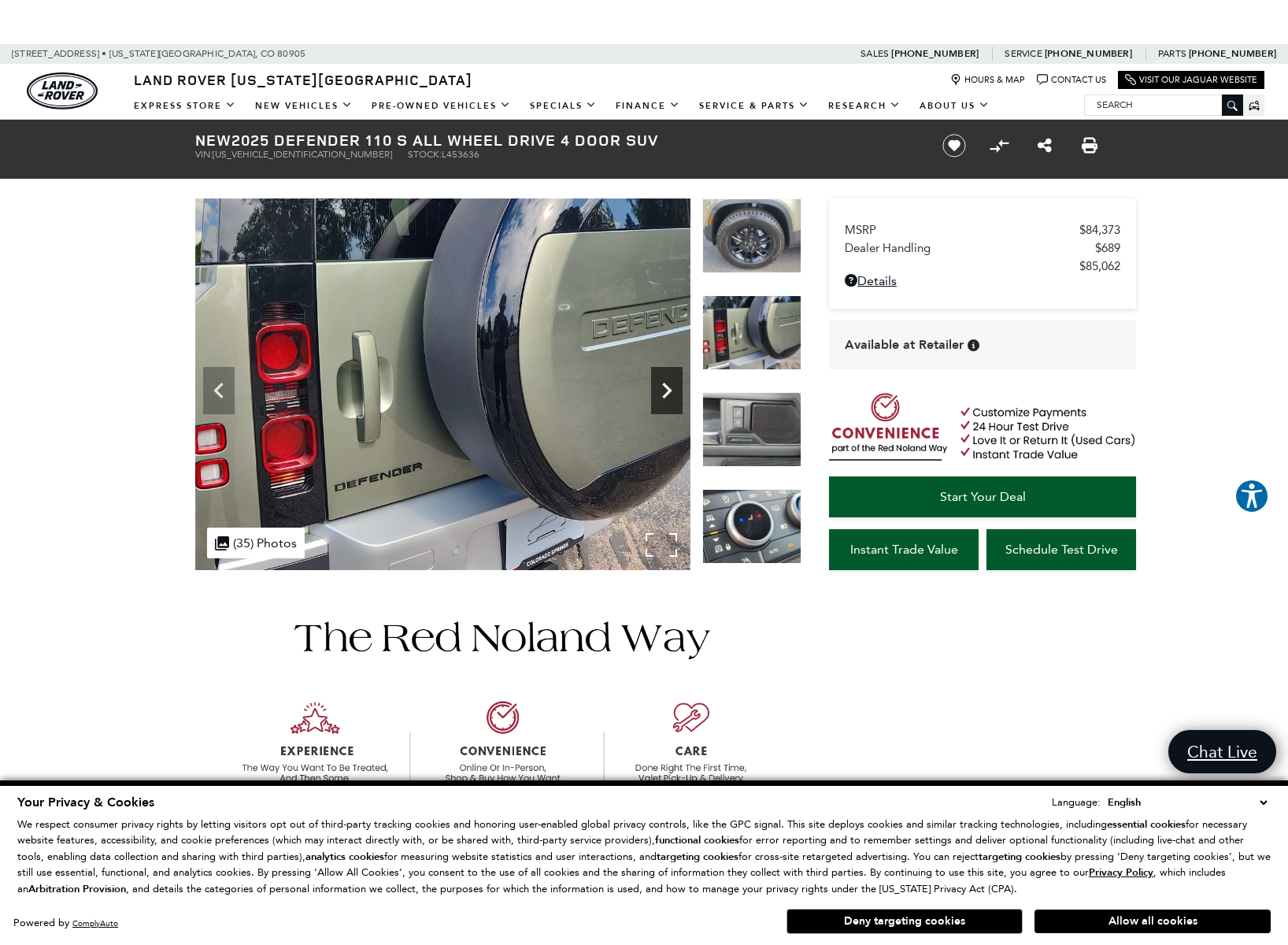
click at [665, 392] on icon "Next" at bounding box center [667, 390] width 31 height 31
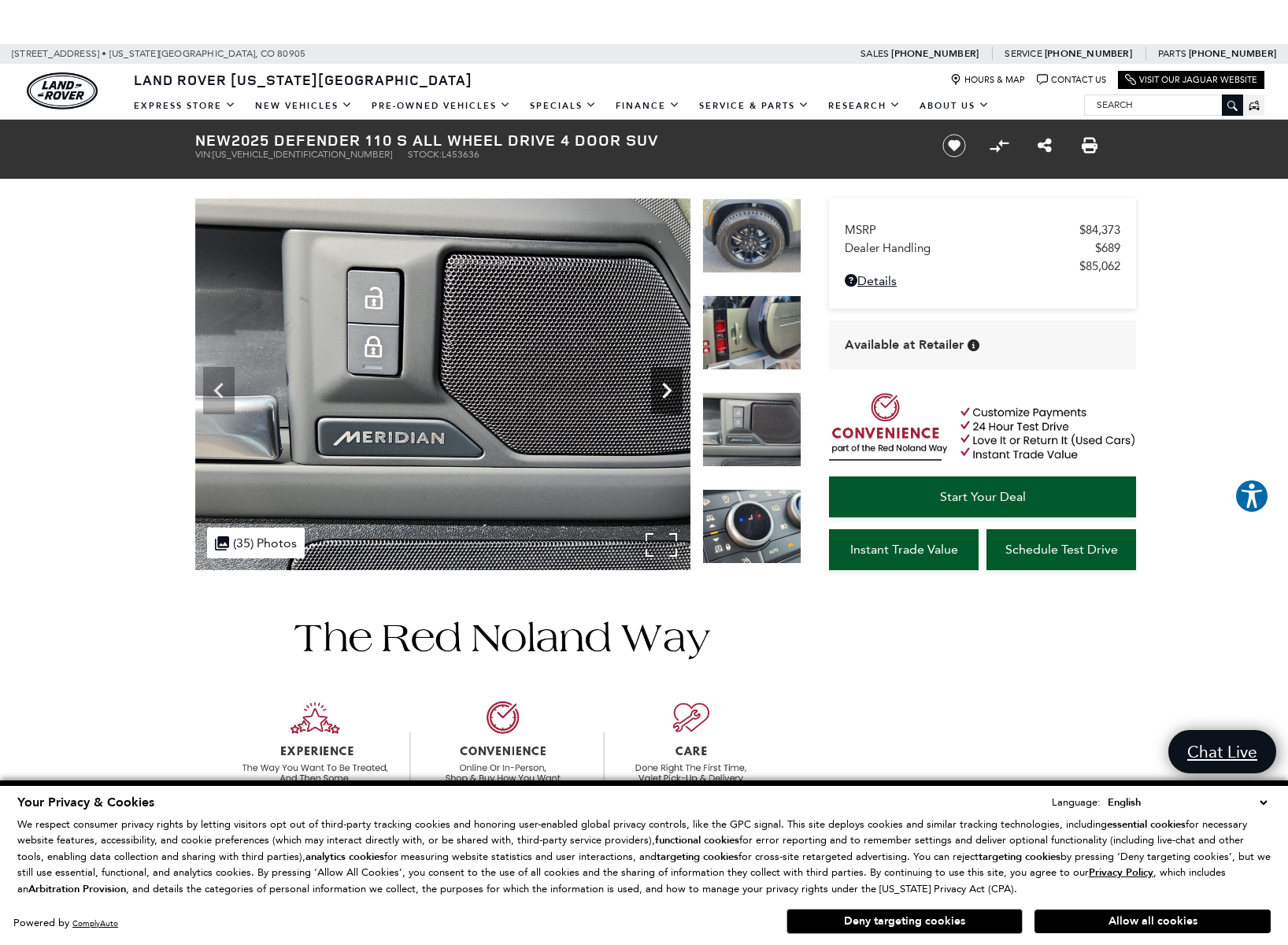
click at [665, 392] on icon "Next" at bounding box center [667, 390] width 31 height 31
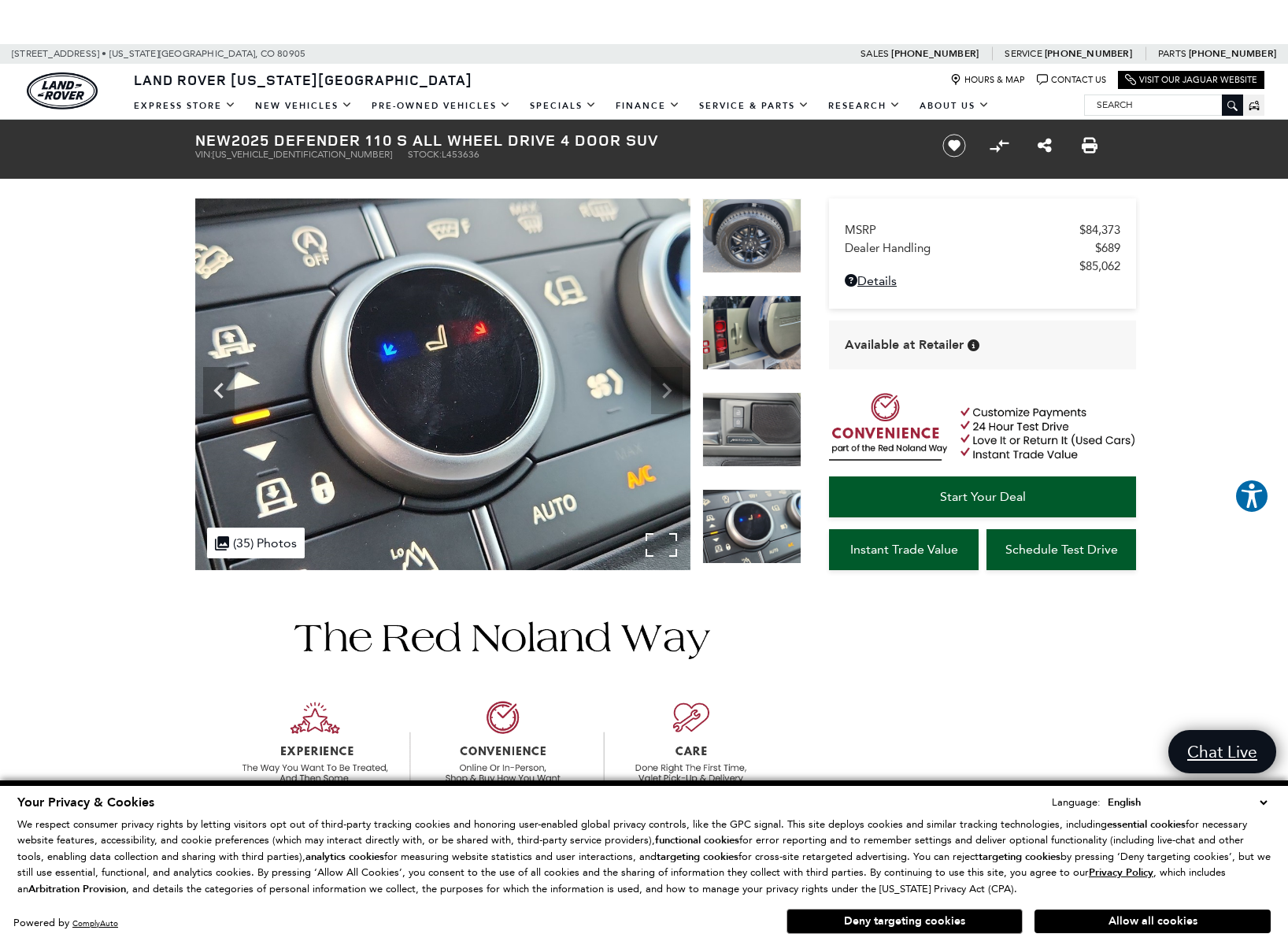
click at [665, 392] on img at bounding box center [443, 384] width 495 height 371
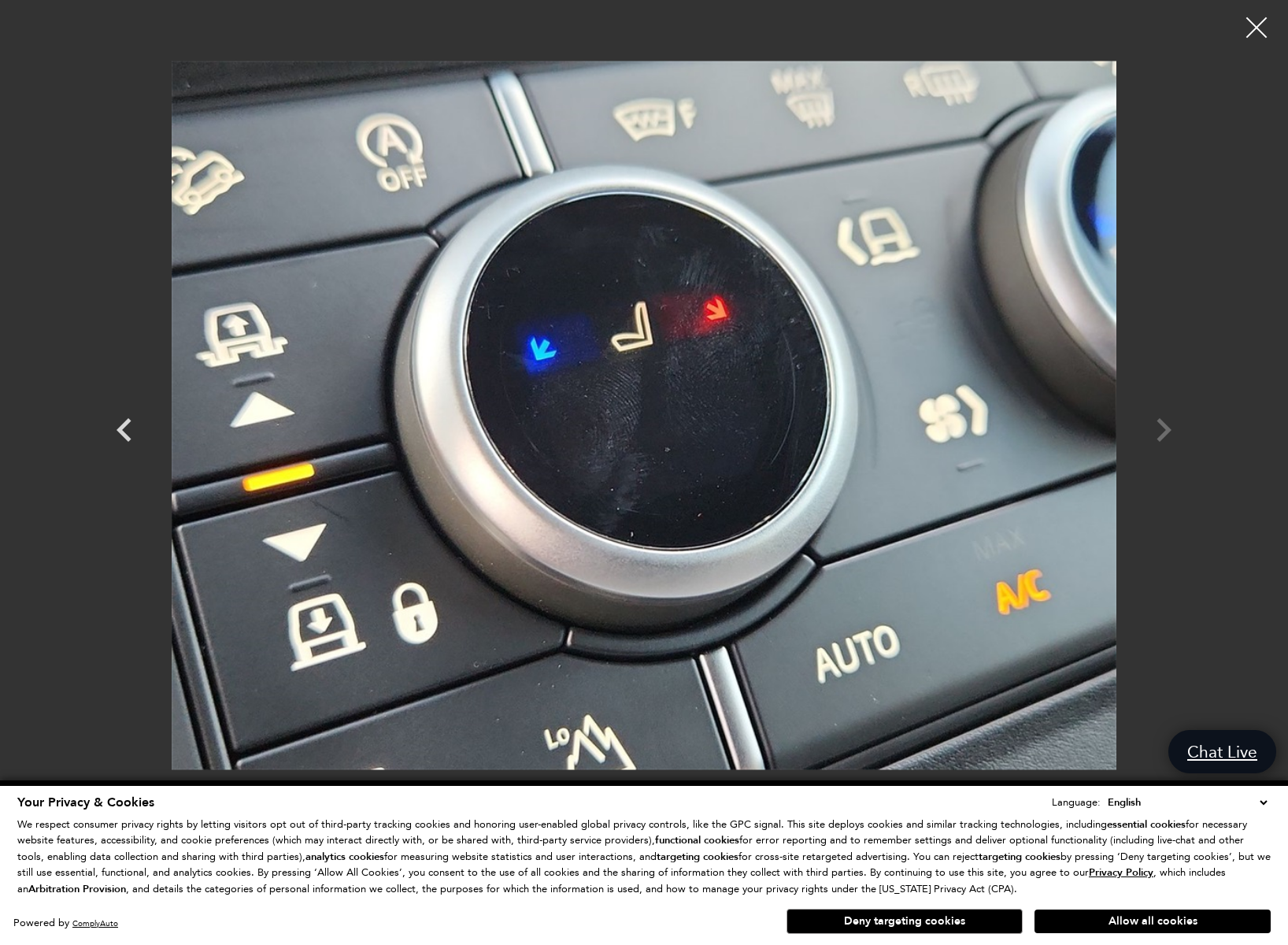
click at [1260, 26] on div at bounding box center [1257, 28] width 41 height 41
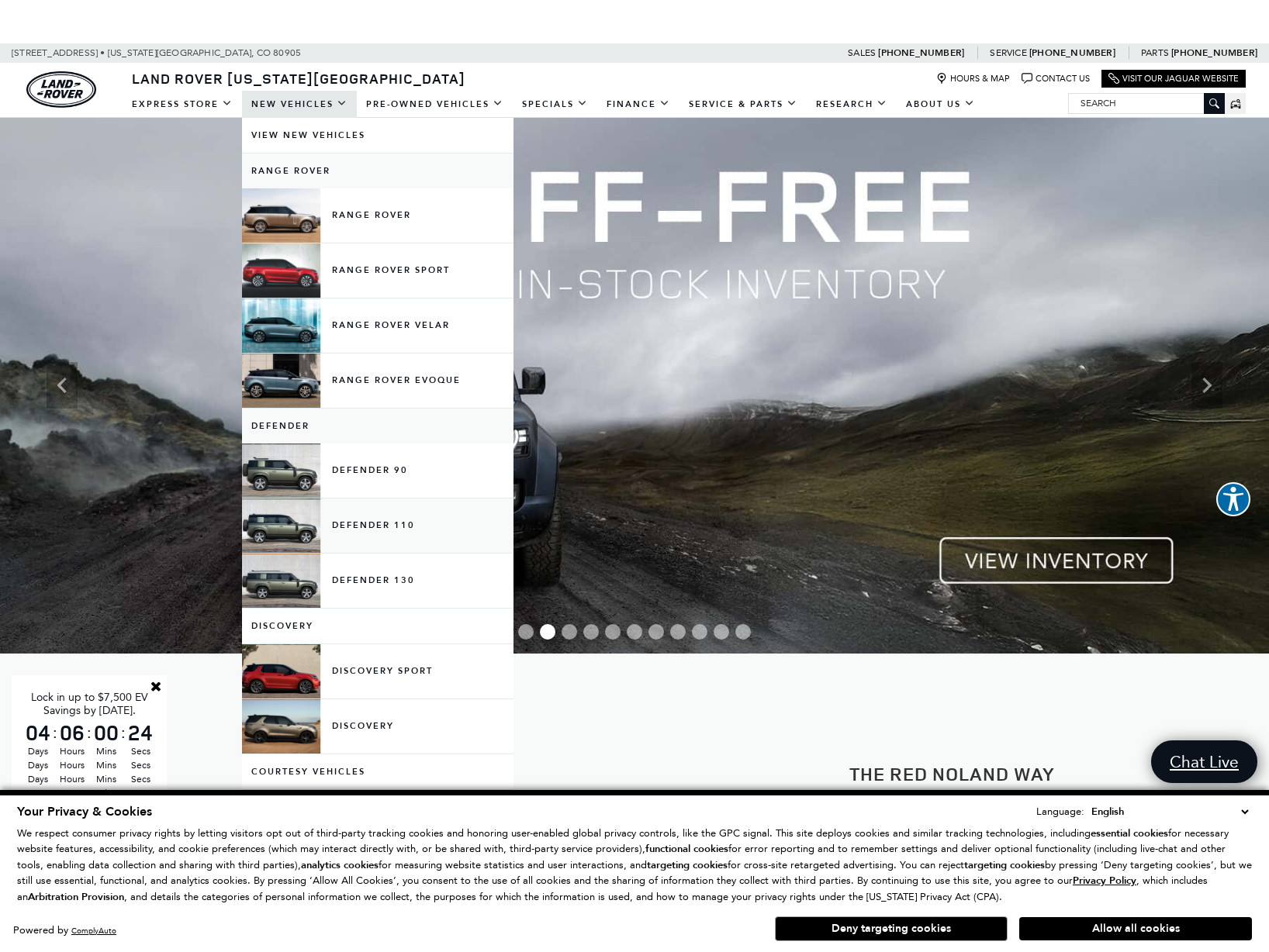
click at [391, 523] on link "Defender 110" at bounding box center [378, 525] width 271 height 54
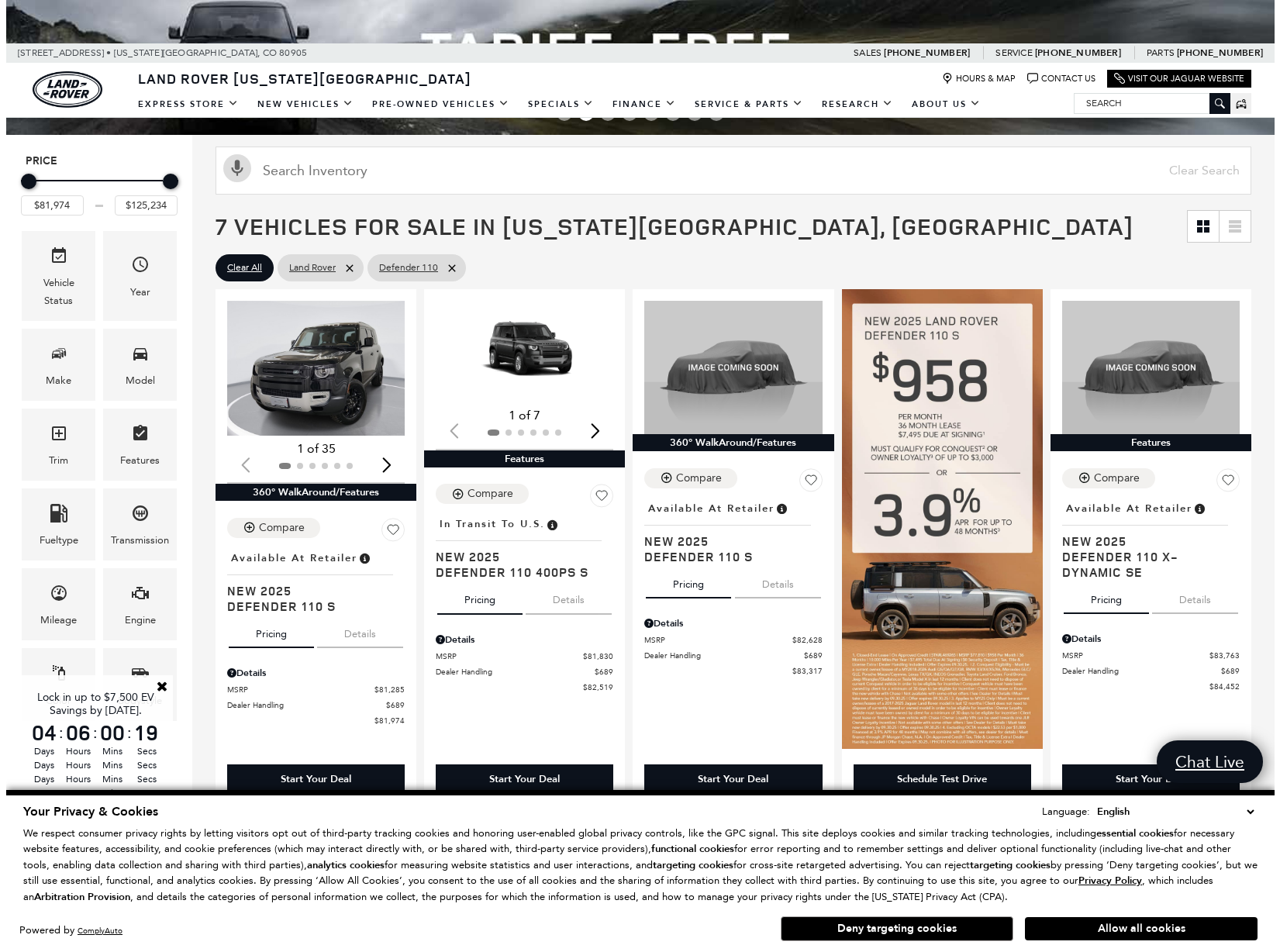
scroll to position [258, 0]
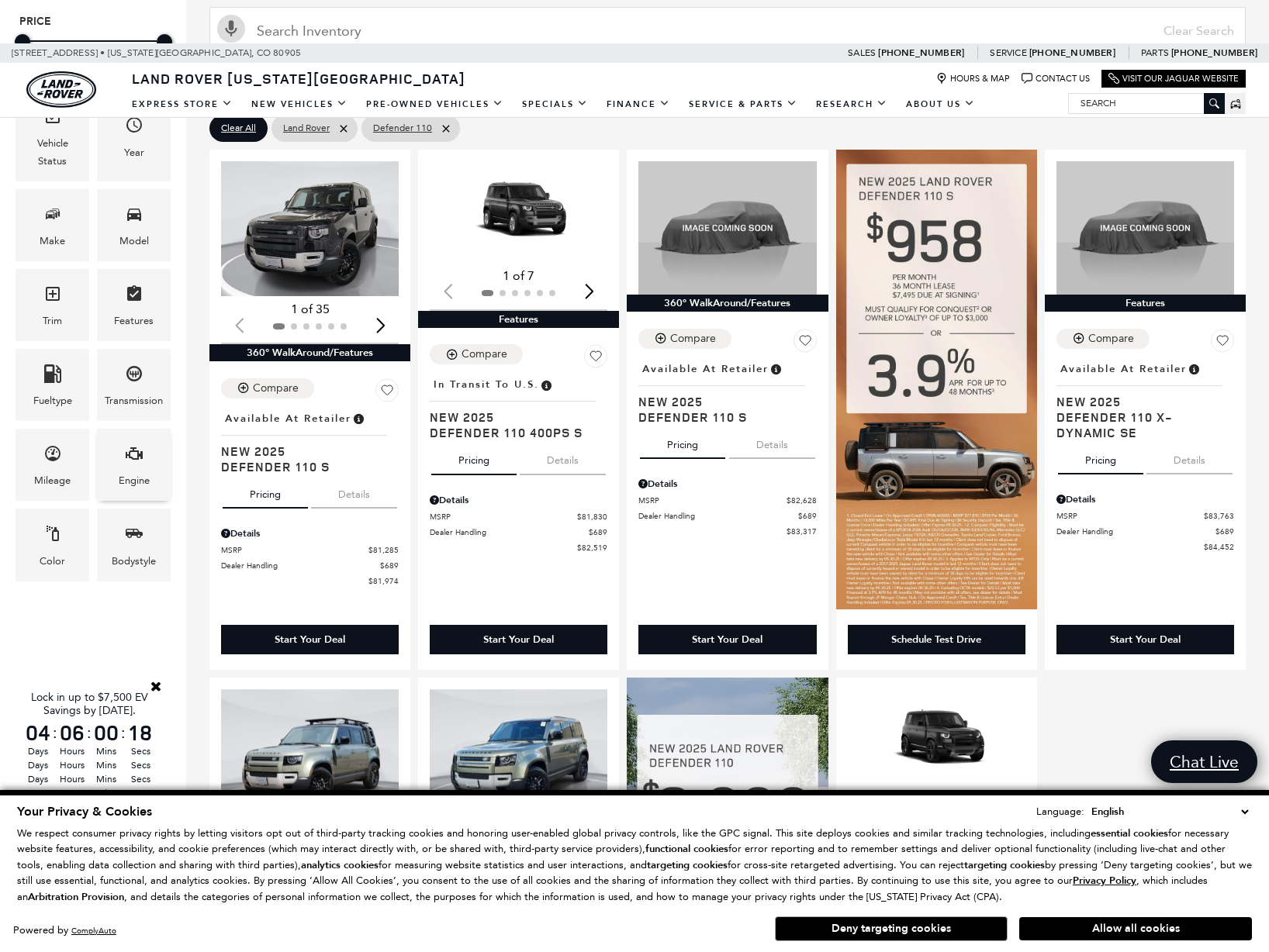
click at [137, 460] on icon "Engine" at bounding box center [134, 453] width 18 height 18
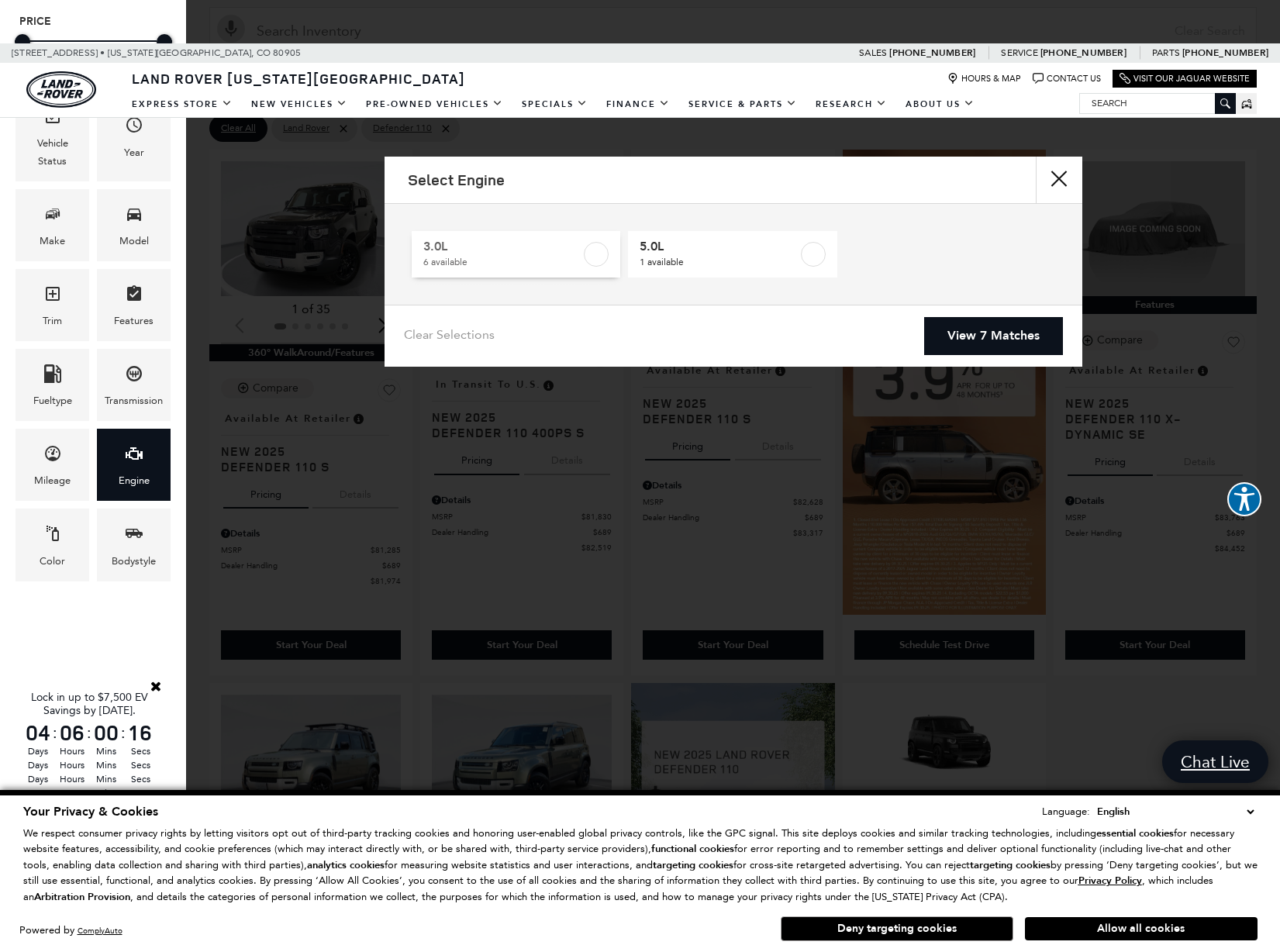
click at [599, 252] on label at bounding box center [596, 254] width 25 height 25
type input "$85,062"
checkbox input "true"
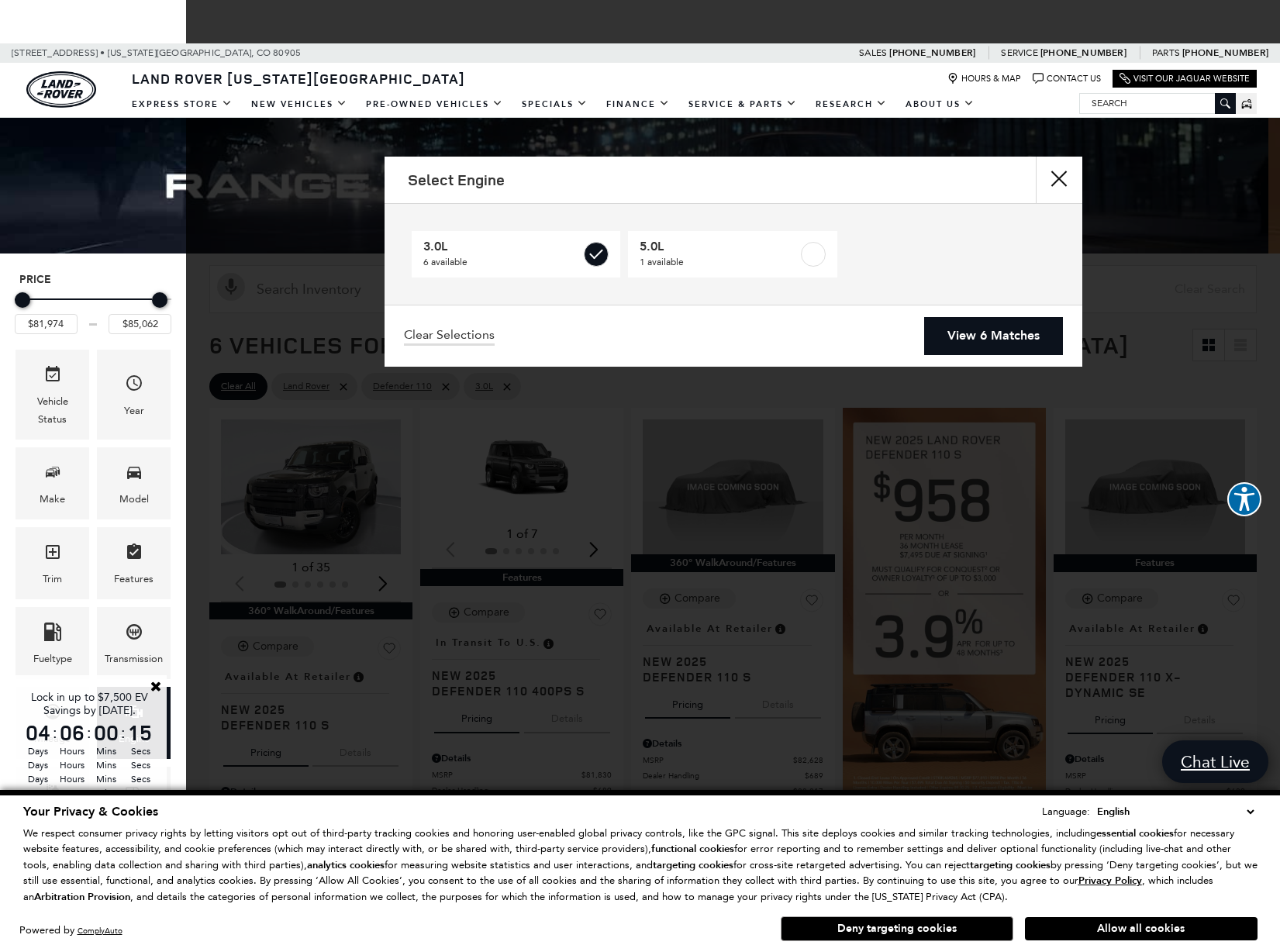
click at [952, 332] on link "View 6 Matches" at bounding box center [993, 336] width 138 height 38
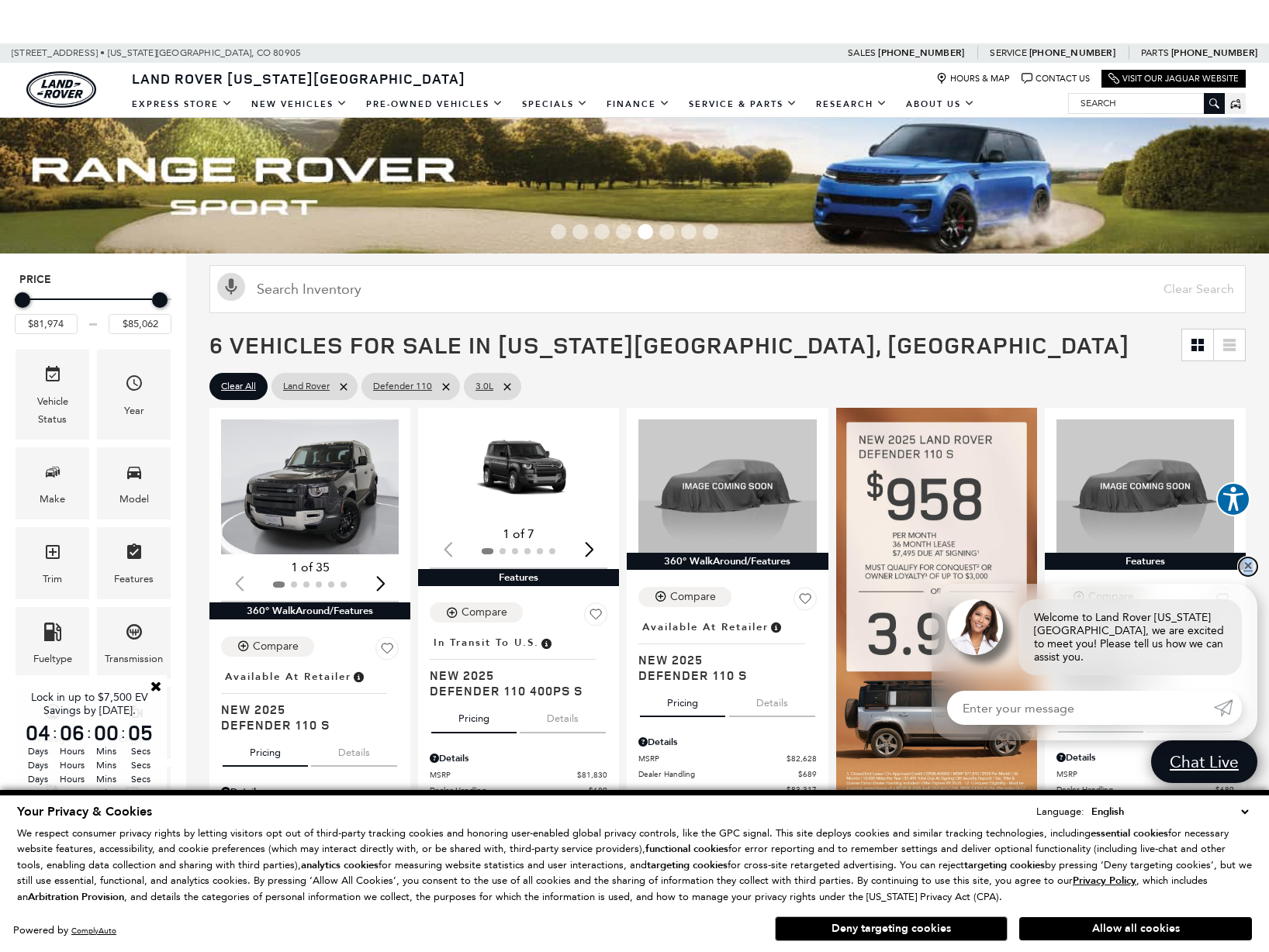
click at [1249, 575] on link "✕" at bounding box center [1248, 566] width 18 height 18
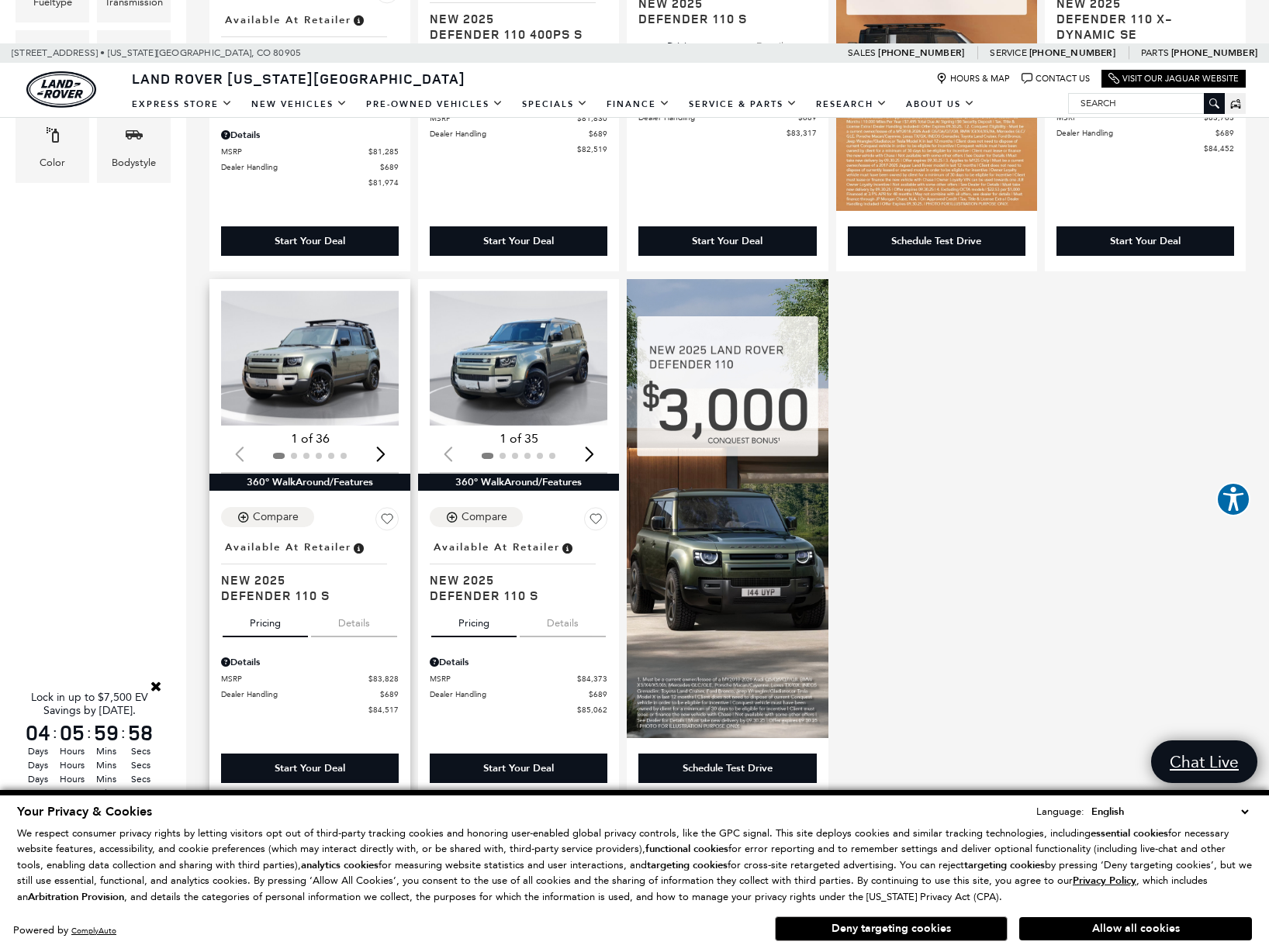
scroll to position [682, 0]
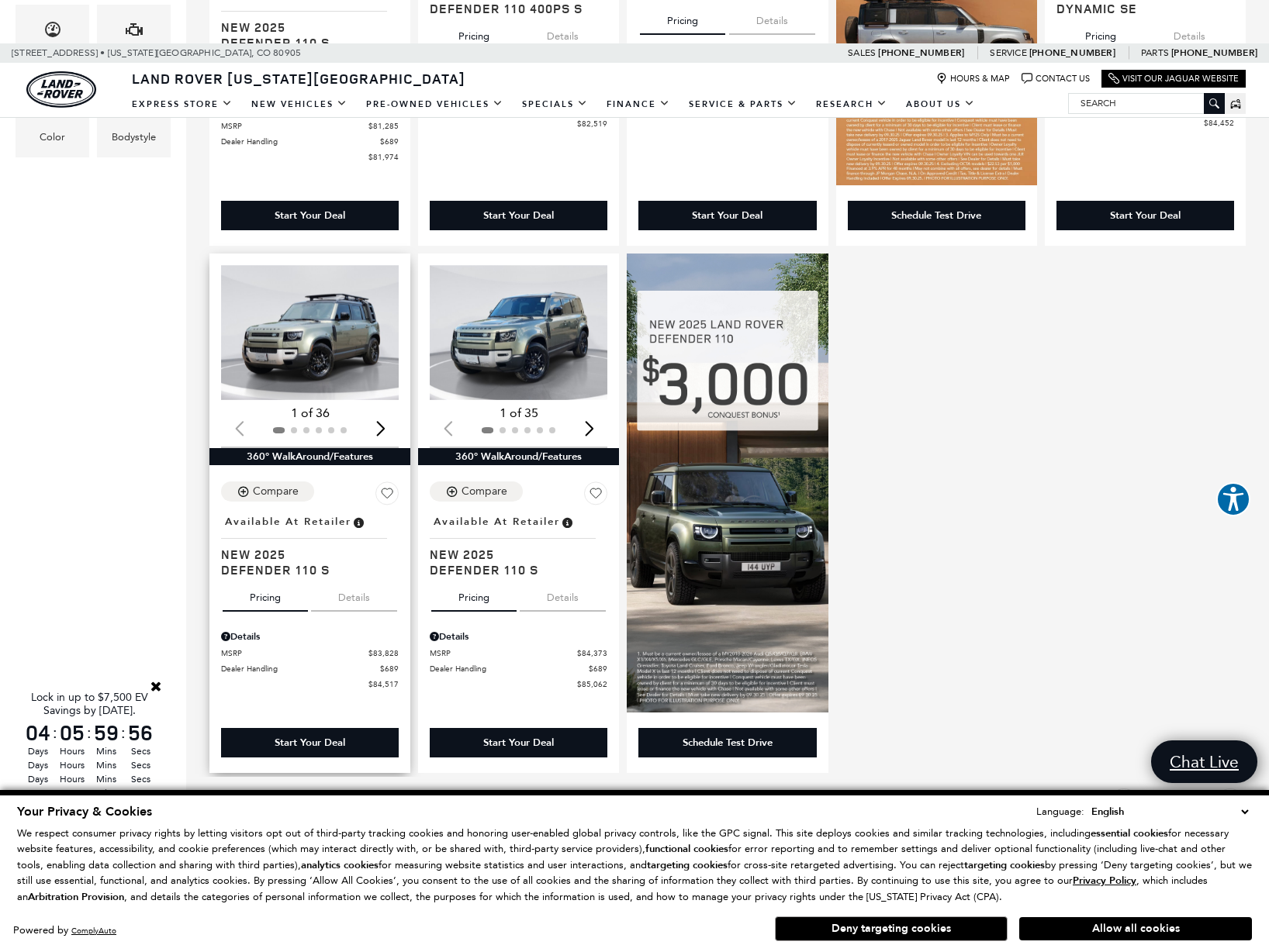
click at [351, 604] on button "Details" at bounding box center [353, 594] width 86 height 34
click at [311, 351] on img "1 / 2" at bounding box center [311, 332] width 180 height 134
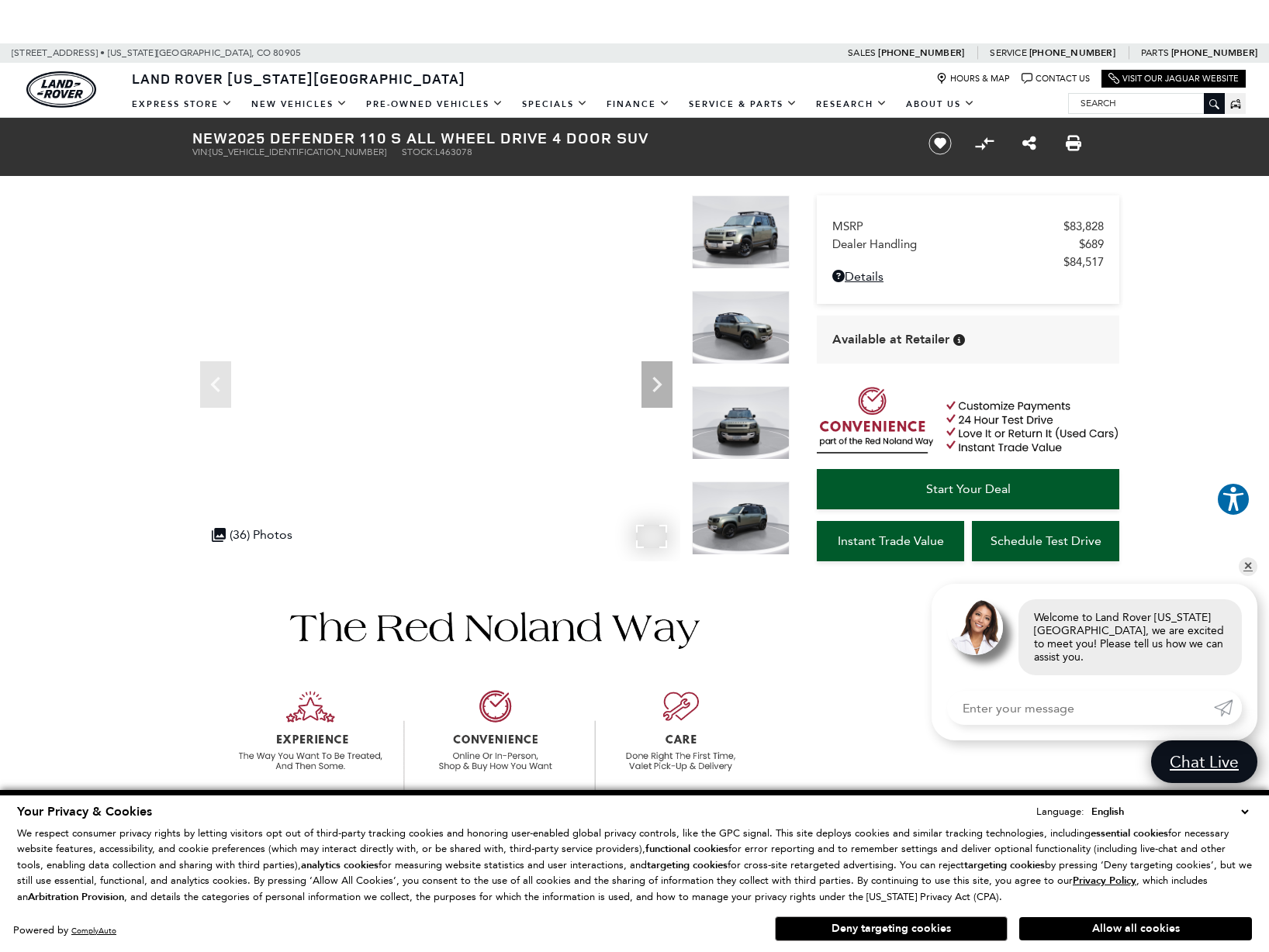
click at [736, 339] on img at bounding box center [740, 328] width 98 height 74
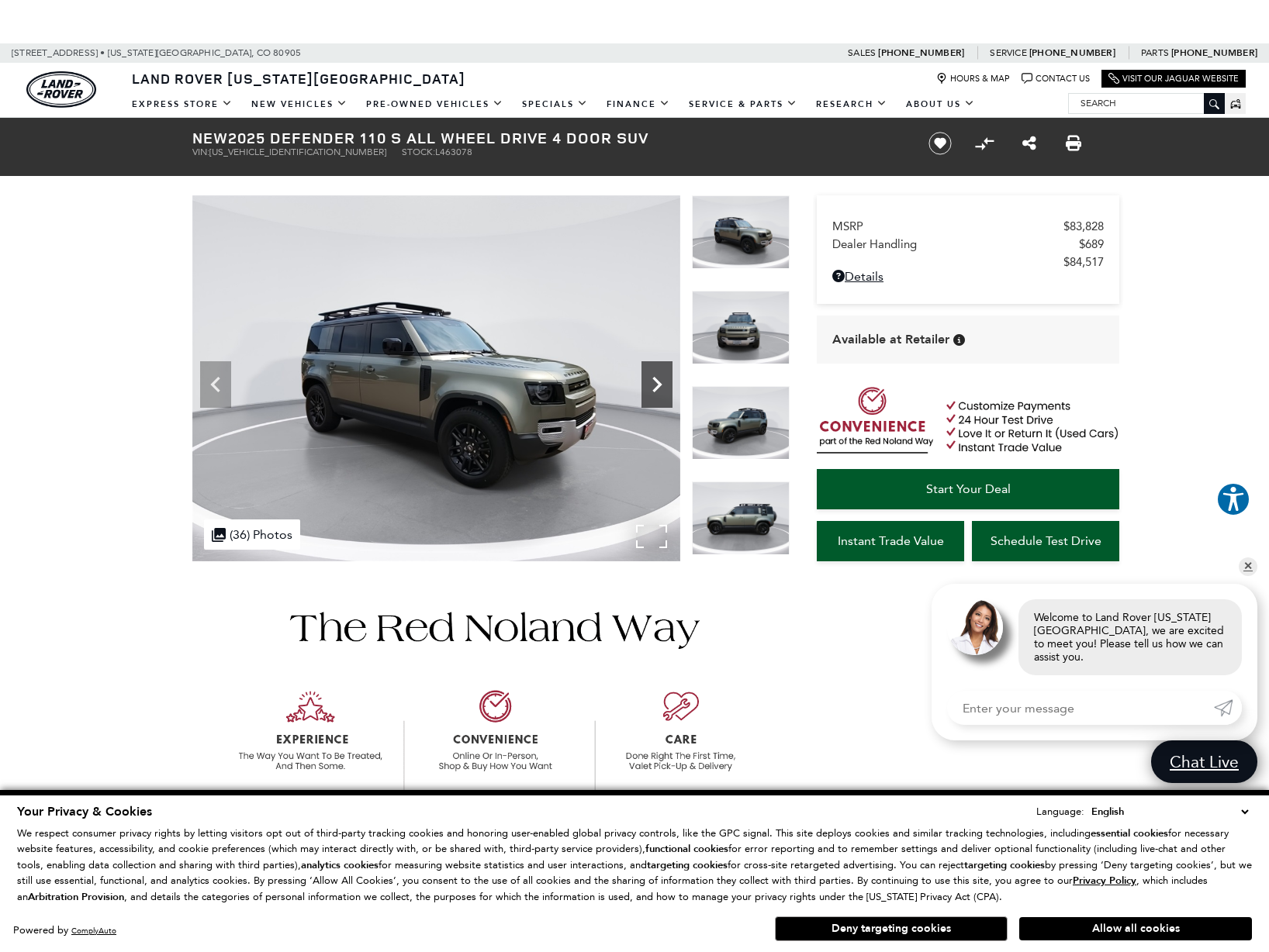
click at [657, 392] on icon "Next" at bounding box center [657, 384] width 31 height 31
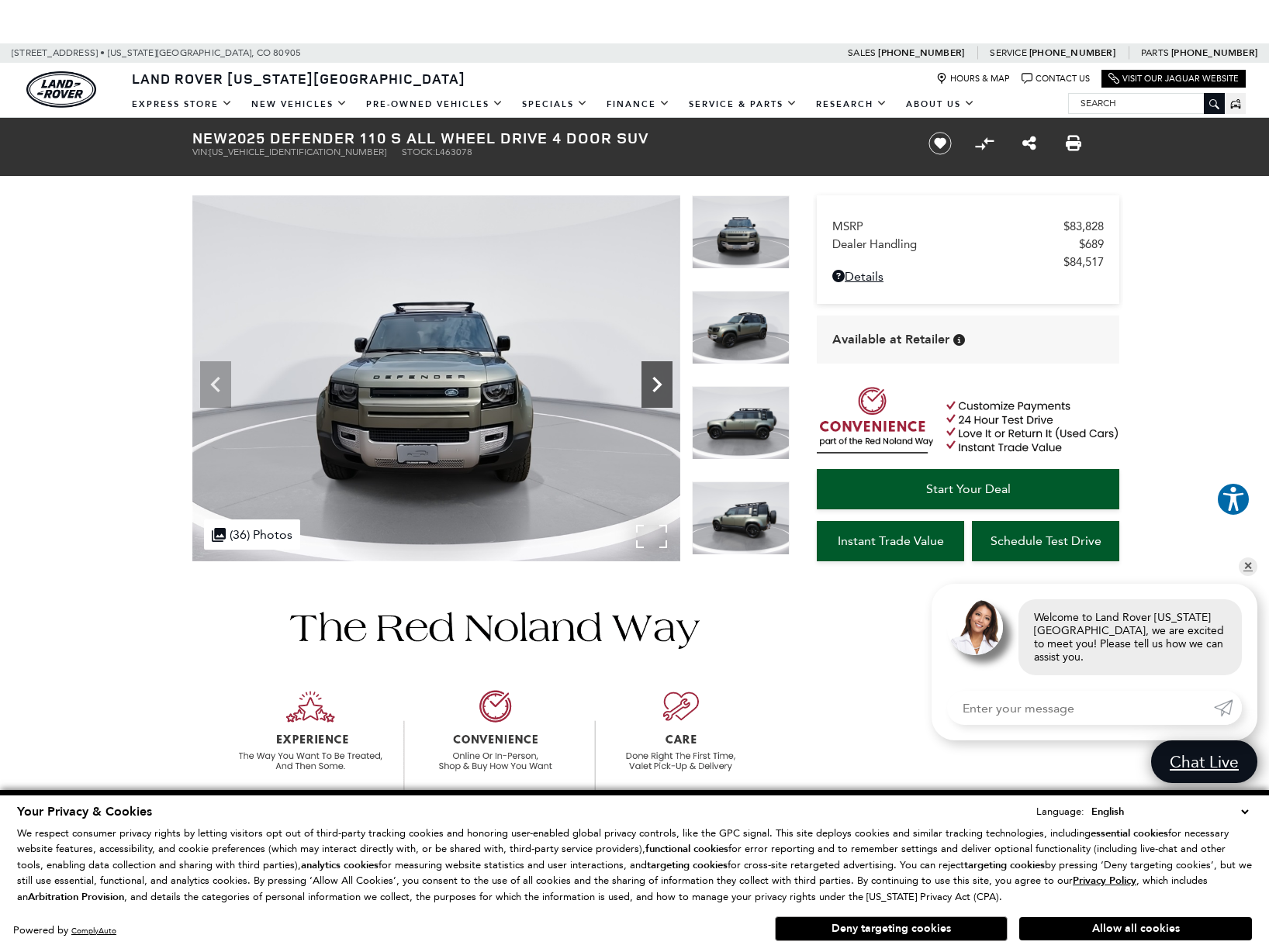
click at [657, 392] on icon "Next" at bounding box center [657, 384] width 31 height 31
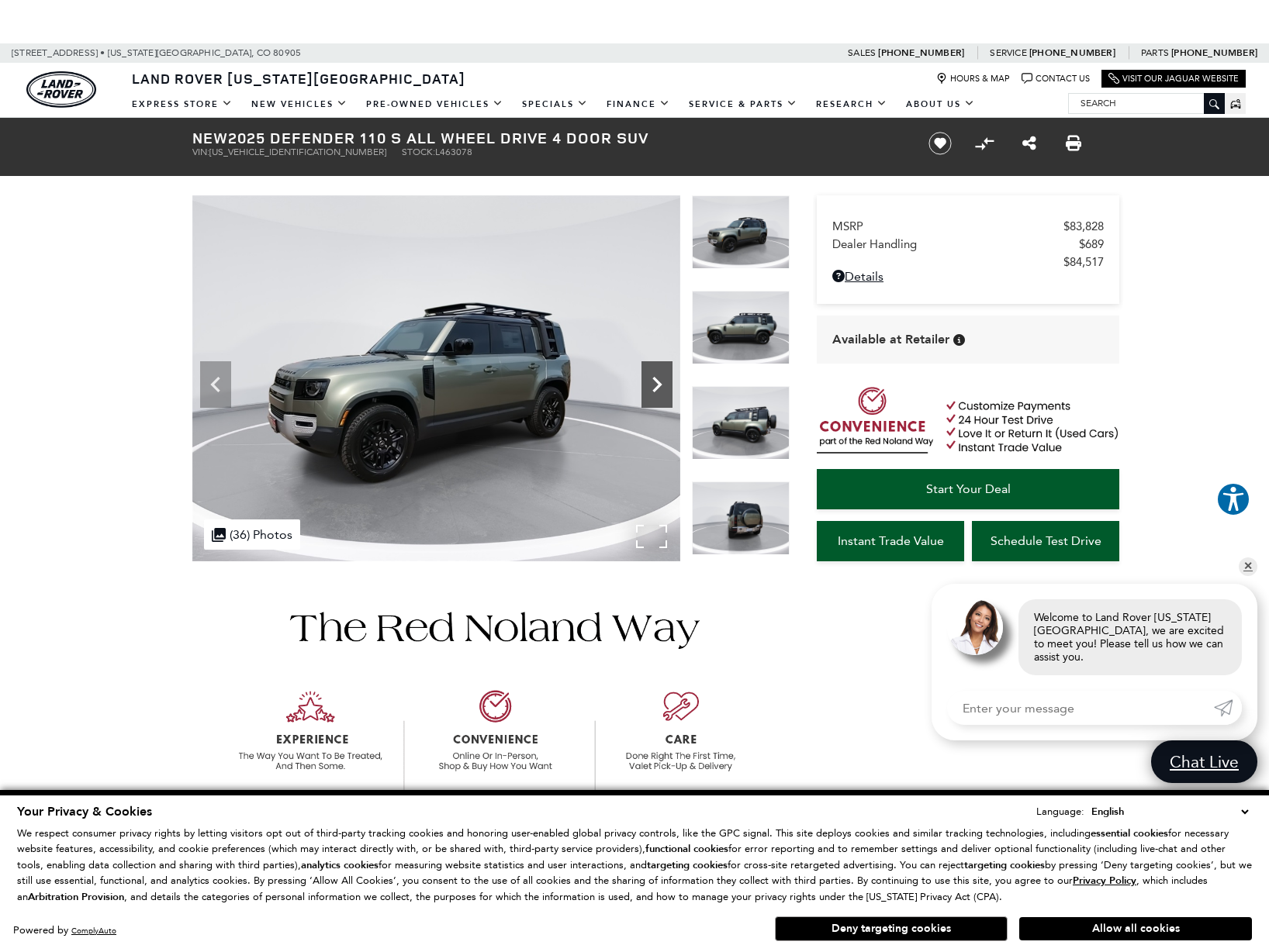
click at [657, 392] on icon "Next" at bounding box center [657, 384] width 31 height 31
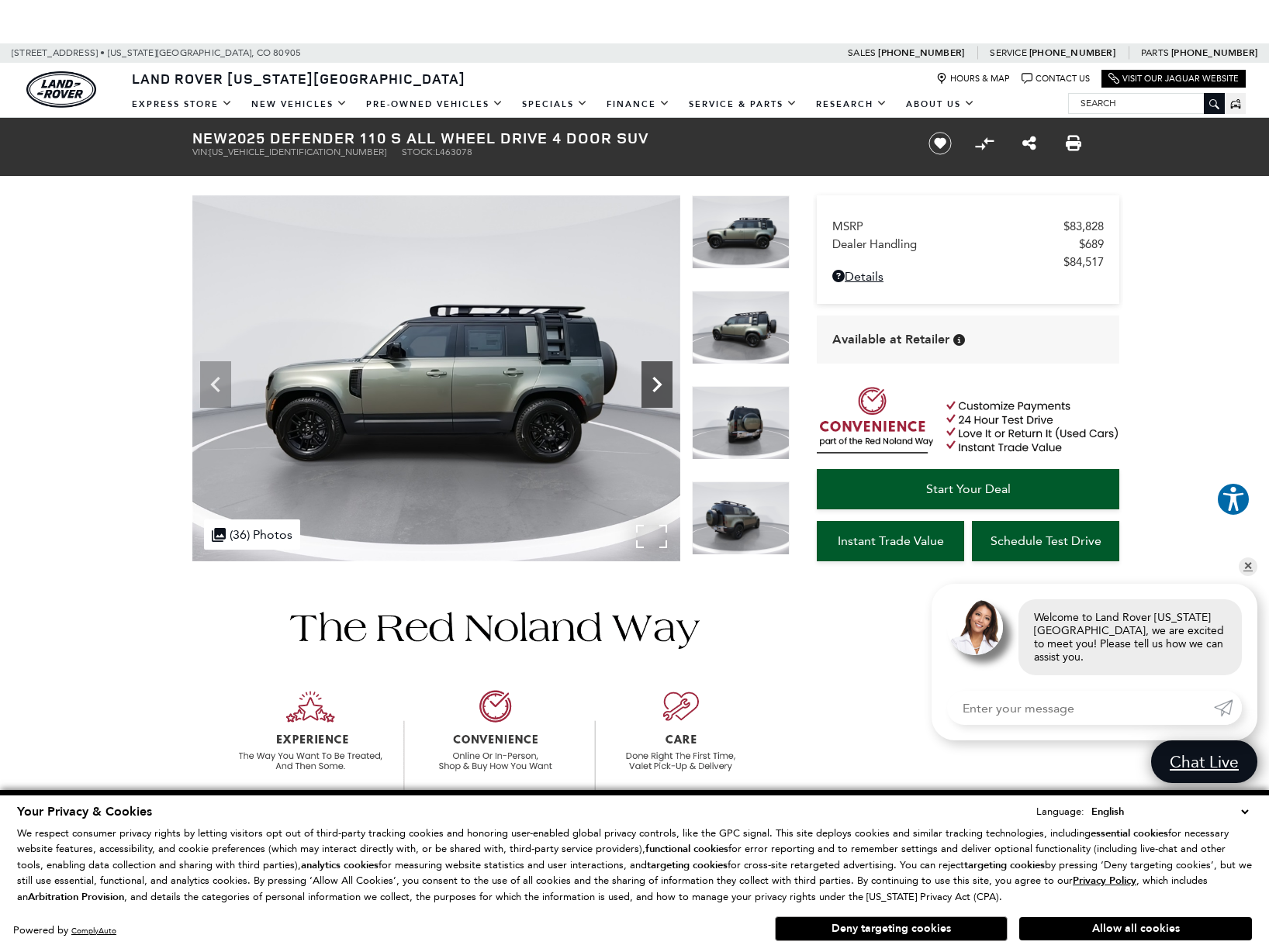
click at [655, 392] on icon "Next" at bounding box center [657, 384] width 31 height 31
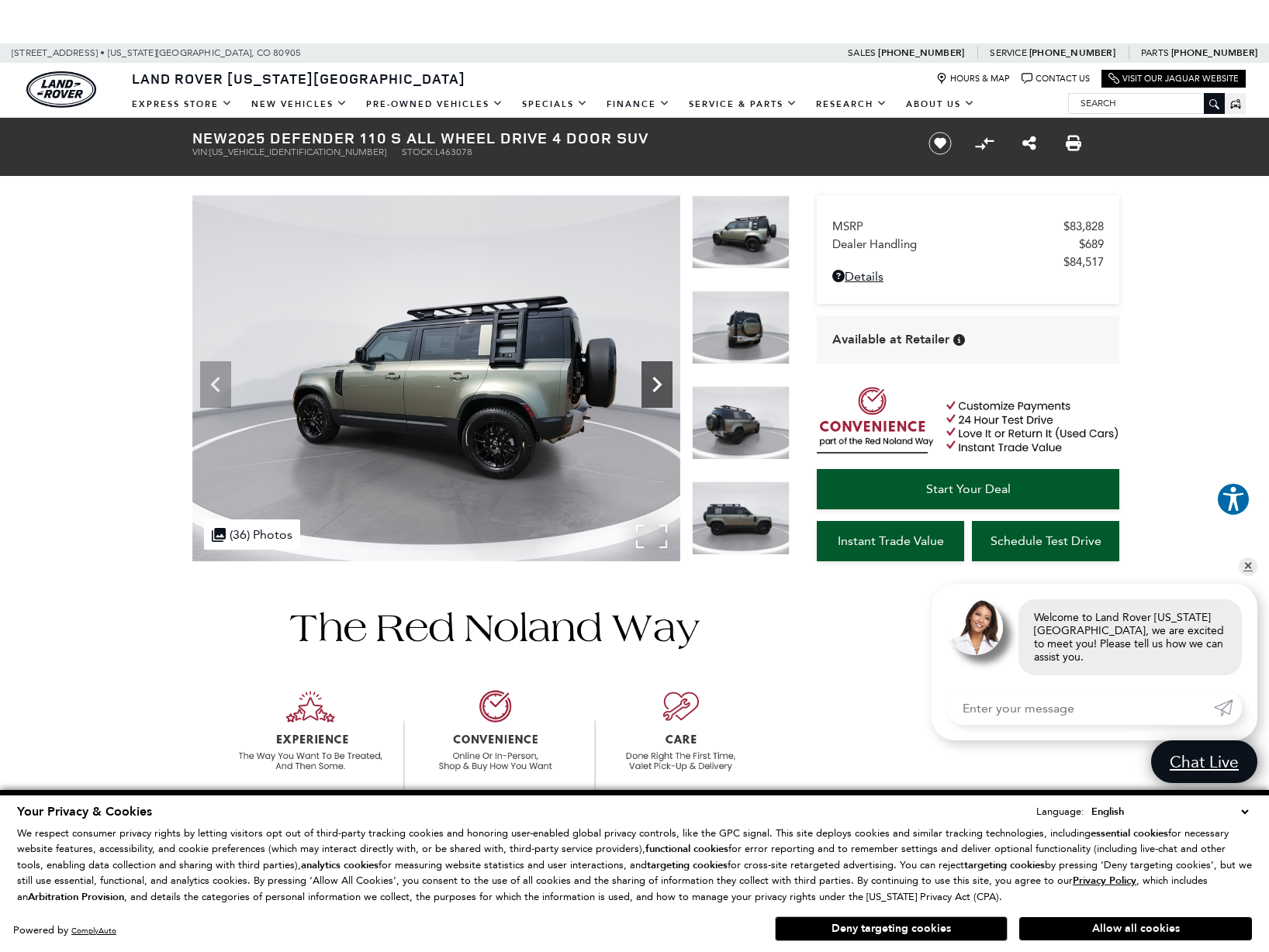
click at [655, 392] on icon "Next" at bounding box center [657, 384] width 31 height 31
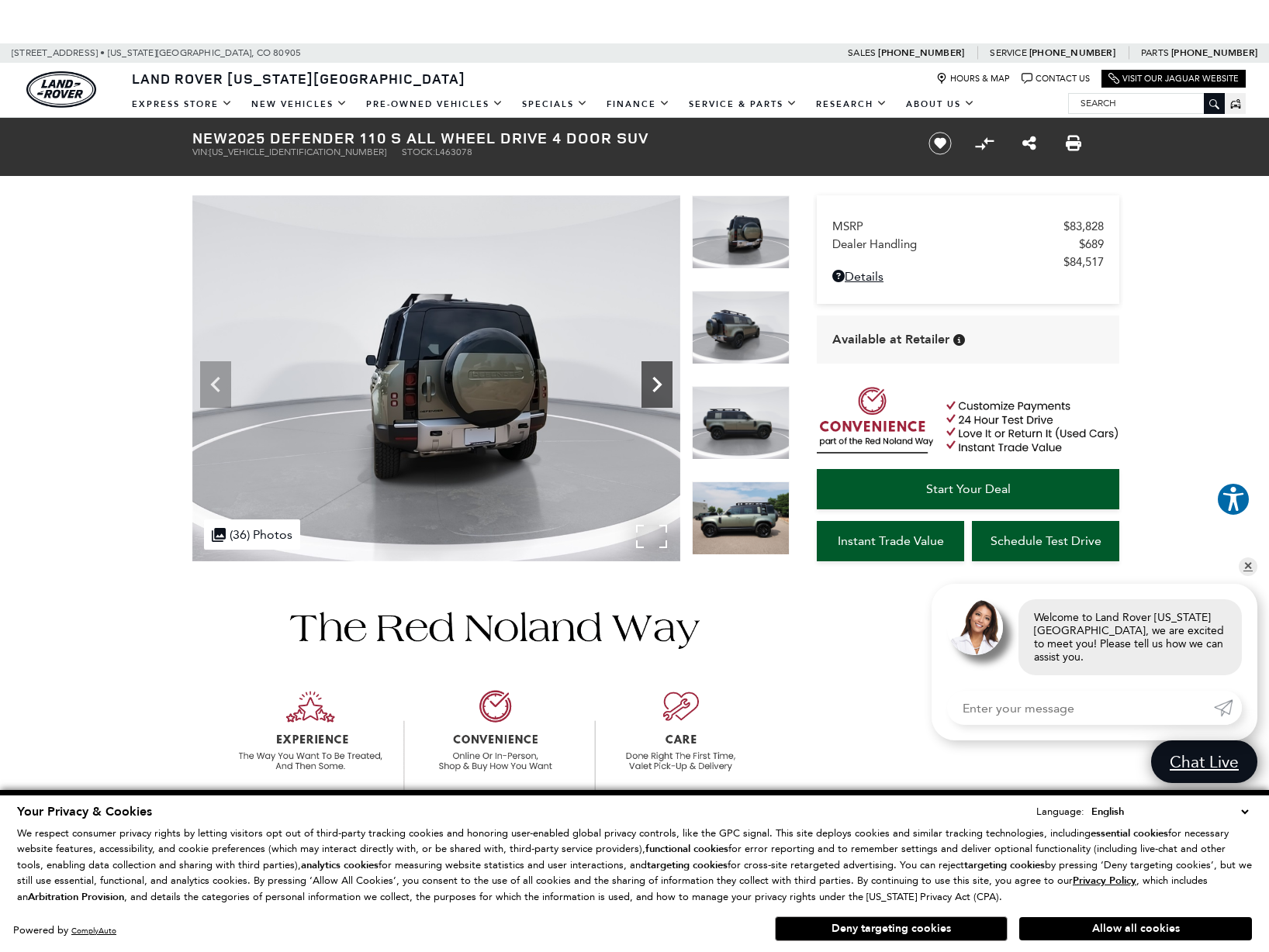
click at [655, 392] on icon "Next" at bounding box center [657, 384] width 31 height 31
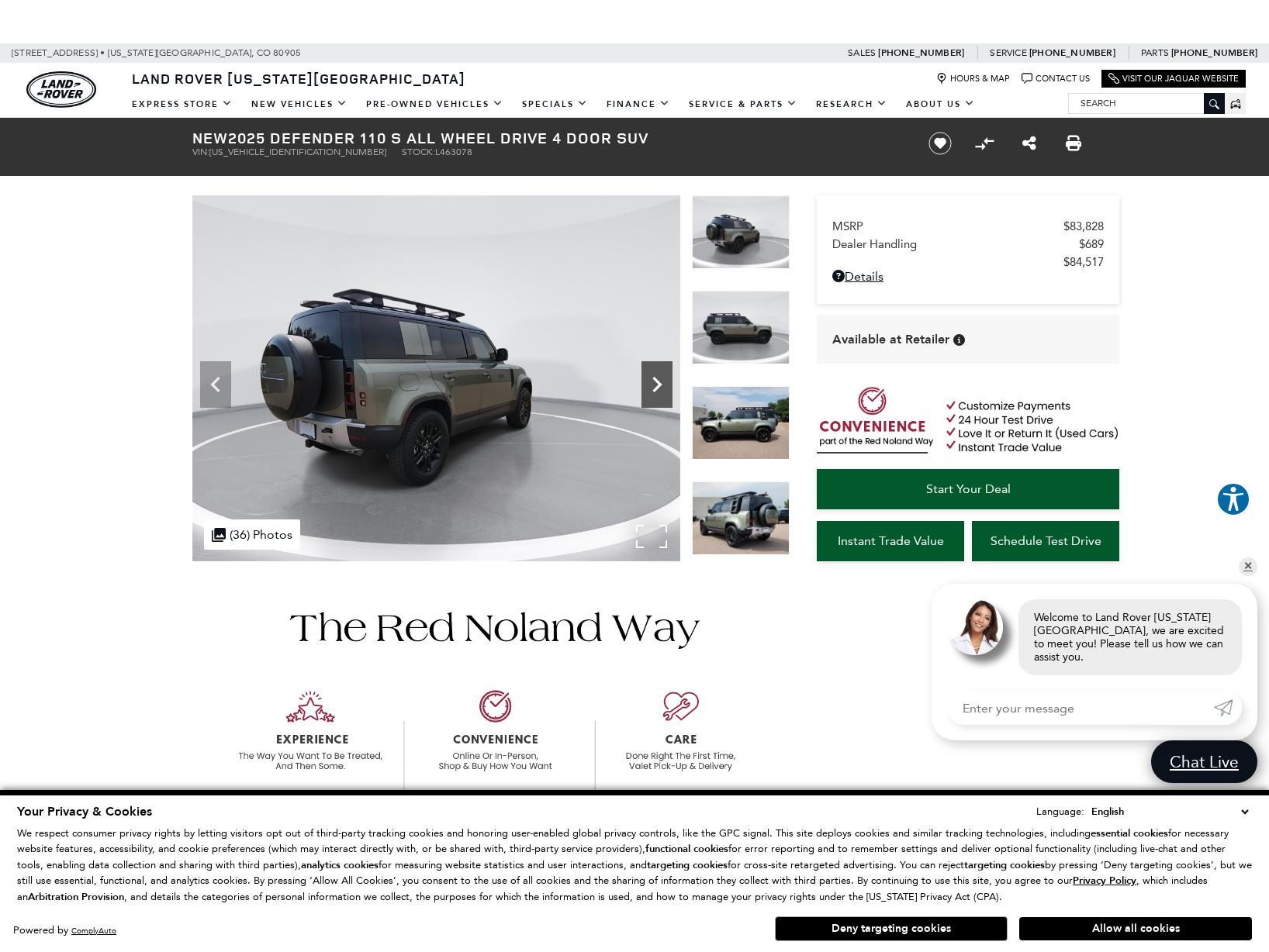
click at [655, 392] on icon "Next" at bounding box center [657, 384] width 31 height 31
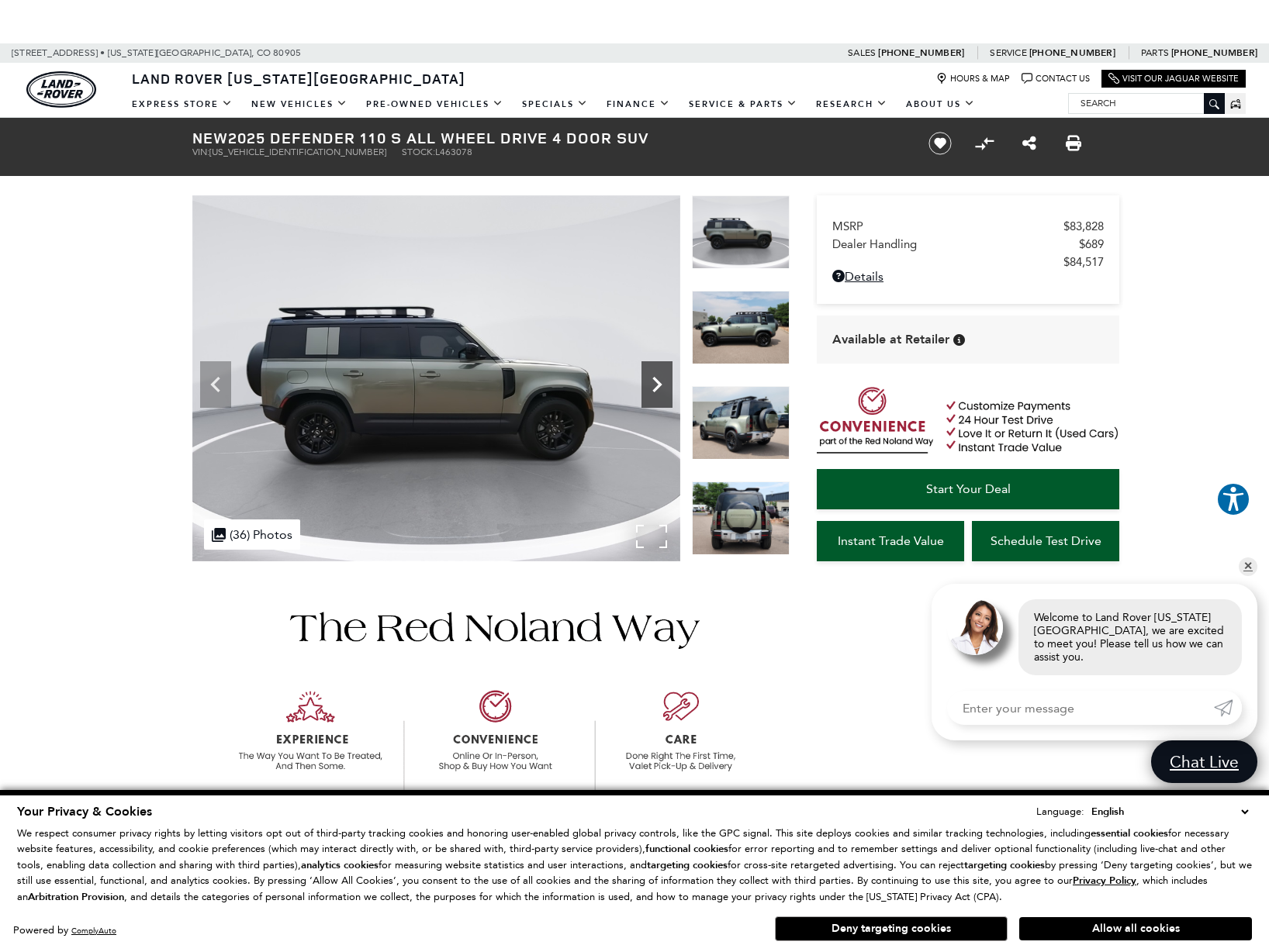
click at [655, 392] on icon "Next" at bounding box center [657, 384] width 31 height 31
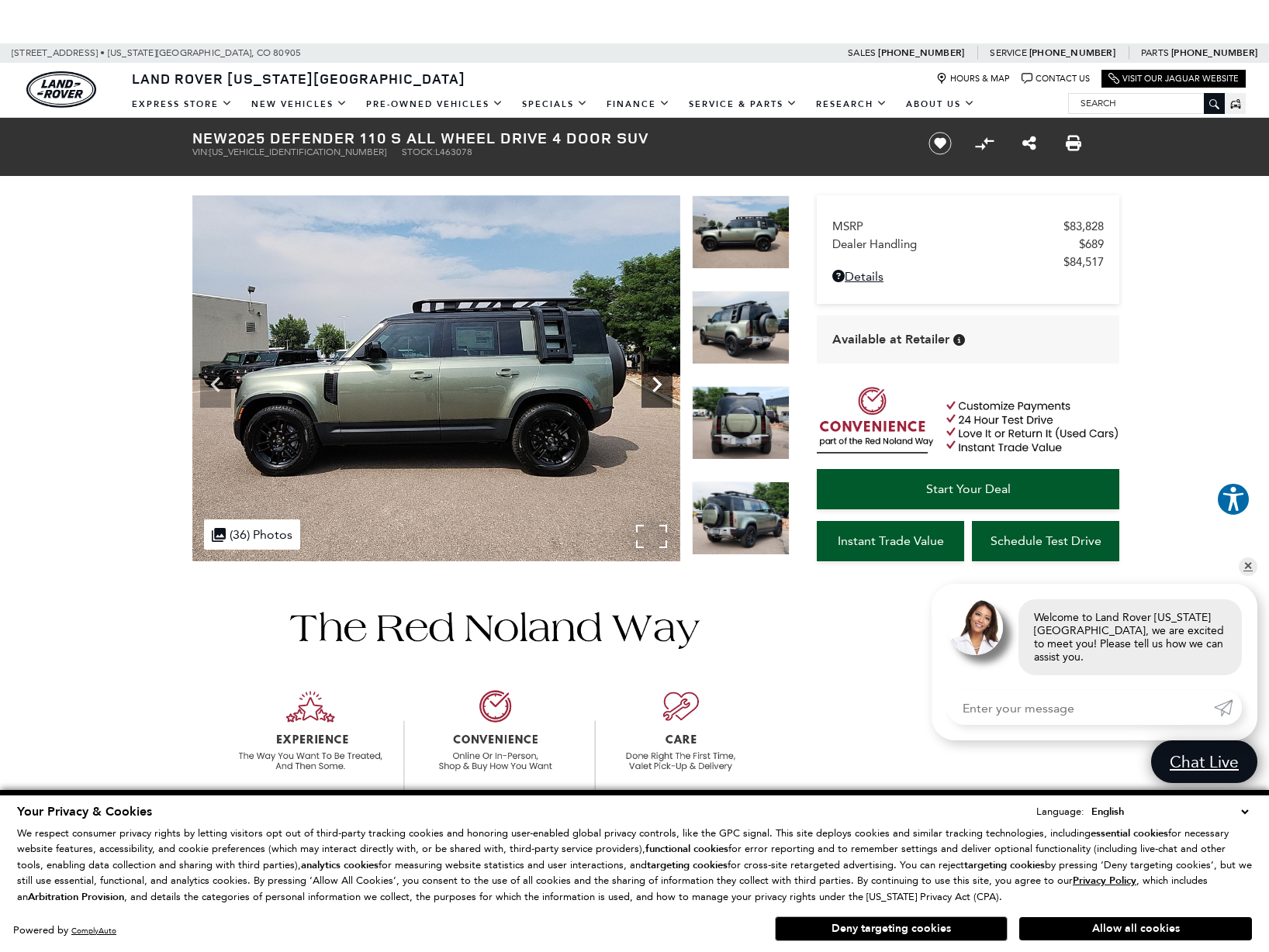
click at [655, 392] on icon "Next" at bounding box center [657, 384] width 31 height 31
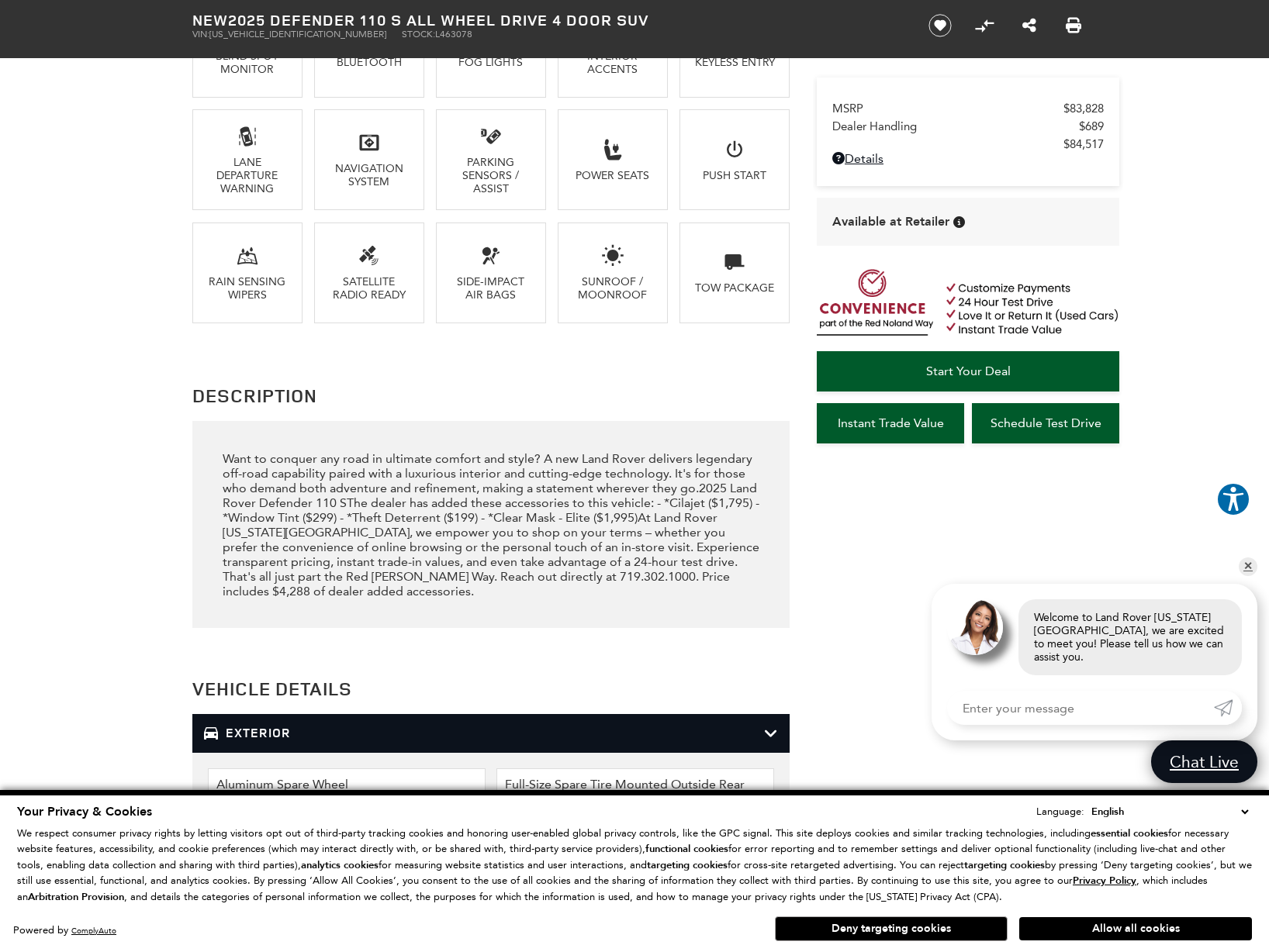
scroll to position [1344, 0]
